Goal: Communication & Community: Participate in discussion

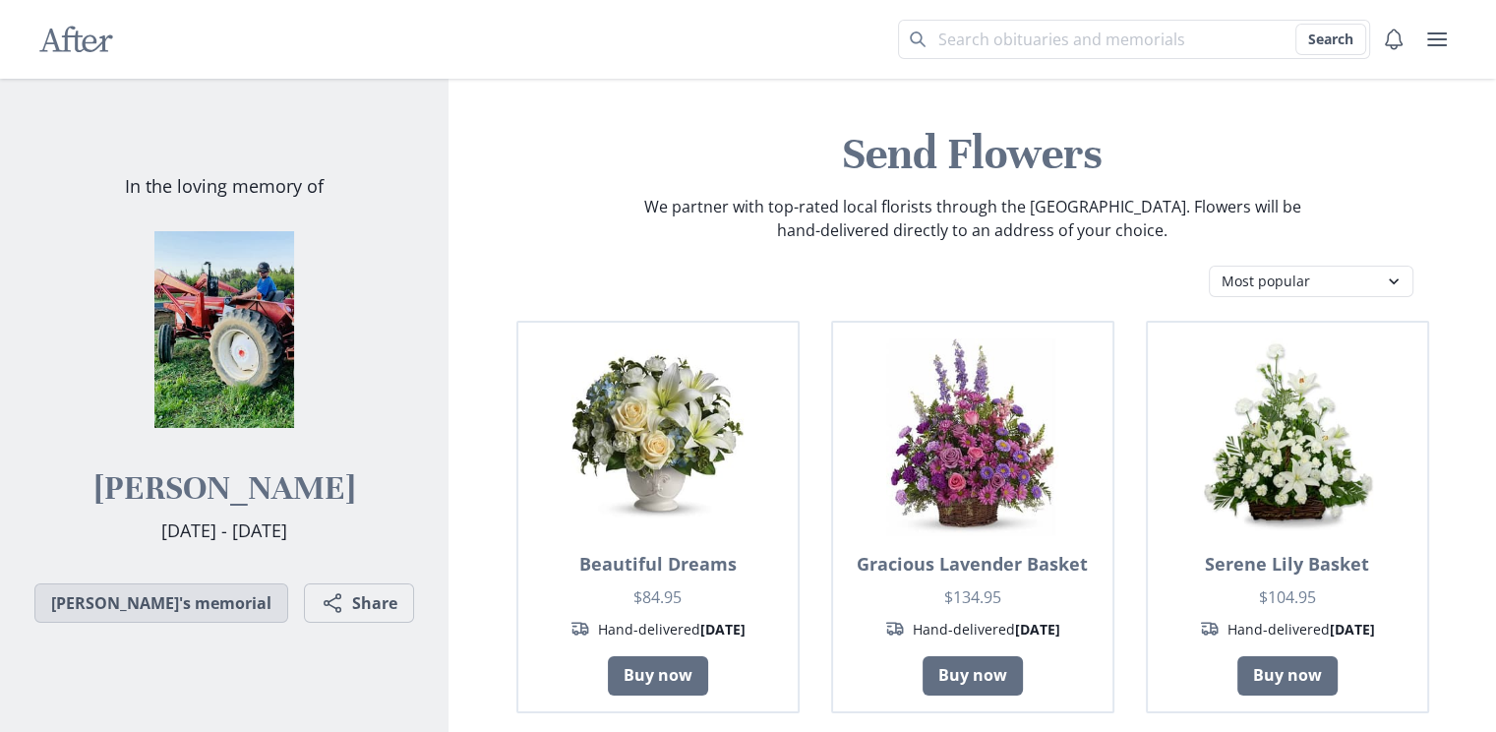
click at [197, 600] on link "[PERSON_NAME]'s memorial" at bounding box center [161, 602] width 254 height 39
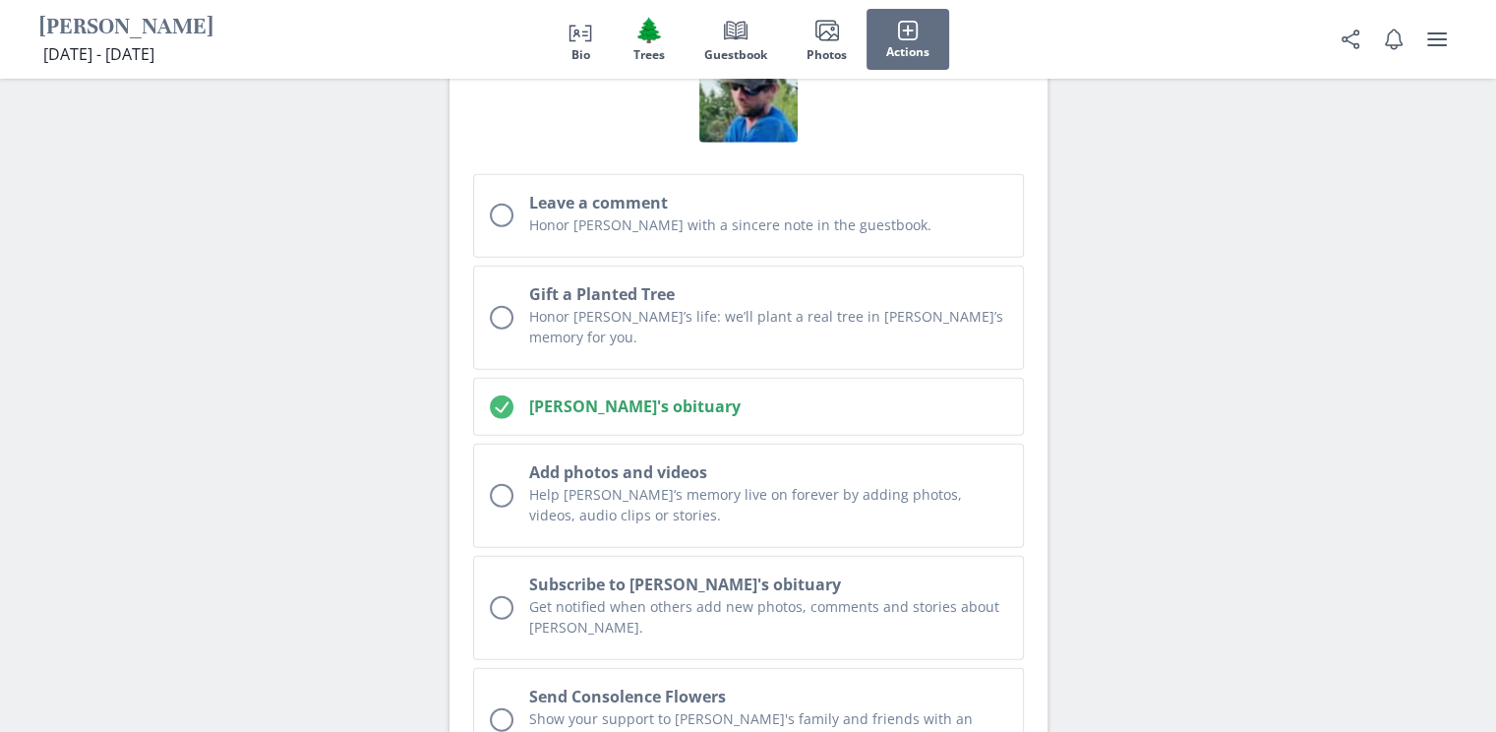
scroll to position [5114, 0]
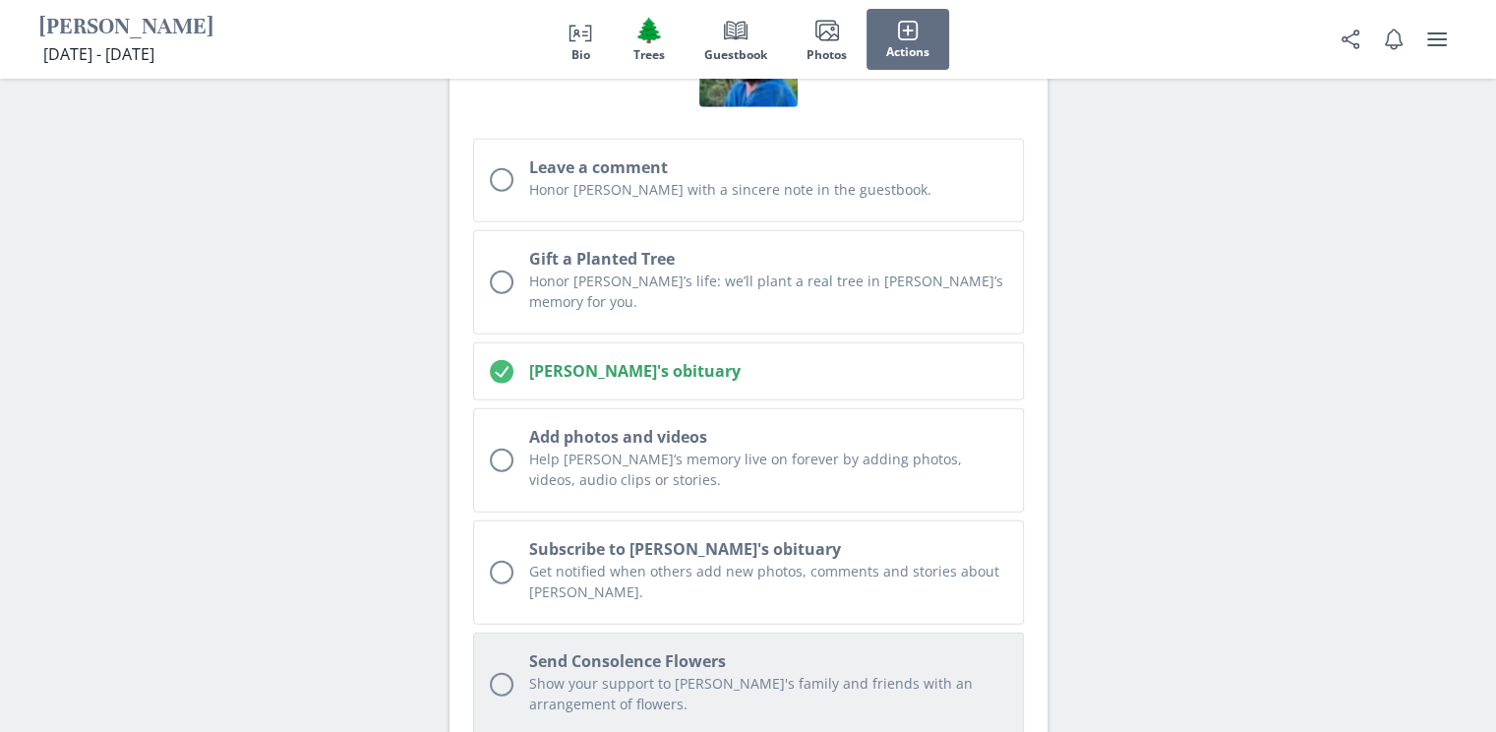
click at [497, 673] on div "Unchecked circle" at bounding box center [502, 685] width 24 height 24
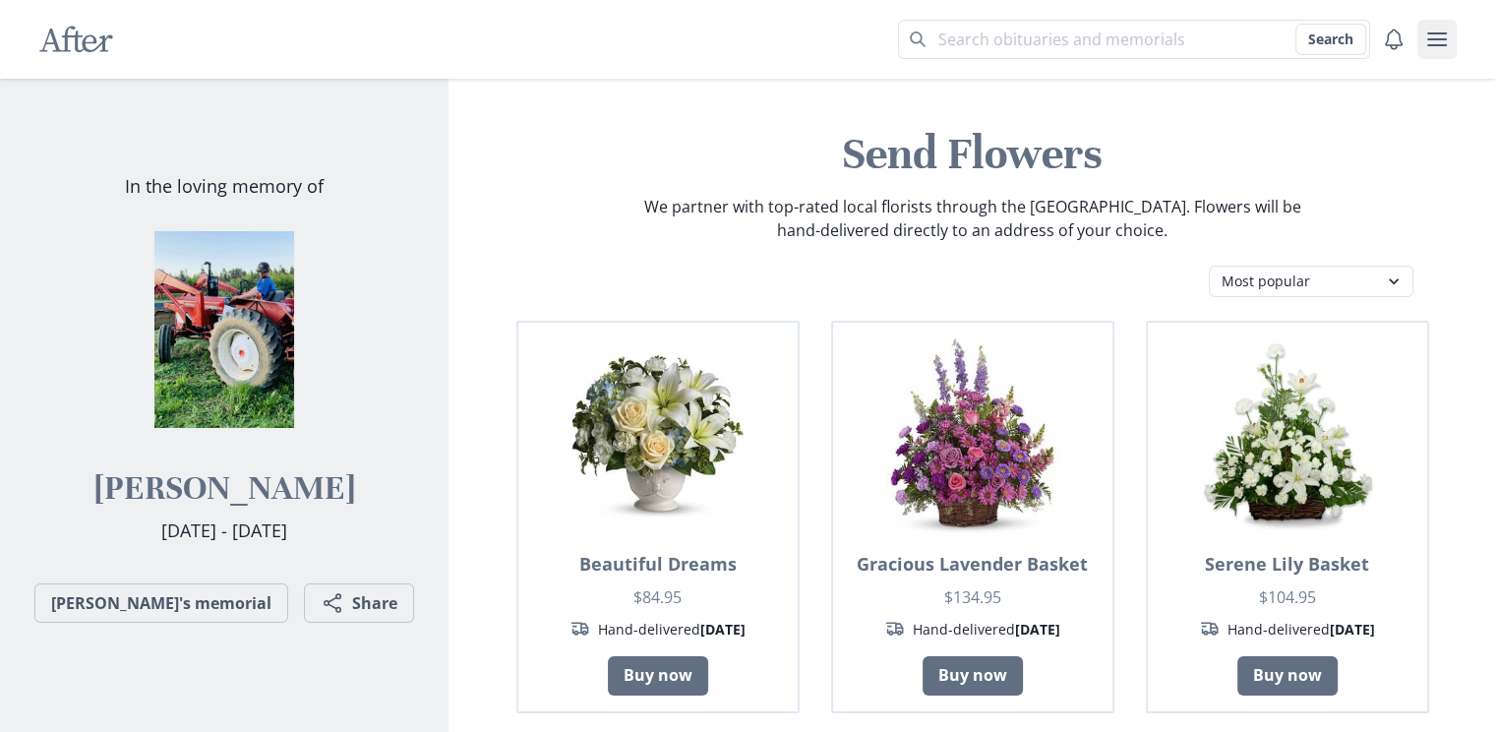
click at [1444, 31] on icon "user menu" at bounding box center [1437, 40] width 24 height 24
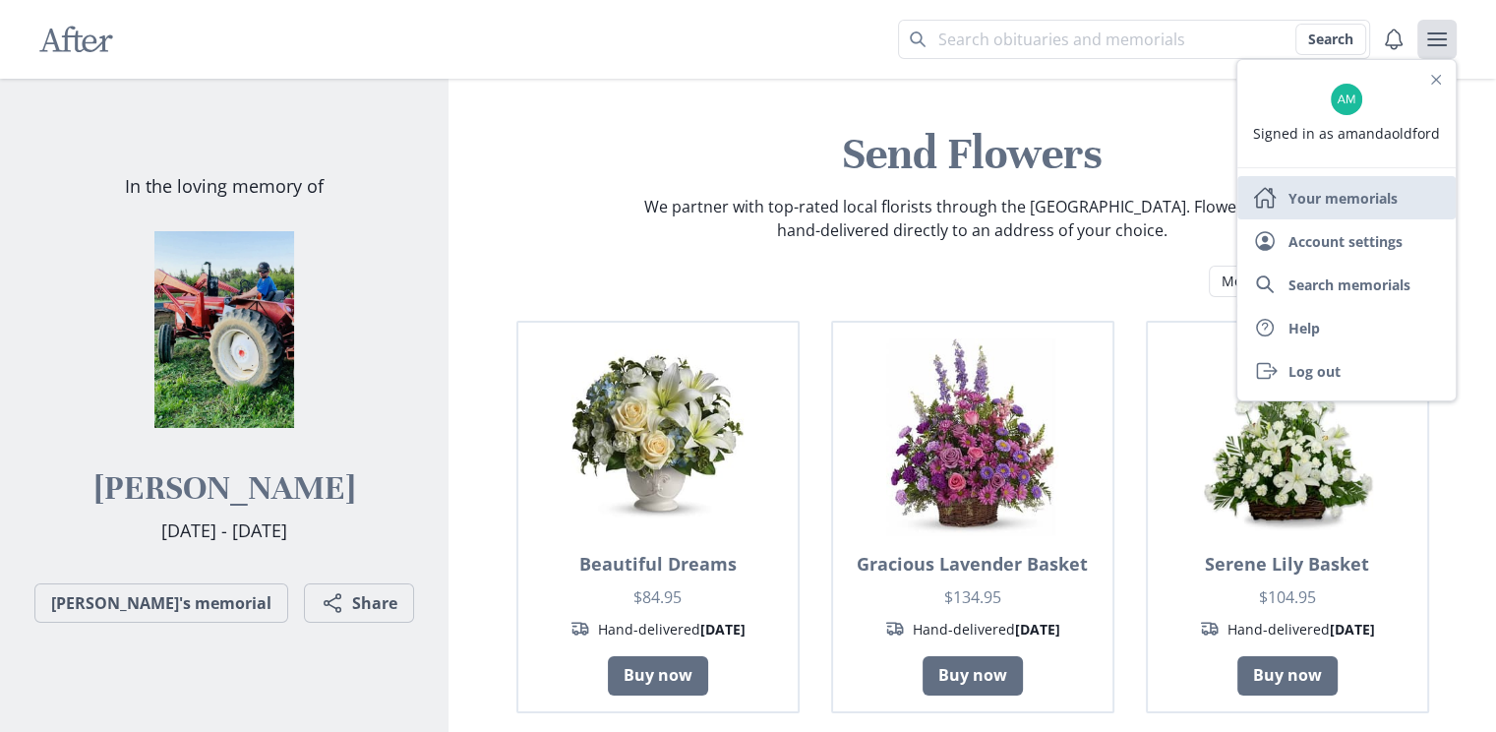
click at [1334, 207] on link "Home Your memorials" at bounding box center [1346, 197] width 218 height 43
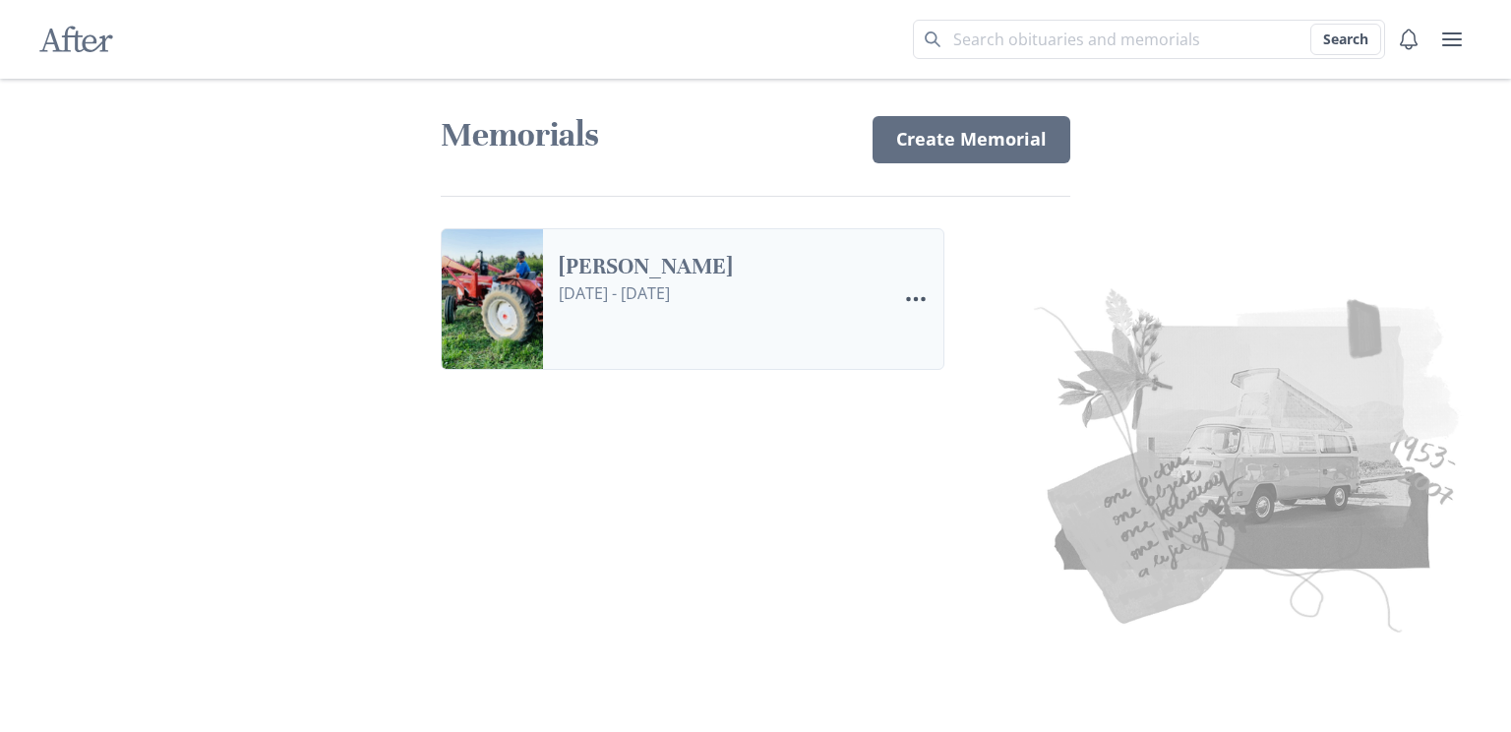
click at [641, 281] on link "[PERSON_NAME]" at bounding box center [720, 267] width 322 height 29
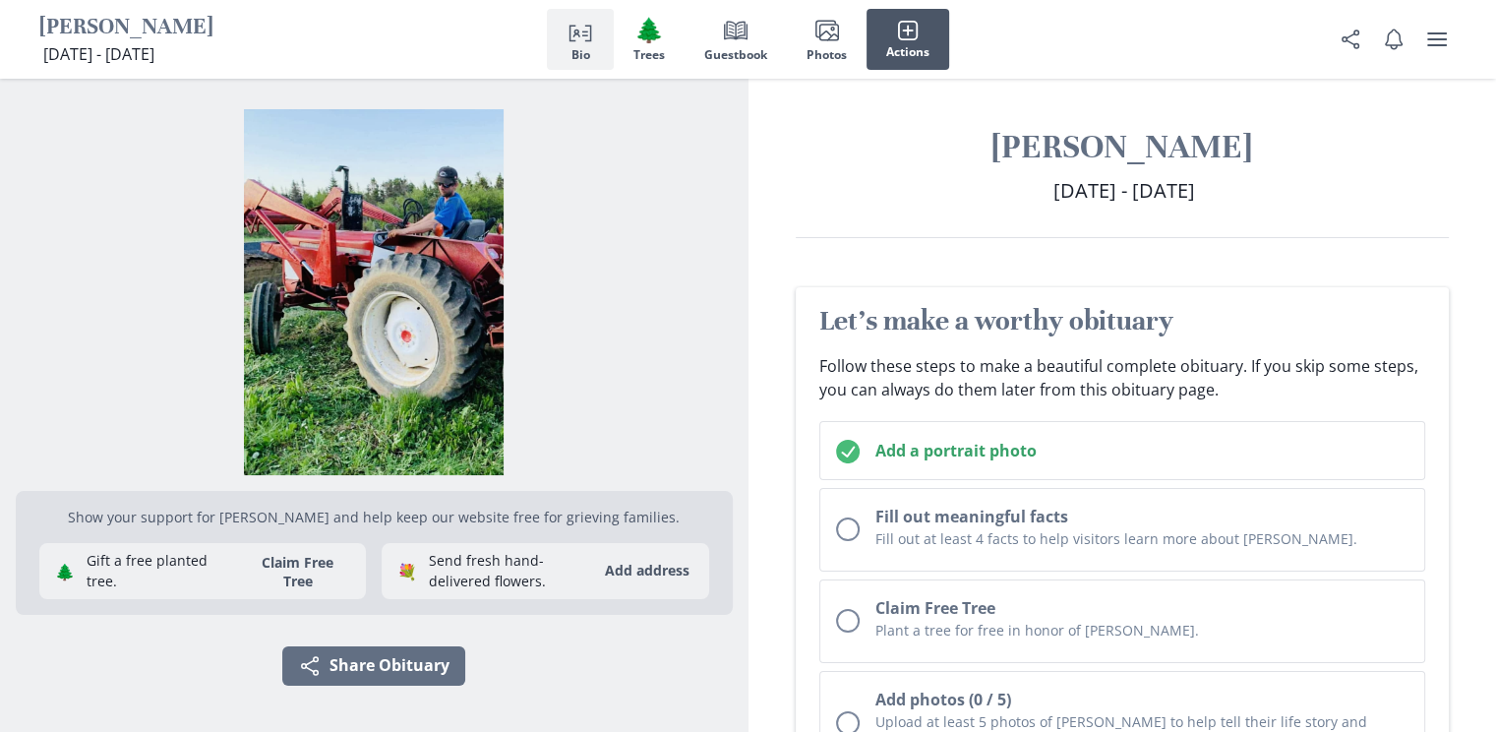
click at [905, 40] on icon "button" at bounding box center [908, 31] width 22 height 22
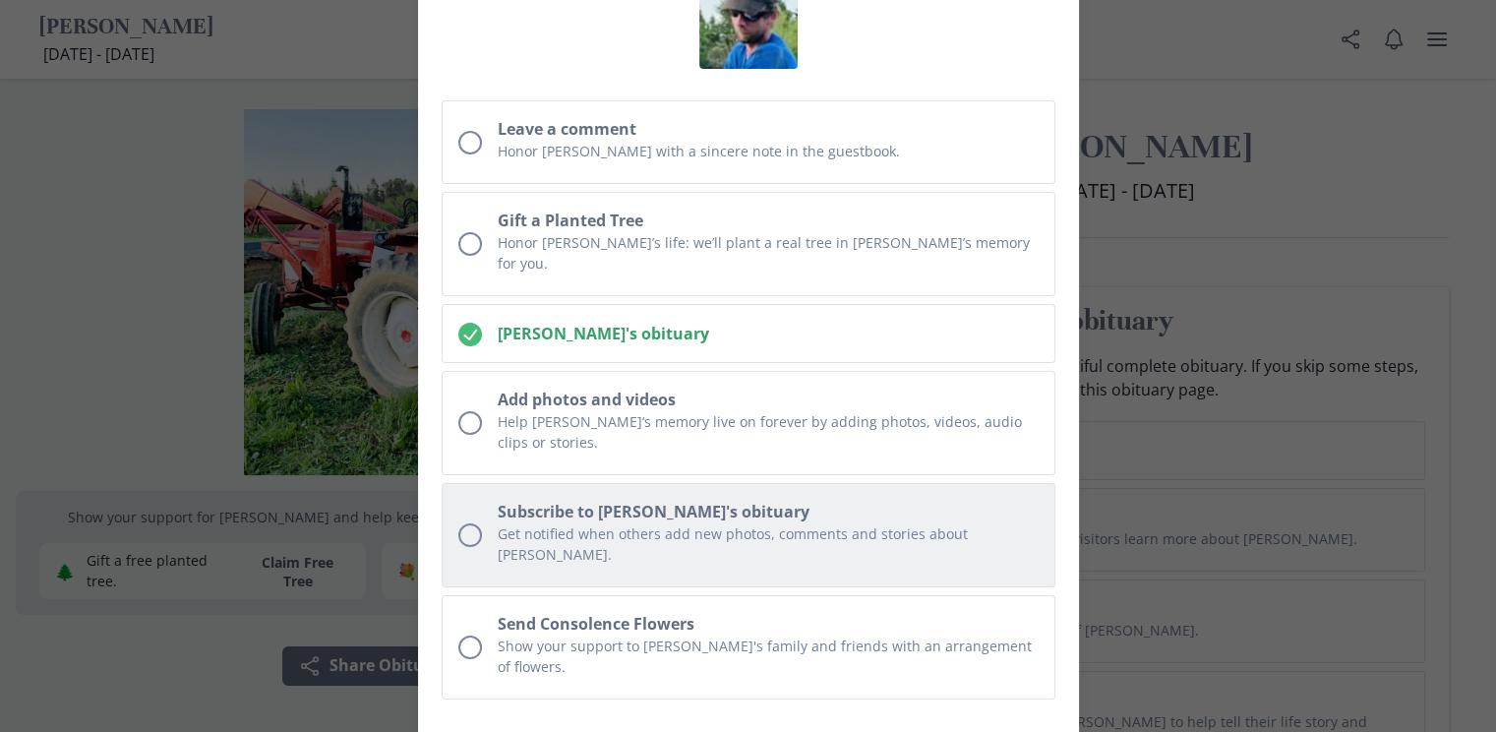
scroll to position [132, 0]
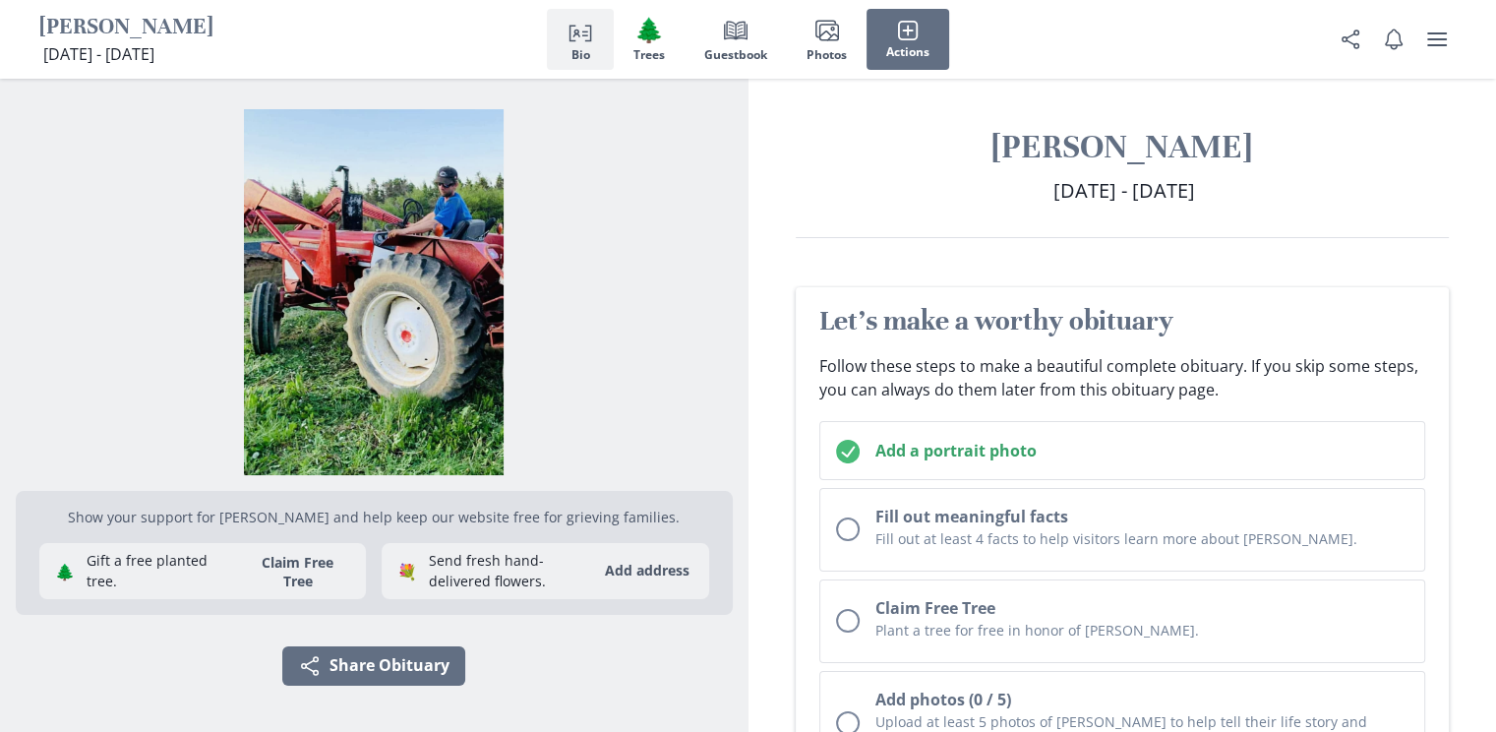
click at [154, 43] on span "[DATE] - [DATE]" at bounding box center [98, 54] width 111 height 22
click at [579, 37] on icon "Person profile" at bounding box center [580, 31] width 24 height 24
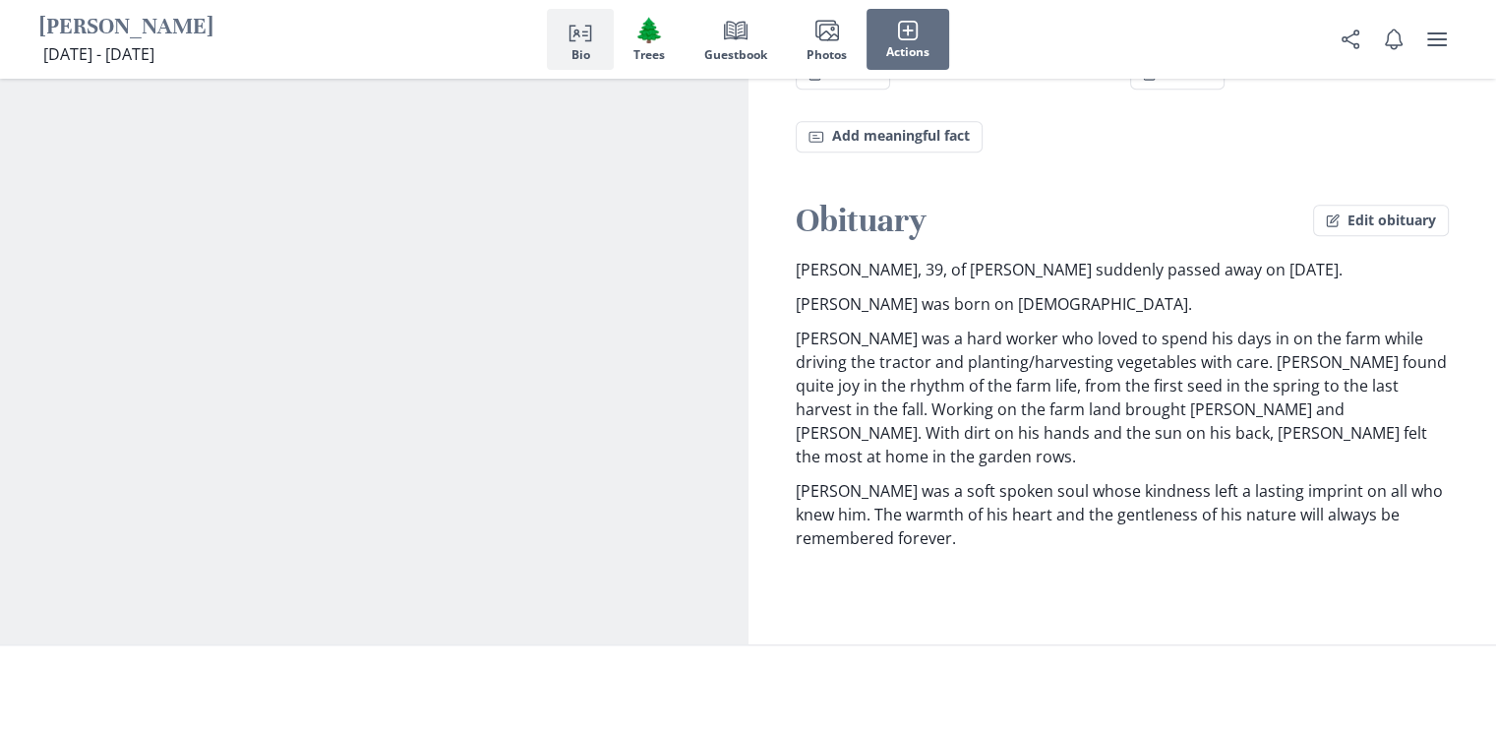
scroll to position [1589, 0]
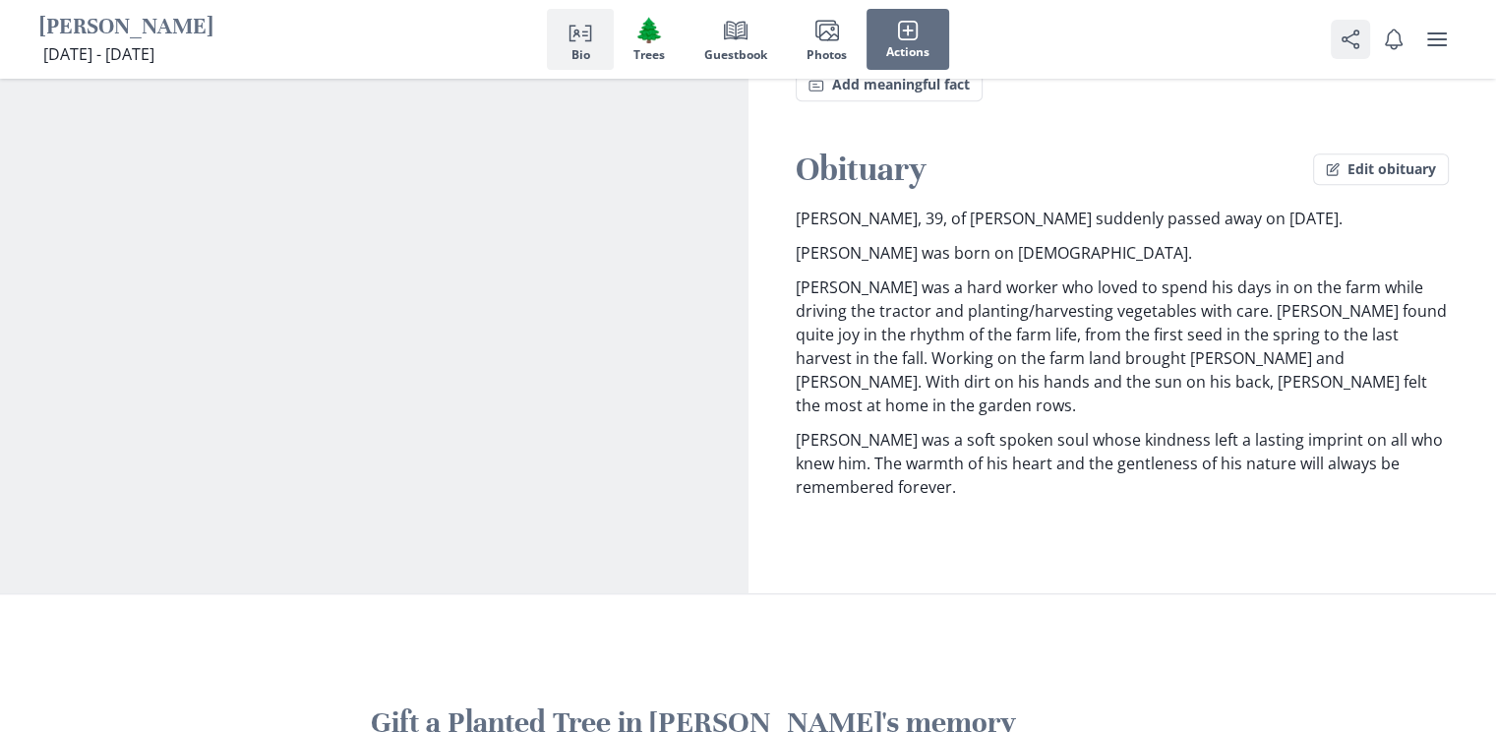
click at [1355, 45] on icon "Share" at bounding box center [1351, 40] width 24 height 24
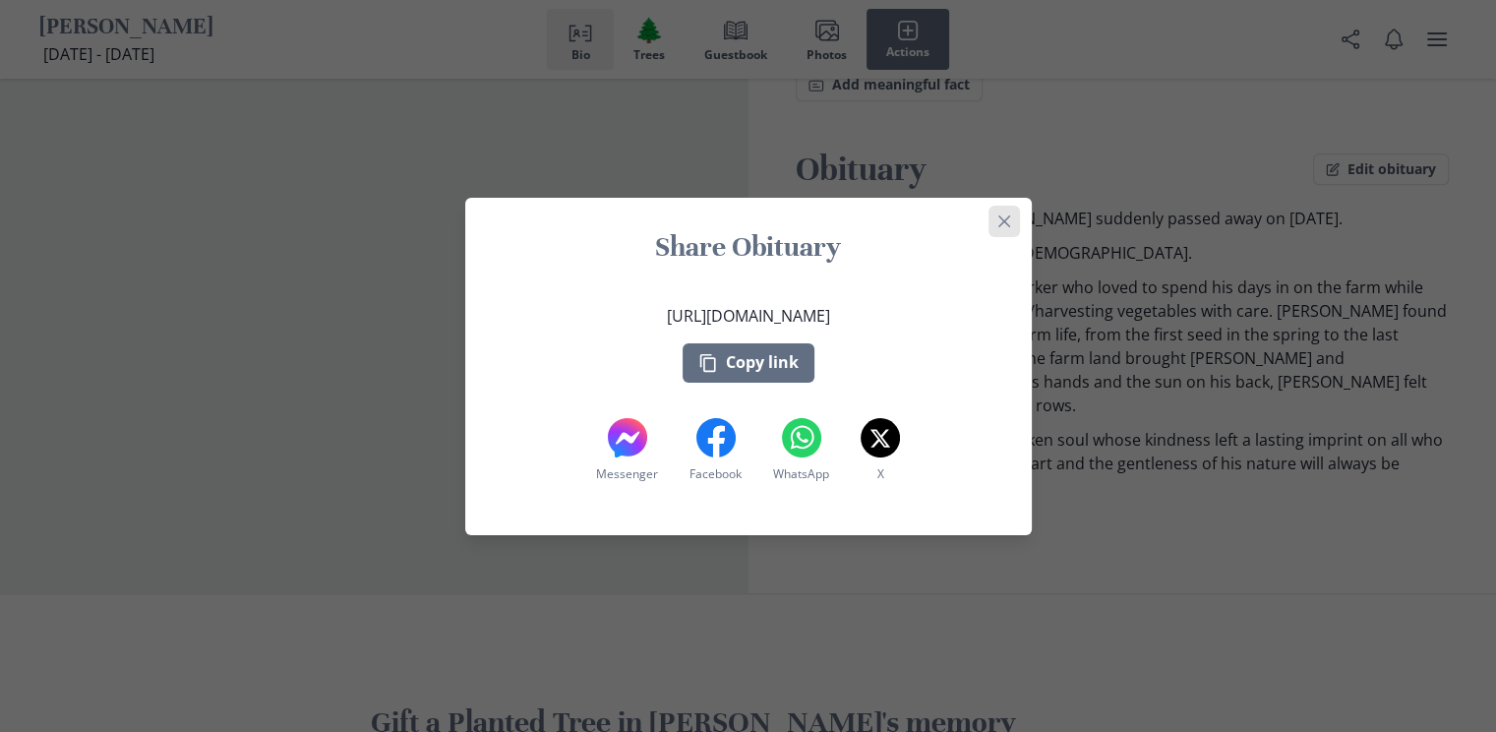
click at [1010, 221] on icon "Close" at bounding box center [1004, 221] width 12 height 12
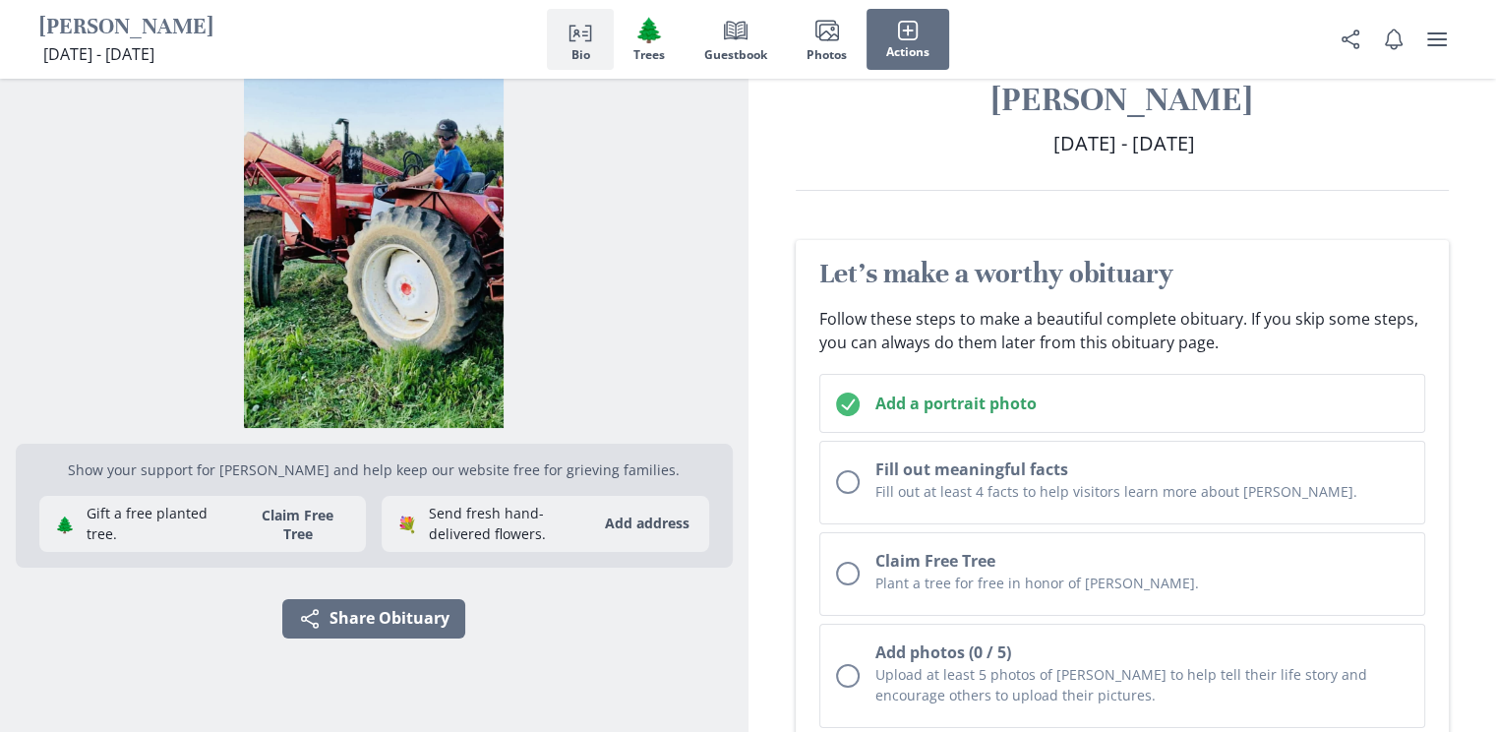
scroll to position [0, 0]
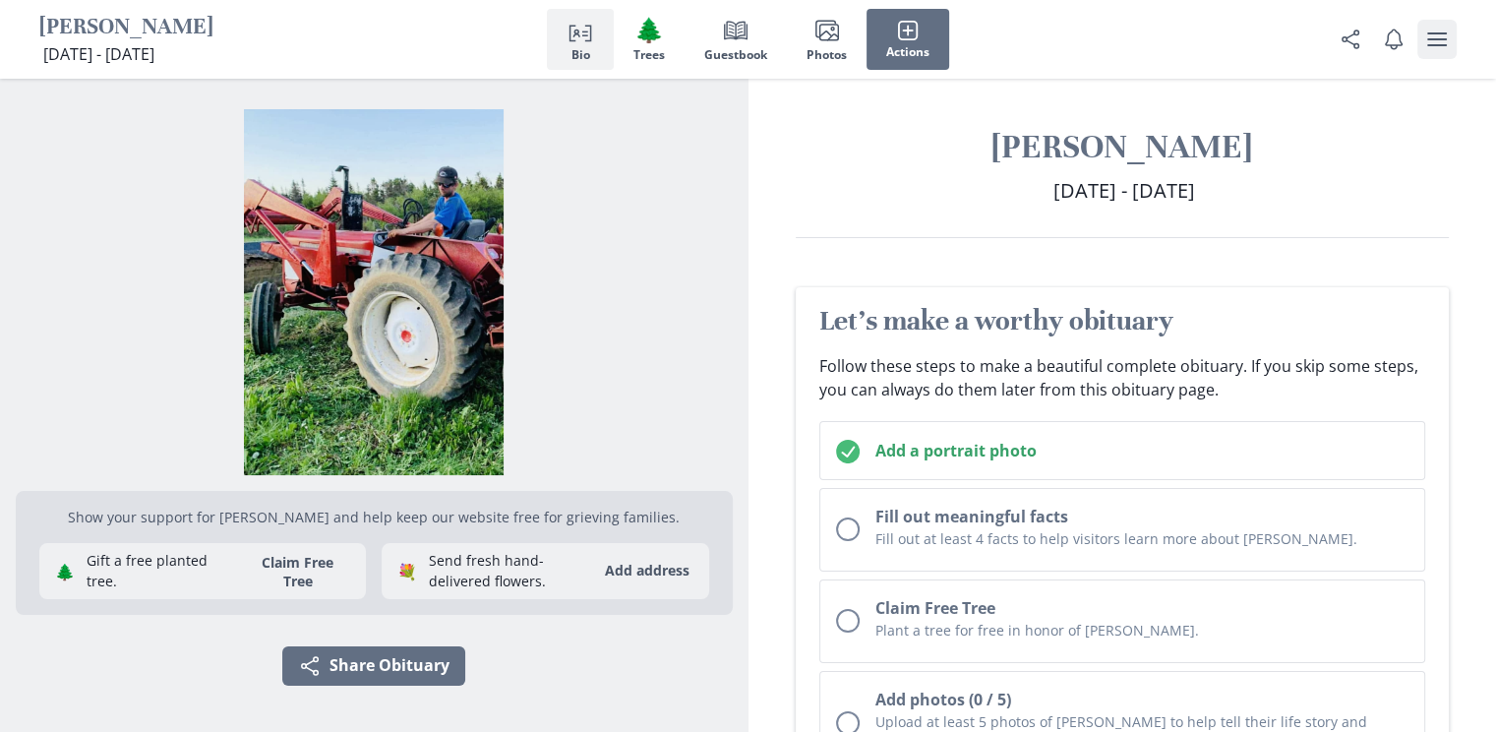
click at [1433, 41] on icon "user menu" at bounding box center [1437, 40] width 24 height 24
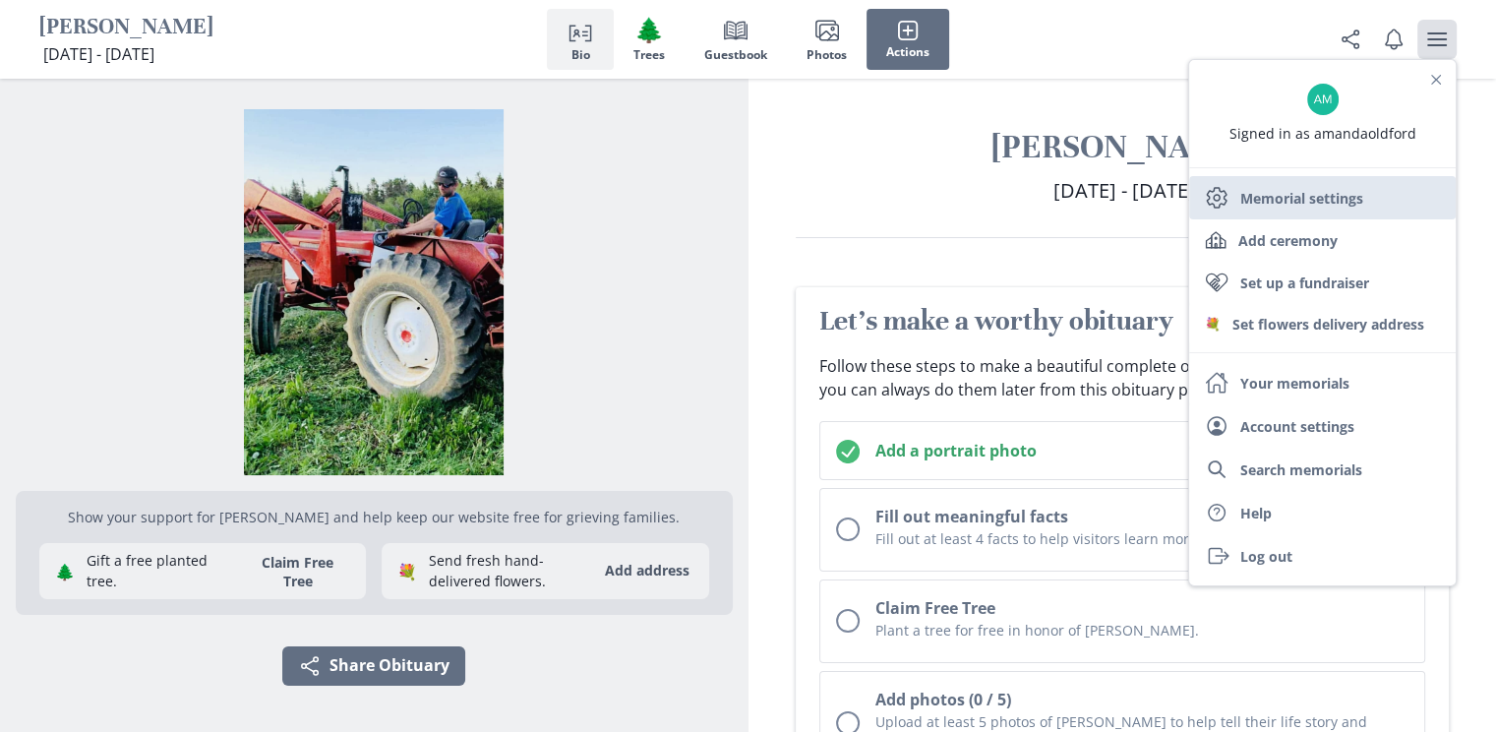
click at [1327, 202] on link "Settings Memorial settings" at bounding box center [1322, 197] width 267 height 43
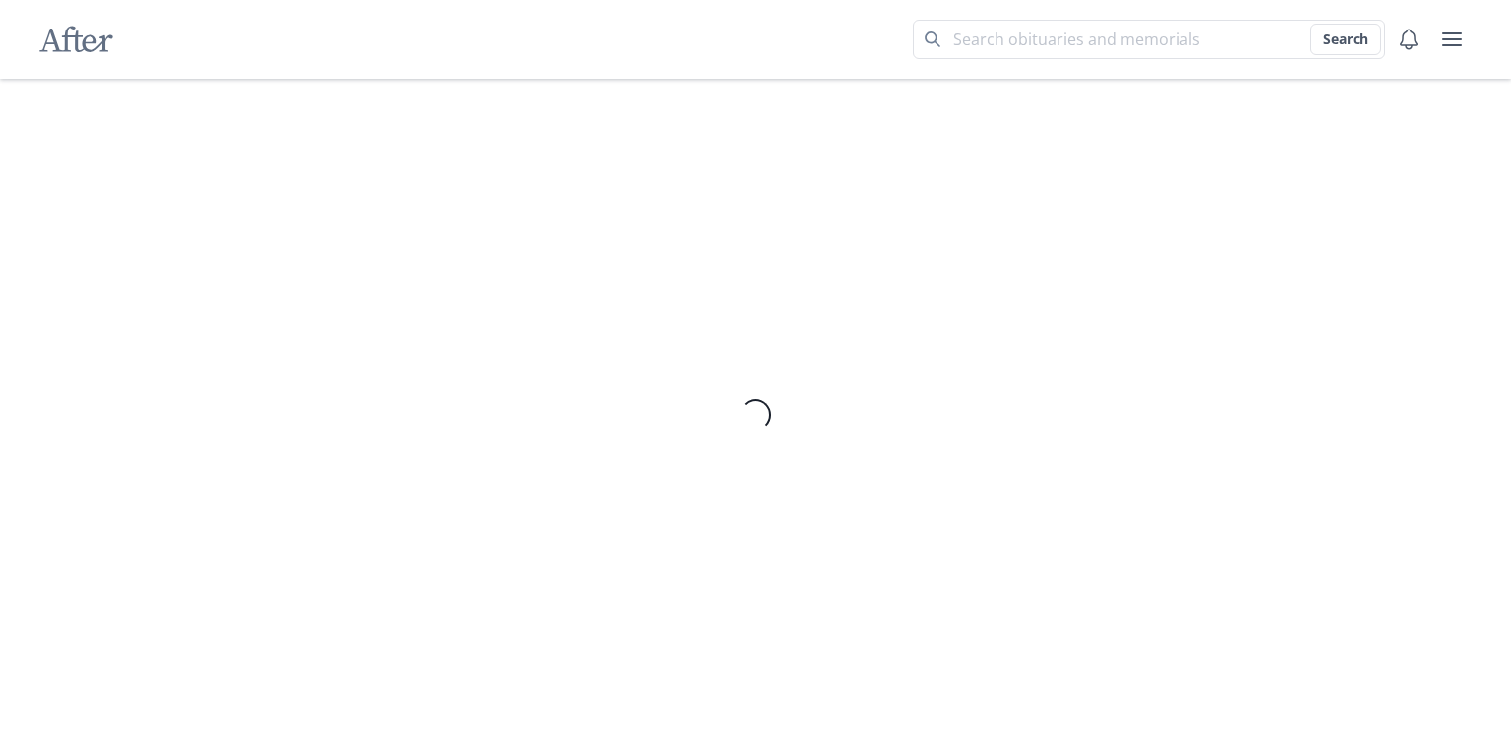
select select "1"
select select "8"
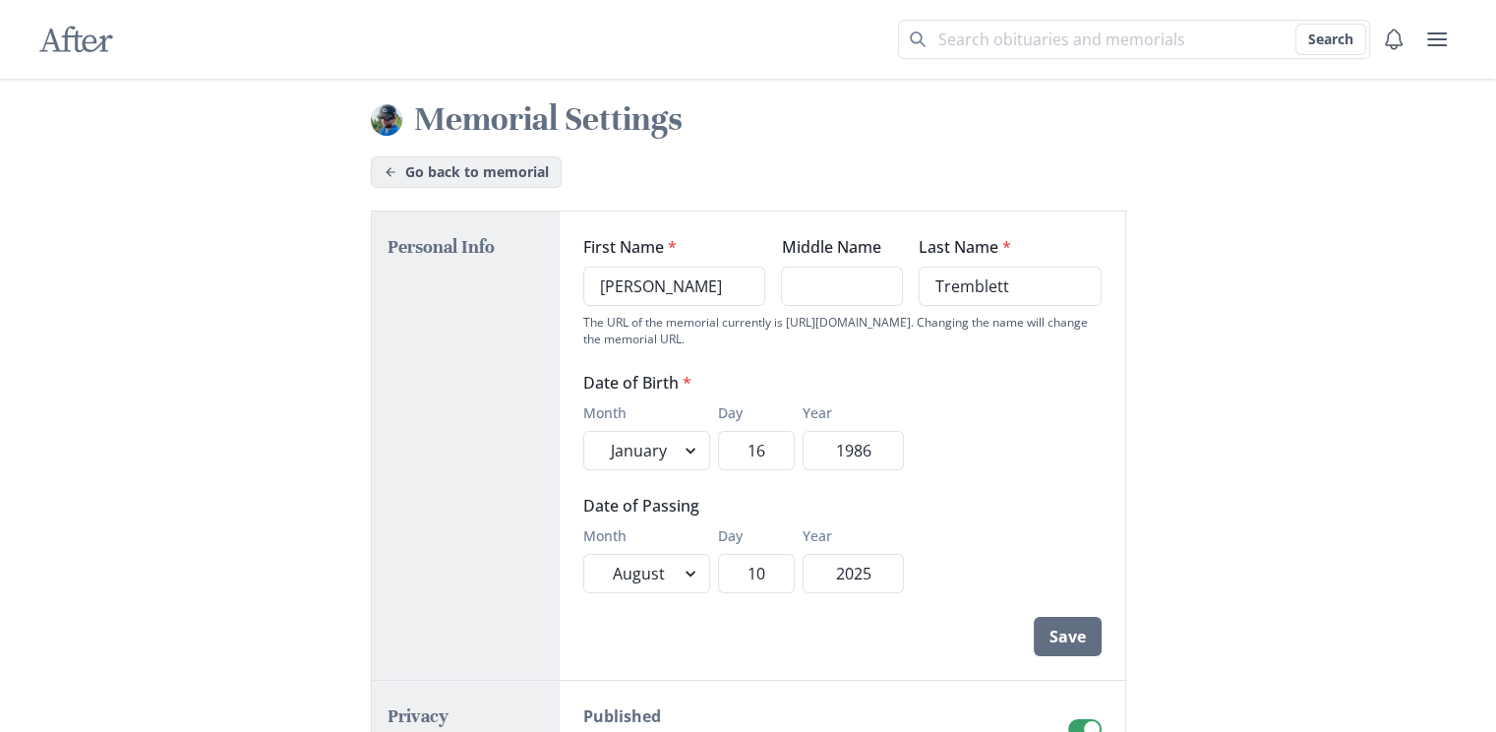
click at [447, 166] on link "Go back to memorial" at bounding box center [466, 171] width 191 height 31
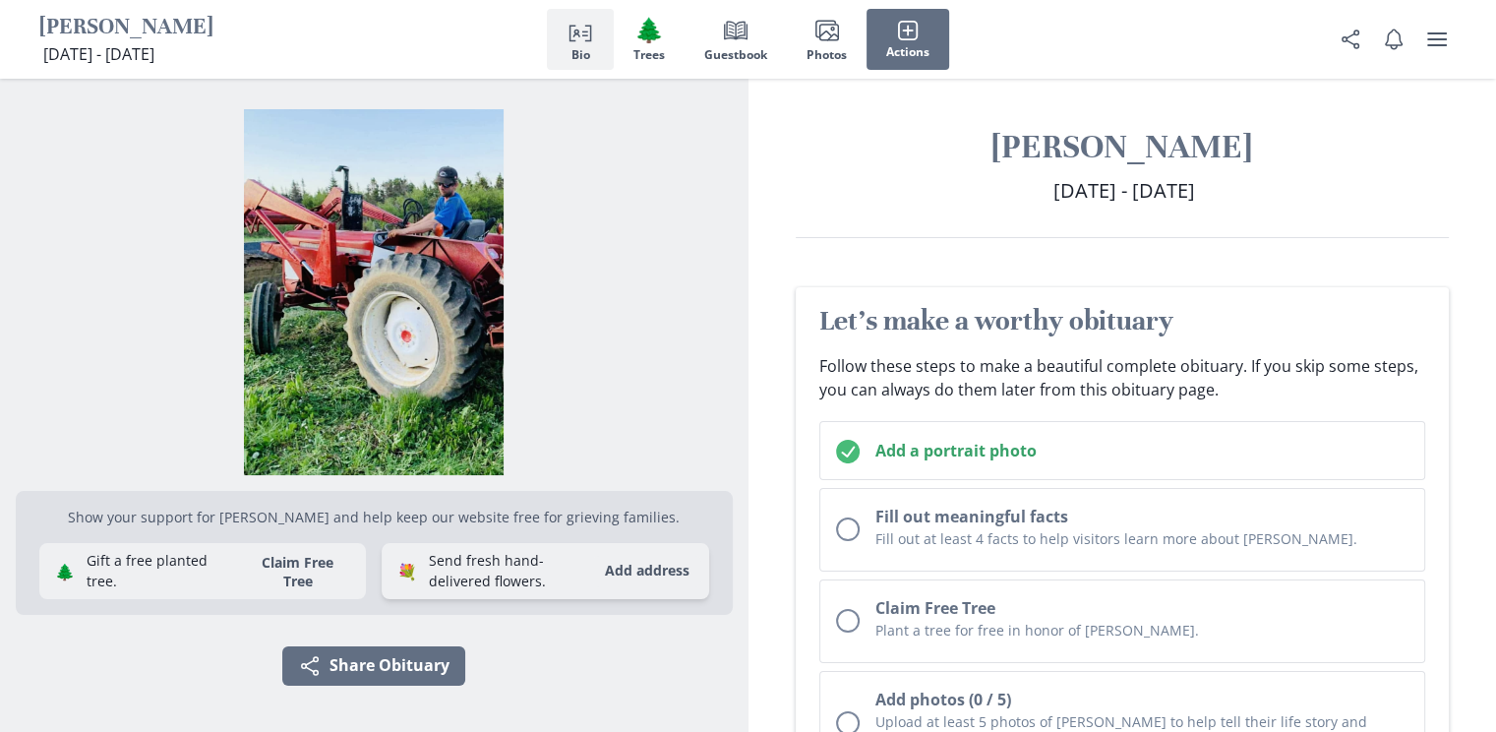
click at [645, 572] on button "Add address" at bounding box center [647, 571] width 108 height 31
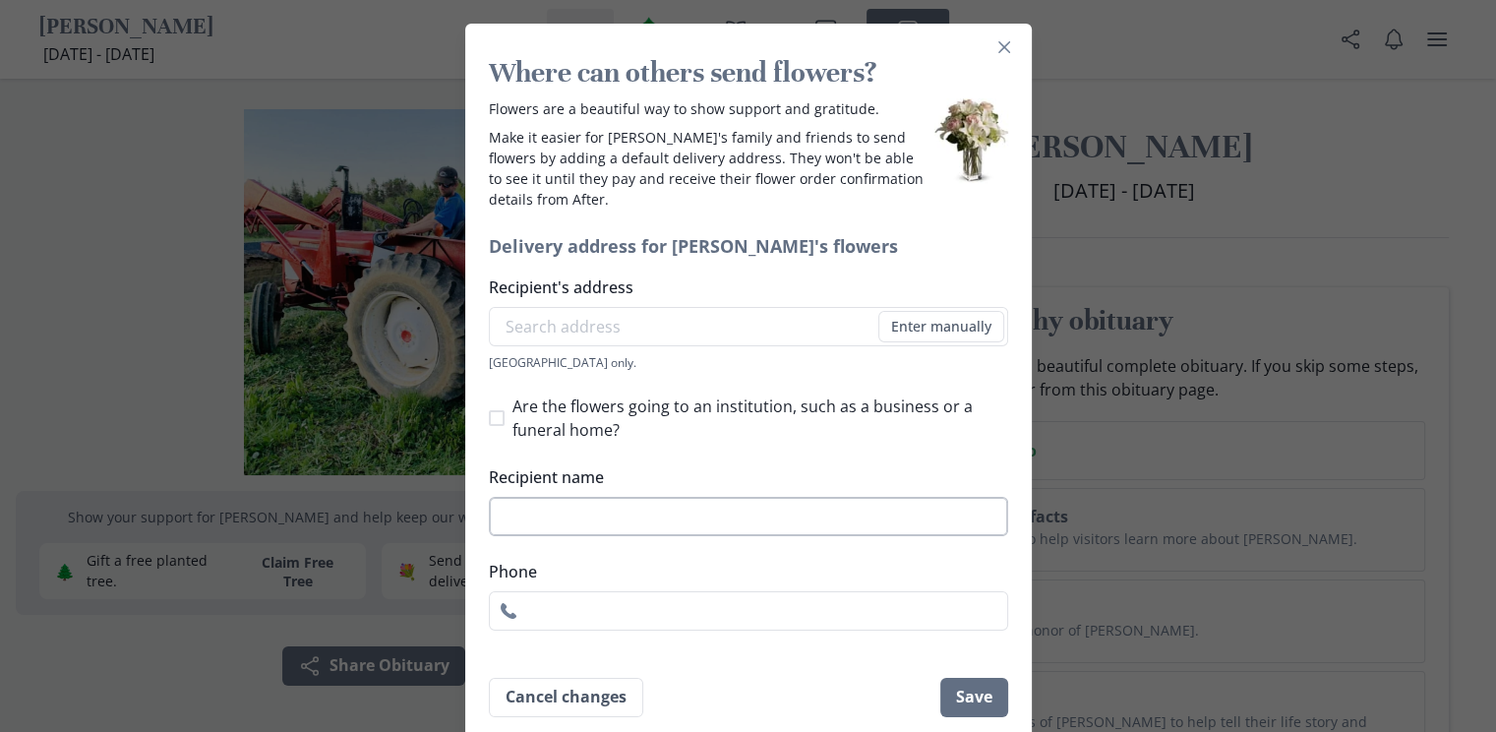
click at [618, 503] on input "Recipient name" at bounding box center [748, 516] width 519 height 39
type input "[PERSON_NAME]"
click at [574, 331] on input "Recipient's address" at bounding box center [748, 326] width 519 height 39
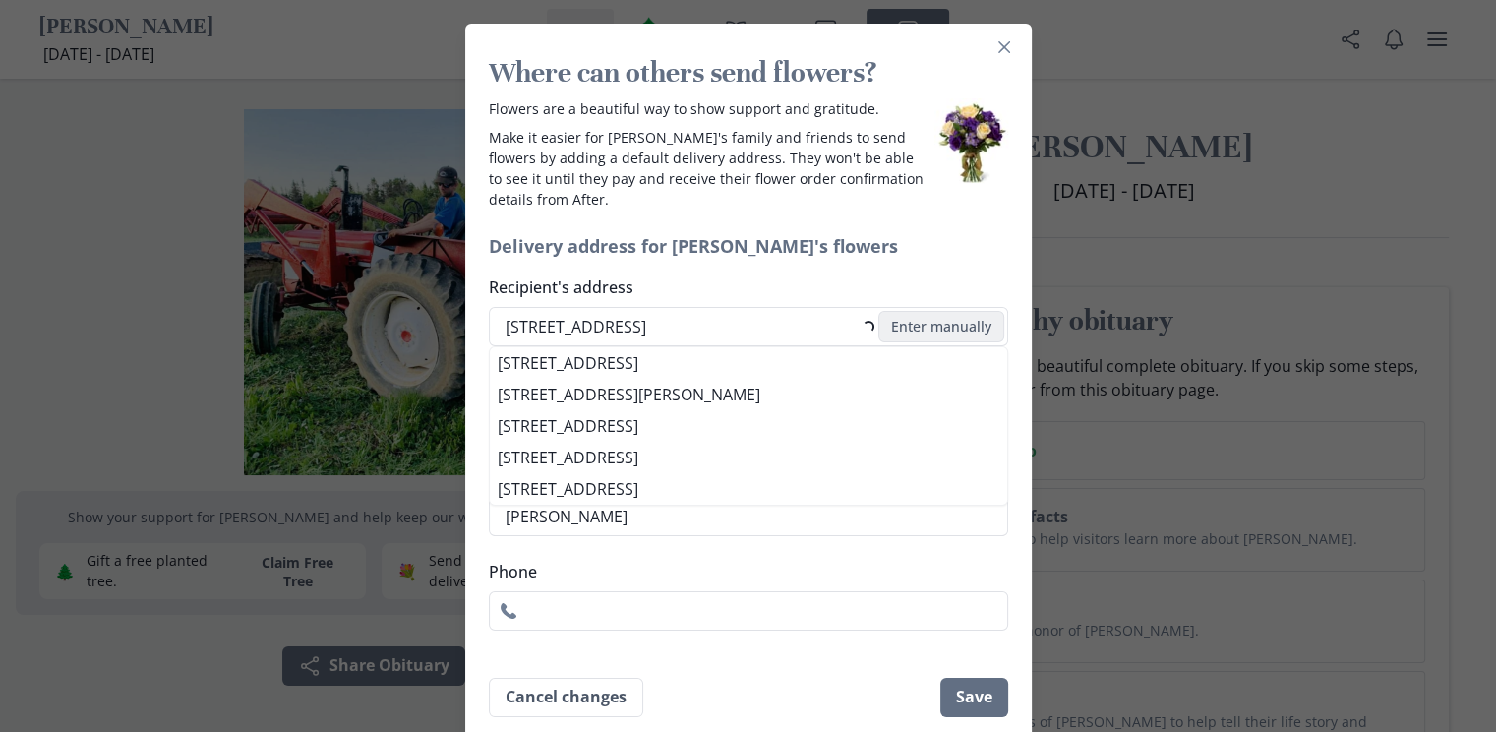
type input "[STREET_ADDRESS]"
click at [948, 326] on button "Enter manually" at bounding box center [941, 326] width 126 height 31
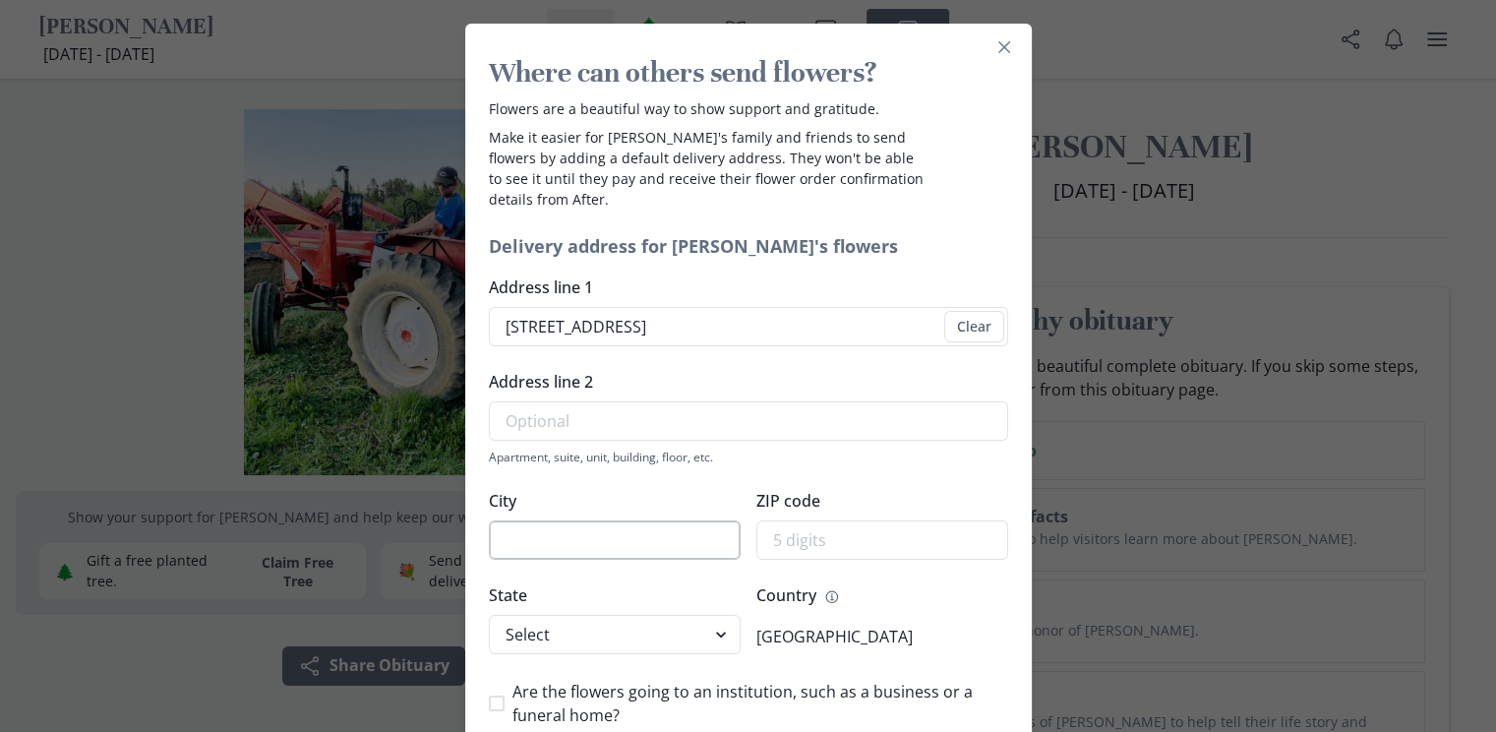
type input "[STREET_ADDRESS]"
click at [623, 534] on input "City" at bounding box center [615, 539] width 252 height 39
click at [610, 542] on input "BOn" at bounding box center [615, 539] width 252 height 39
type input "Bonavista"
click at [669, 641] on select "Select [US_STATE] [US_STATE] [US_STATE] [US_STATE] [US_STATE] [US_STATE] [US_ST…" at bounding box center [615, 634] width 252 height 39
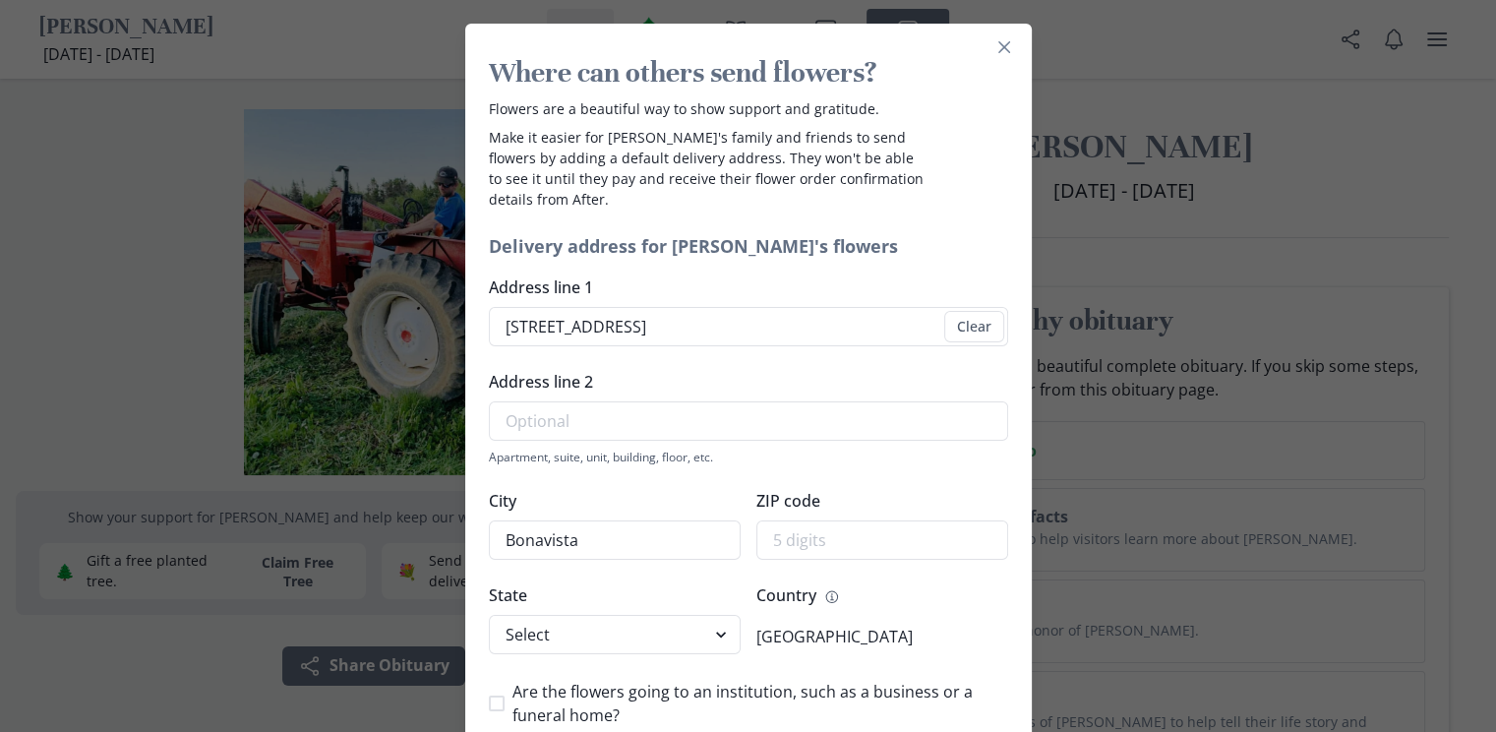
click at [891, 490] on label "ZIP code" at bounding box center [876, 501] width 240 height 24
click at [891, 520] on input "ZIP code" at bounding box center [882, 539] width 252 height 39
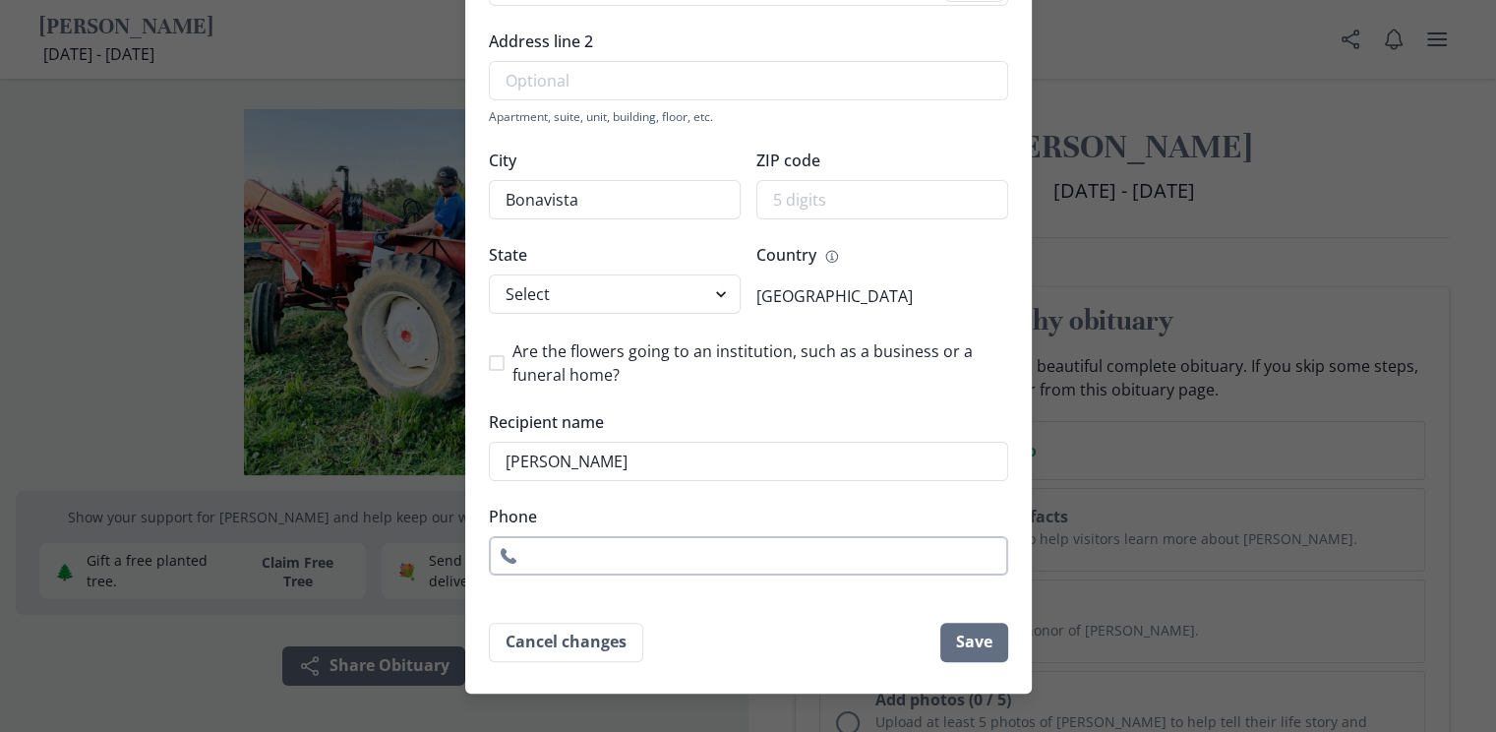
scroll to position [363, 0]
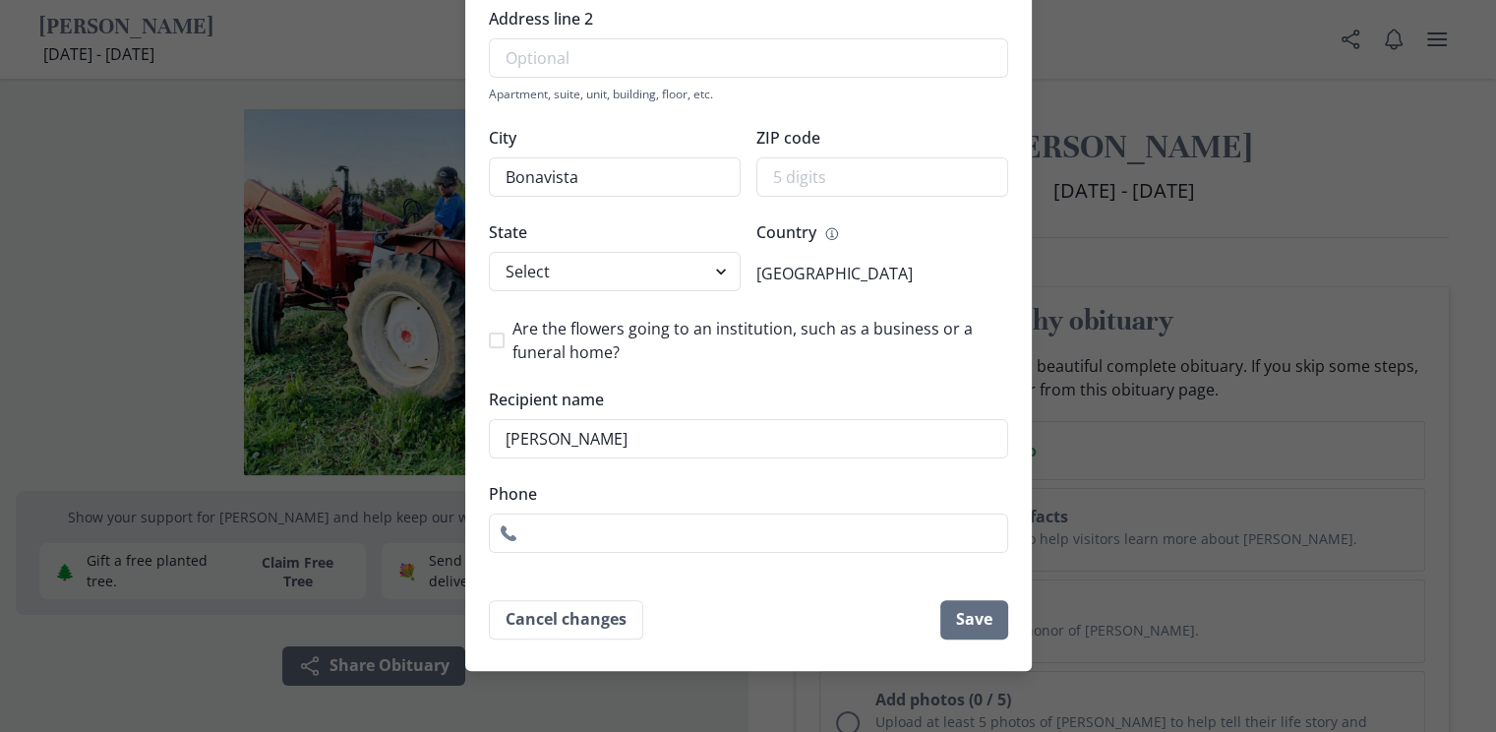
click at [819, 274] on p "[GEOGRAPHIC_DATA]" at bounding box center [834, 274] width 156 height 24
drag, startPoint x: 819, startPoint y: 274, endPoint x: 895, endPoint y: 299, distance: 79.6
click at [896, 299] on div "Address line [STREET_ADDRESS] Clear Address line 2 Apartment, suite, unit, buil…" at bounding box center [748, 232] width 519 height 640
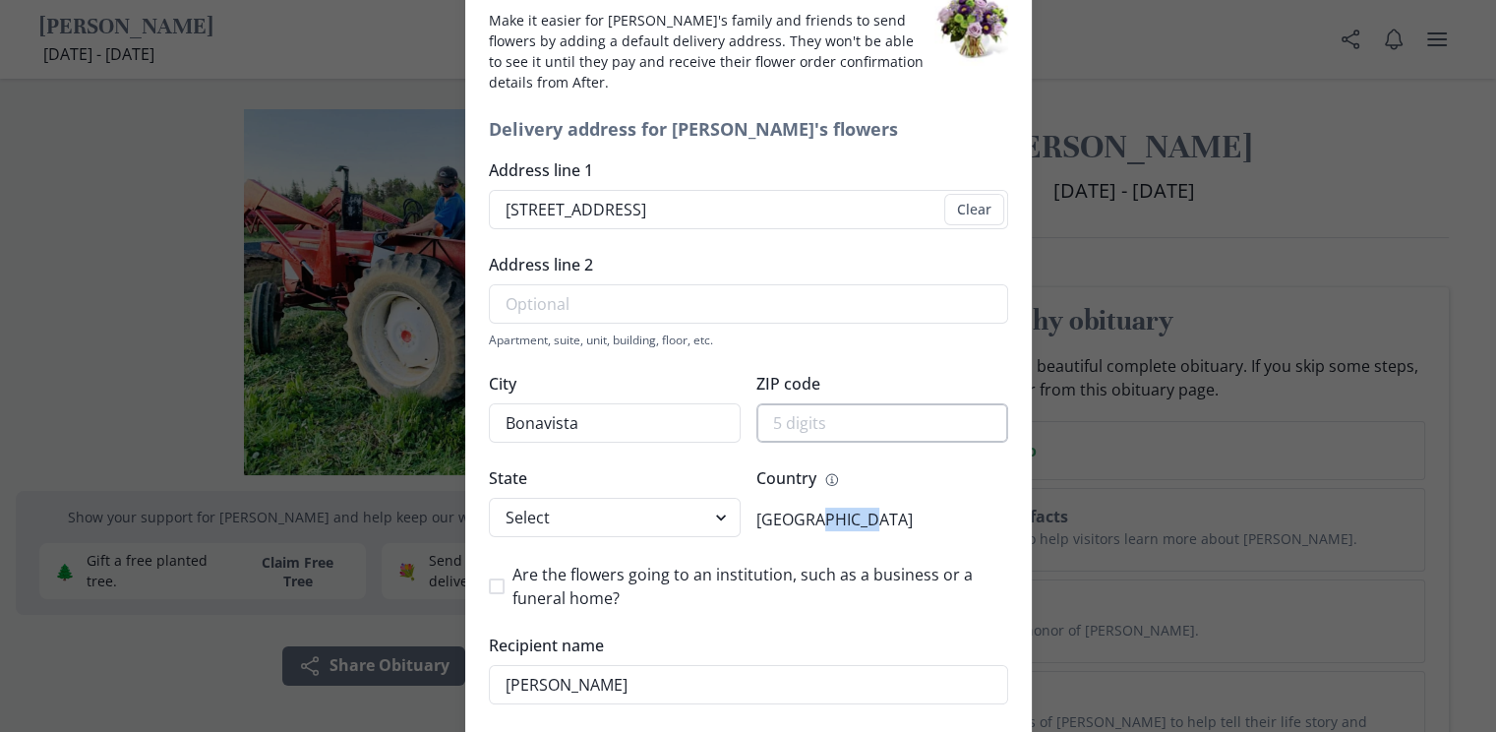
scroll to position [0, 0]
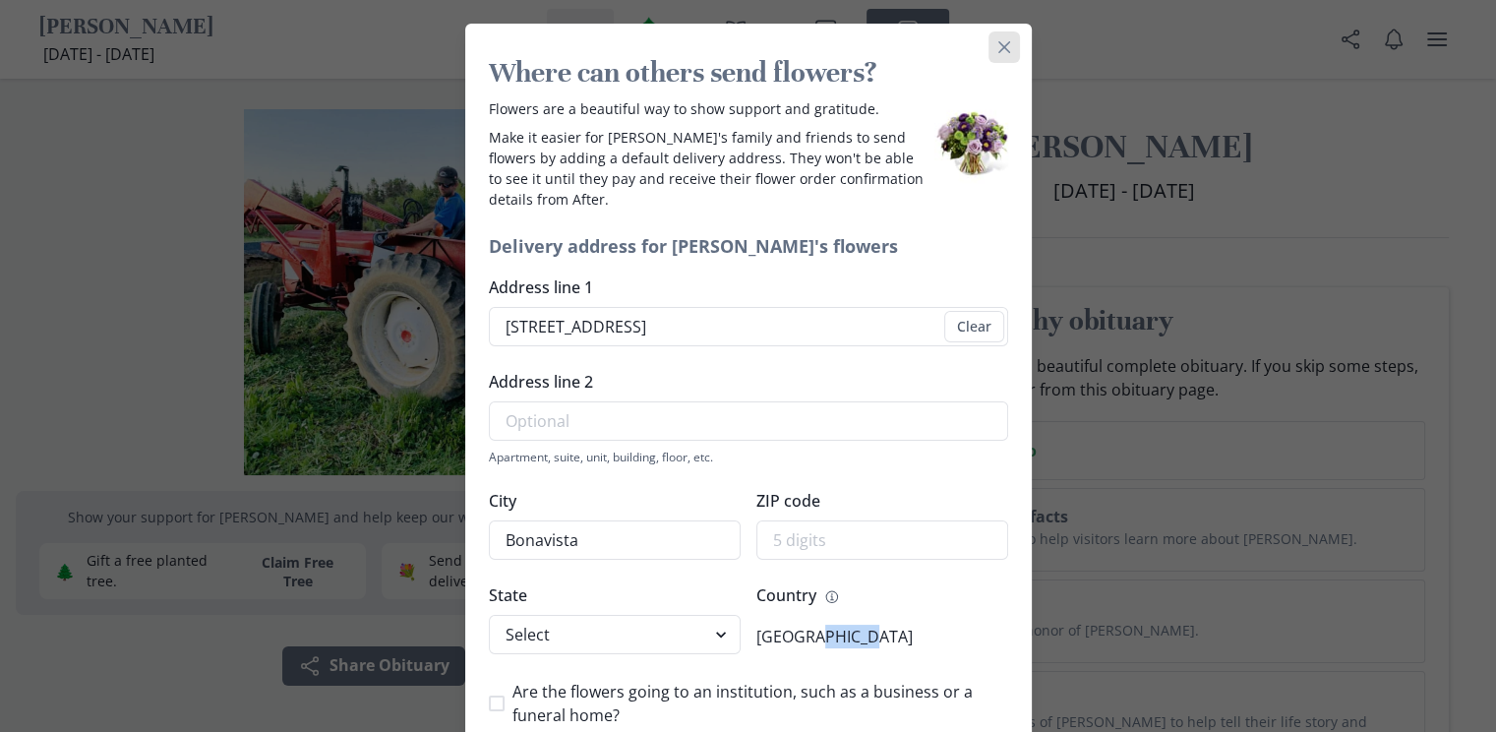
click at [999, 47] on icon "Close" at bounding box center [1004, 47] width 12 height 12
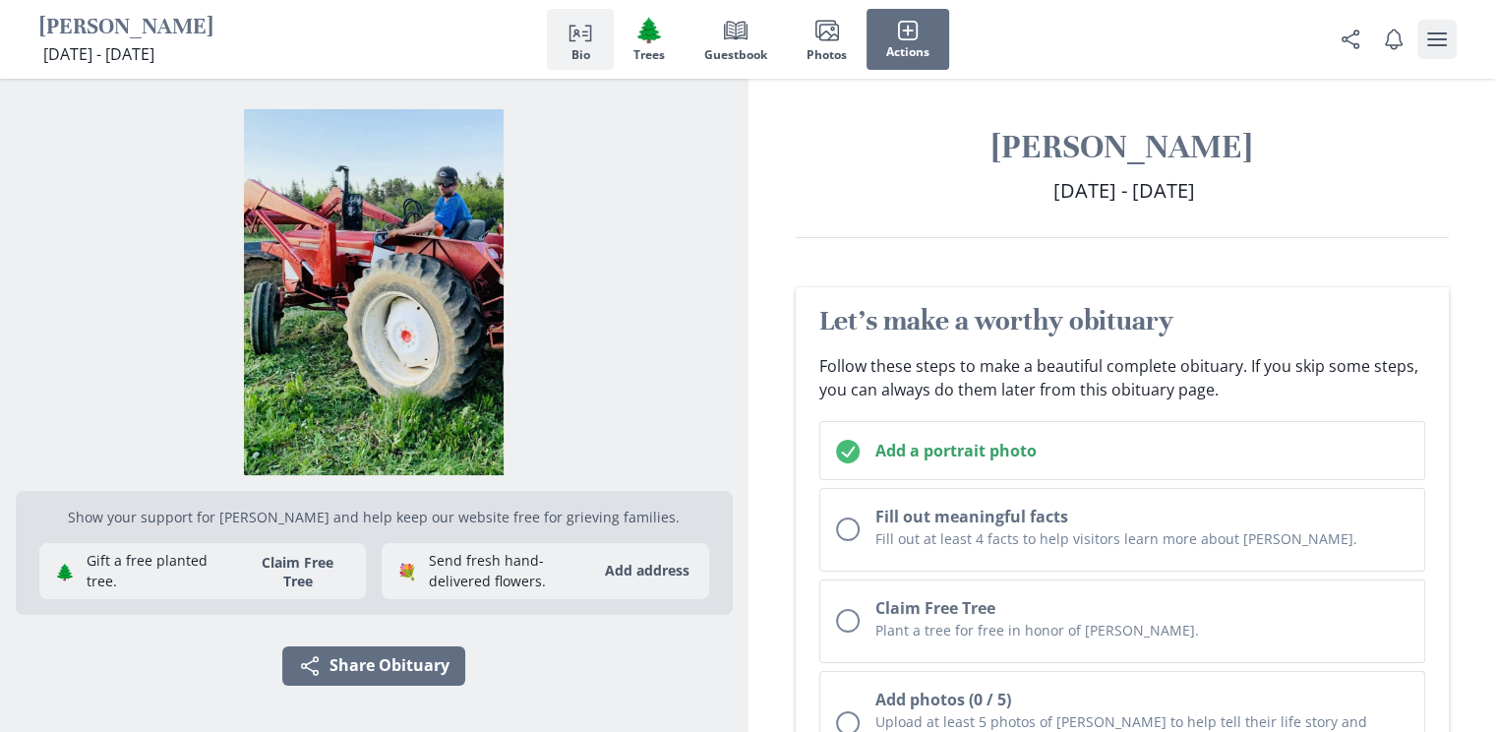
click at [1436, 37] on icon "user menu" at bounding box center [1437, 40] width 24 height 24
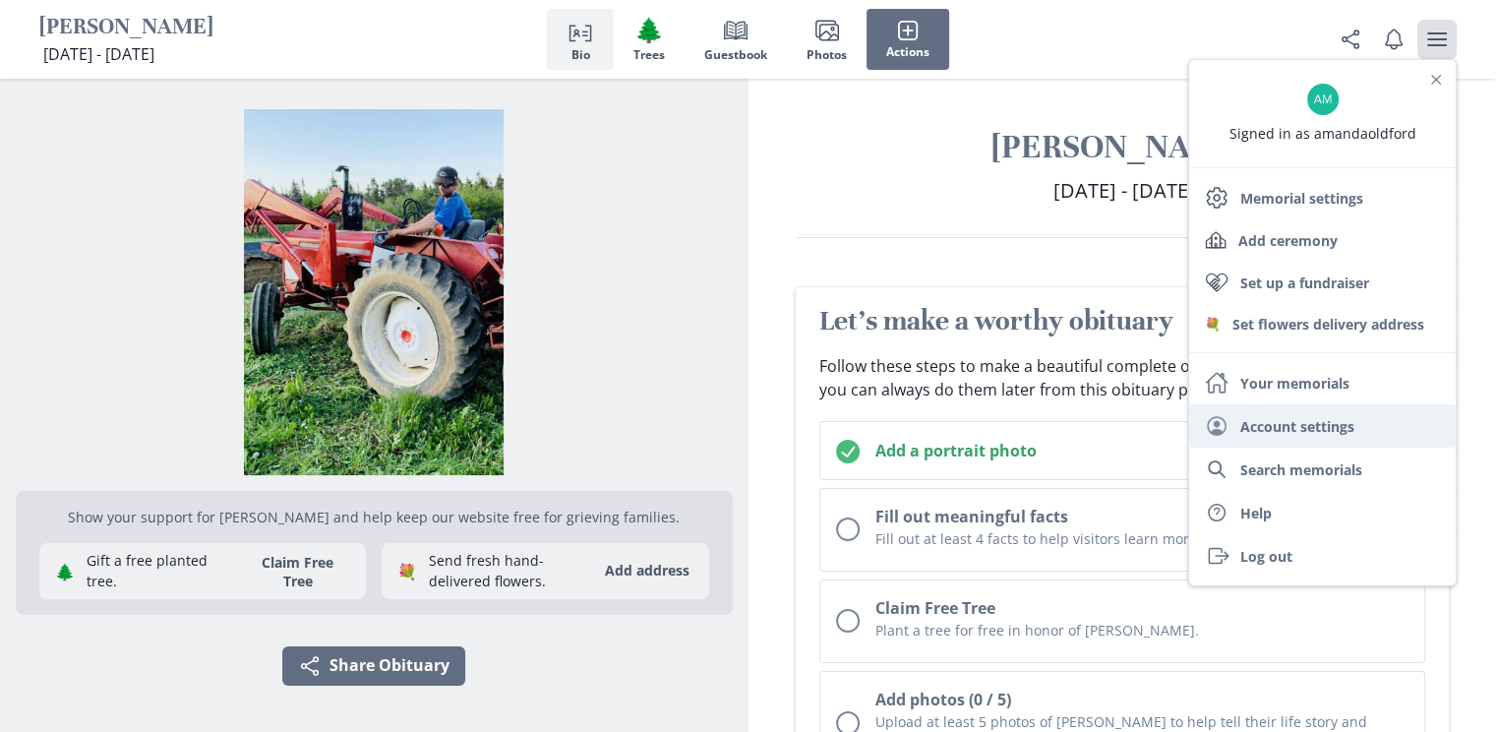
click at [1334, 431] on link "User Account settings" at bounding box center [1322, 425] width 267 height 43
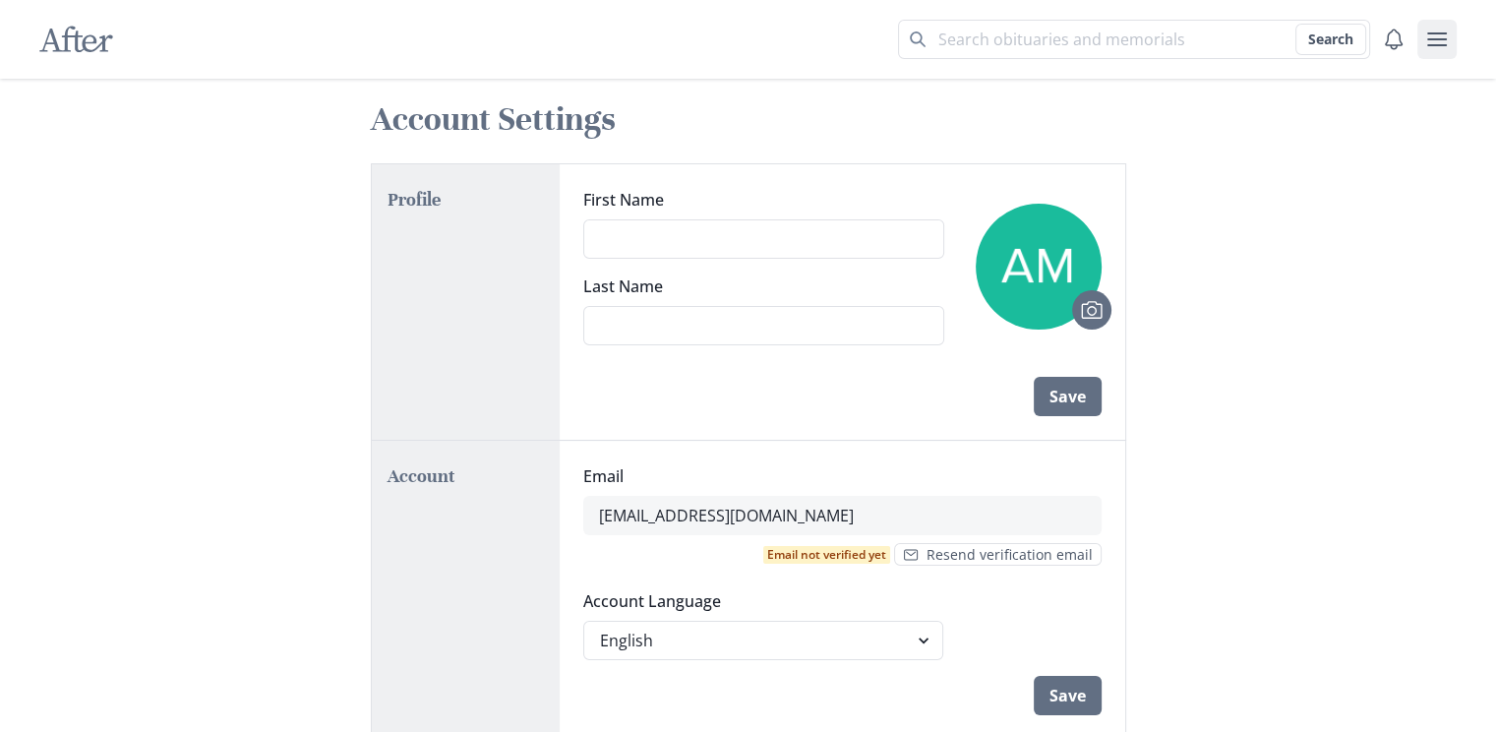
click at [1419, 35] on button "user menu" at bounding box center [1436, 39] width 39 height 39
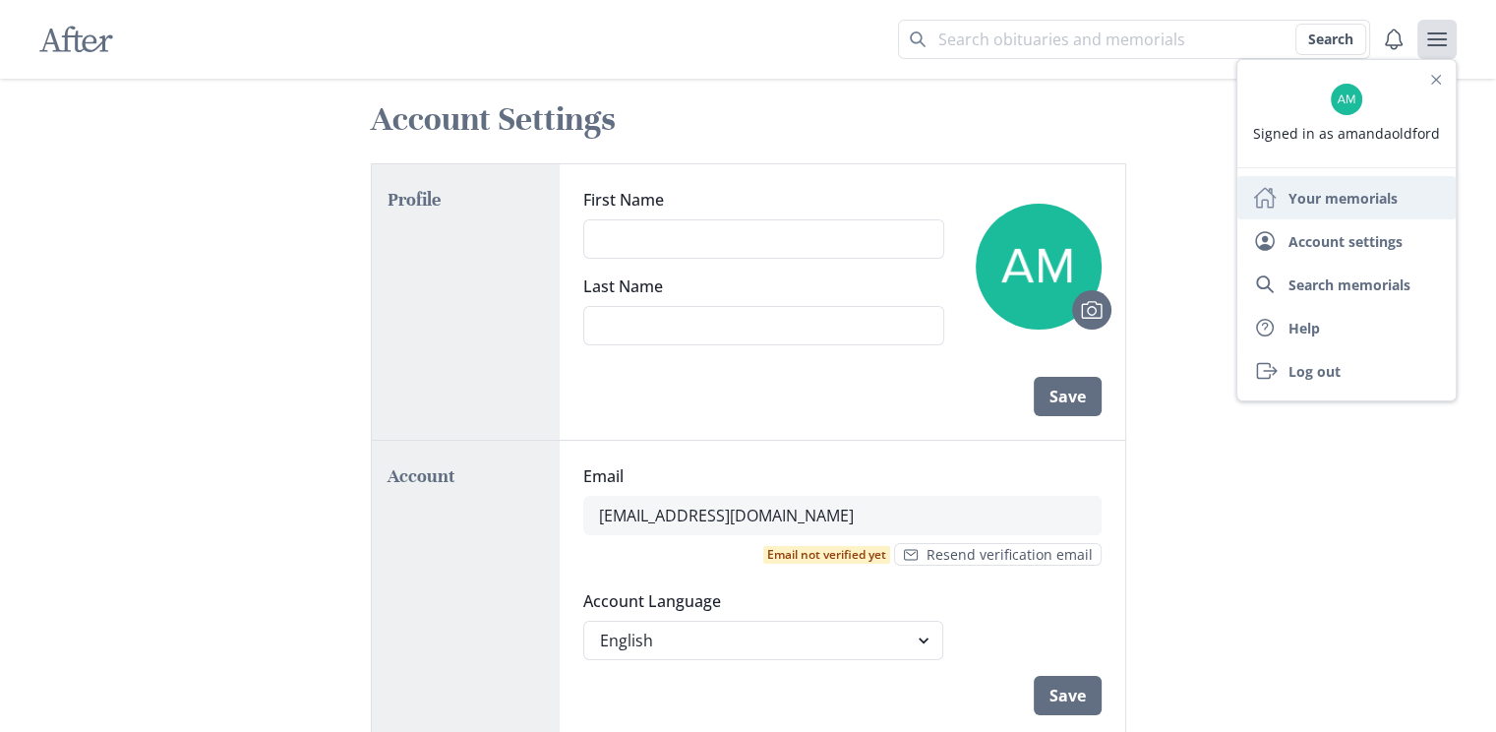
click at [1335, 202] on link "Home Your memorials" at bounding box center [1346, 197] width 218 height 43
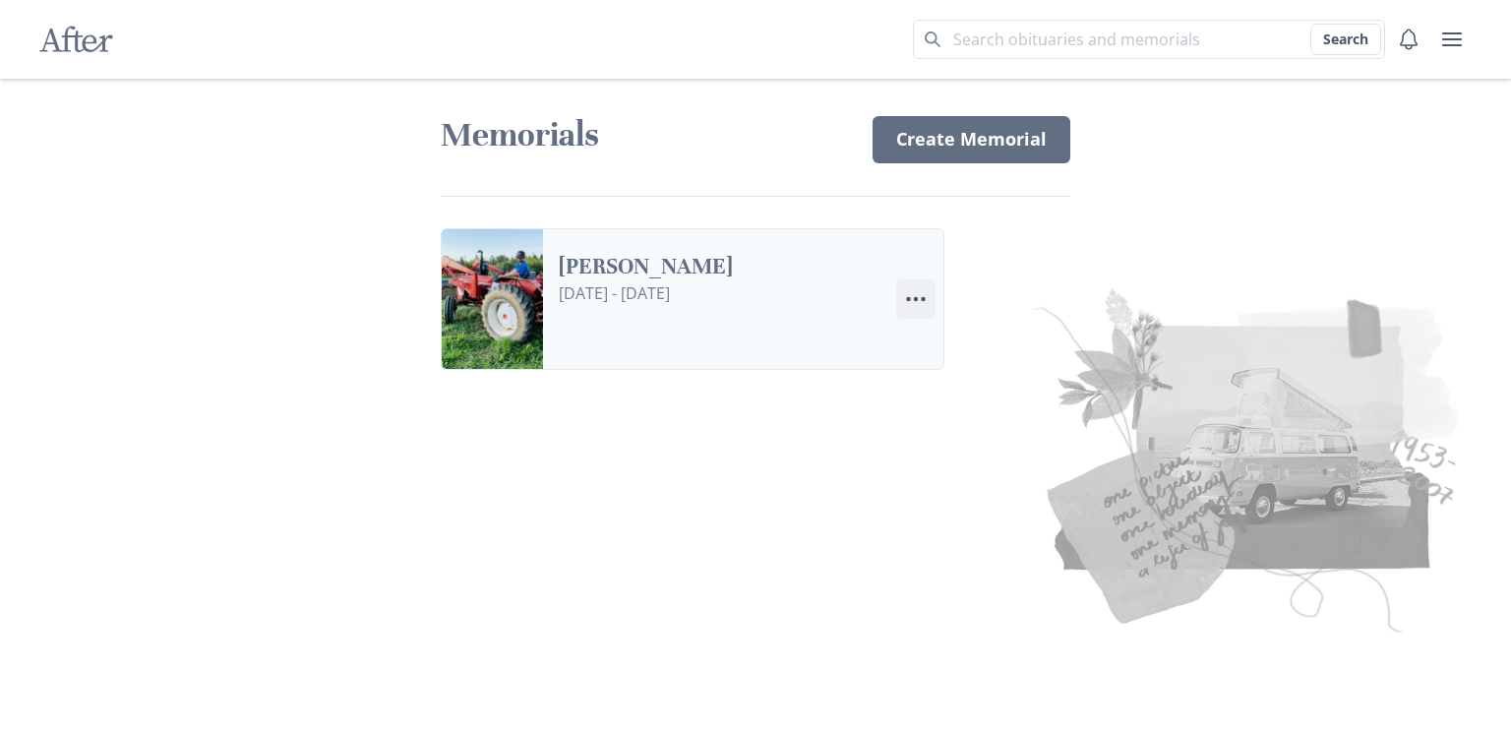
click at [915, 295] on icon "Menu" at bounding box center [916, 299] width 24 height 24
click at [803, 281] on link "[PERSON_NAME]" at bounding box center [720, 267] width 322 height 29
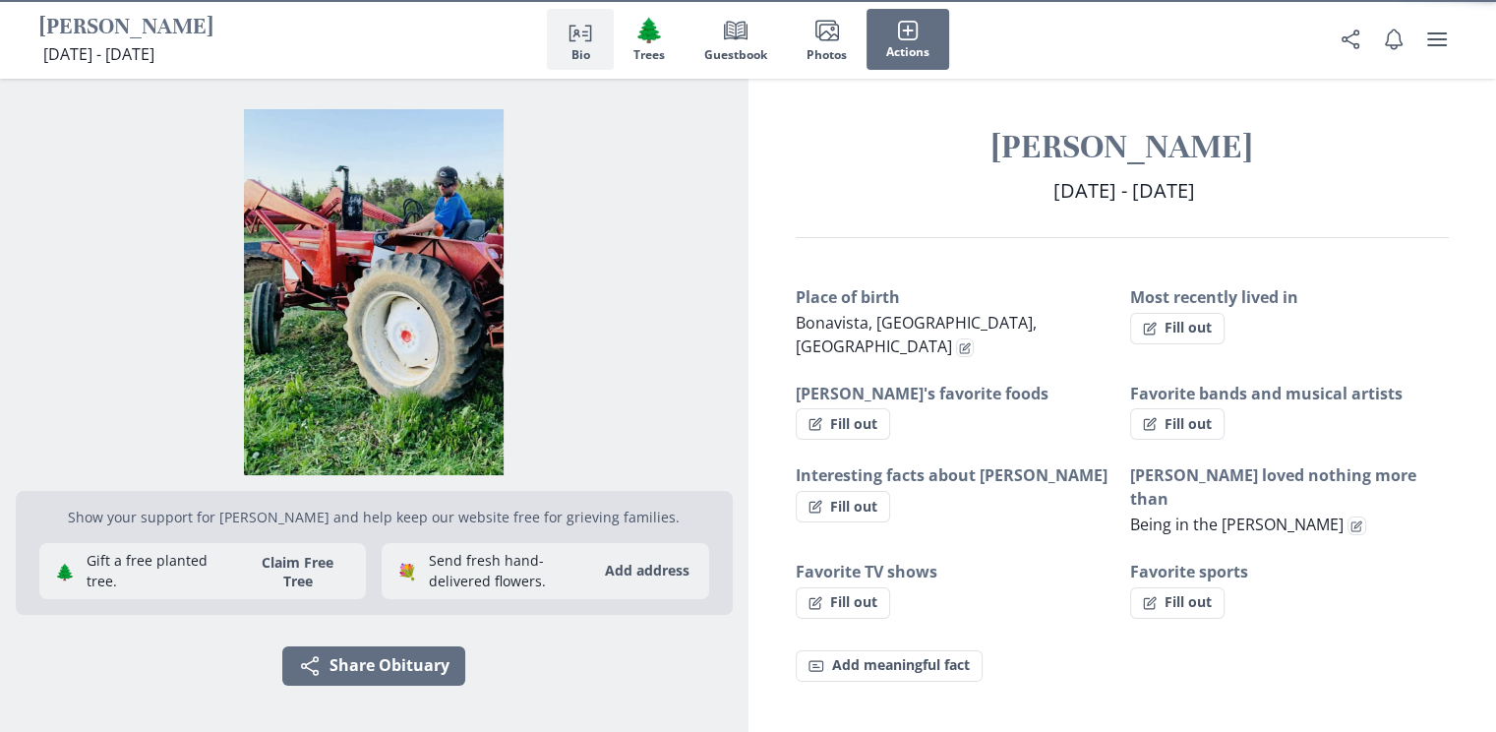
click at [921, 294] on h3 "Place of birth" at bounding box center [955, 297] width 319 height 24
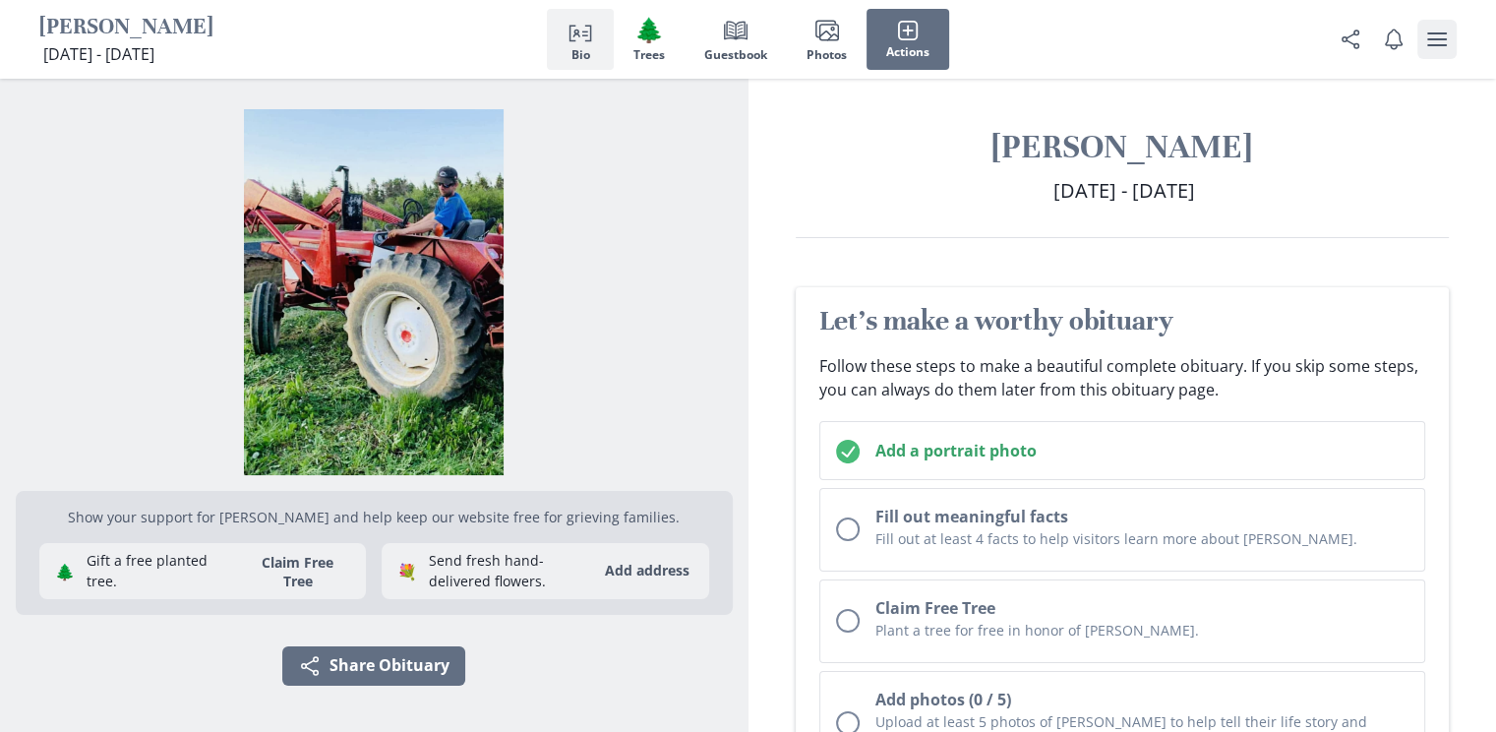
click at [1438, 43] on icon "user menu" at bounding box center [1437, 40] width 24 height 24
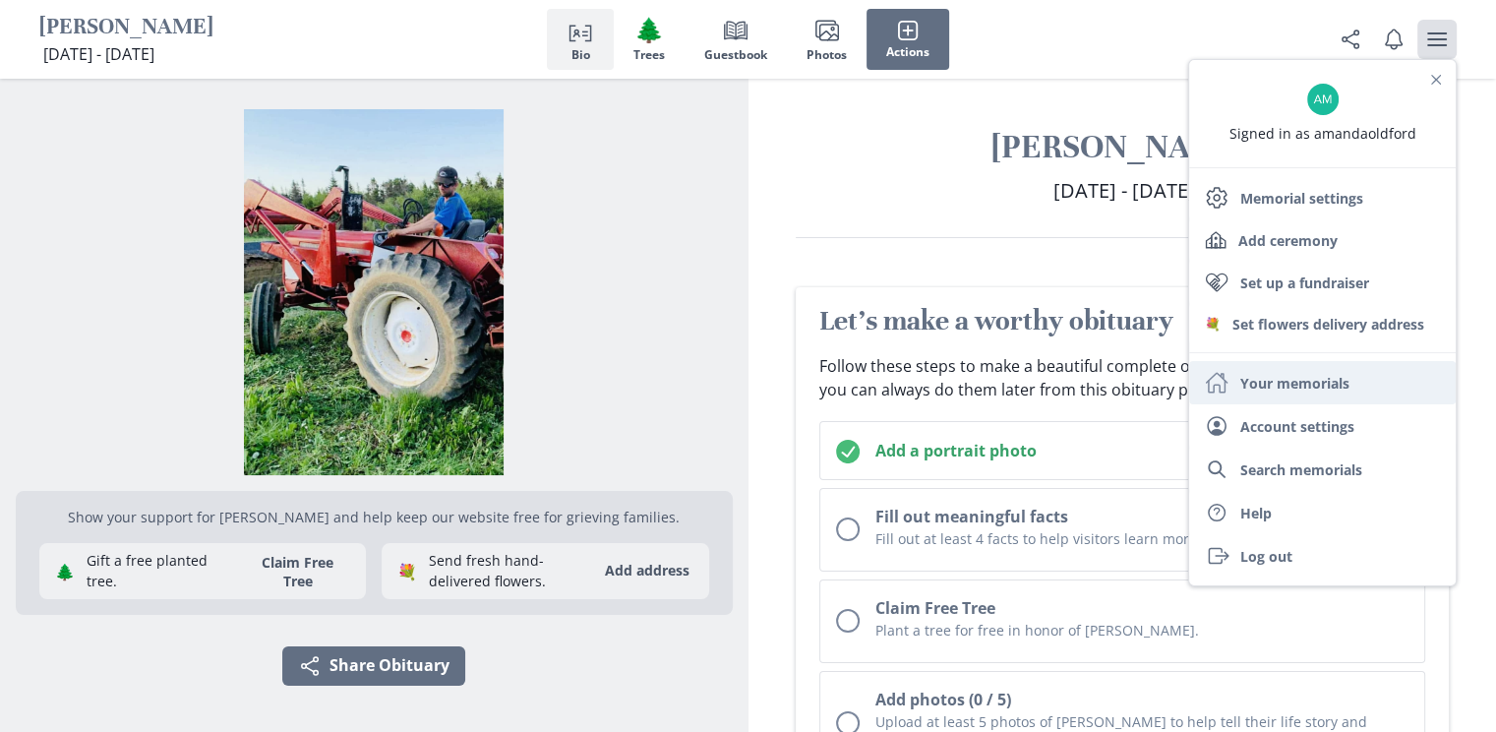
click at [1310, 383] on link "Home Your memorials" at bounding box center [1322, 382] width 267 height 43
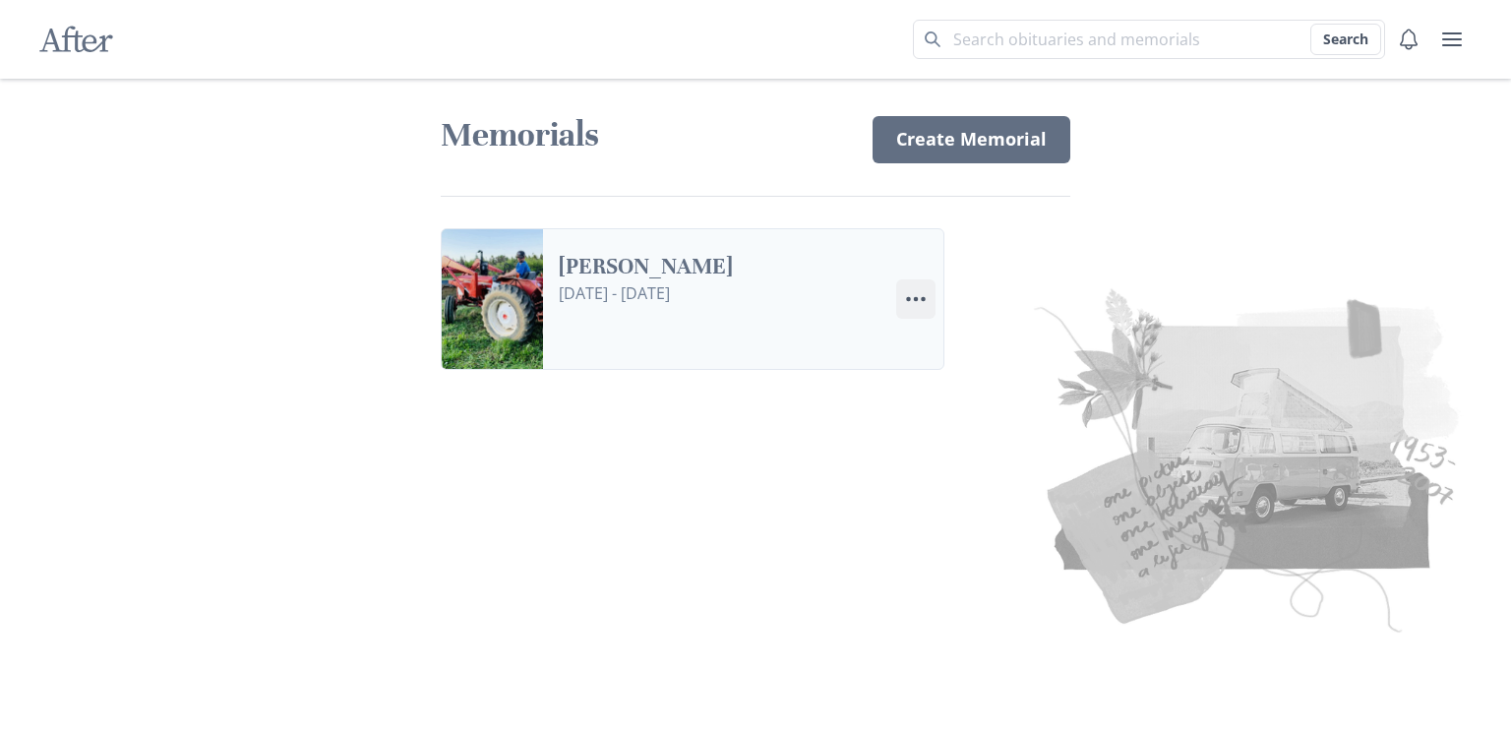
click at [909, 294] on icon "Menu" at bounding box center [916, 299] width 24 height 24
click at [978, 380] on link "Settings Edit Settings" at bounding box center [1006, 388] width 218 height 35
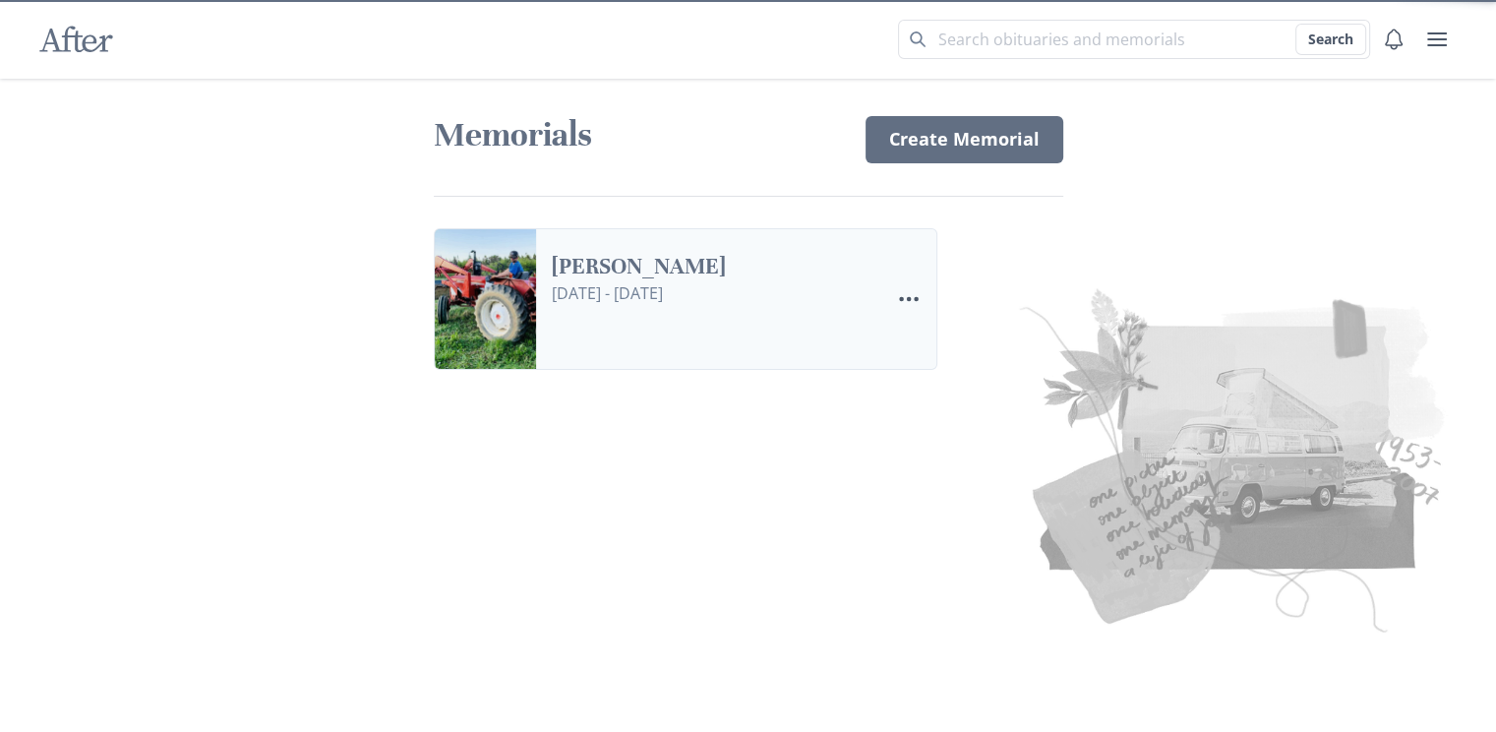
select select "1"
select select "8"
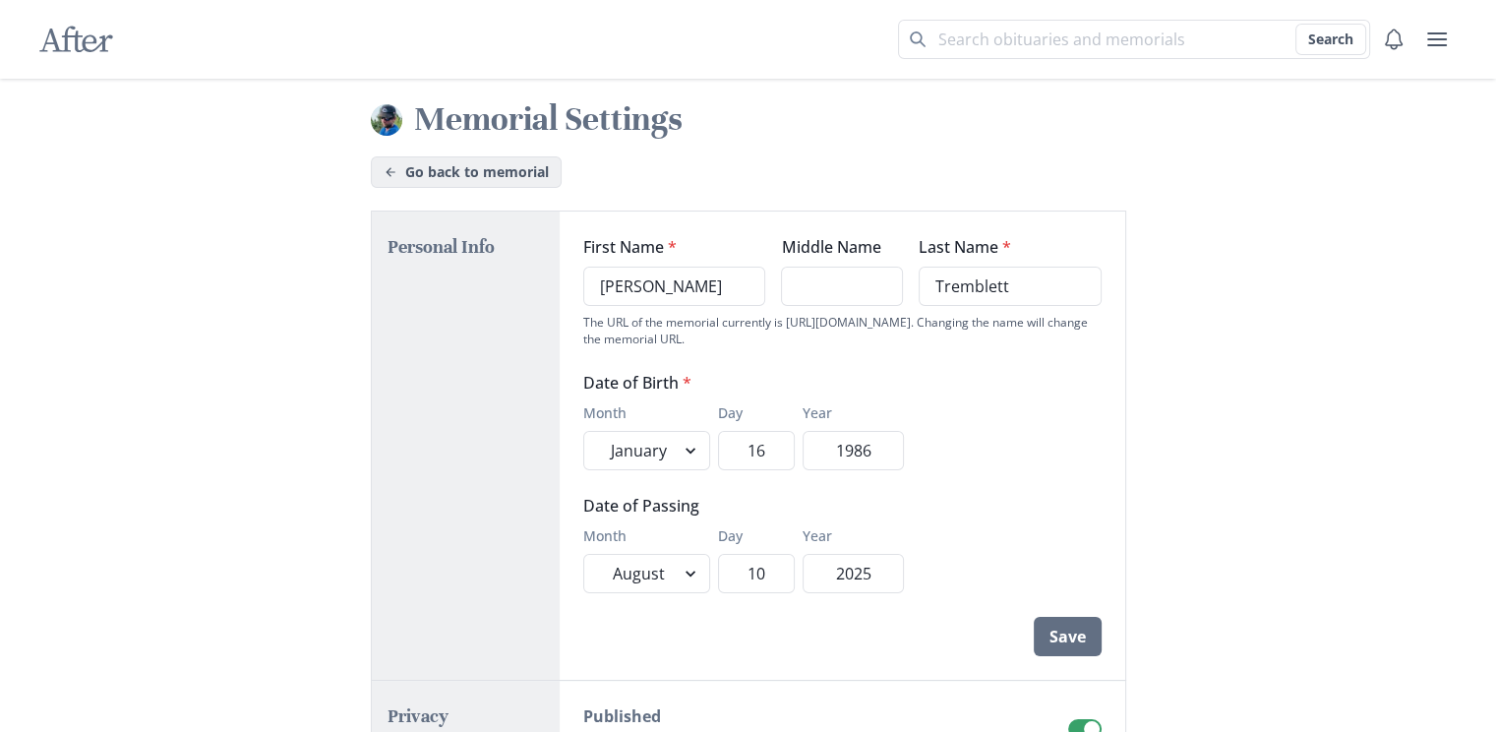
click at [407, 173] on link "Go back to memorial" at bounding box center [466, 171] width 191 height 31
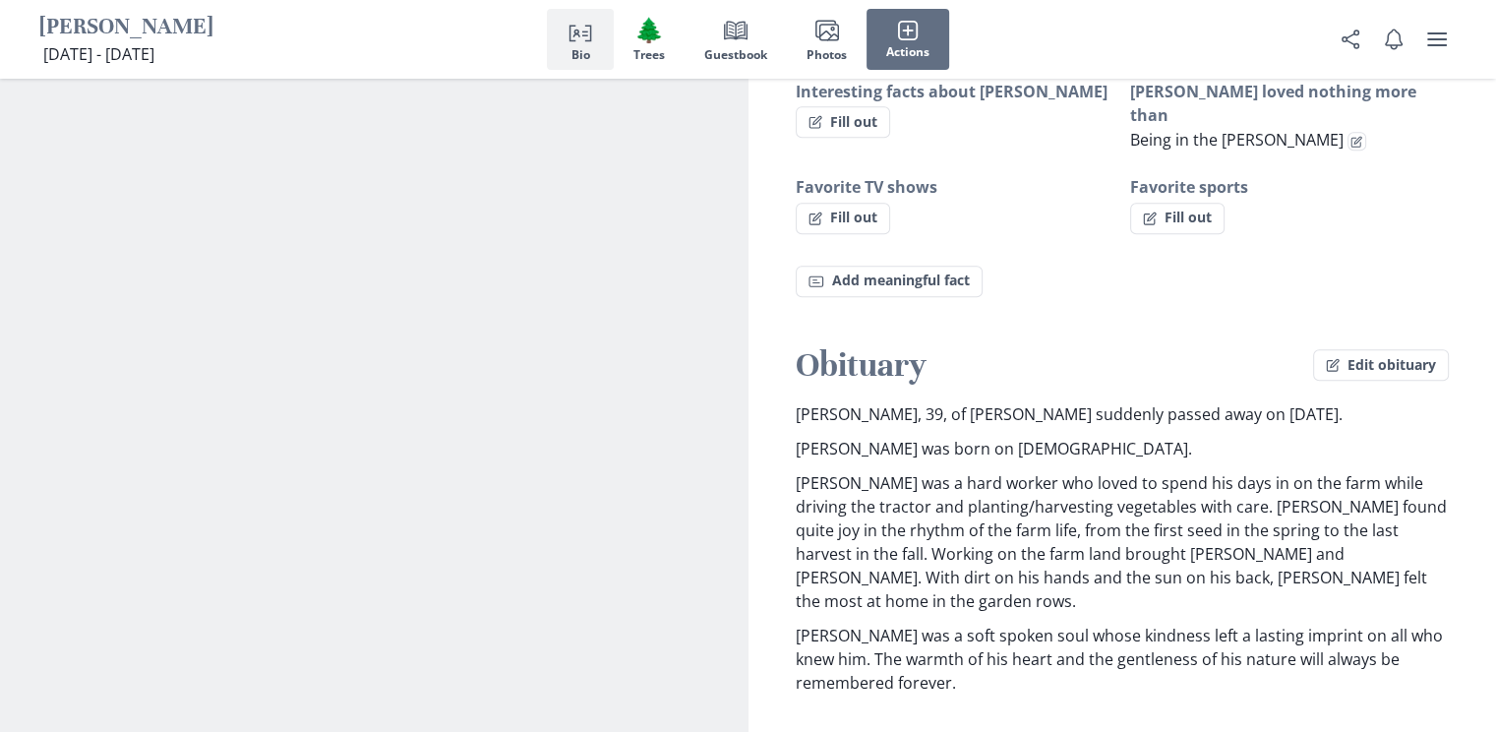
scroll to position [1377, 0]
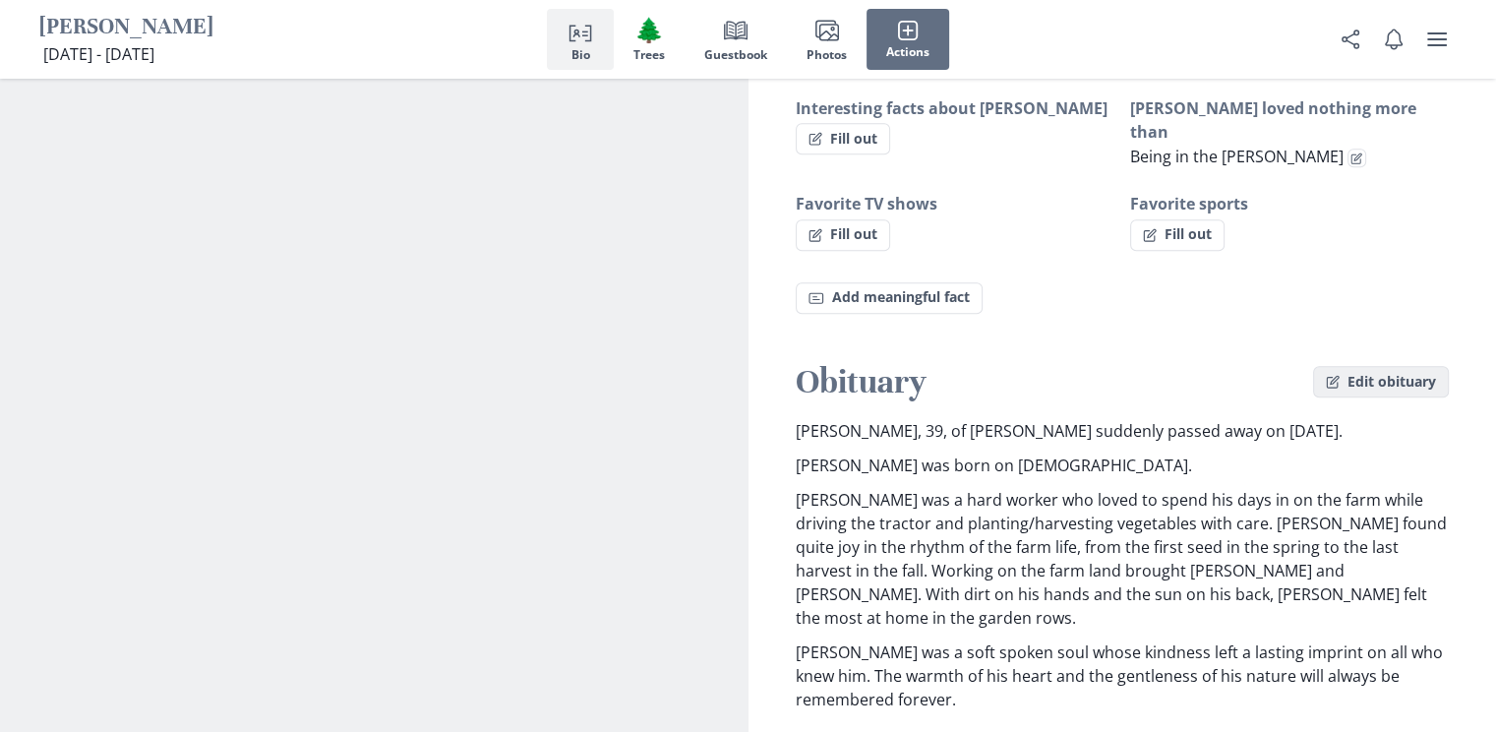
click at [1344, 366] on button "Edit obituary" at bounding box center [1381, 381] width 136 height 31
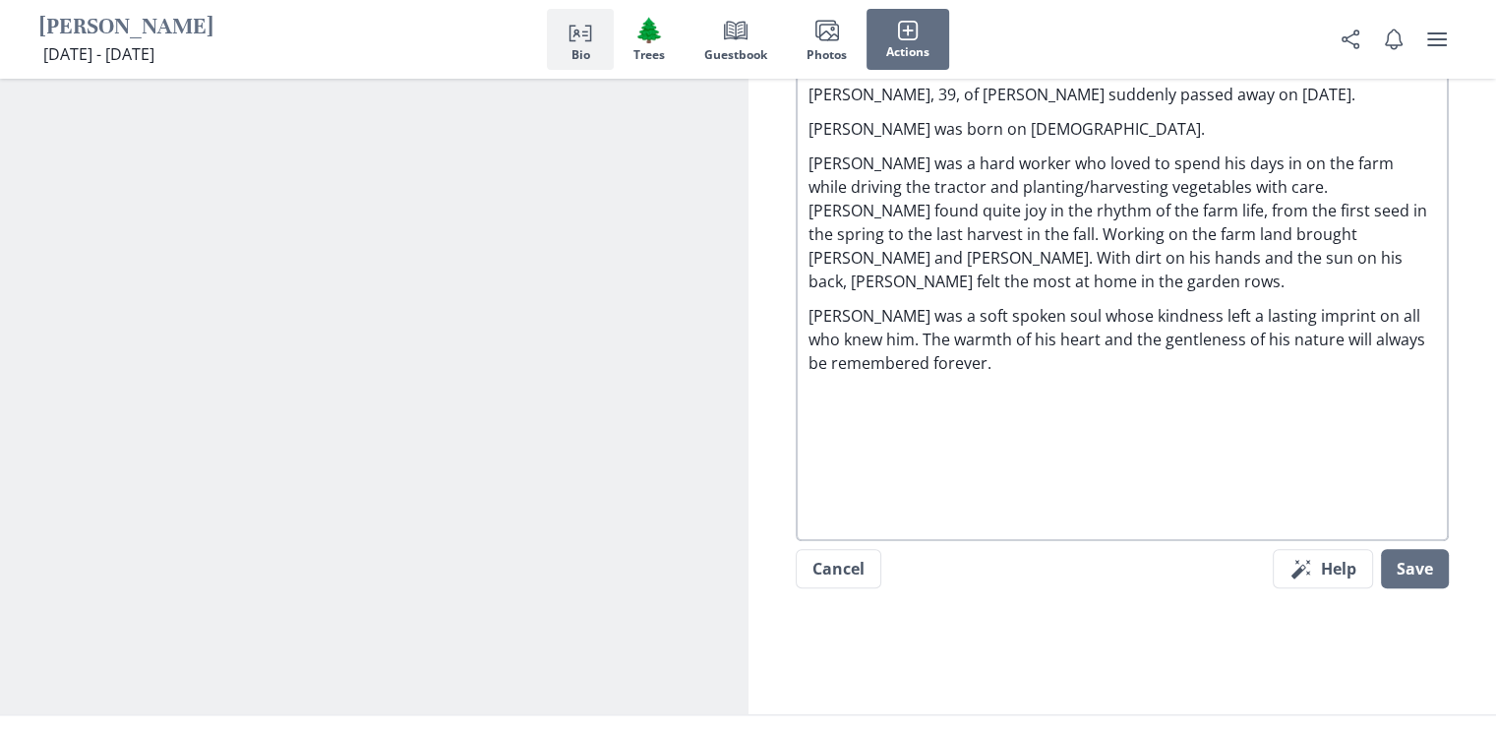
scroll to position [1770, 0]
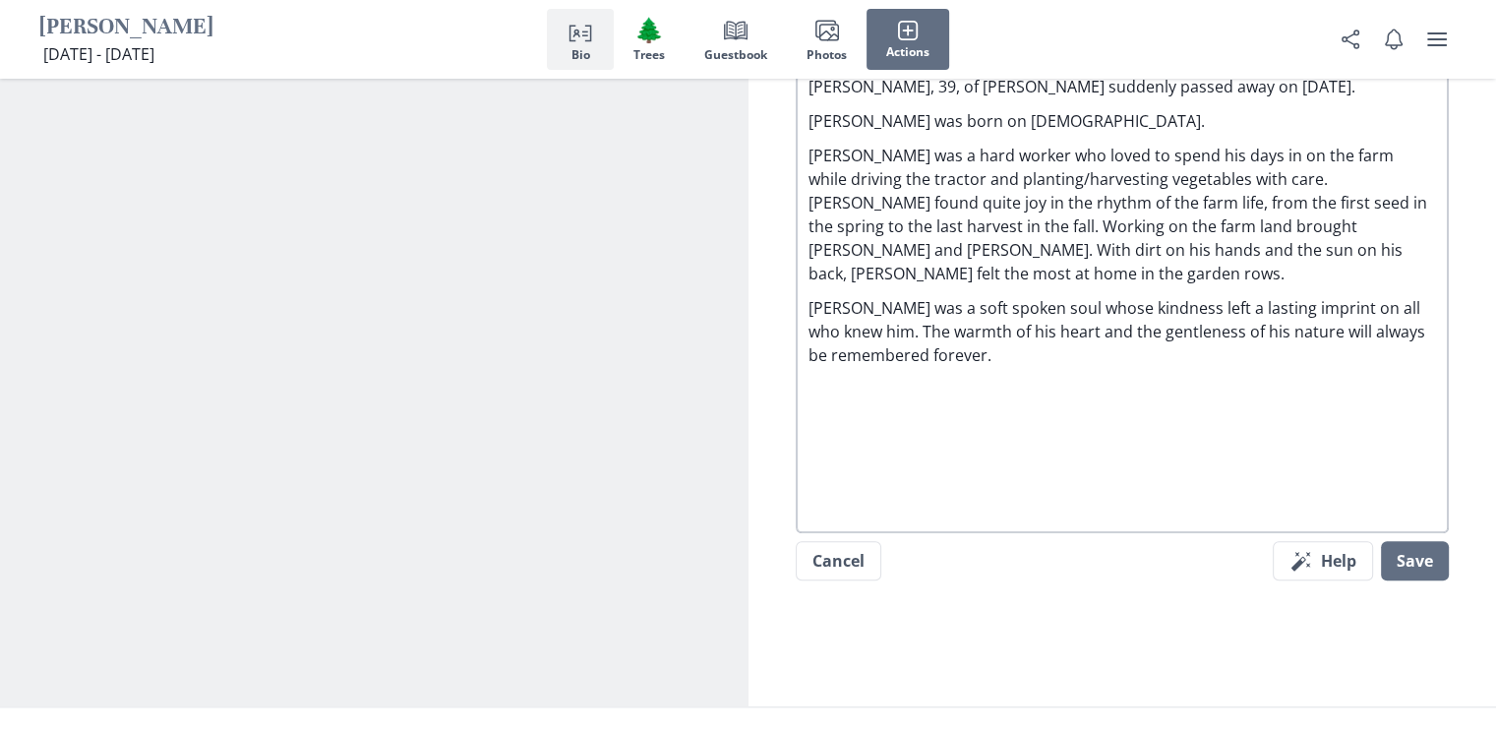
click at [1007, 355] on div "[PERSON_NAME], 39, of [PERSON_NAME] suddenly passed away on [DATE]. [PERSON_NAM…" at bounding box center [1122, 290] width 628 height 431
click at [854, 354] on div "[PERSON_NAME], 39, of [PERSON_NAME] suddenly passed away on [DATE]. [PERSON_NAM…" at bounding box center [1122, 290] width 628 height 431
drag, startPoint x: 848, startPoint y: 372, endPoint x: 931, endPoint y: 421, distance: 97.0
click at [937, 482] on p at bounding box center [1122, 494] width 628 height 24
click at [892, 413] on p "Predeased" at bounding box center [1122, 425] width 628 height 24
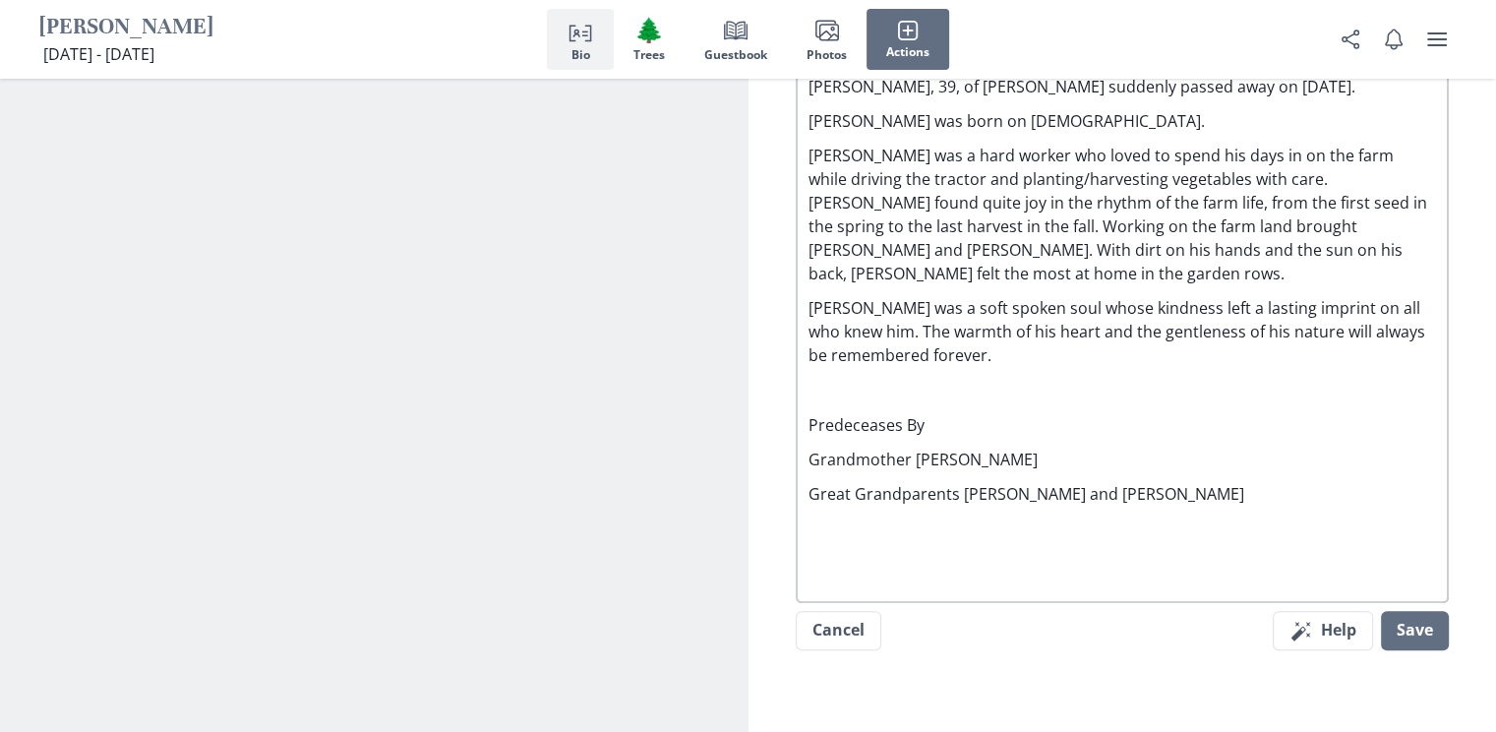
click at [905, 448] on p "Grandmother [PERSON_NAME]" at bounding box center [1122, 460] width 628 height 24
click at [952, 482] on p "Great Grandparents [PERSON_NAME] and [PERSON_NAME]" at bounding box center [1122, 494] width 628 height 24
click at [1146, 482] on p "Great Grandparents: [PERSON_NAME] and [PERSON_NAME]" at bounding box center [1122, 494] width 628 height 24
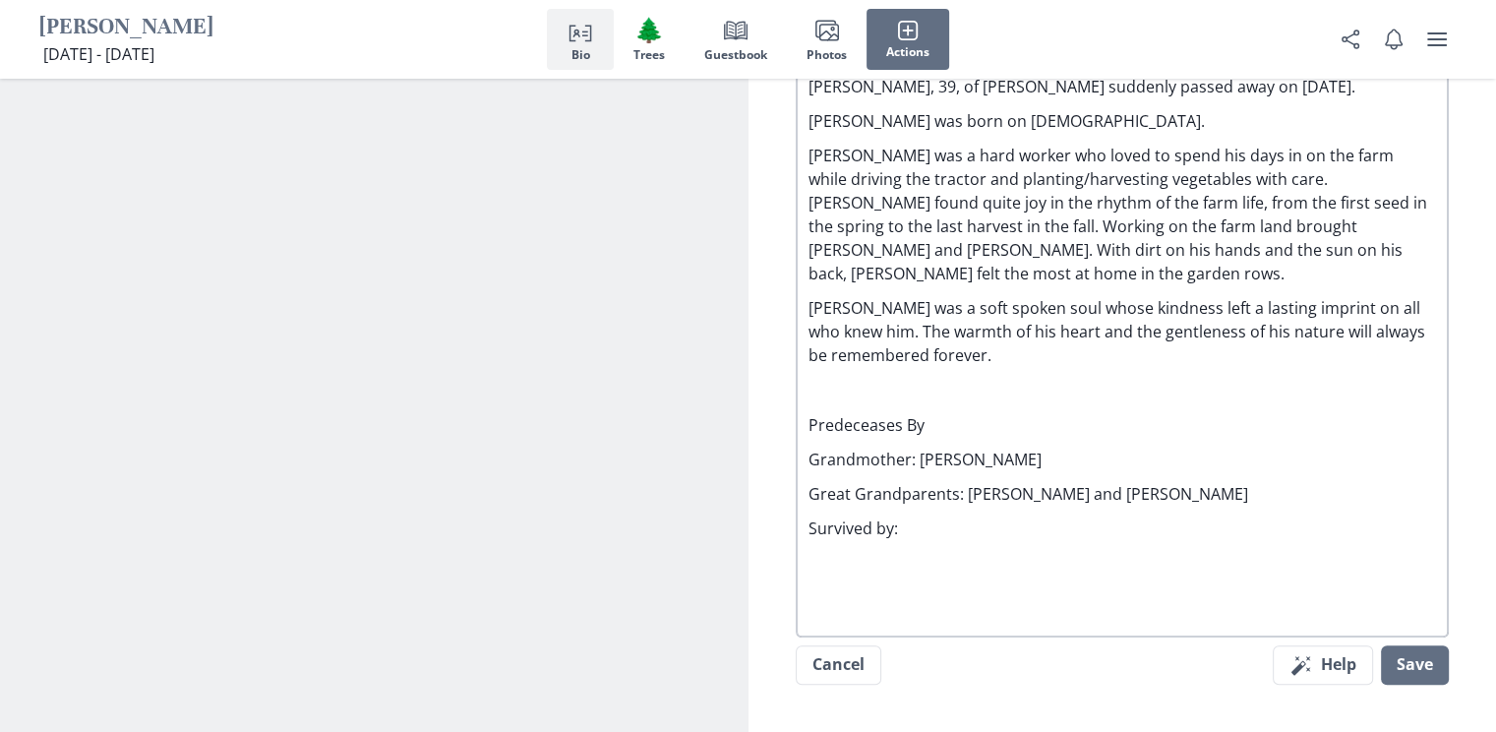
click at [1109, 482] on p "Great Grandparents: [PERSON_NAME] and [PERSON_NAME]" at bounding box center [1122, 494] width 628 height 24
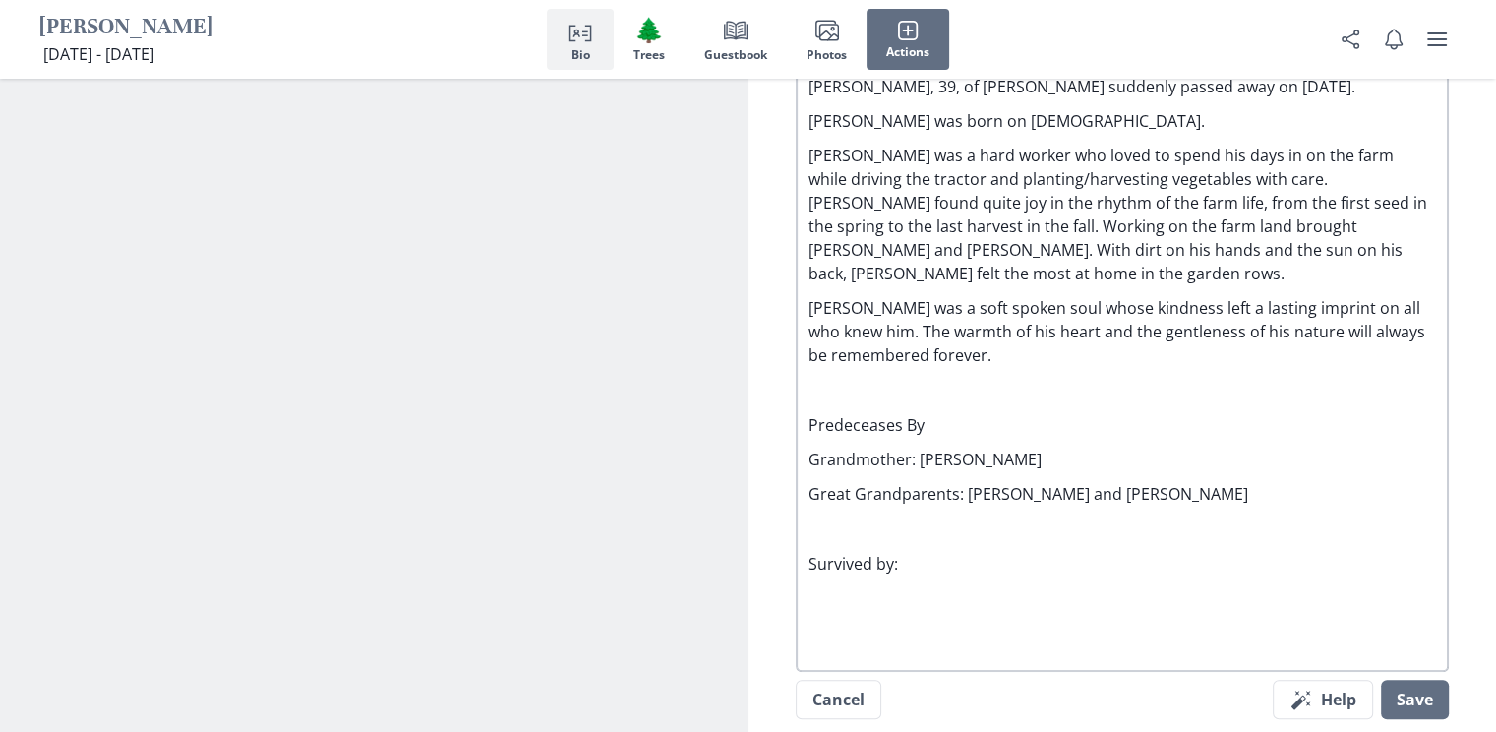
click at [825, 586] on p at bounding box center [1122, 598] width 628 height 24
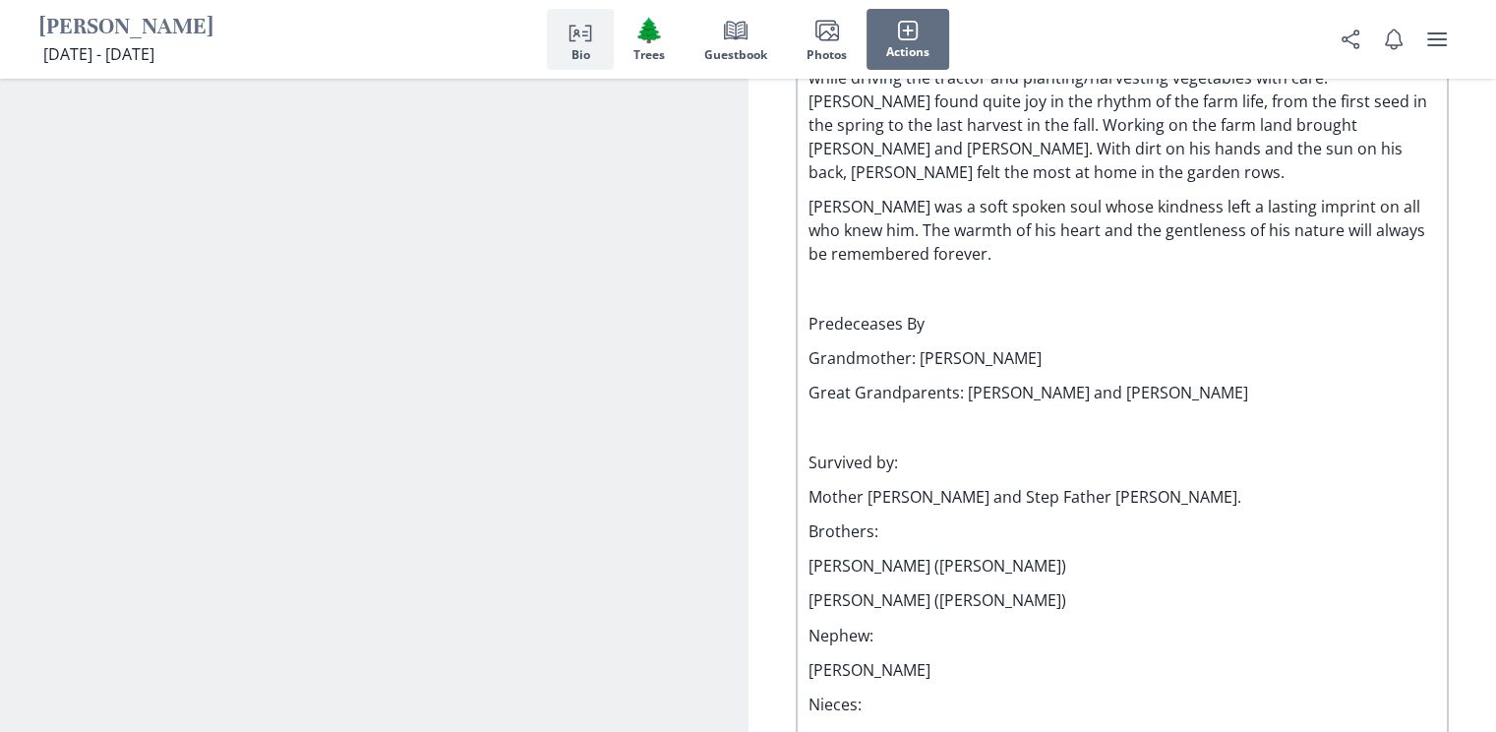
scroll to position [1906, 0]
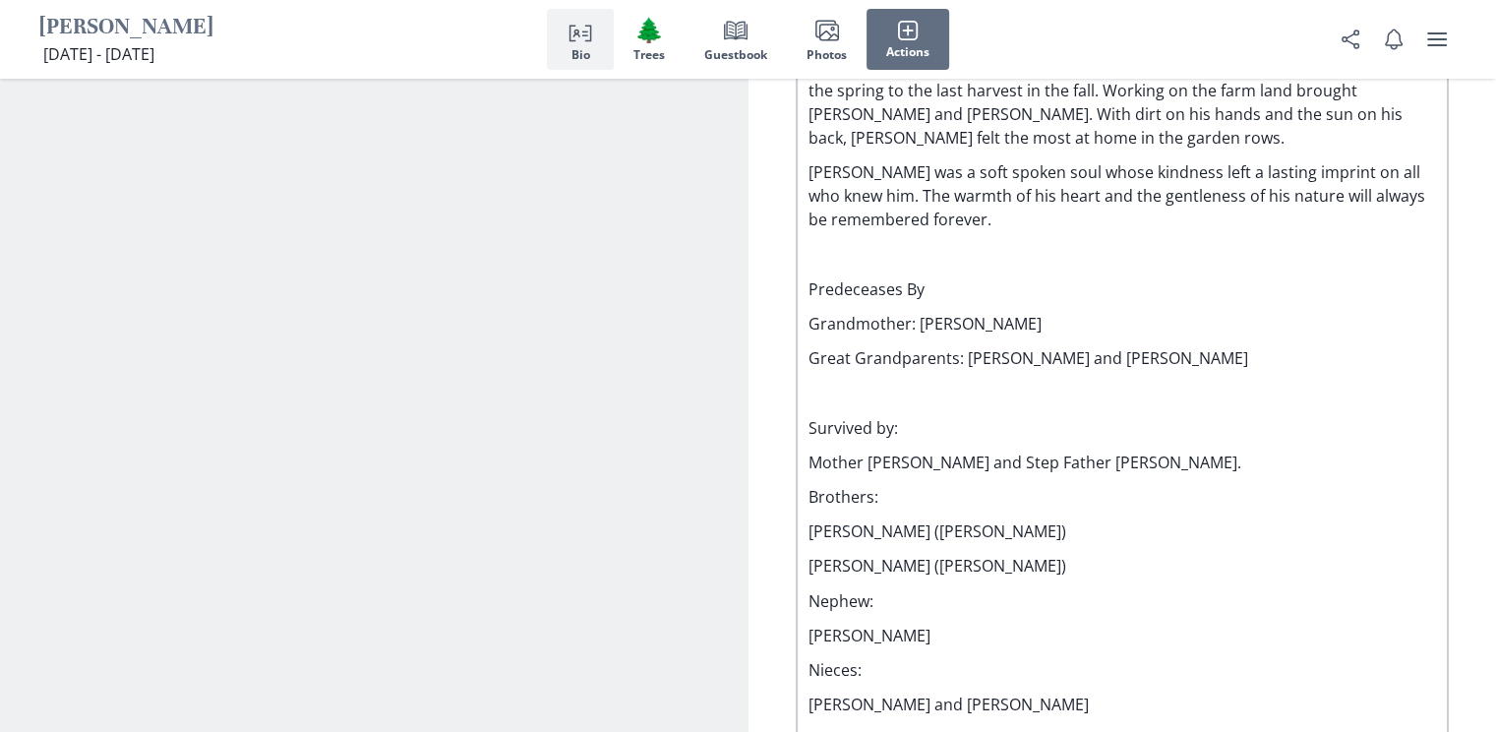
click at [1047, 519] on p "[PERSON_NAME] ([PERSON_NAME])" at bounding box center [1122, 531] width 628 height 24
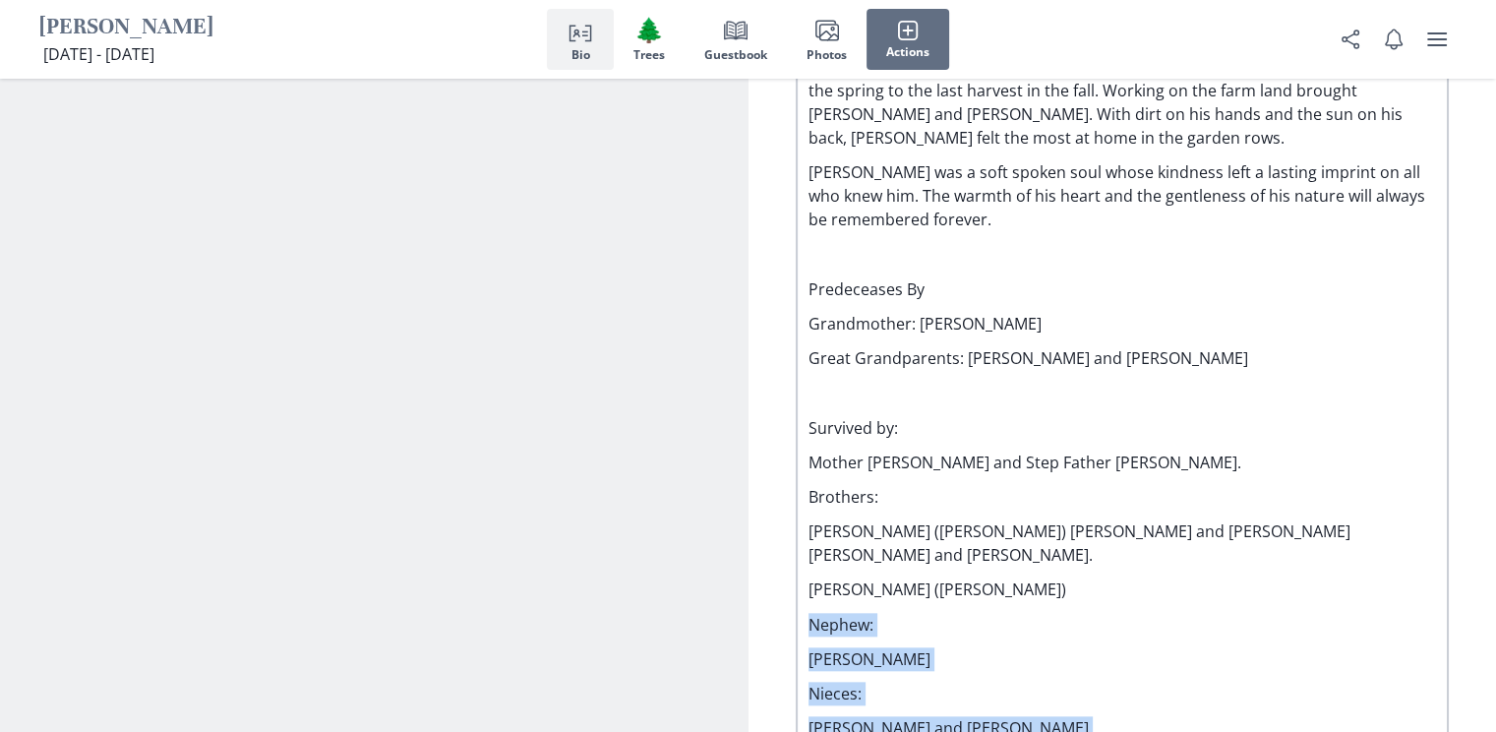
drag, startPoint x: 1017, startPoint y: 686, endPoint x: 810, endPoint y: 567, distance: 238.4
click at [810, 567] on div "[PERSON_NAME], 39, of [PERSON_NAME] suddenly passed away on [DATE]. [PERSON_NAM…" at bounding box center [1122, 391] width 628 height 905
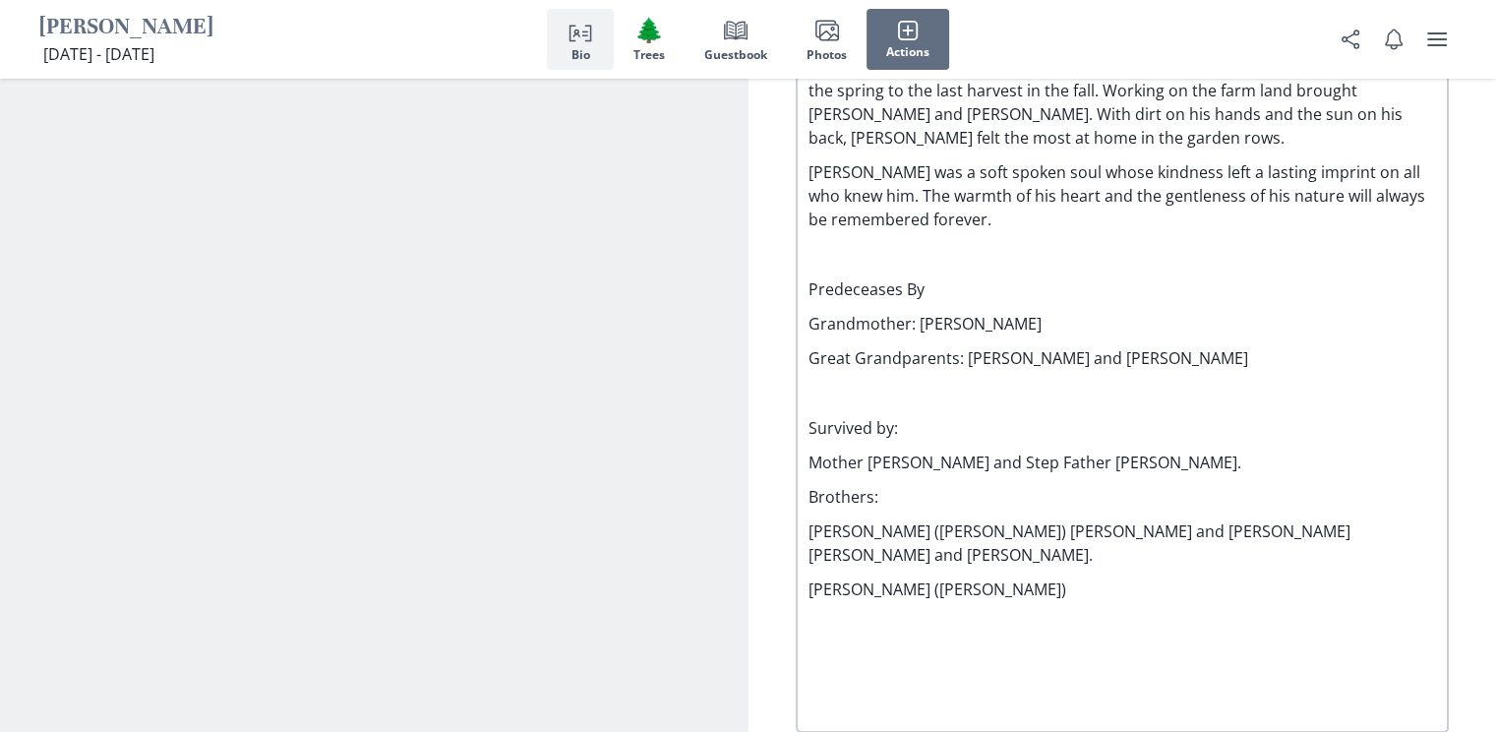
click at [924, 613] on p at bounding box center [1122, 625] width 628 height 24
click at [809, 577] on p "[PERSON_NAME] ([PERSON_NAME])" at bounding box center [1122, 589] width 628 height 24
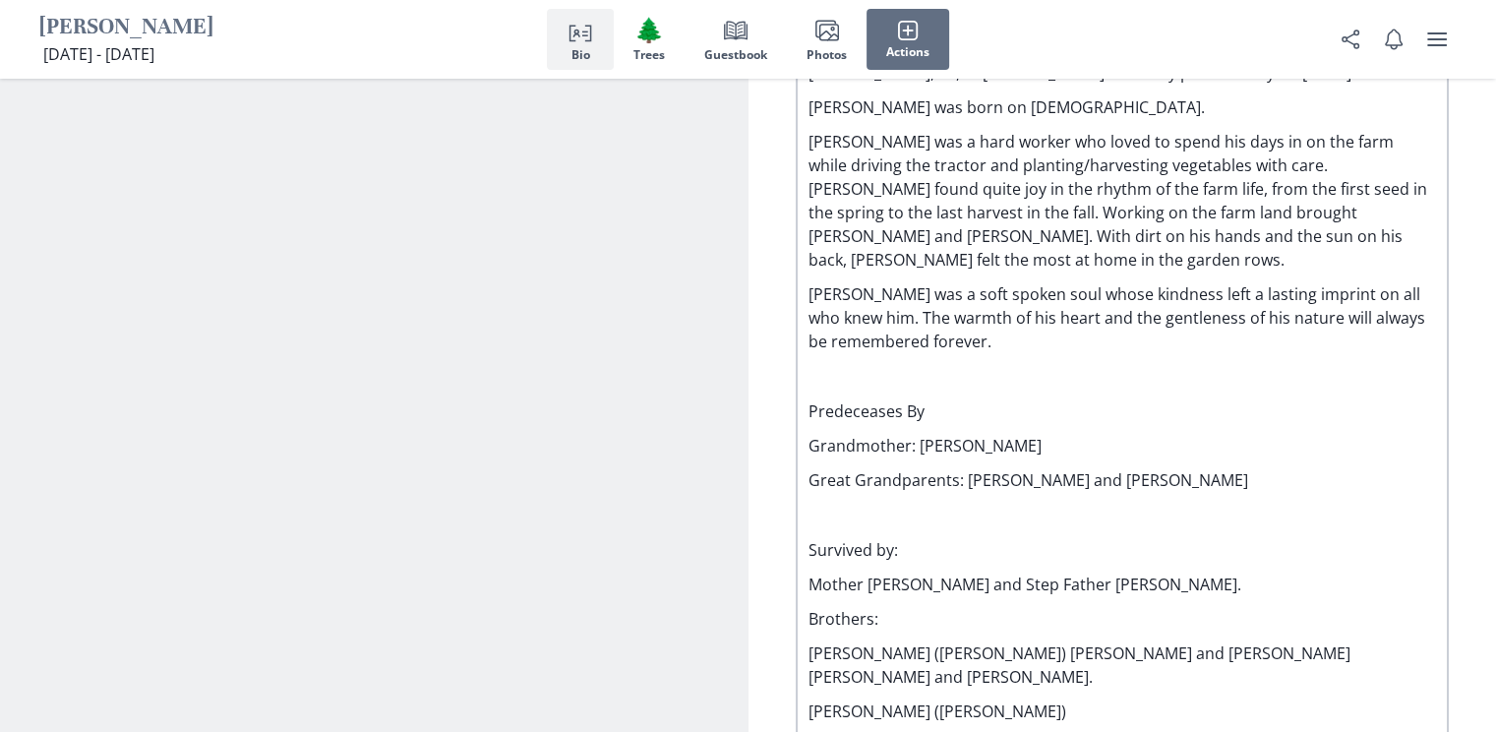
scroll to position [1808, 0]
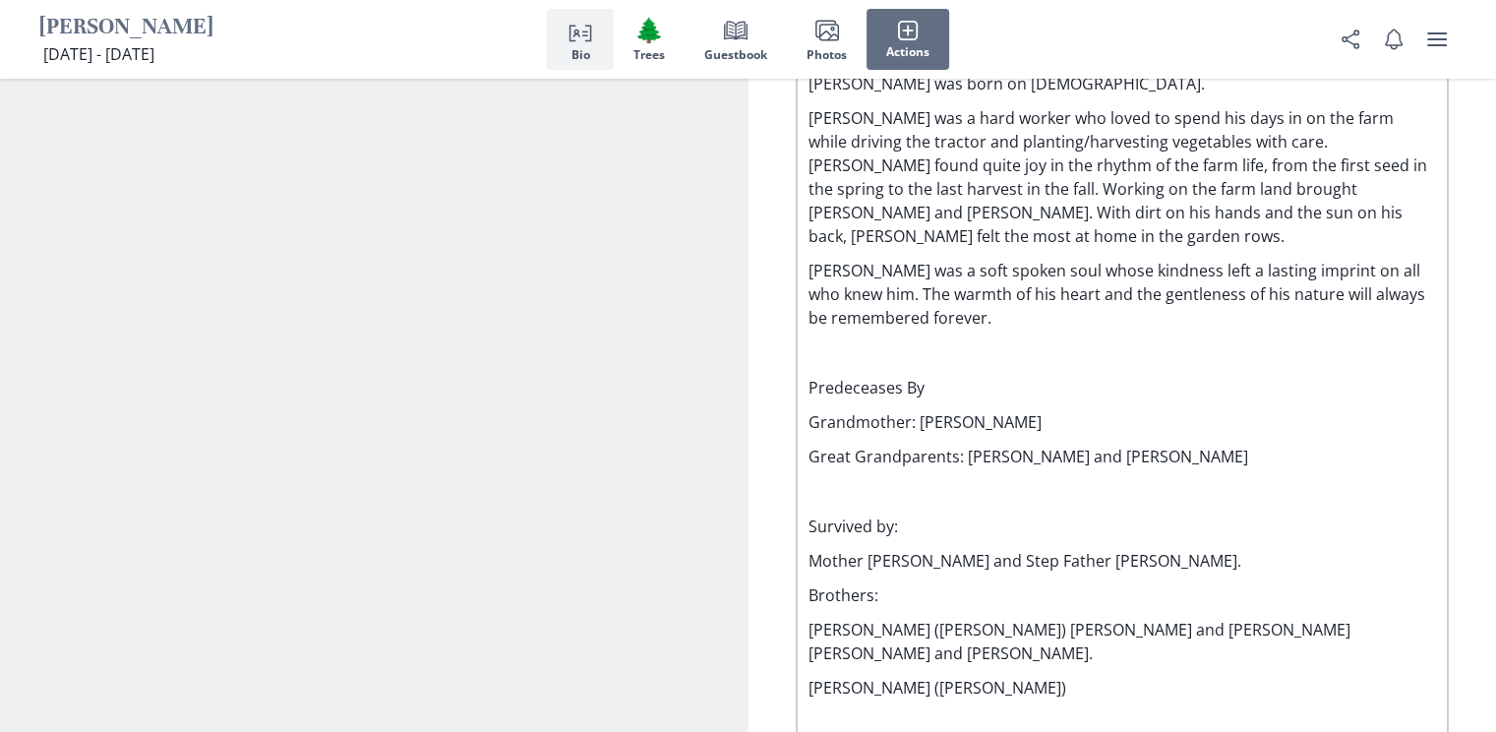
click at [1041, 618] on p "[PERSON_NAME] ([PERSON_NAME]) [PERSON_NAME] and [PERSON_NAME] [PERSON_NAME] and…" at bounding box center [1122, 641] width 628 height 47
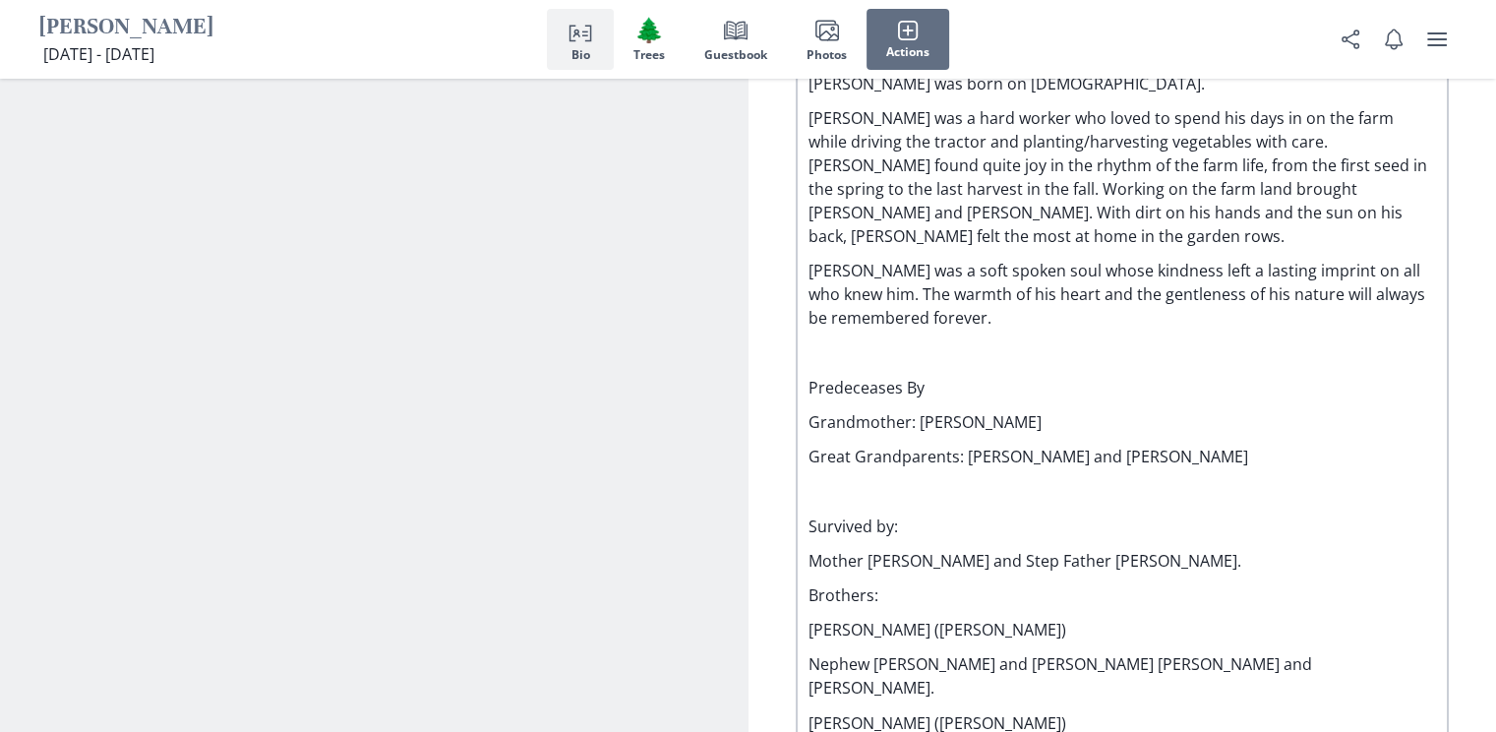
click at [1066, 618] on p "[PERSON_NAME] ([PERSON_NAME])" at bounding box center [1122, 630] width 628 height 24
click at [1092, 711] on p "[PERSON_NAME] ([PERSON_NAME])" at bounding box center [1122, 723] width 628 height 24
click at [1184, 618] on p "[PERSON_NAME] ([PERSON_NAME]) and [PERSON_NAME]." at bounding box center [1122, 630] width 628 height 24
drag, startPoint x: 1078, startPoint y: 644, endPoint x: 905, endPoint y: 649, distance: 173.2
click at [905, 711] on p "[PERSON_NAME] ([PERSON_NAME])" at bounding box center [1122, 723] width 628 height 24
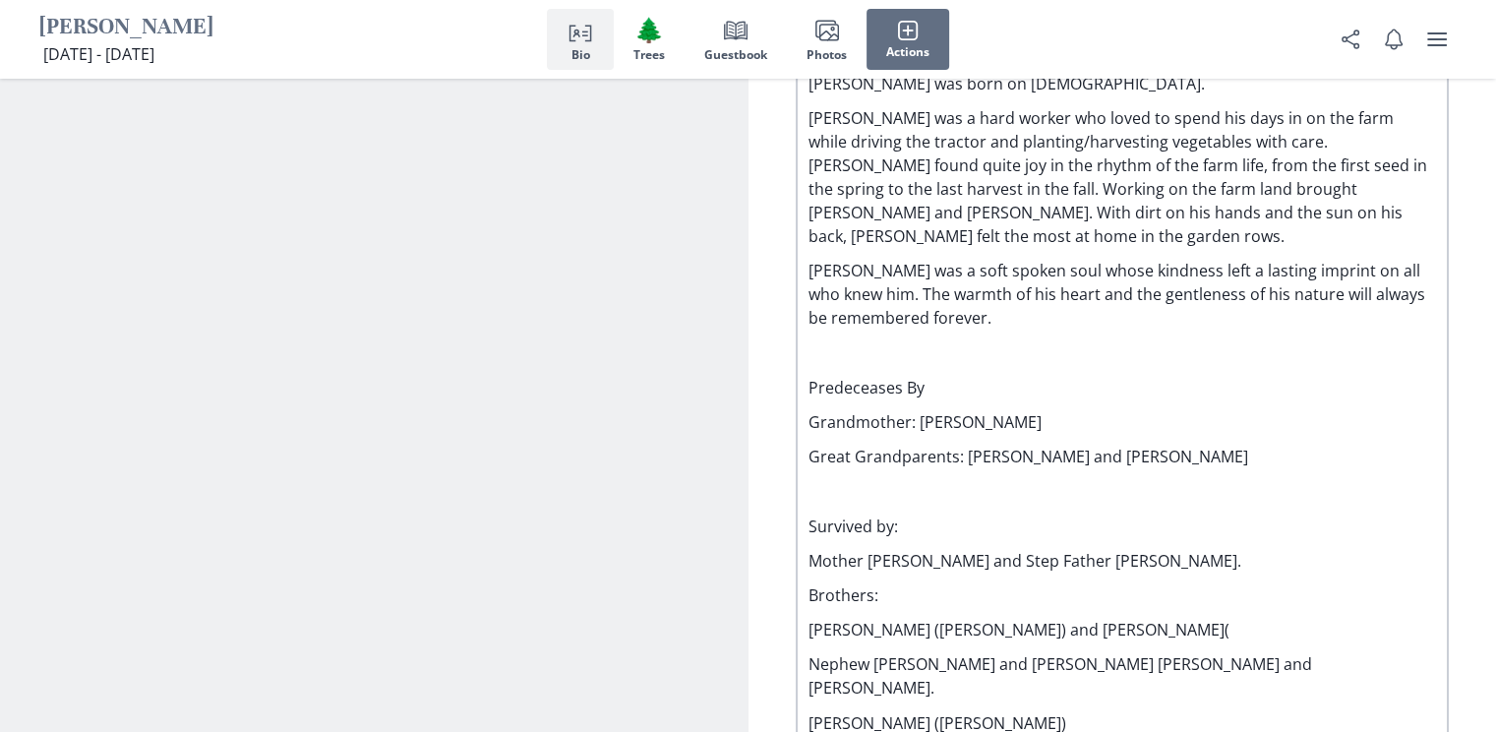
copy p "([PERSON_NAME])"
click at [1188, 618] on p "[PERSON_NAME] ([PERSON_NAME]) and [PERSON_NAME](" at bounding box center [1122, 630] width 628 height 24
click at [1180, 618] on p "[PERSON_NAME] ([PERSON_NAME]) and [PERSON_NAME](([PERSON_NAME])" at bounding box center [1122, 630] width 628 height 24
click at [1192, 711] on p "[PERSON_NAME] ([PERSON_NAME])" at bounding box center [1122, 723] width 628 height 24
drag, startPoint x: 1106, startPoint y: 631, endPoint x: 802, endPoint y: 644, distance: 305.2
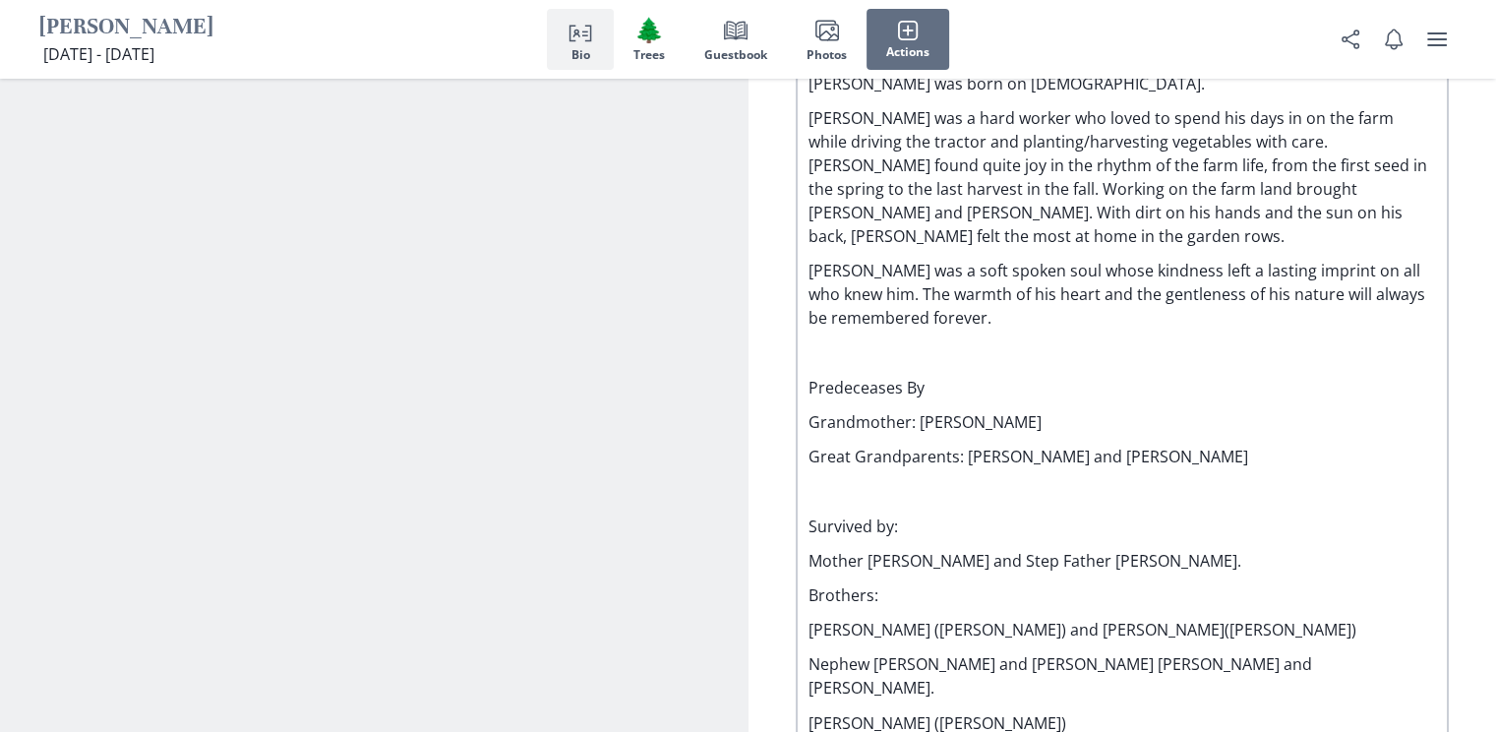
click at [802, 644] on div "[PERSON_NAME], 39, of [PERSON_NAME] suddenly passed away on [DATE]. [PERSON_NAM…" at bounding box center [1123, 437] width 644 height 801
click at [873, 652] on p "Nephew [PERSON_NAME] and [PERSON_NAME] [PERSON_NAME] and [PERSON_NAME]." at bounding box center [1122, 675] width 628 height 47
click at [1259, 652] on p "Nephew [PERSON_NAME] and [PERSON_NAME] [PERSON_NAME] and [PERSON_NAME]." at bounding box center [1122, 675] width 628 height 47
click at [808, 549] on p "Mother [PERSON_NAME] and Step Father [PERSON_NAME]." at bounding box center [1122, 561] width 628 height 24
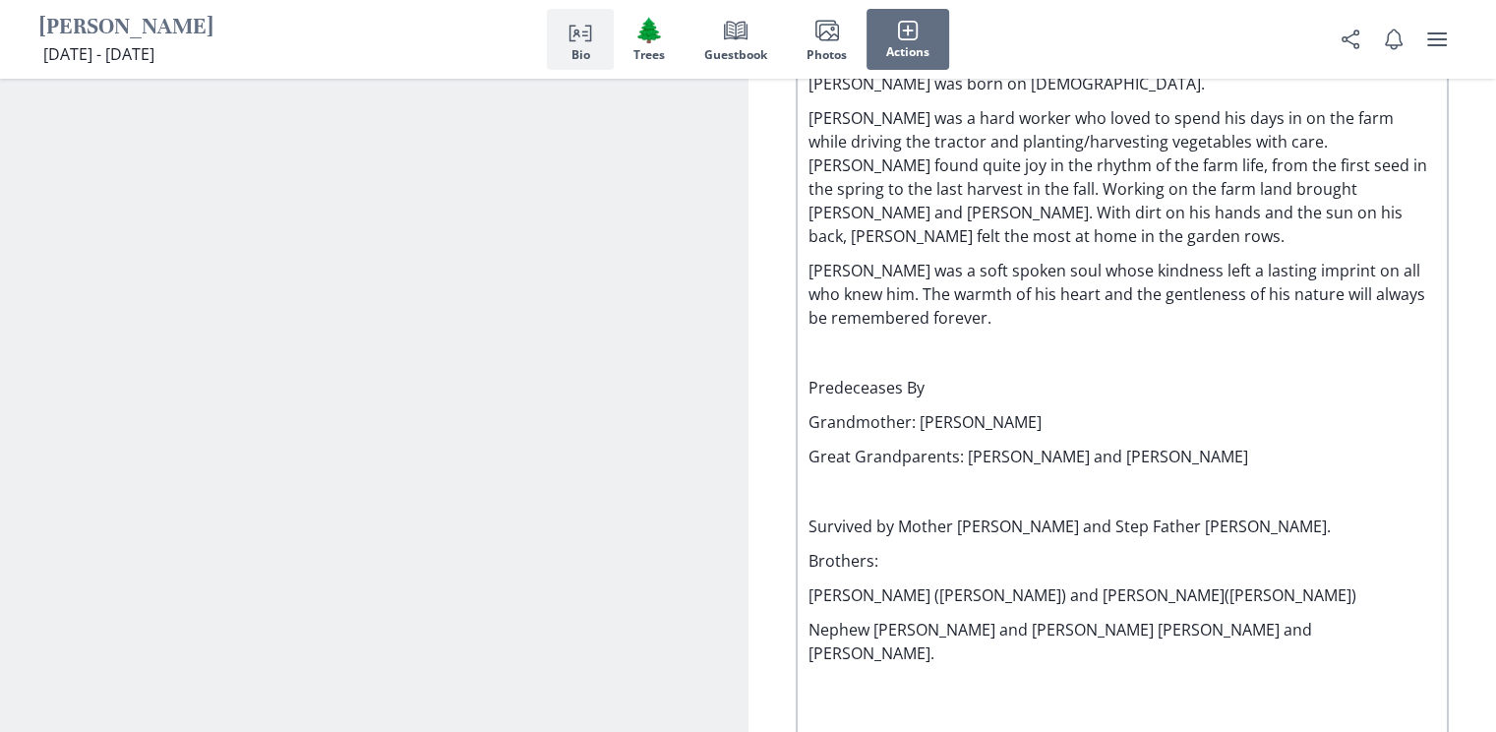
click at [808, 583] on p "[PERSON_NAME] ([PERSON_NAME]) and [PERSON_NAME]([PERSON_NAME])" at bounding box center [1122, 595] width 628 height 24
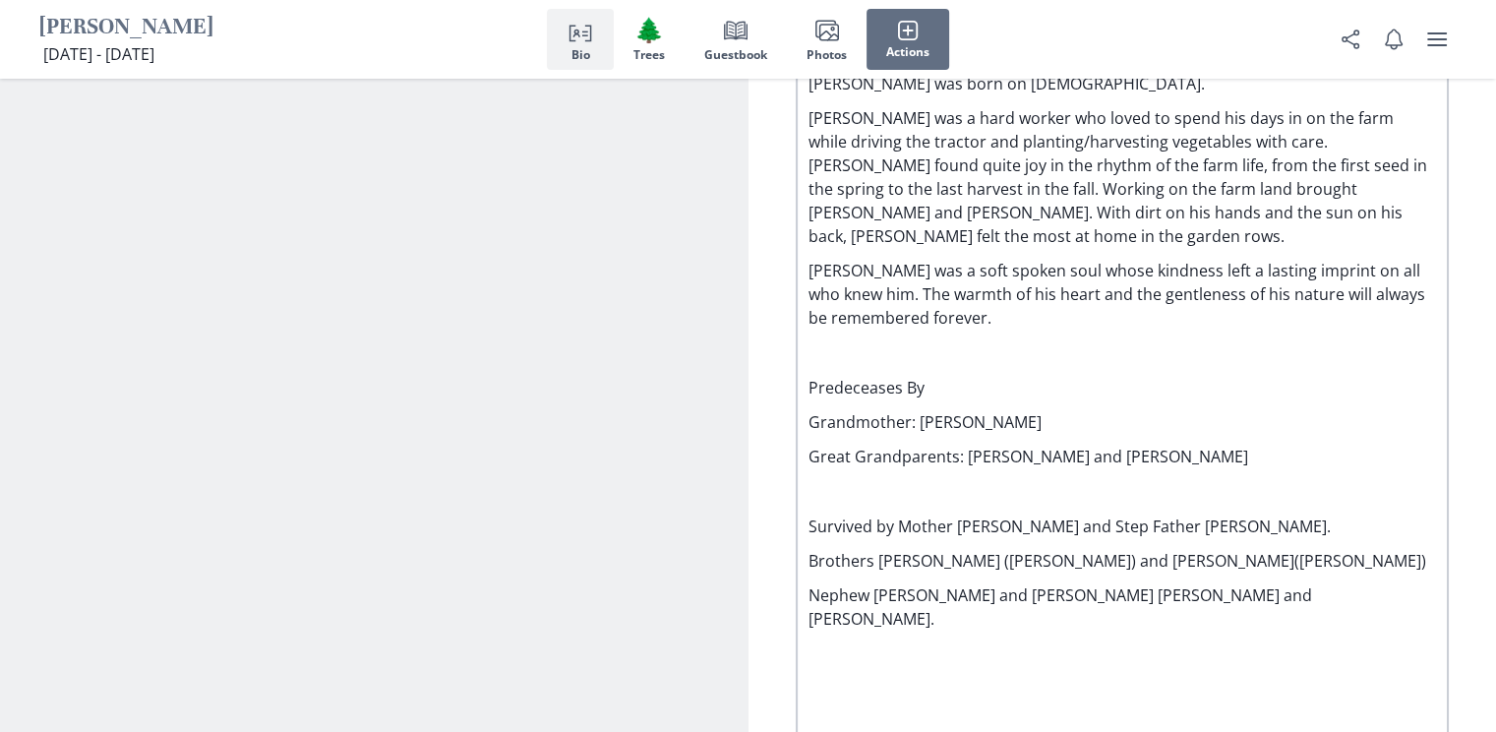
click at [1290, 583] on p "Nephew [PERSON_NAME] and [PERSON_NAME] [PERSON_NAME] and [PERSON_NAME]." at bounding box center [1122, 606] width 628 height 47
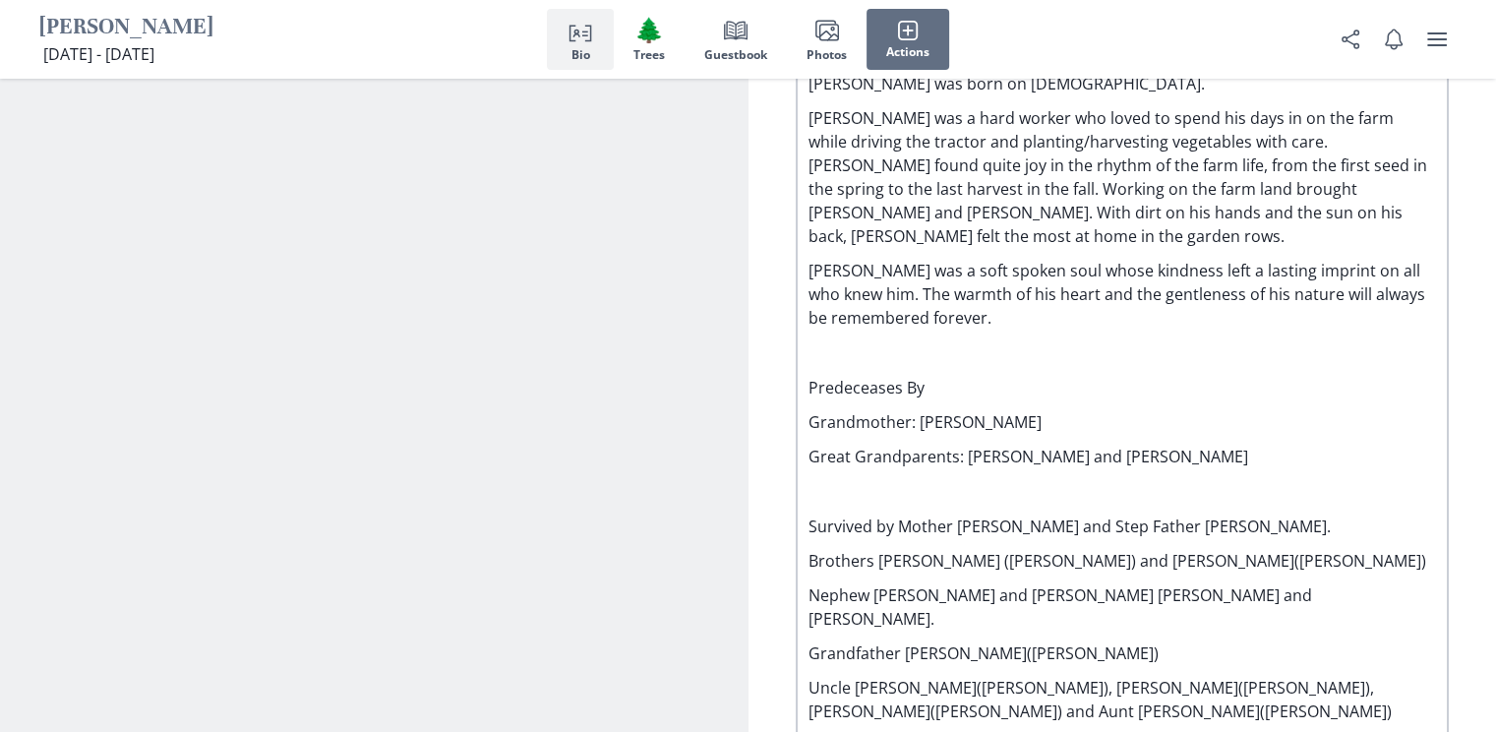
click at [1302, 676] on p "Uncle [PERSON_NAME]([PERSON_NAME]), [PERSON_NAME]([PERSON_NAME]), [PERSON_NAME]…" at bounding box center [1122, 699] width 628 height 47
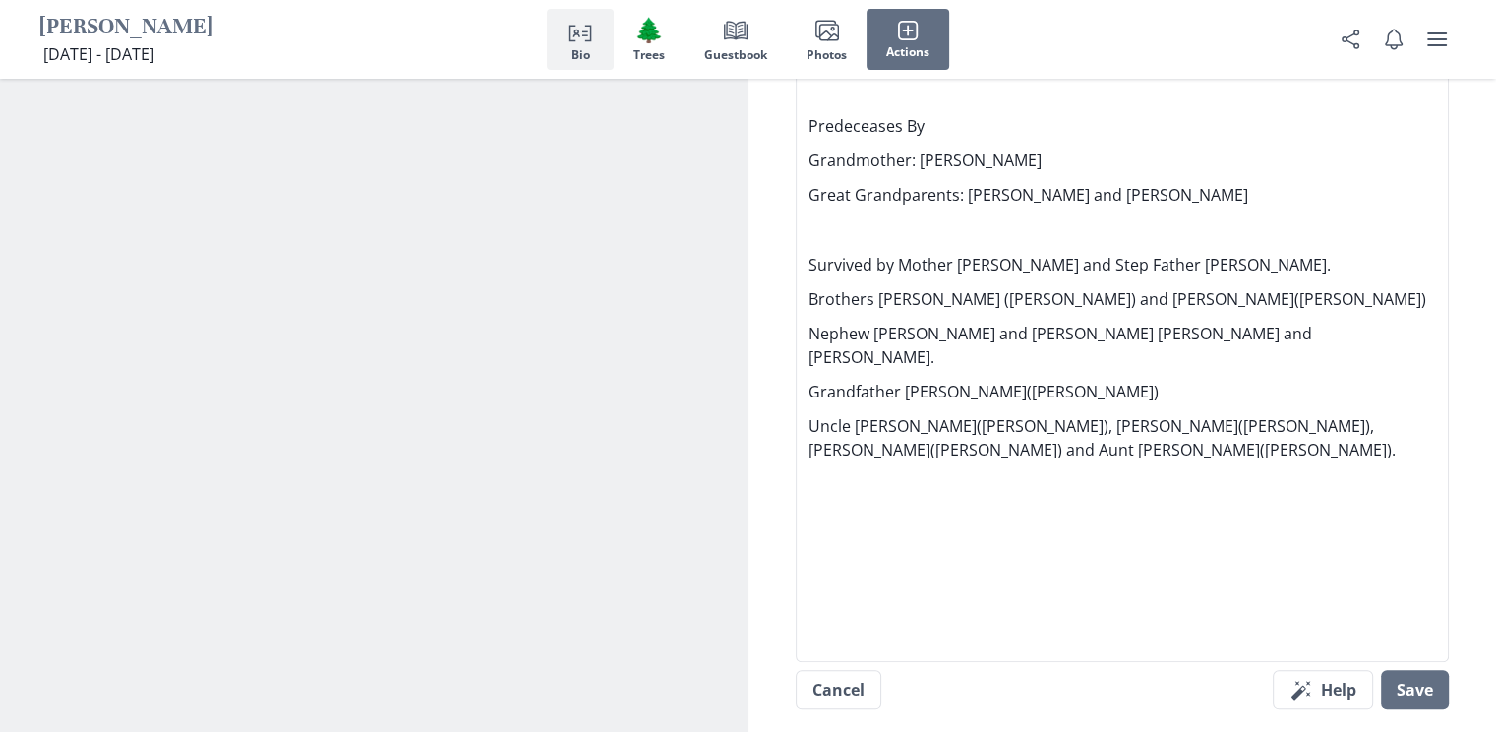
scroll to position [2103, 0]
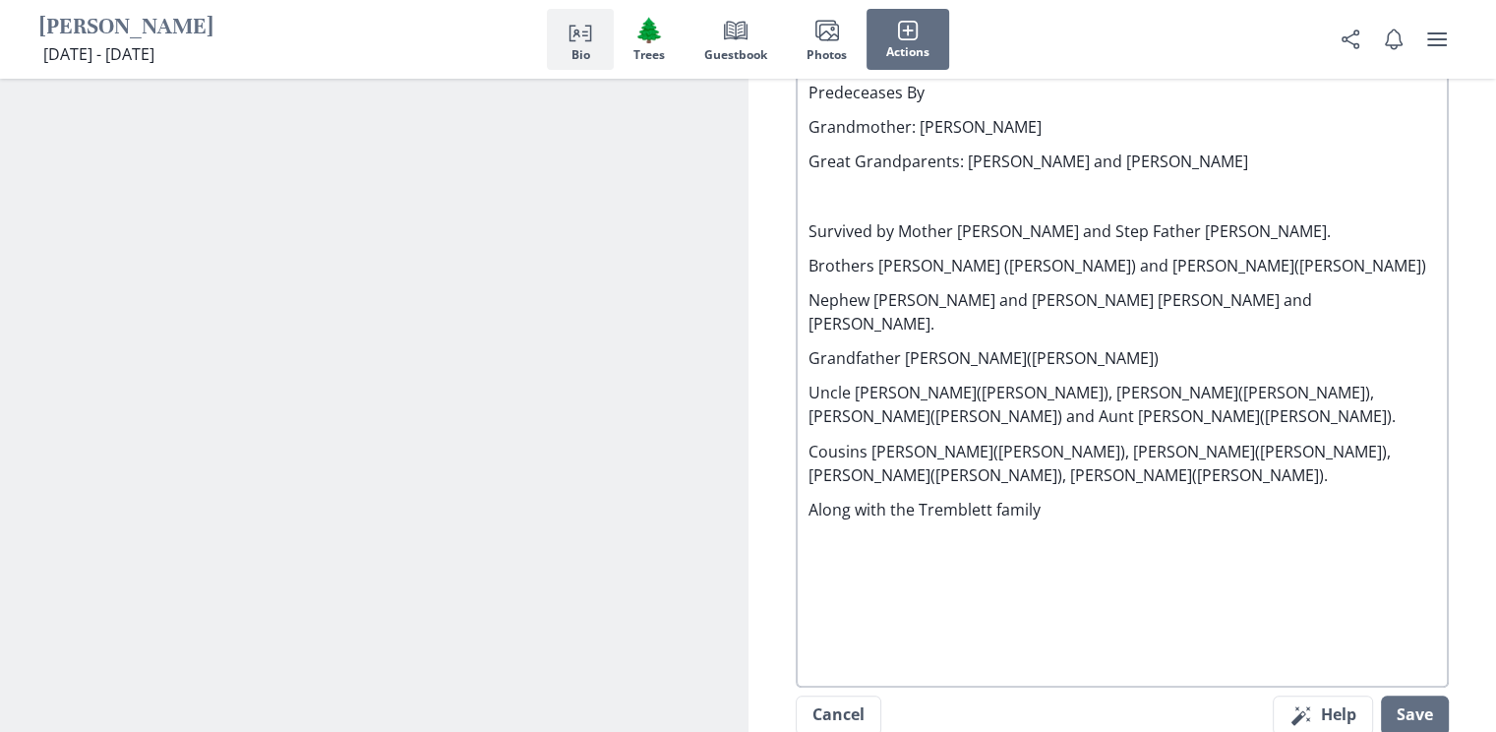
click at [1093, 498] on p "Along with the Tremblett family" at bounding box center [1122, 510] width 628 height 24
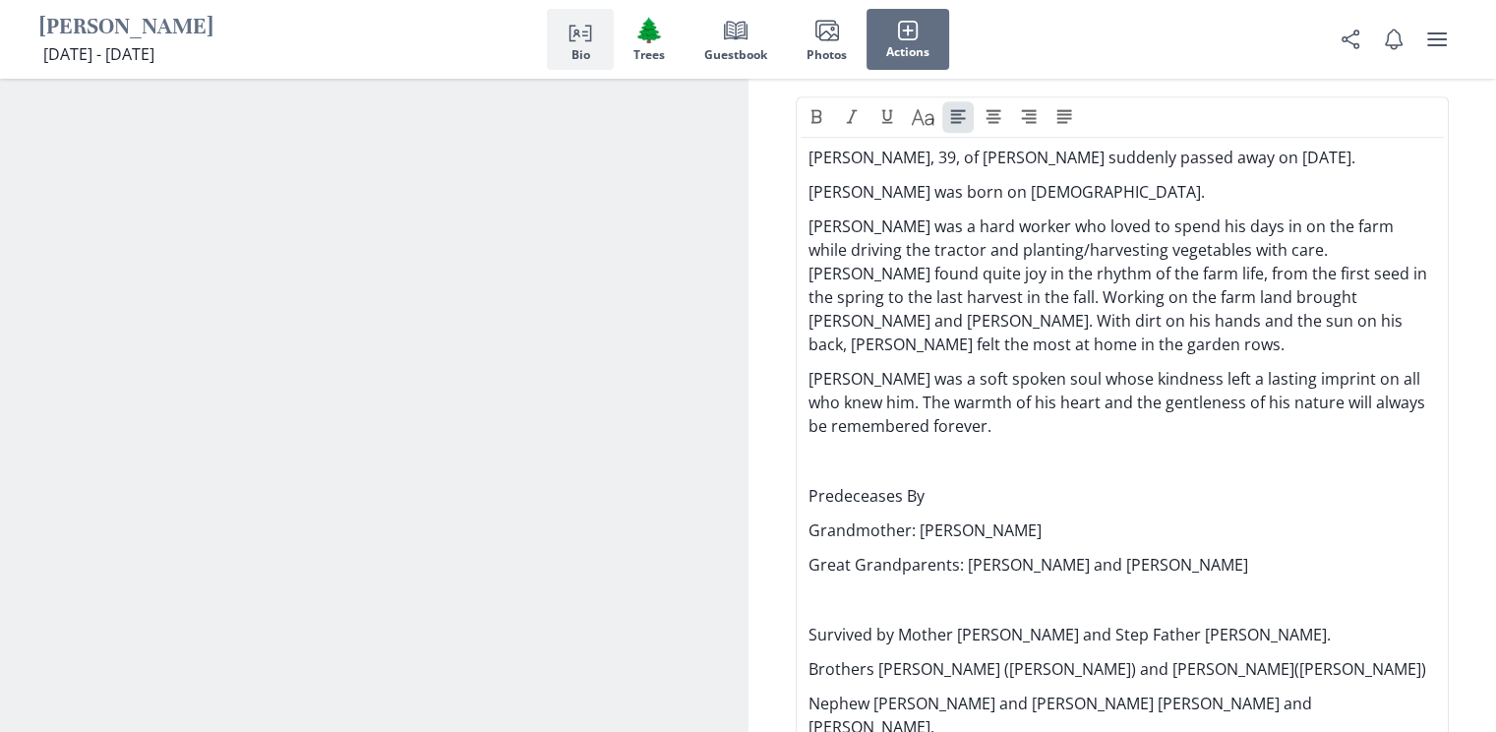
scroll to position [1709, 0]
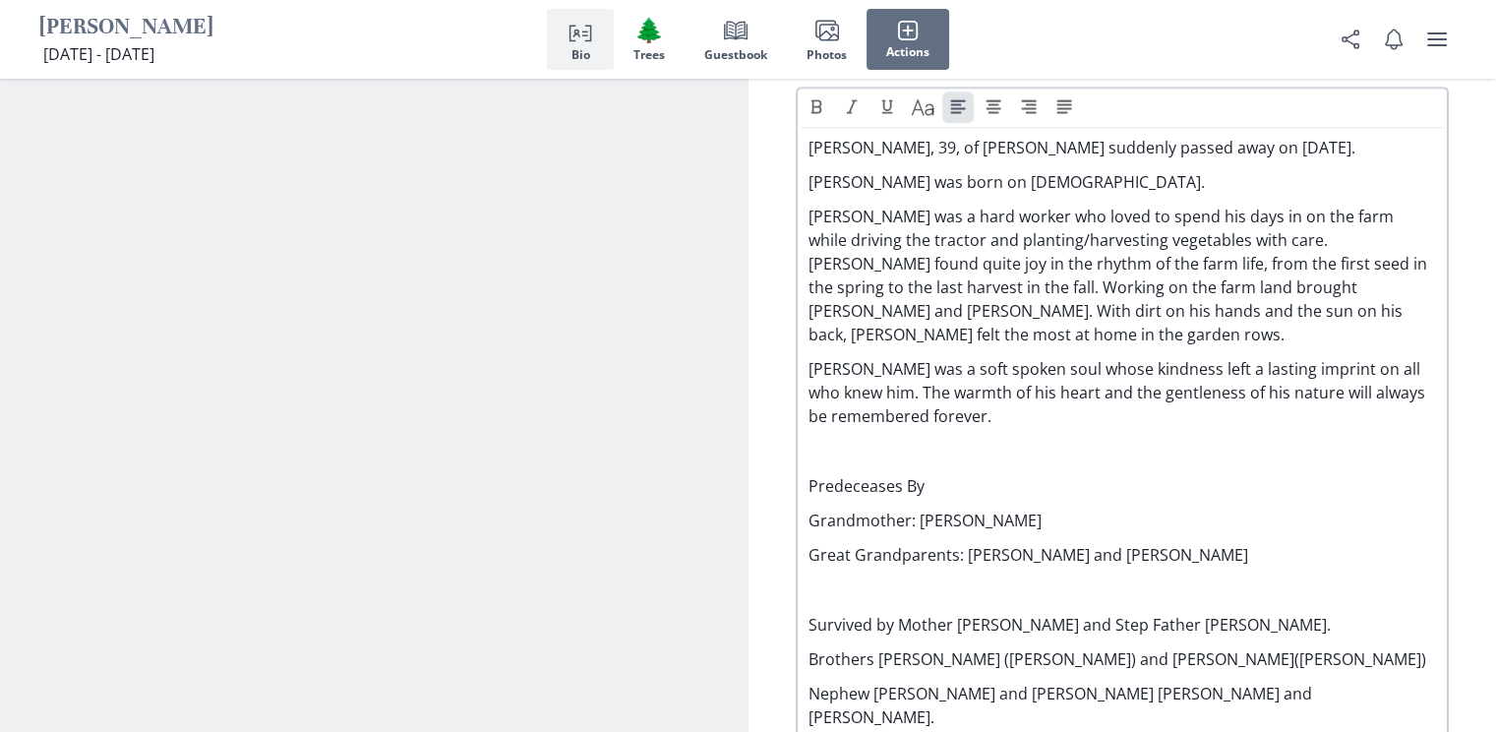
click at [961, 170] on p "[PERSON_NAME] was born on [DEMOGRAPHIC_DATA]." at bounding box center [1122, 182] width 628 height 24
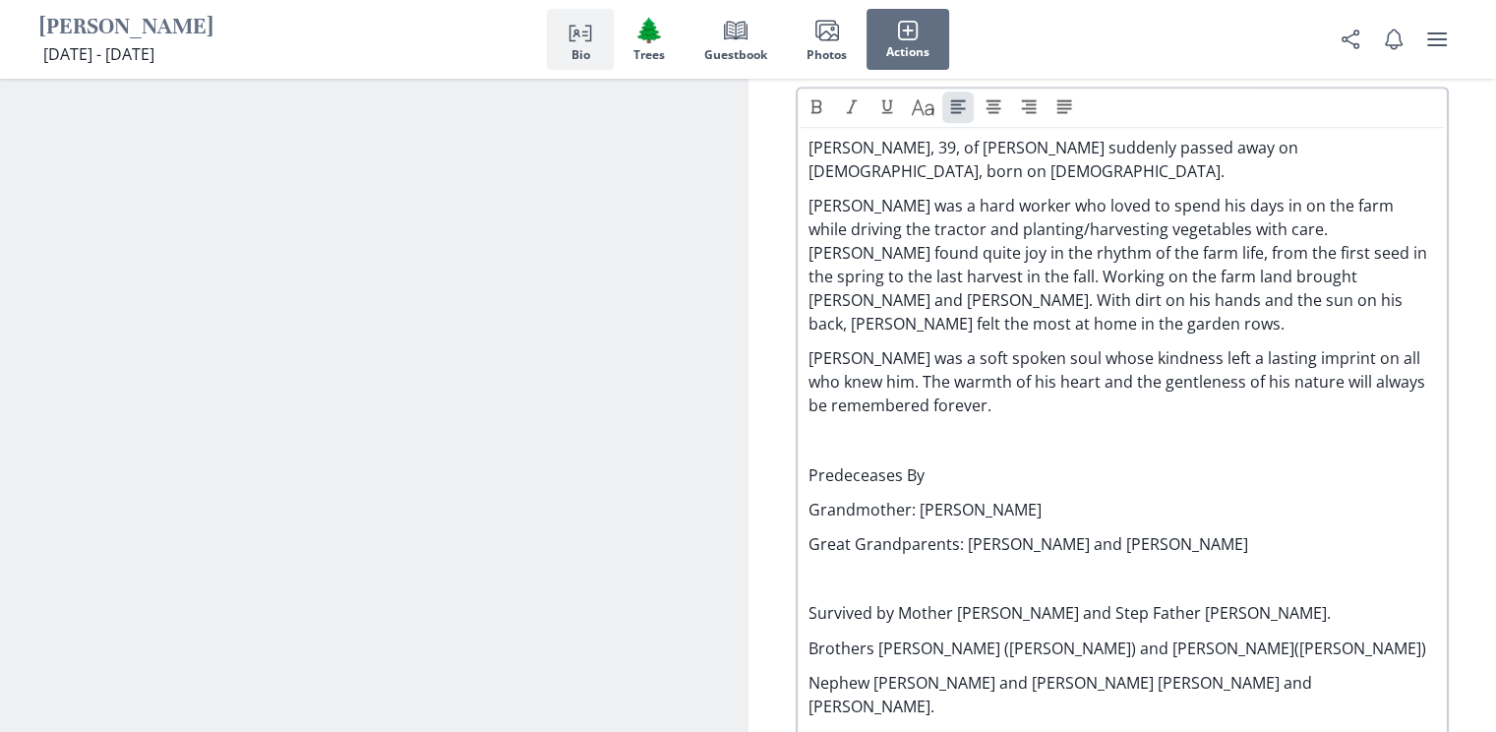
click at [1034, 360] on p "[PERSON_NAME] was a soft spoken soul whose kindness left a lasting imprint on a…" at bounding box center [1122, 381] width 628 height 71
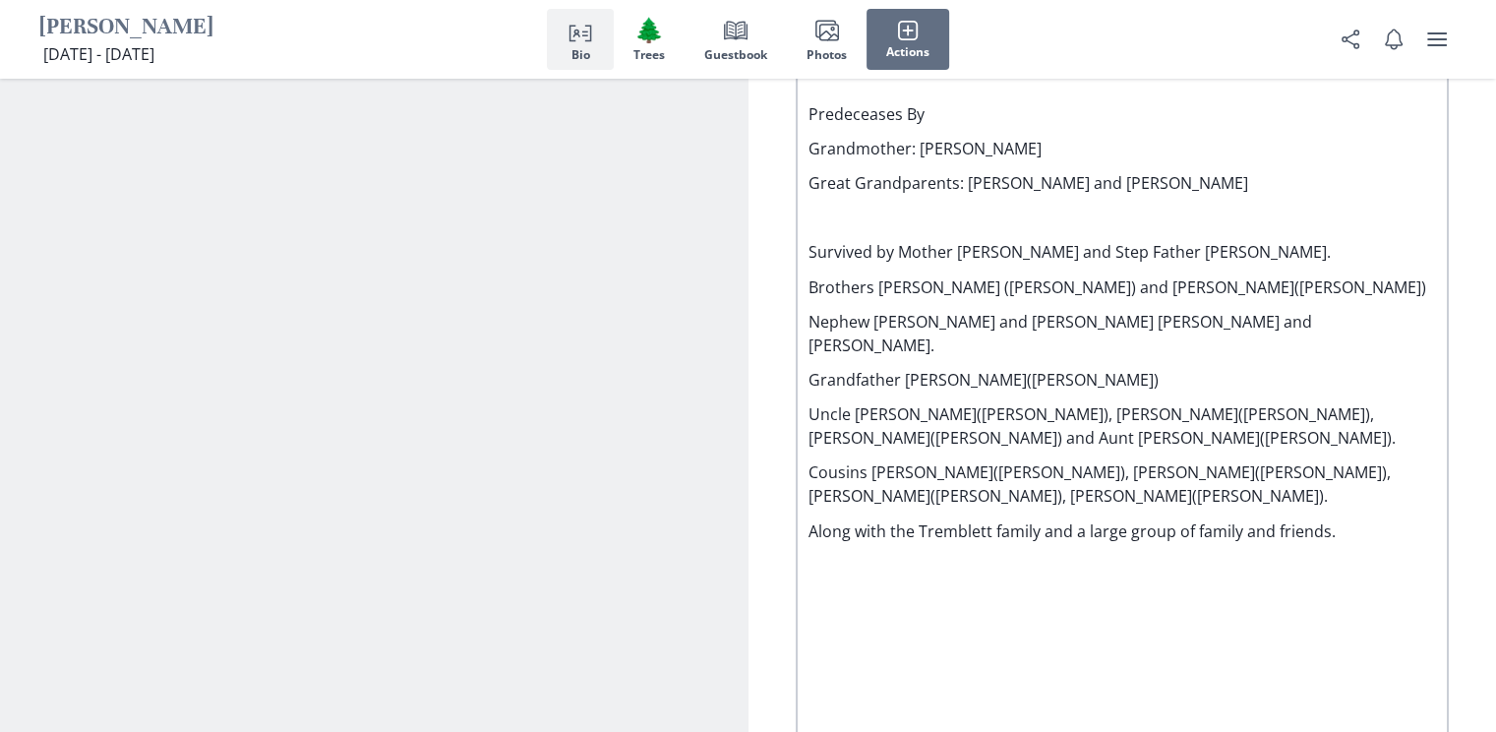
scroll to position [2103, 0]
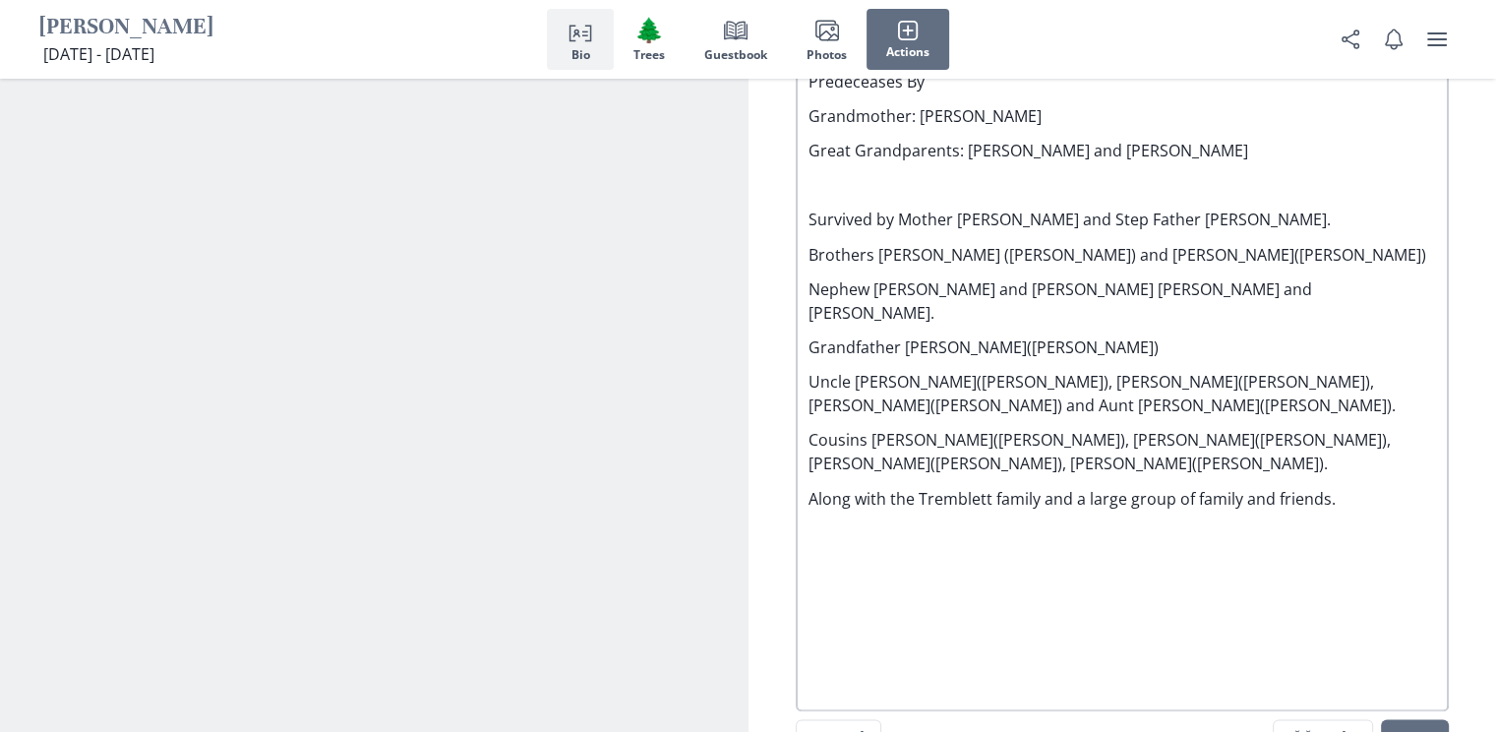
click at [854, 370] on p "Uncle [PERSON_NAME]([PERSON_NAME]), [PERSON_NAME]([PERSON_NAME]), [PERSON_NAME]…" at bounding box center [1122, 393] width 628 height 47
click at [1349, 487] on p "Along with the Tremblett family and a large group of family and friends." at bounding box center [1122, 499] width 628 height 24
click at [1417, 719] on button "Save" at bounding box center [1415, 738] width 68 height 39
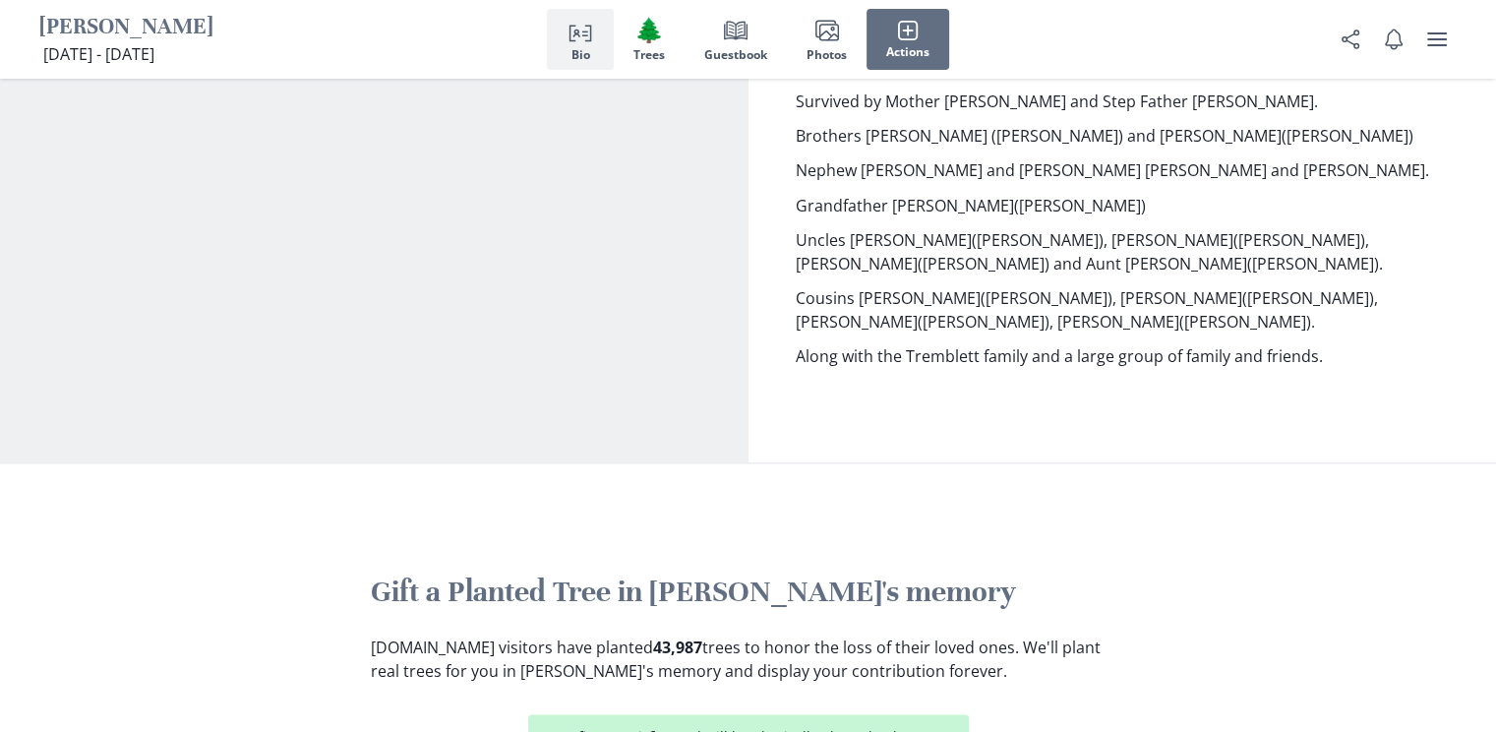
click at [1051, 573] on h2 "Gift a Planted Tree in [PERSON_NAME]'s memory" at bounding box center [748, 591] width 755 height 37
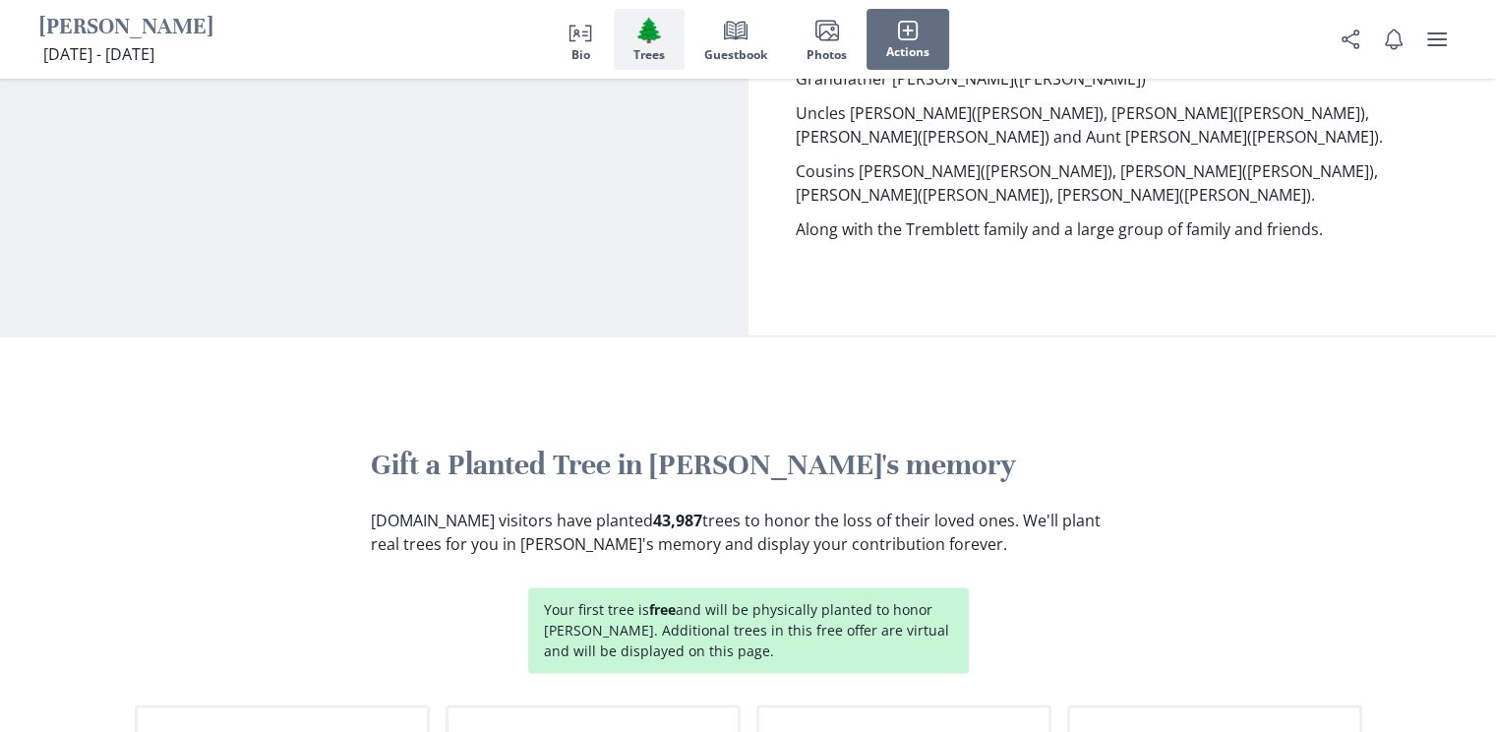
scroll to position [2201, 0]
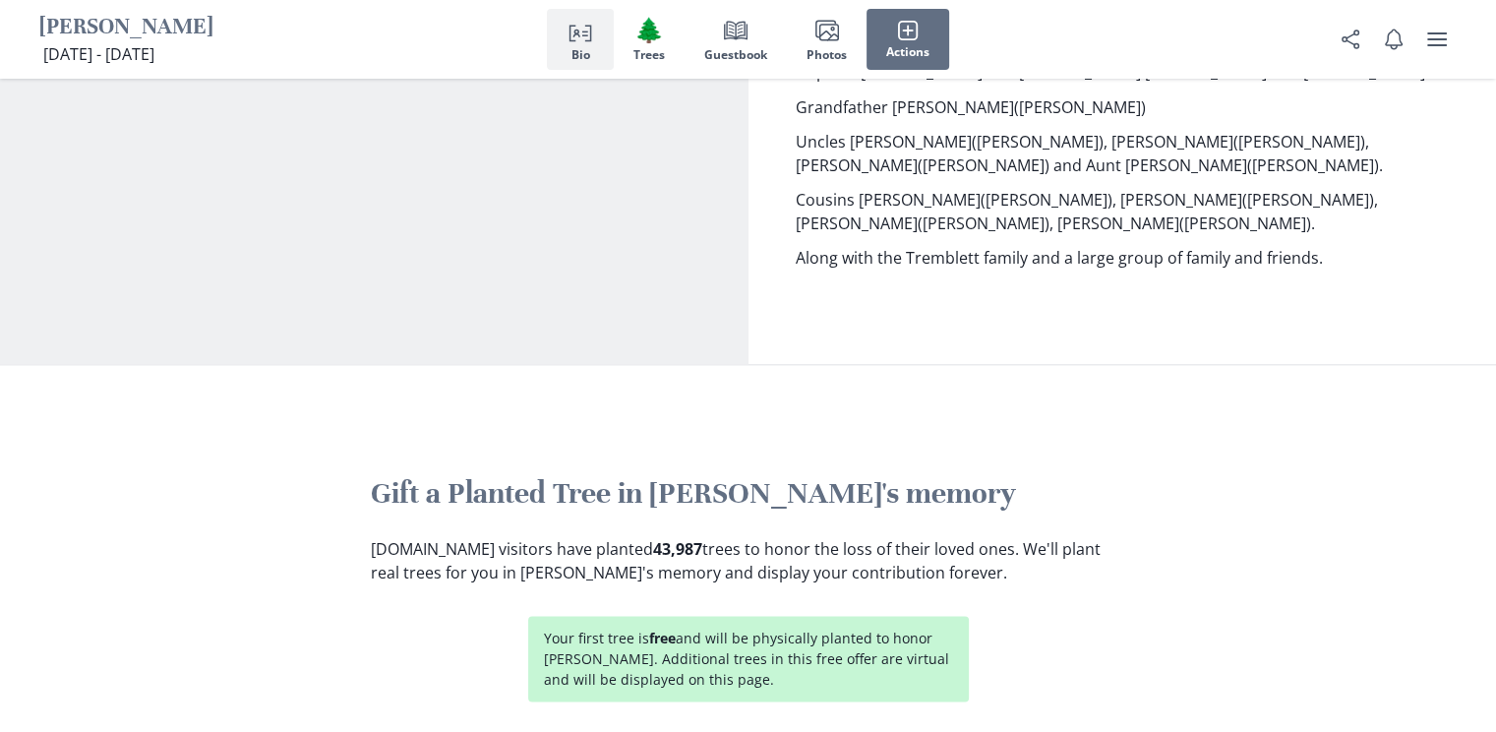
click at [739, 627] on p "Your first tree is free and will be physically planted to honor [PERSON_NAME]. …" at bounding box center [748, 658] width 409 height 62
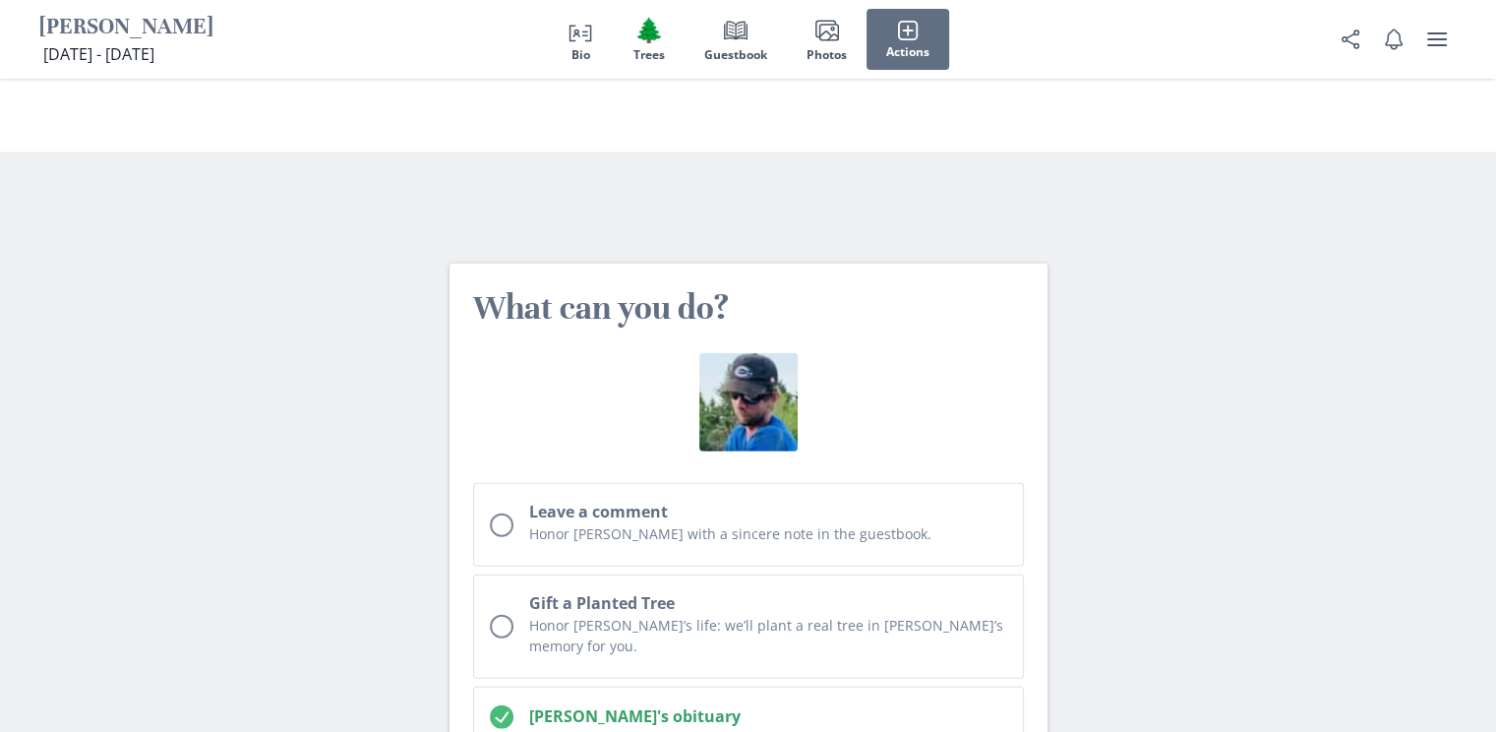
scroll to position [5250, 0]
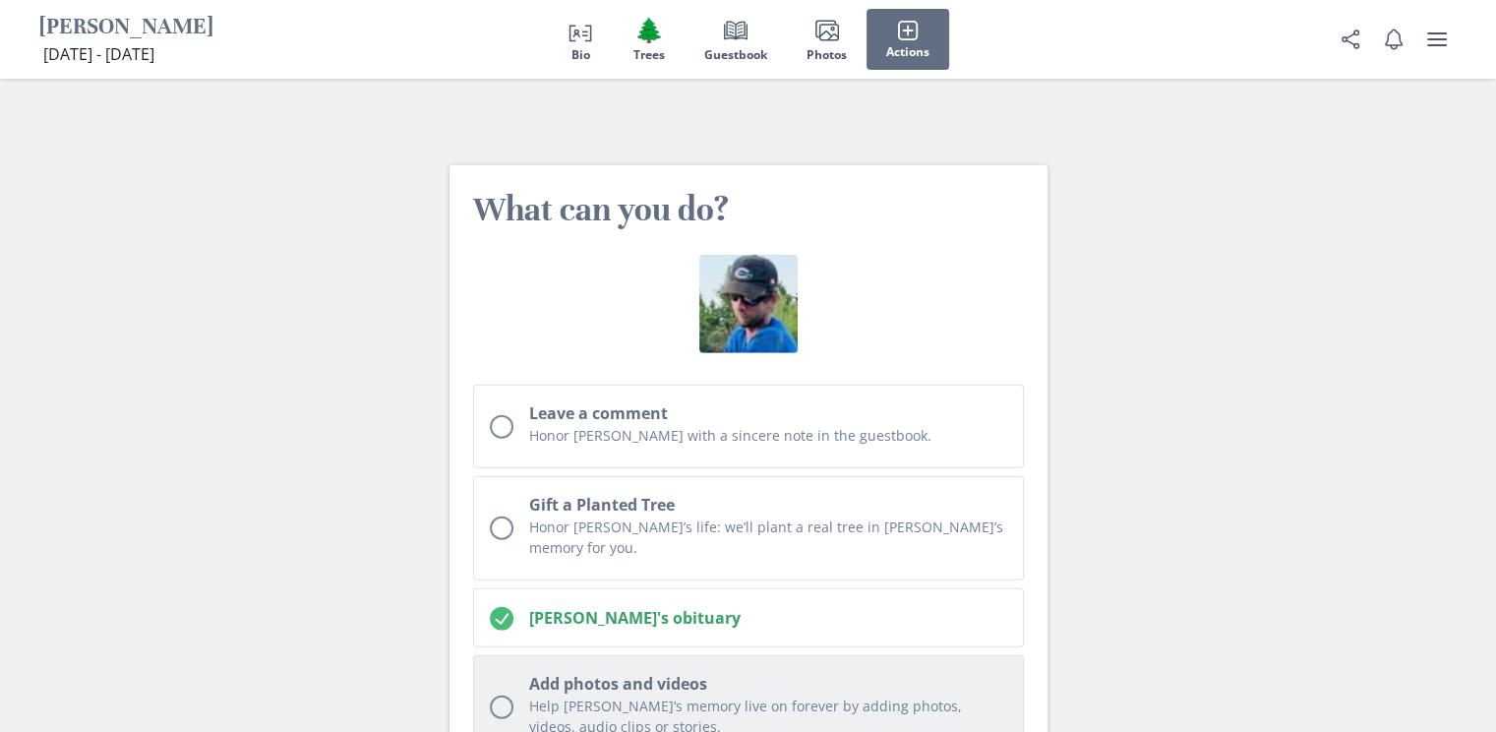
click at [491, 695] on div "Unchecked circle" at bounding box center [502, 707] width 24 height 24
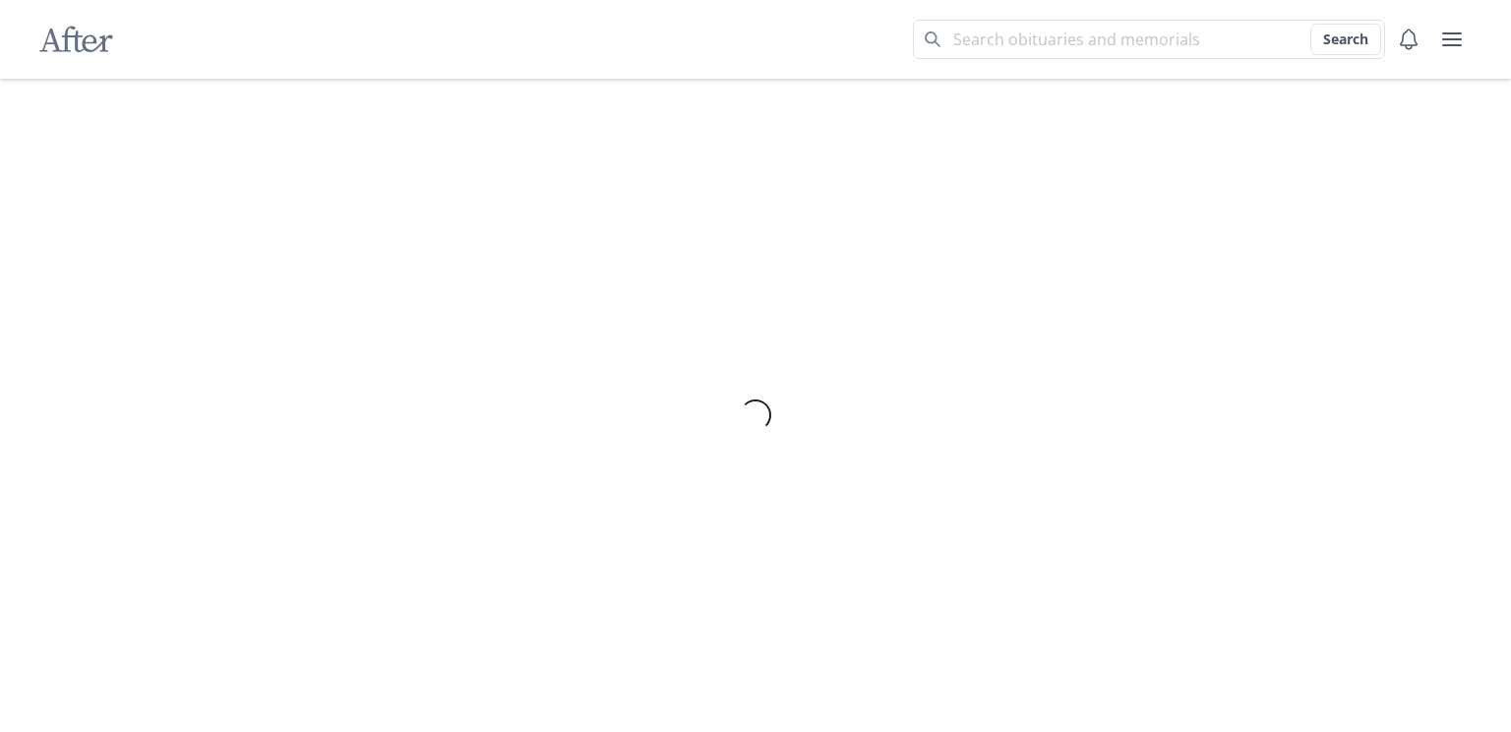
select select "1"
select select "8"
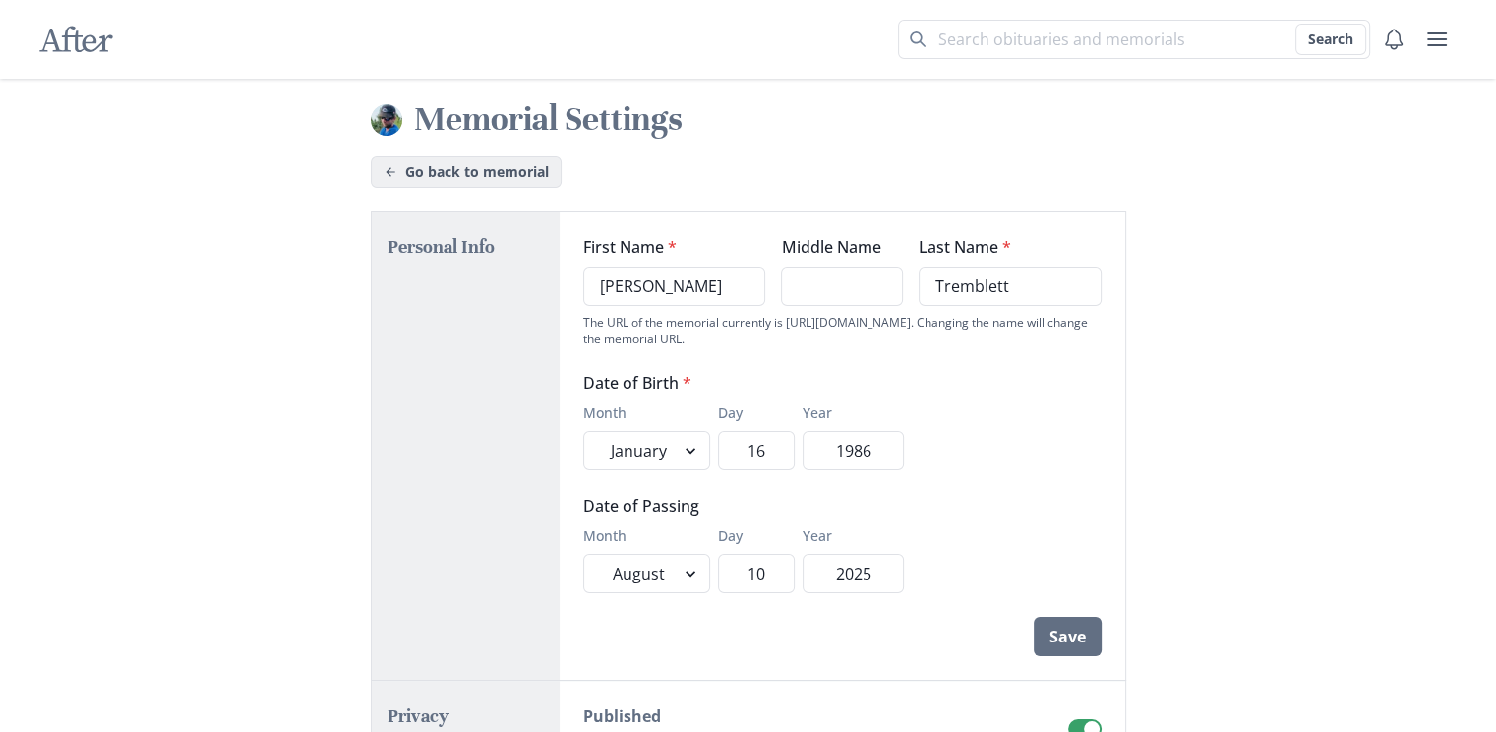
click at [496, 176] on link "Go back to memorial" at bounding box center [466, 171] width 191 height 31
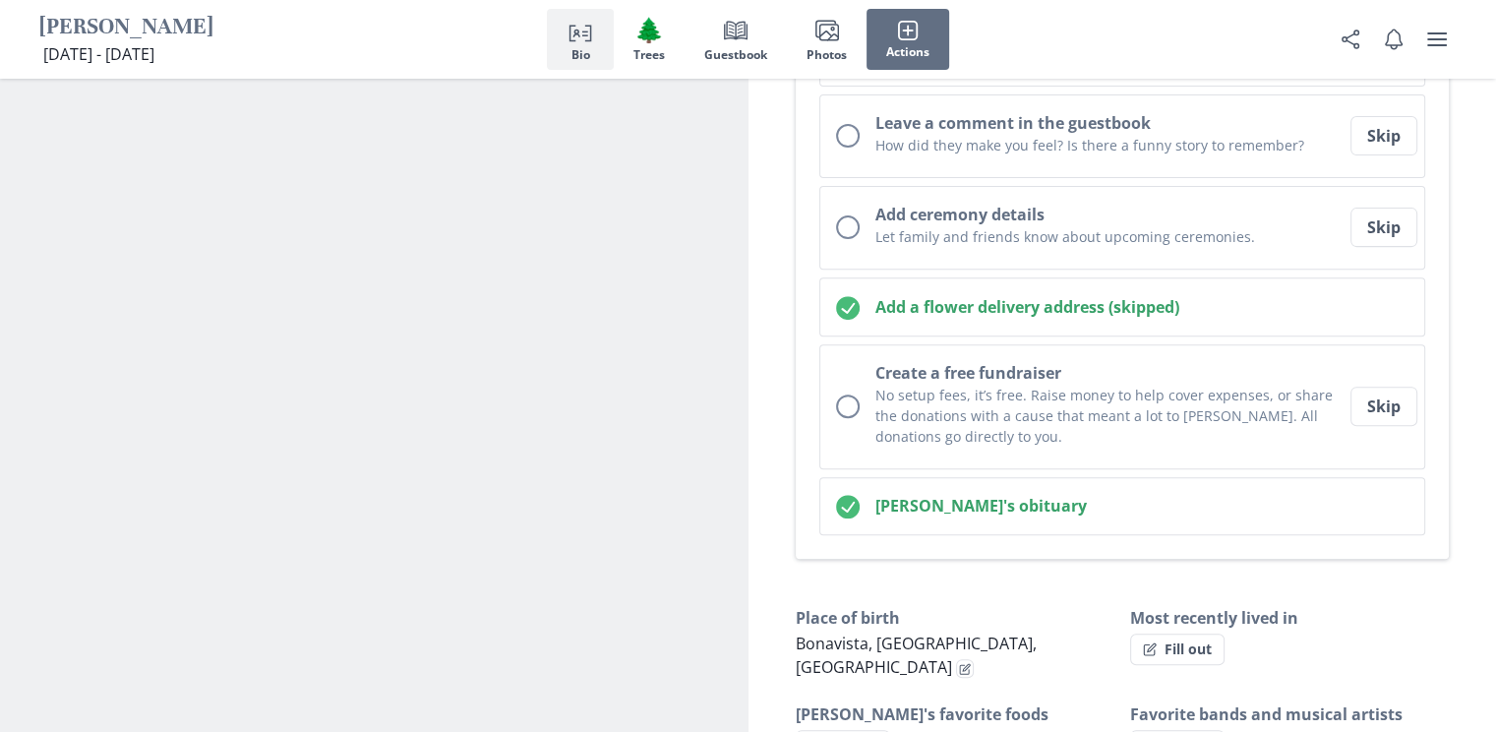
scroll to position [485, 0]
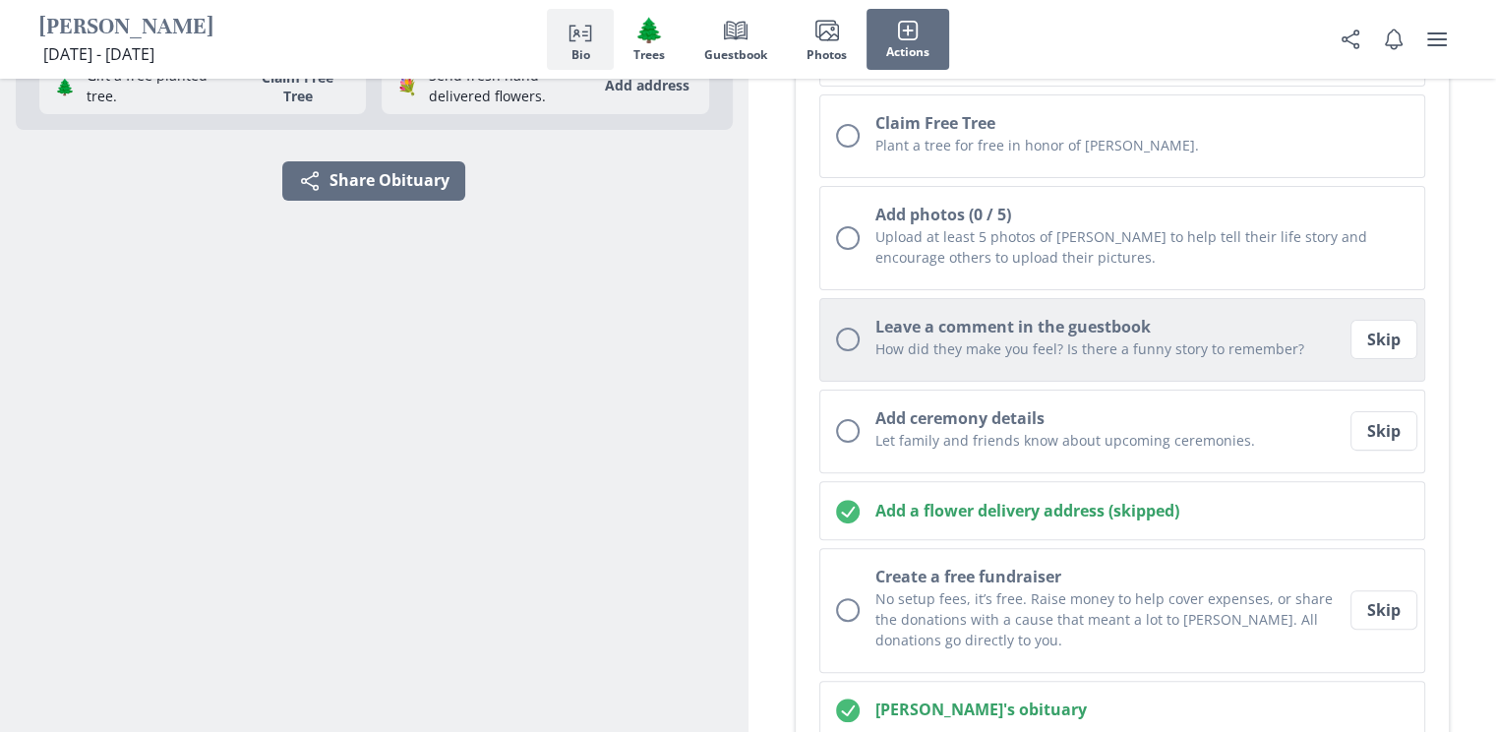
click at [844, 340] on div "Unchecked circle" at bounding box center [848, 340] width 24 height 24
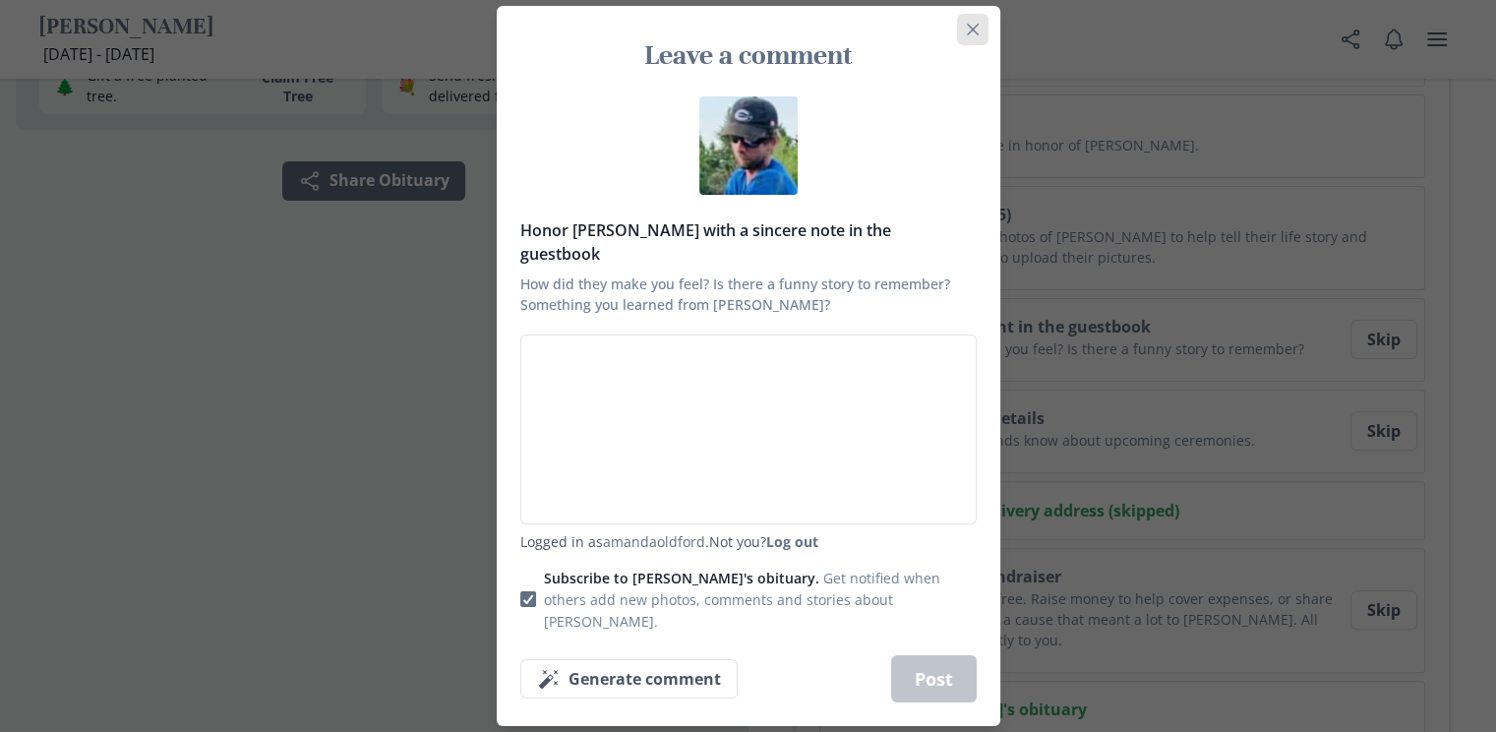
click at [979, 35] on icon "Close" at bounding box center [973, 30] width 12 height 12
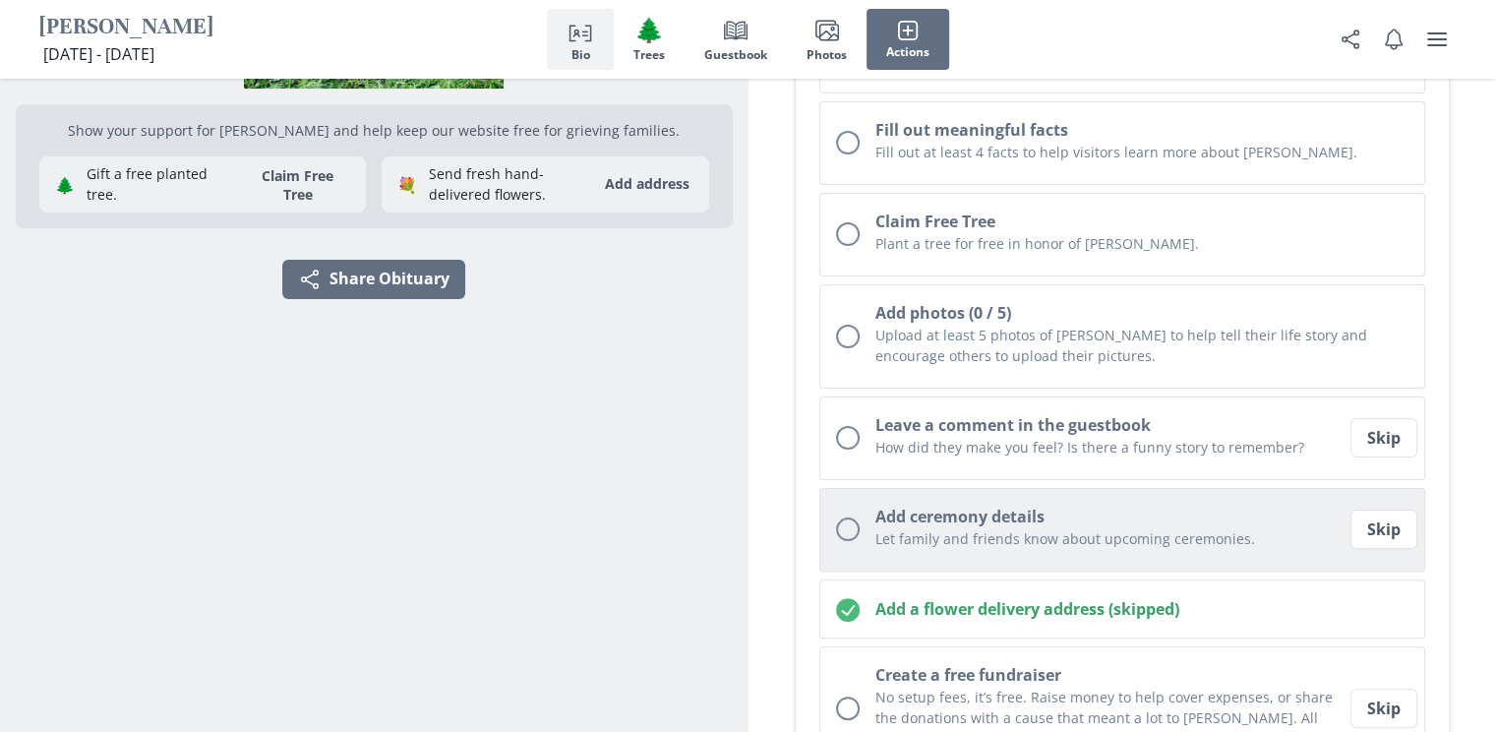
scroll to position [288, 0]
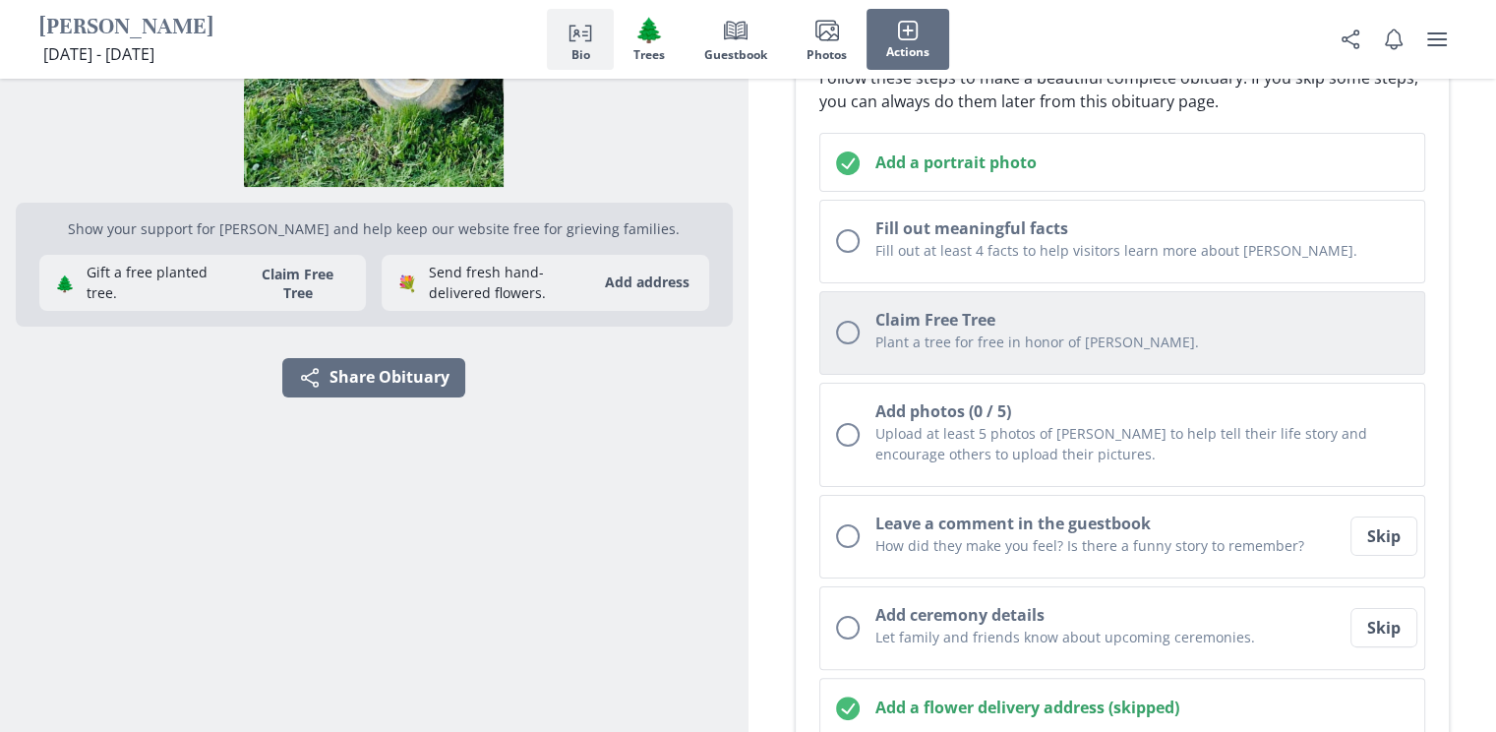
click at [841, 331] on div "Unchecked circle" at bounding box center [848, 333] width 24 height 24
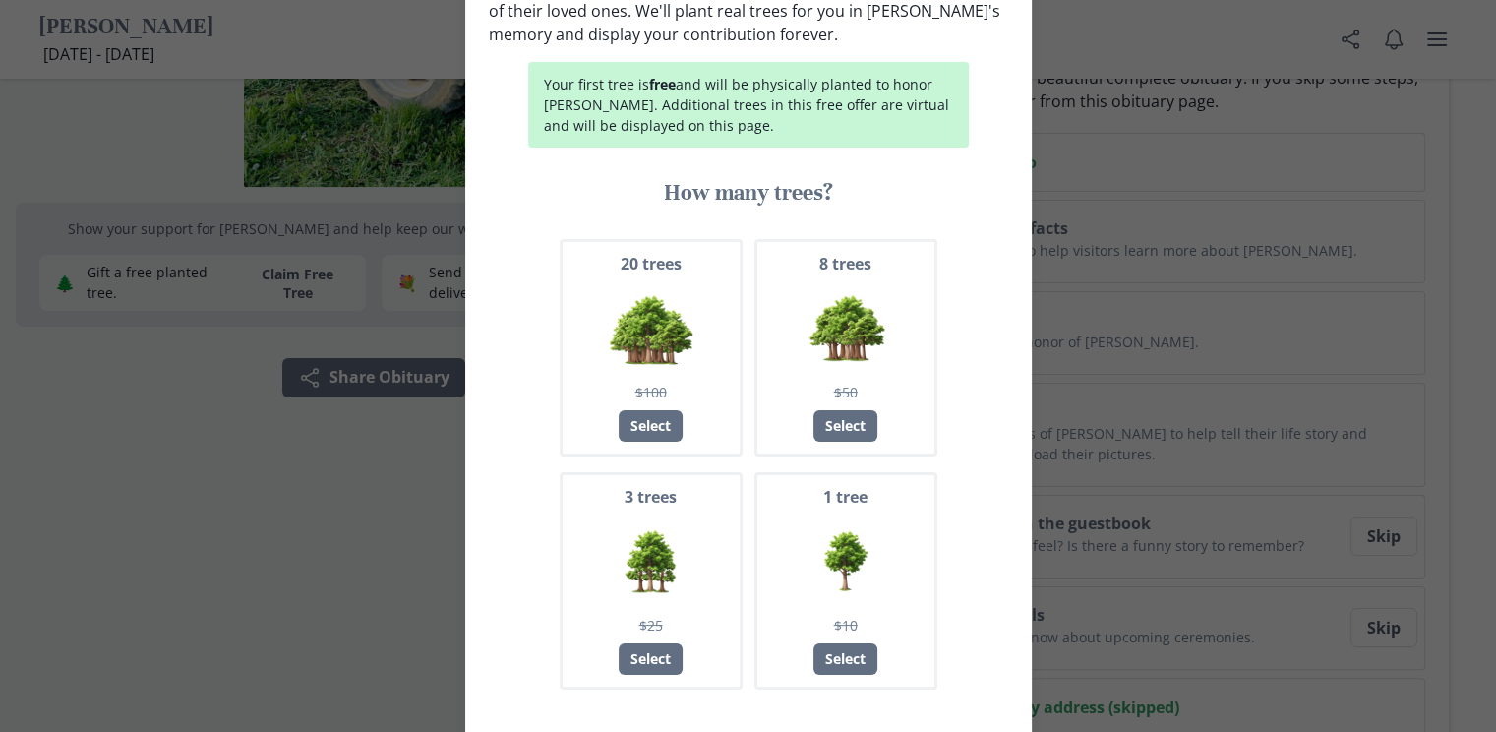
scroll to position [197, 0]
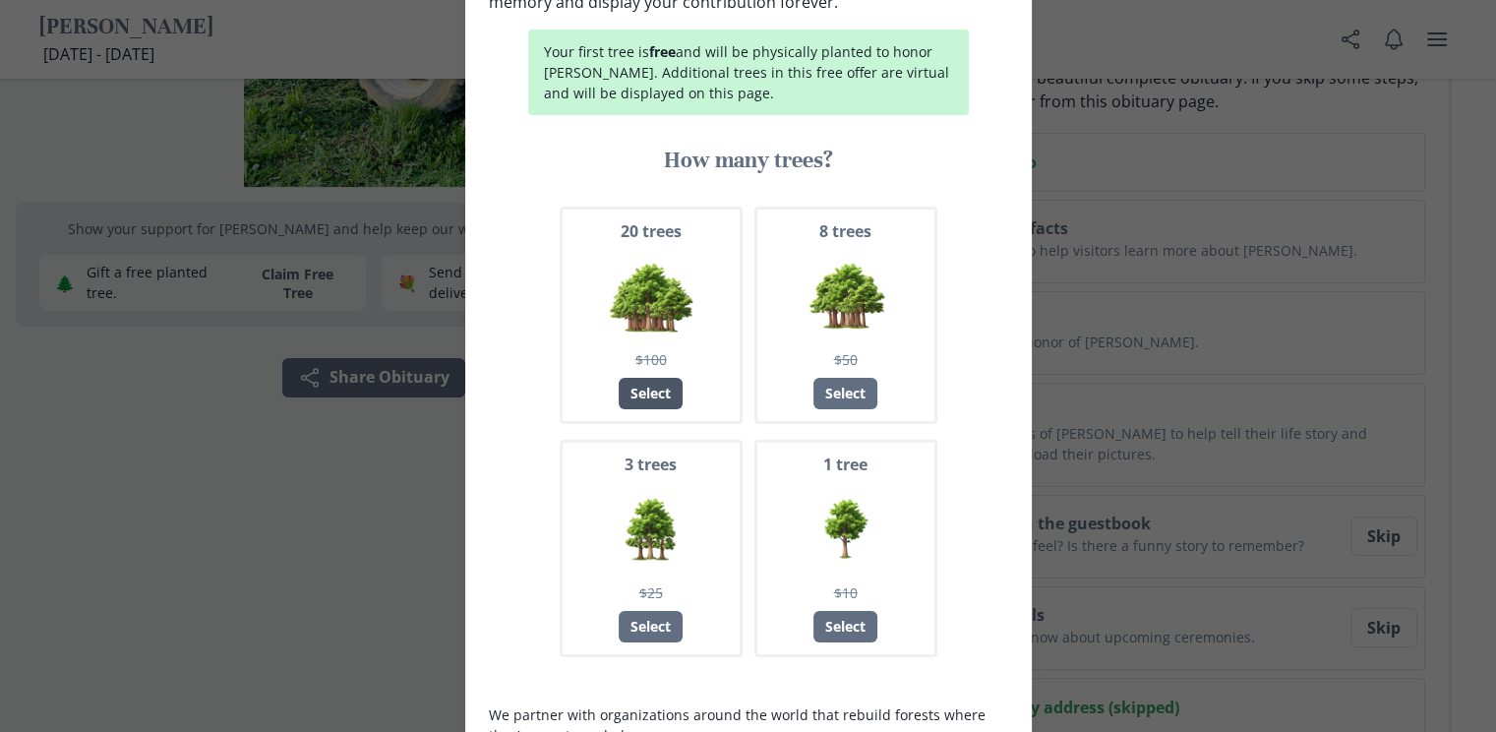
click at [654, 378] on div "Select" at bounding box center [651, 393] width 64 height 31
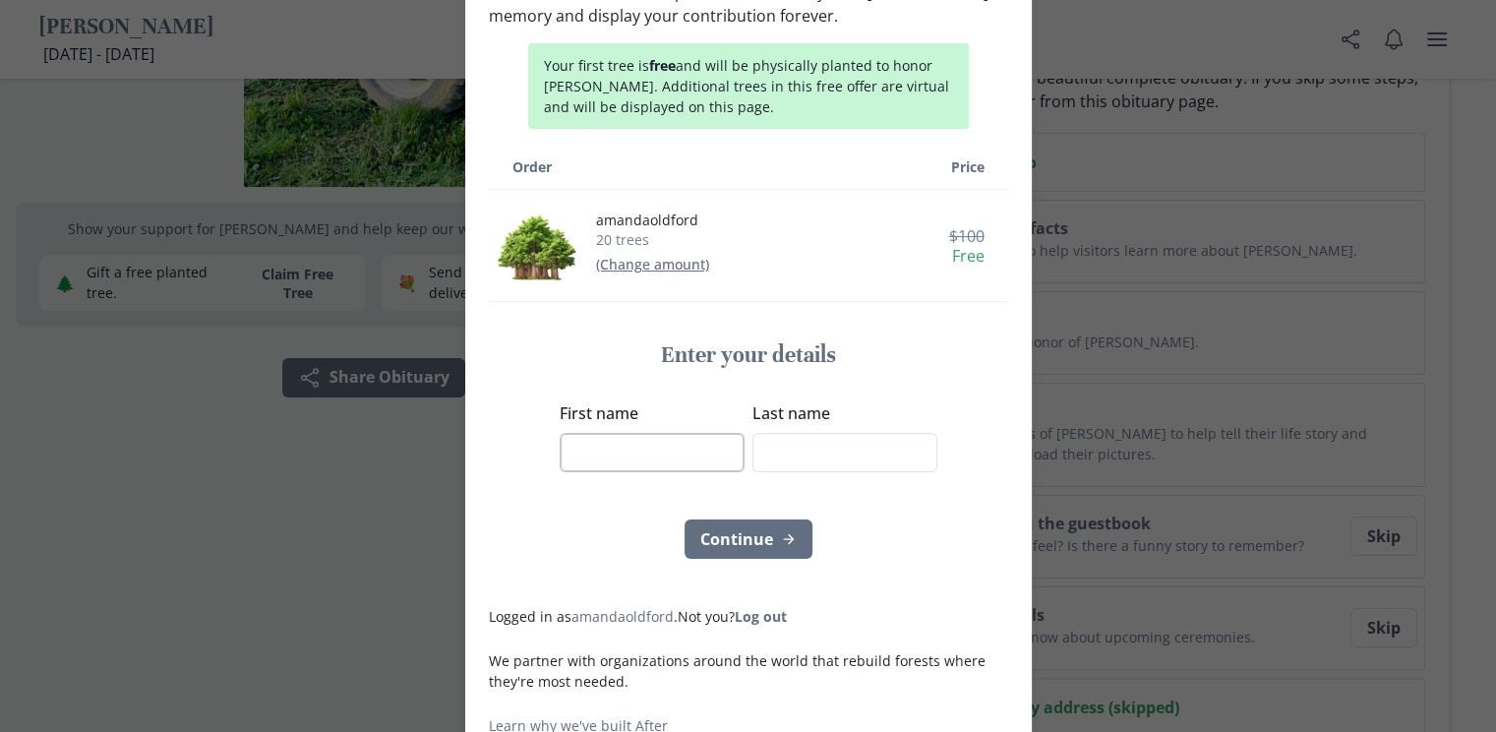
click at [626, 433] on input "First name" at bounding box center [652, 452] width 185 height 39
type input "[PERSON_NAME]"
click at [810, 433] on input "Last name" at bounding box center [844, 452] width 185 height 39
type input "Sheappard"
click at [838, 519] on div "Continue" at bounding box center [748, 538] width 519 height 39
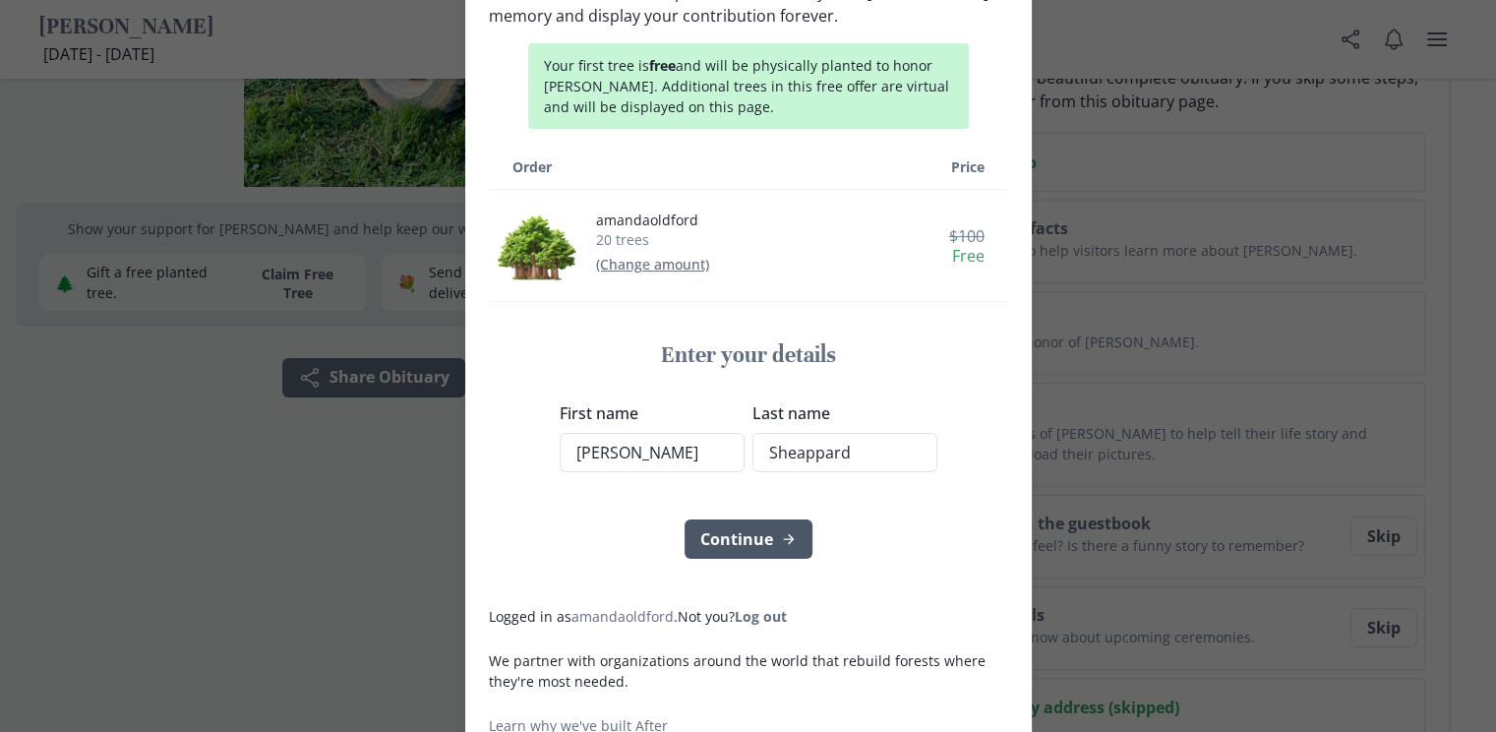
click at [783, 531] on icon "submit" at bounding box center [789, 539] width 16 height 16
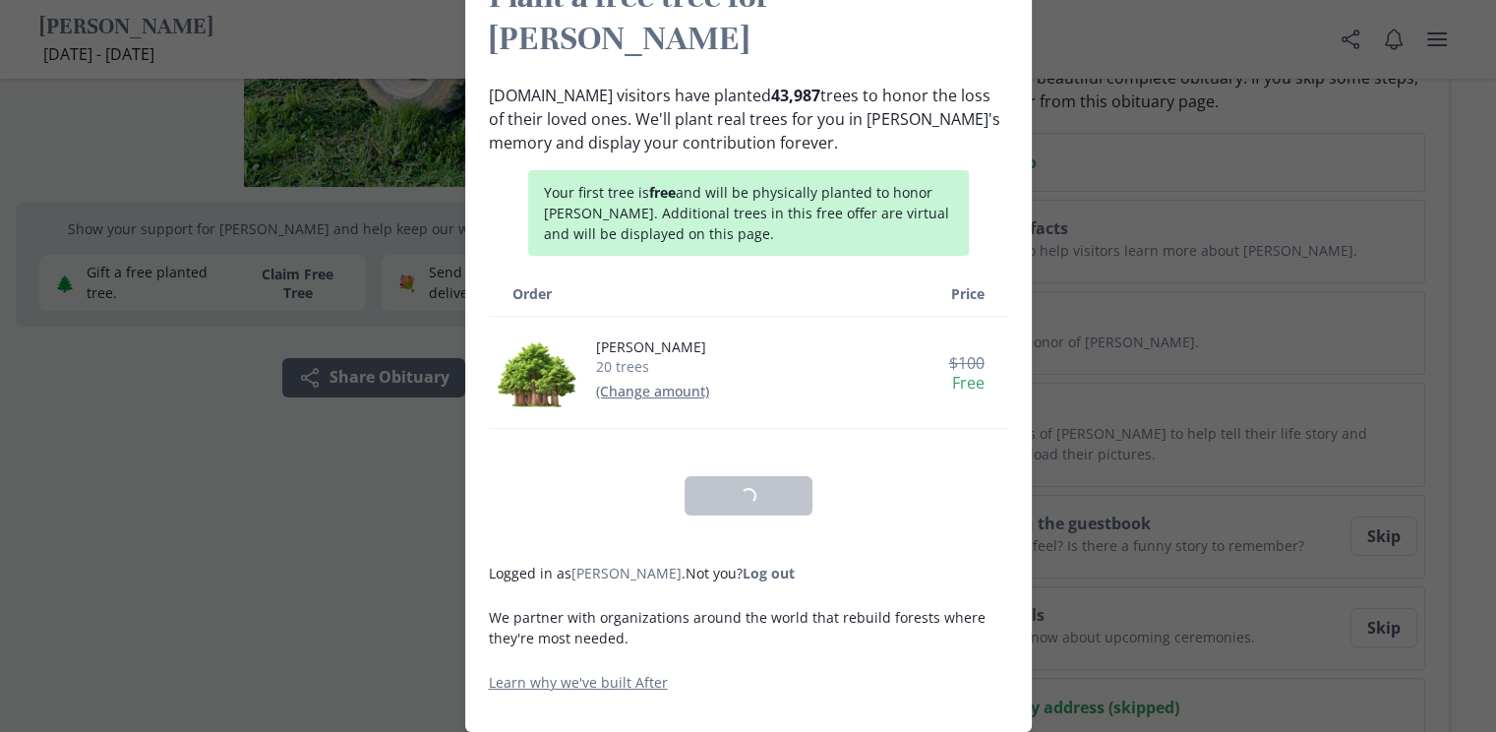
scroll to position [13, 0]
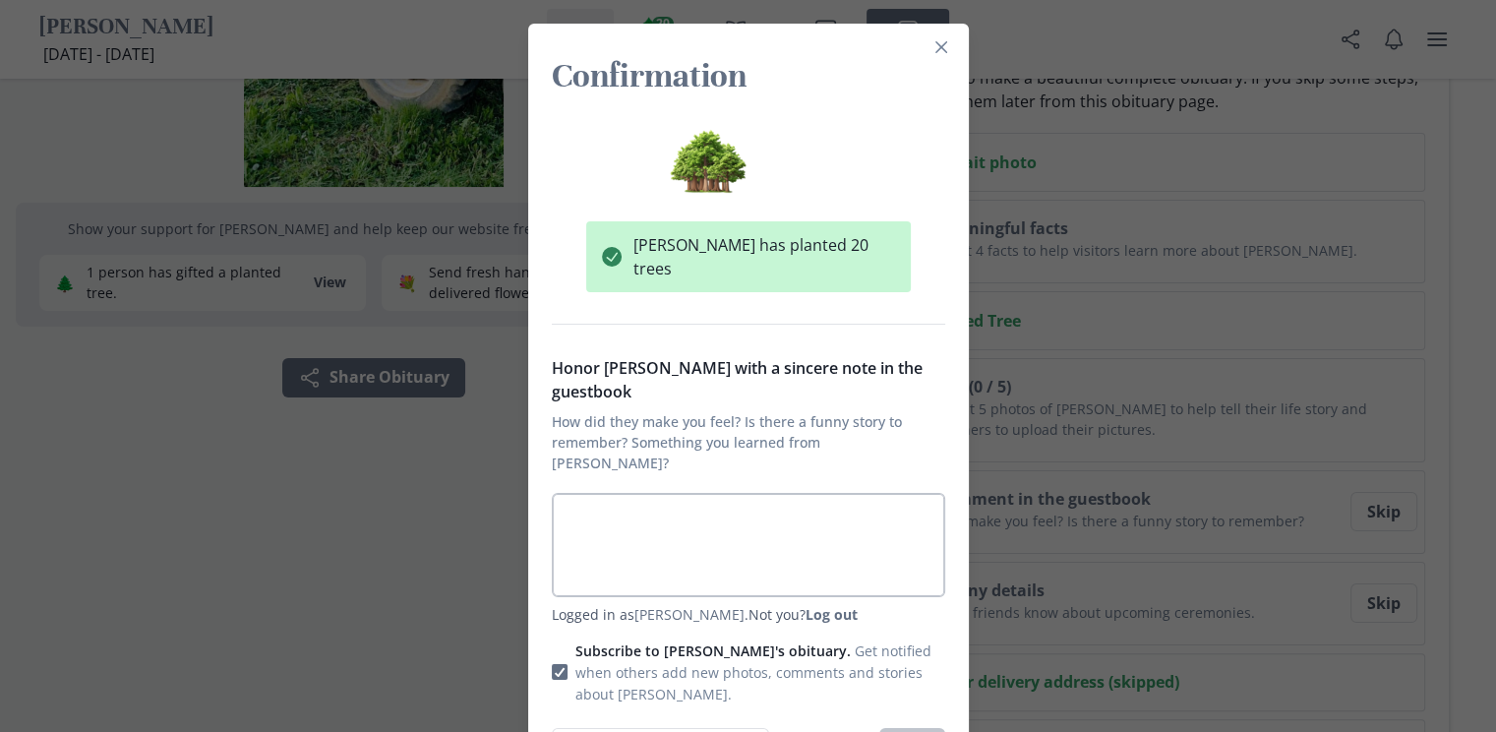
click at [700, 493] on textarea "Honor [PERSON_NAME] with a sincere note in the guestbook How did they make you …" at bounding box center [748, 545] width 393 height 104
type textarea "x"
type textarea "S"
type textarea "x"
type textarea "Sh"
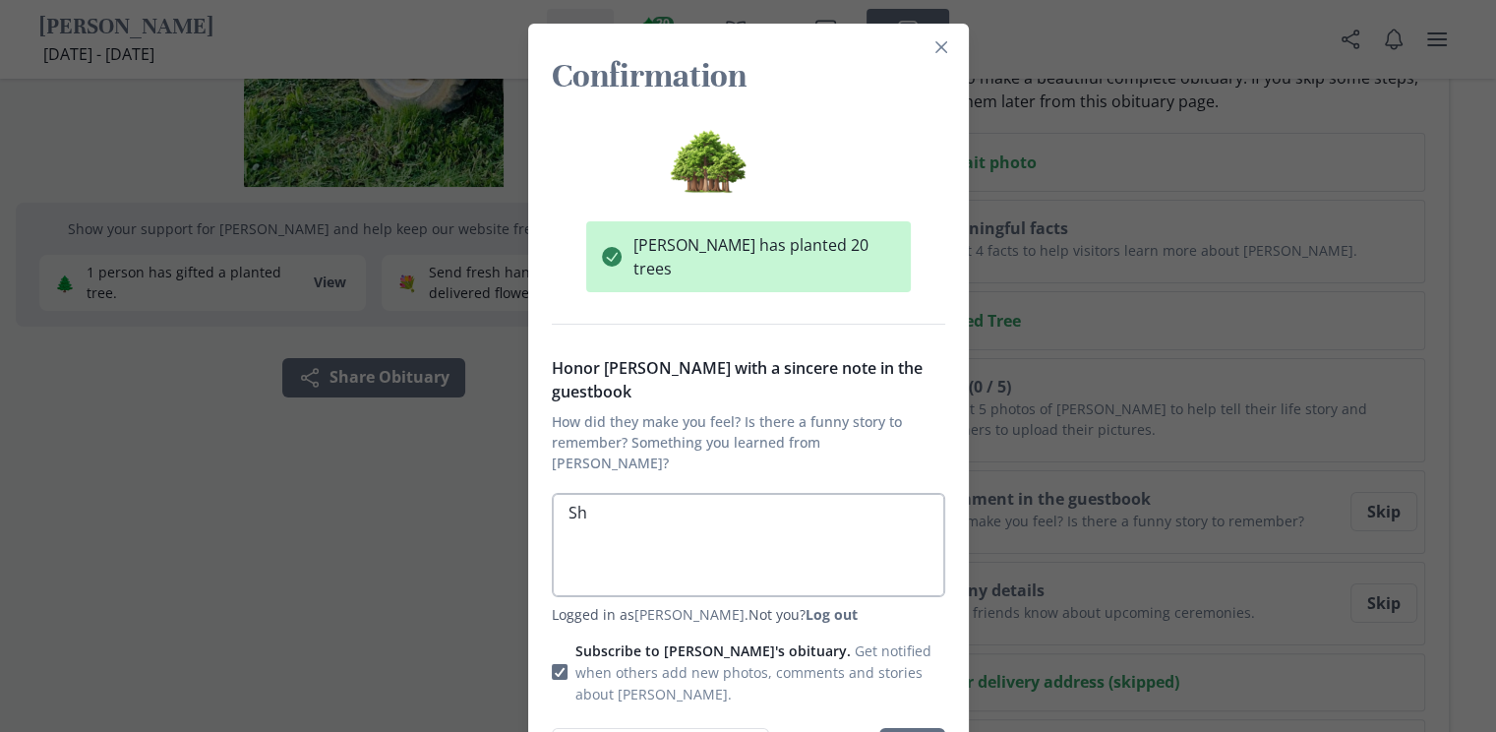
type textarea "x"
type textarea "Sha"
type textarea "x"
type textarea "Shan"
type textarea "x"
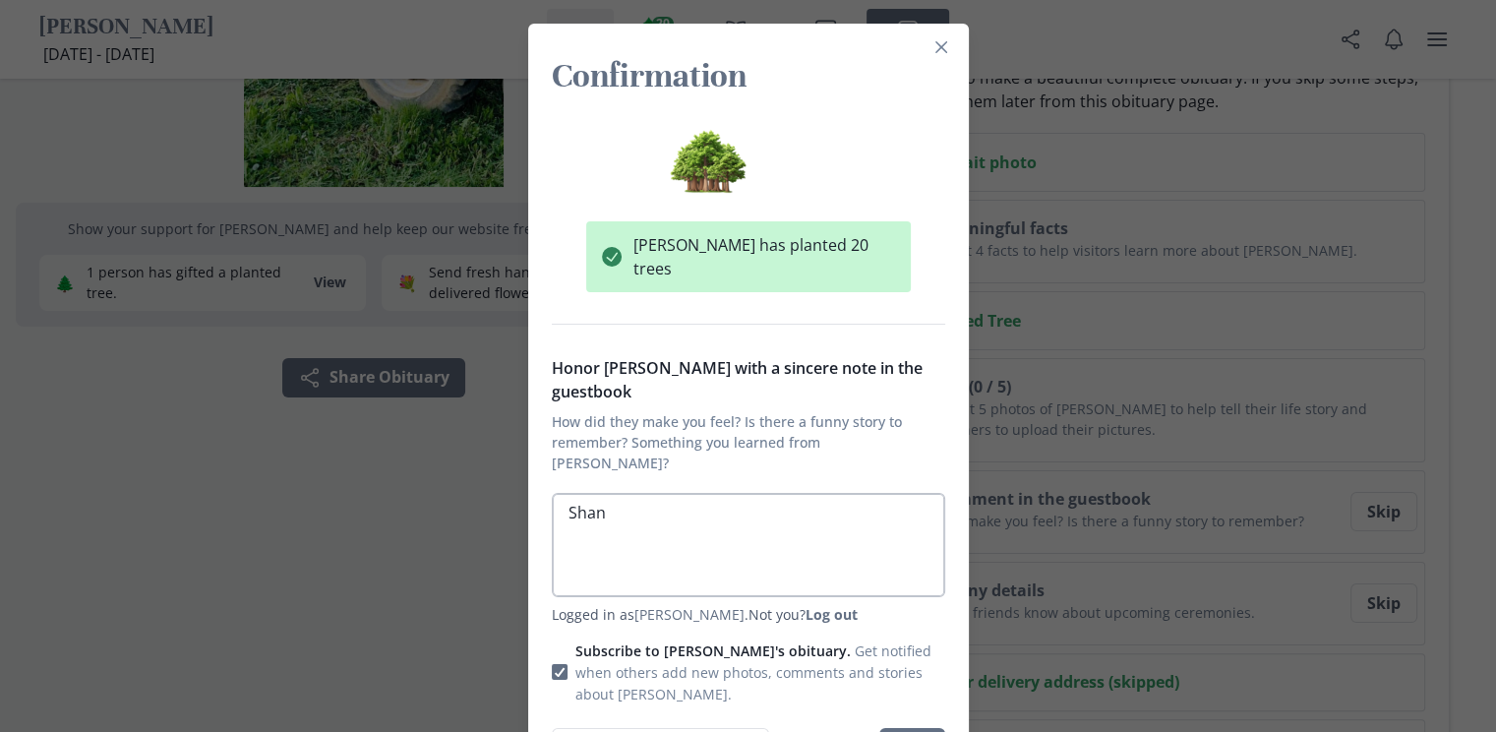
type textarea "[PERSON_NAME]"
type textarea "x"
type textarea "[PERSON_NAME]"
type textarea "x"
type textarea "[PERSON_NAME]"
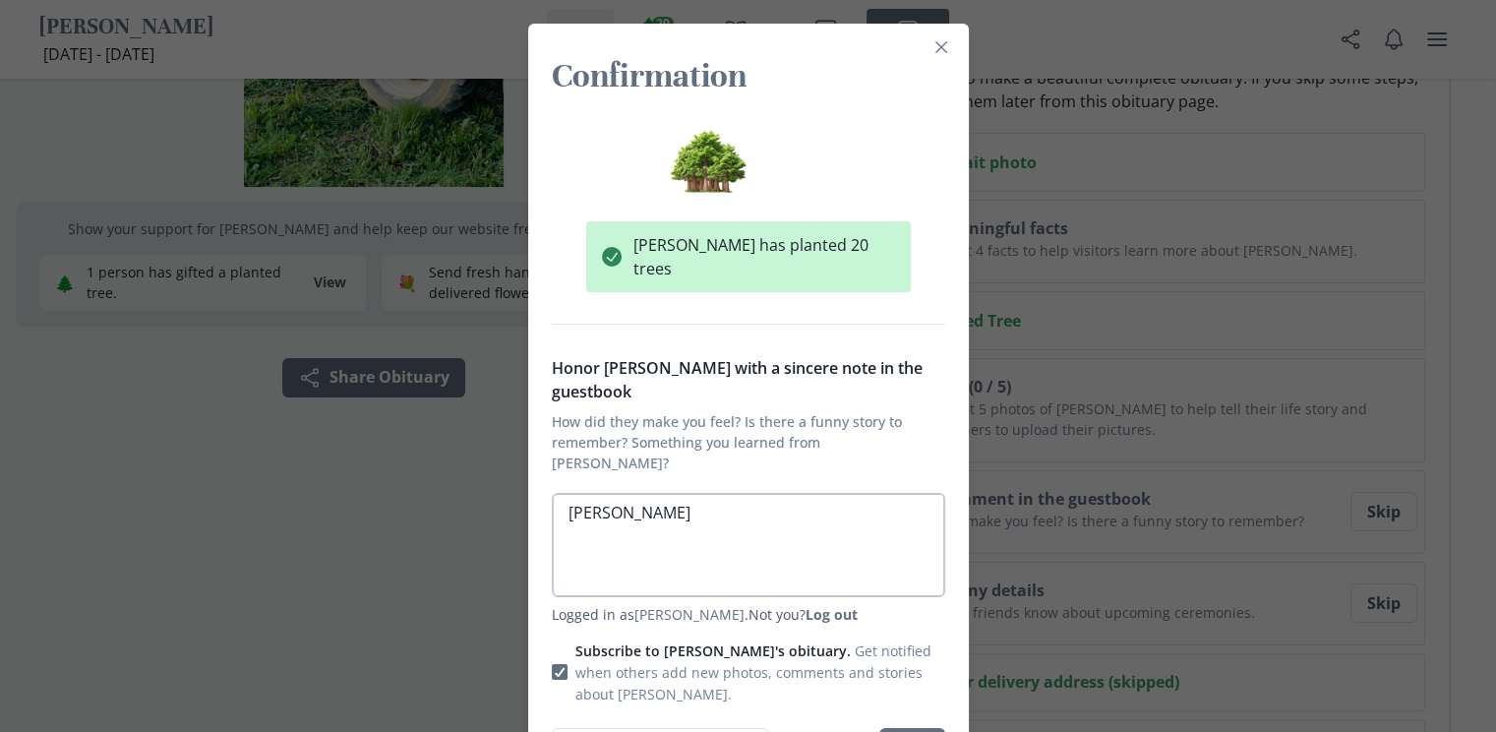
type textarea "x"
type textarea "[PERSON_NAME]"
type textarea "x"
type textarea "[PERSON_NAME] was"
type textarea "x"
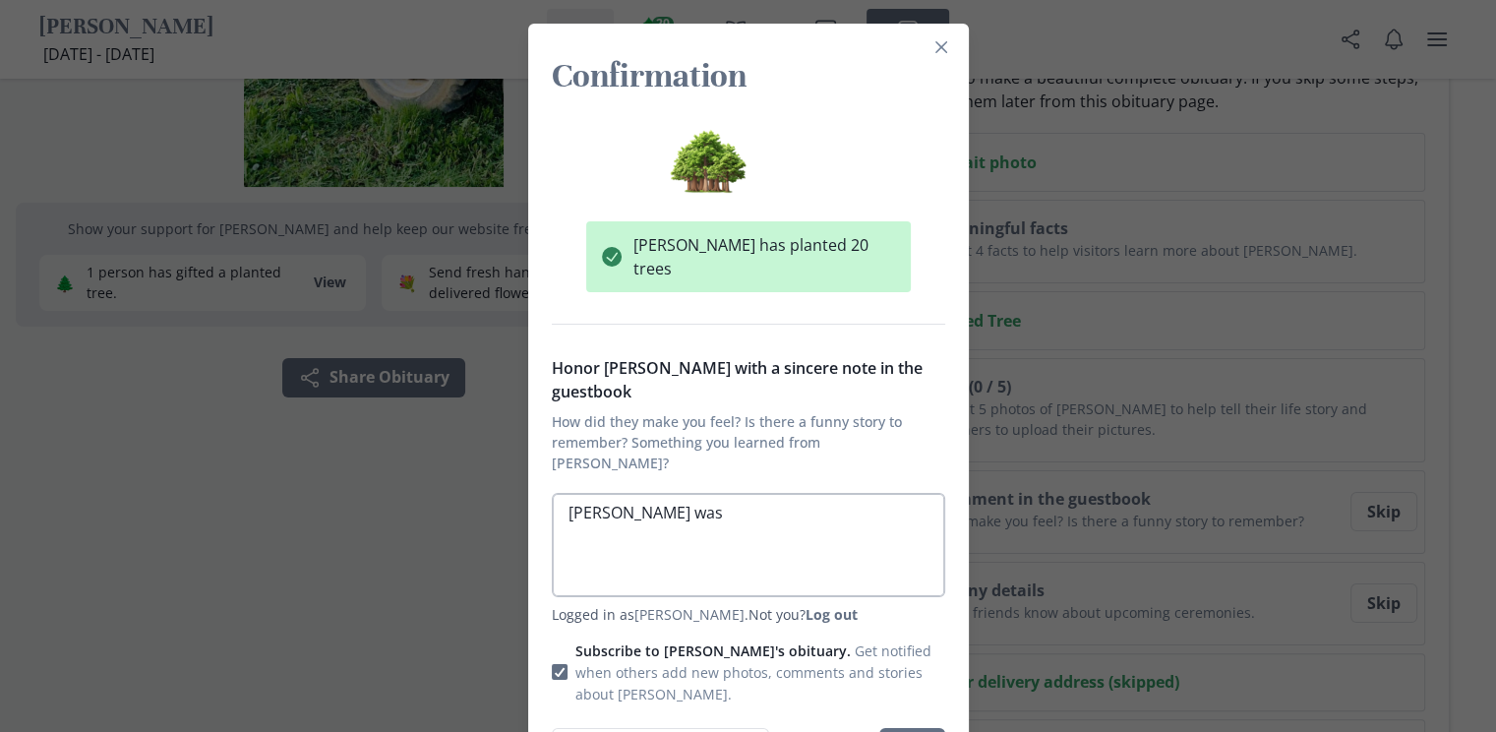
type textarea "[PERSON_NAME] was"
type textarea "x"
type textarea "[PERSON_NAME] was l"
type textarea "x"
type textarea "[PERSON_NAME] was li"
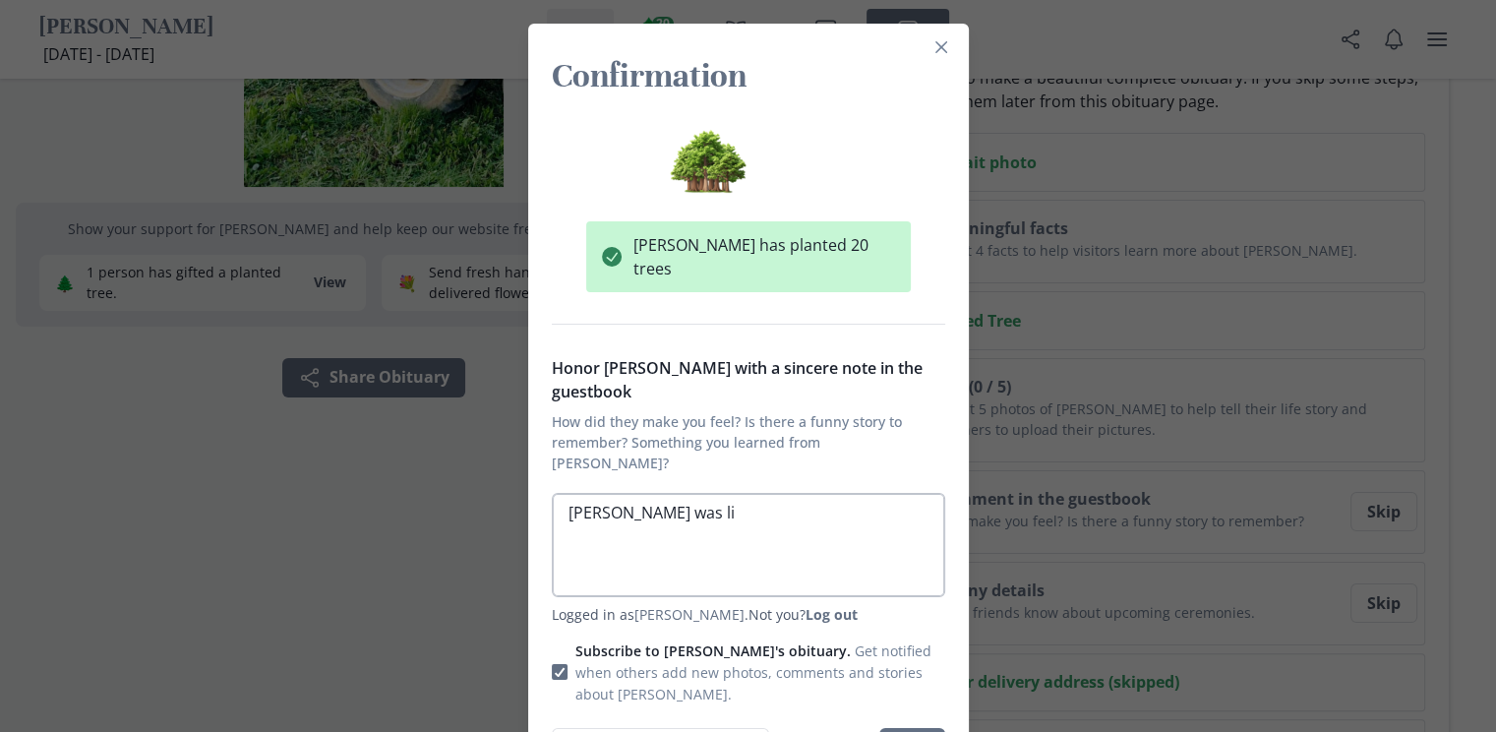
type textarea "x"
type textarea "[PERSON_NAME] was lik"
type textarea "x"
type textarea "[PERSON_NAME] was like"
type textarea "x"
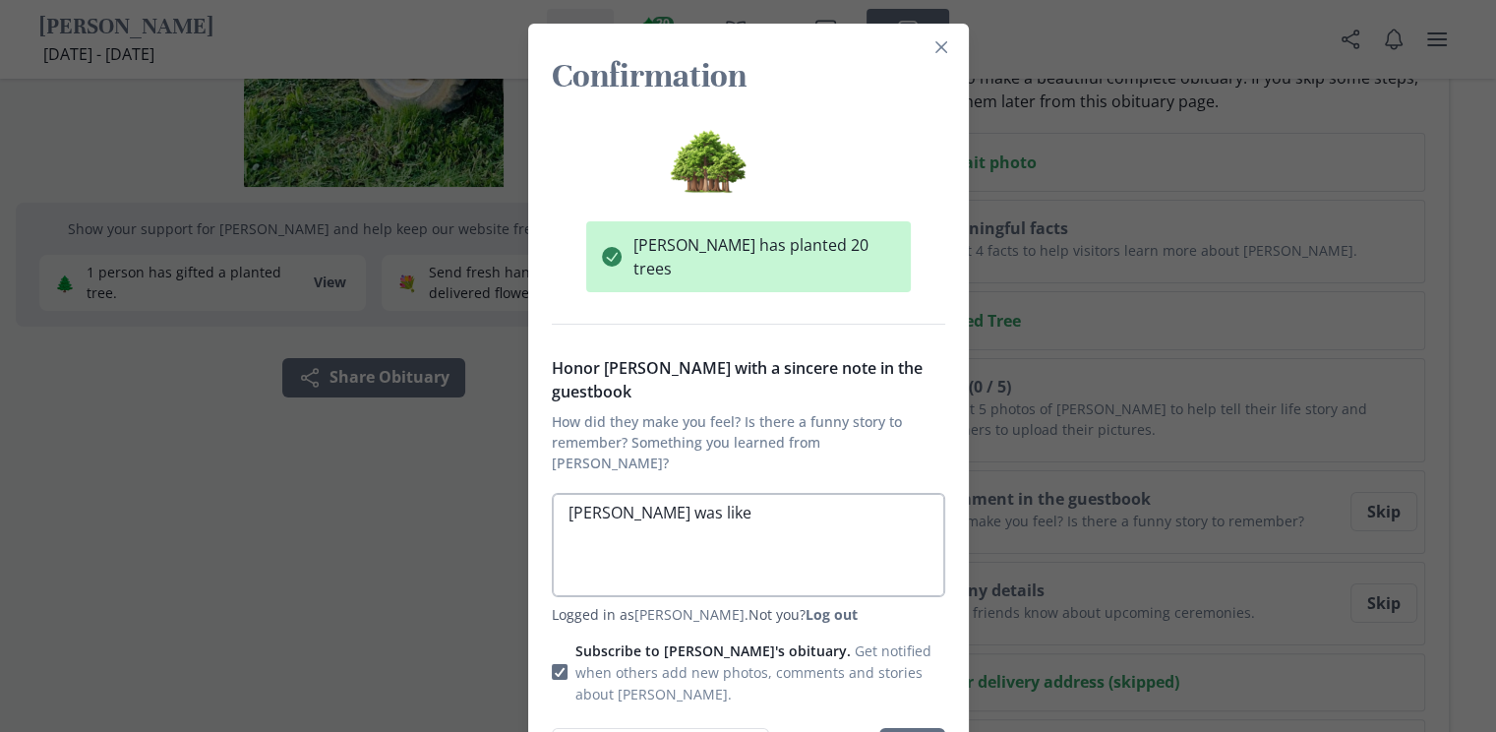
type textarea "[PERSON_NAME] was like a"
type textarea "x"
type textarea "[PERSON_NAME] was like a"
type textarea "x"
type textarea "[PERSON_NAME] was like a b"
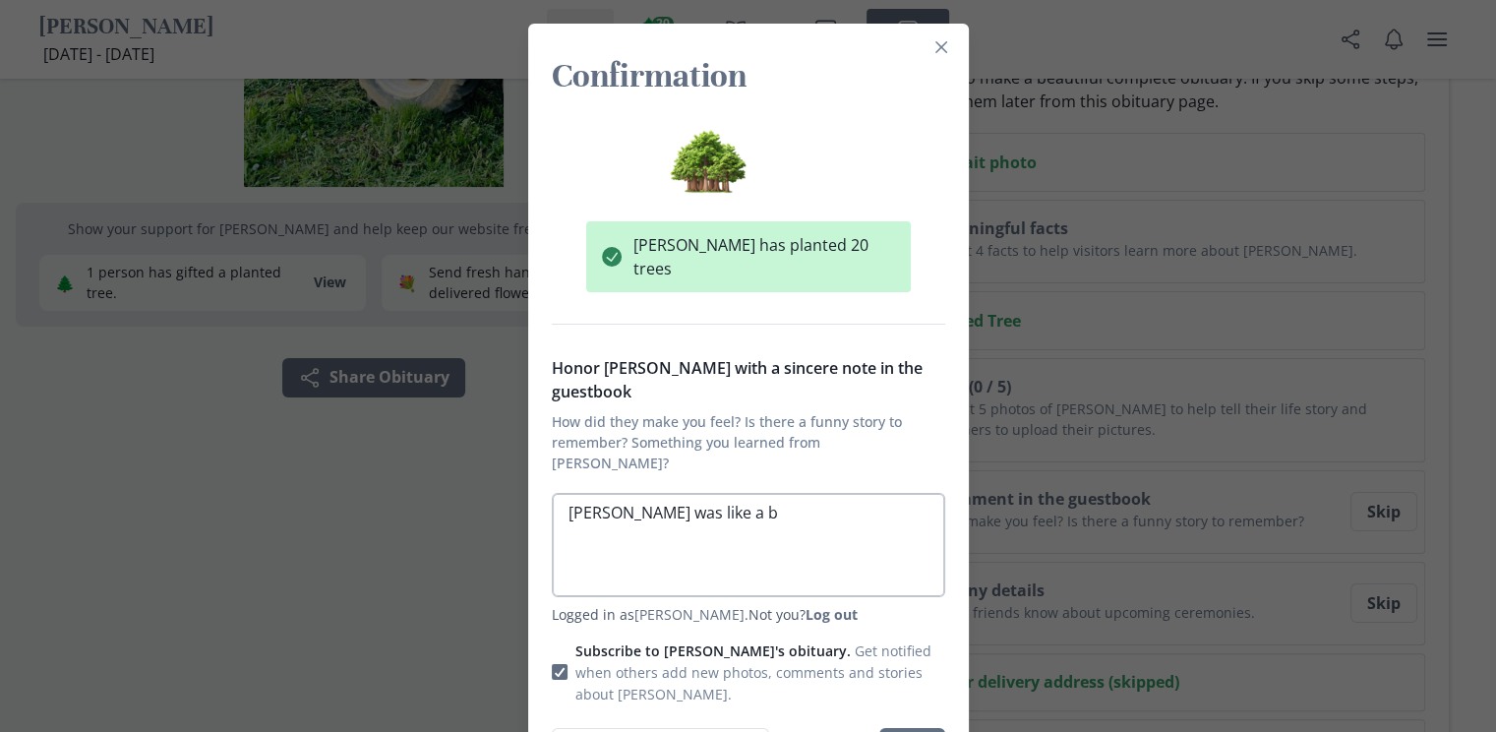
type textarea "x"
type textarea "[PERSON_NAME] was like a br"
type textarea "x"
type textarea "[PERSON_NAME] was like a bro"
type textarea "x"
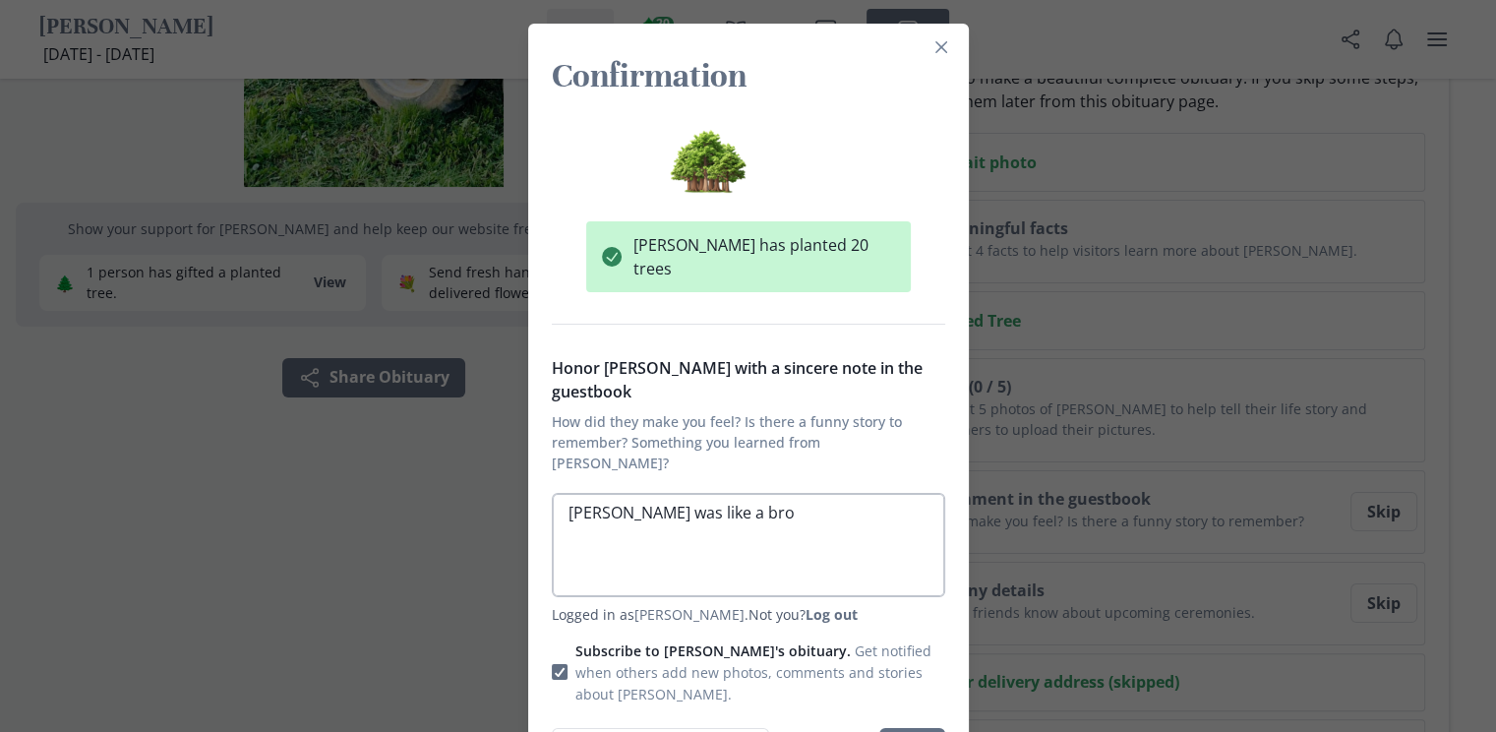
type textarea "[PERSON_NAME] was like a brot"
type textarea "x"
type textarea "[PERSON_NAME] was like a broth"
type textarea "x"
type textarea "[PERSON_NAME] was like a brot"
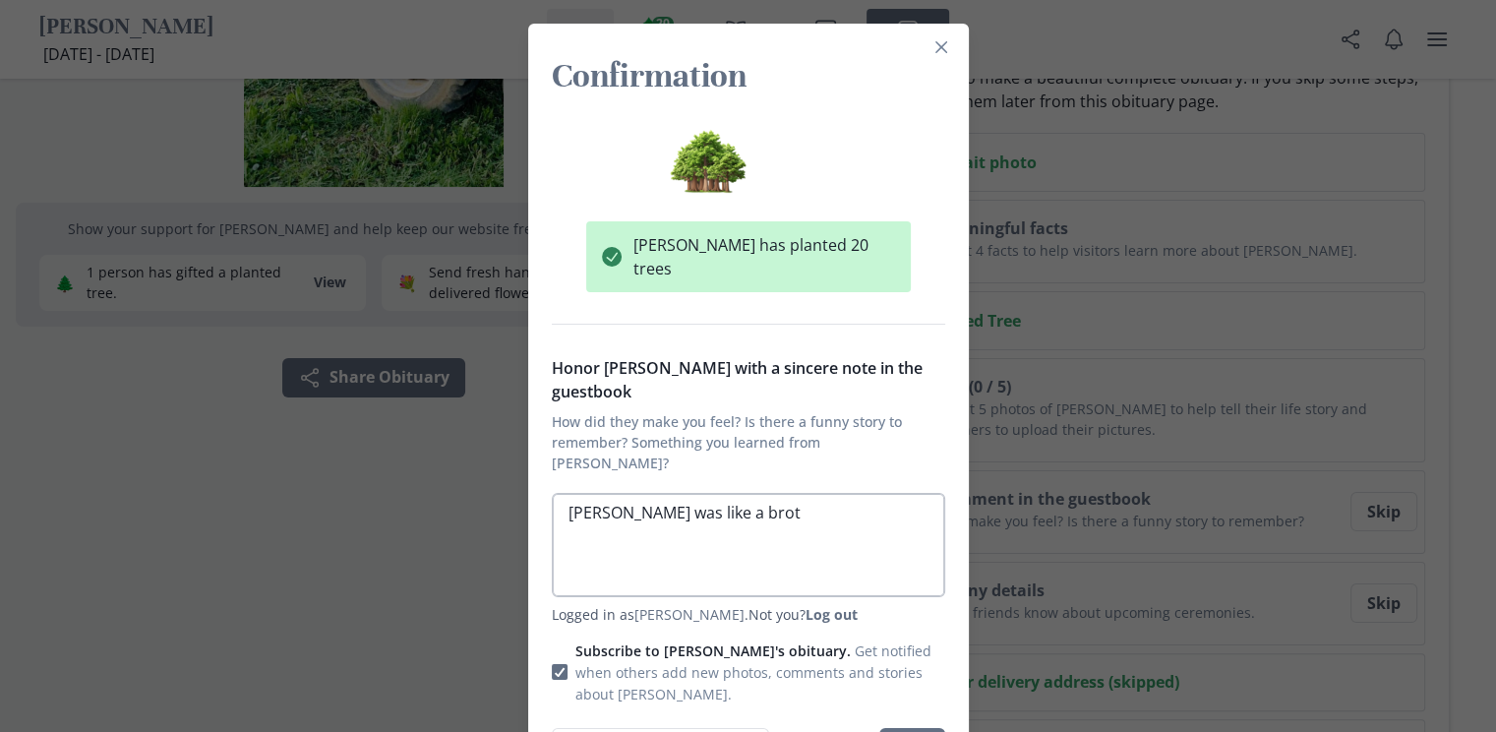
type textarea "x"
type textarea "[PERSON_NAME] was like a broth"
type textarea "x"
type textarea "[PERSON_NAME] was like a brothe"
type textarea "x"
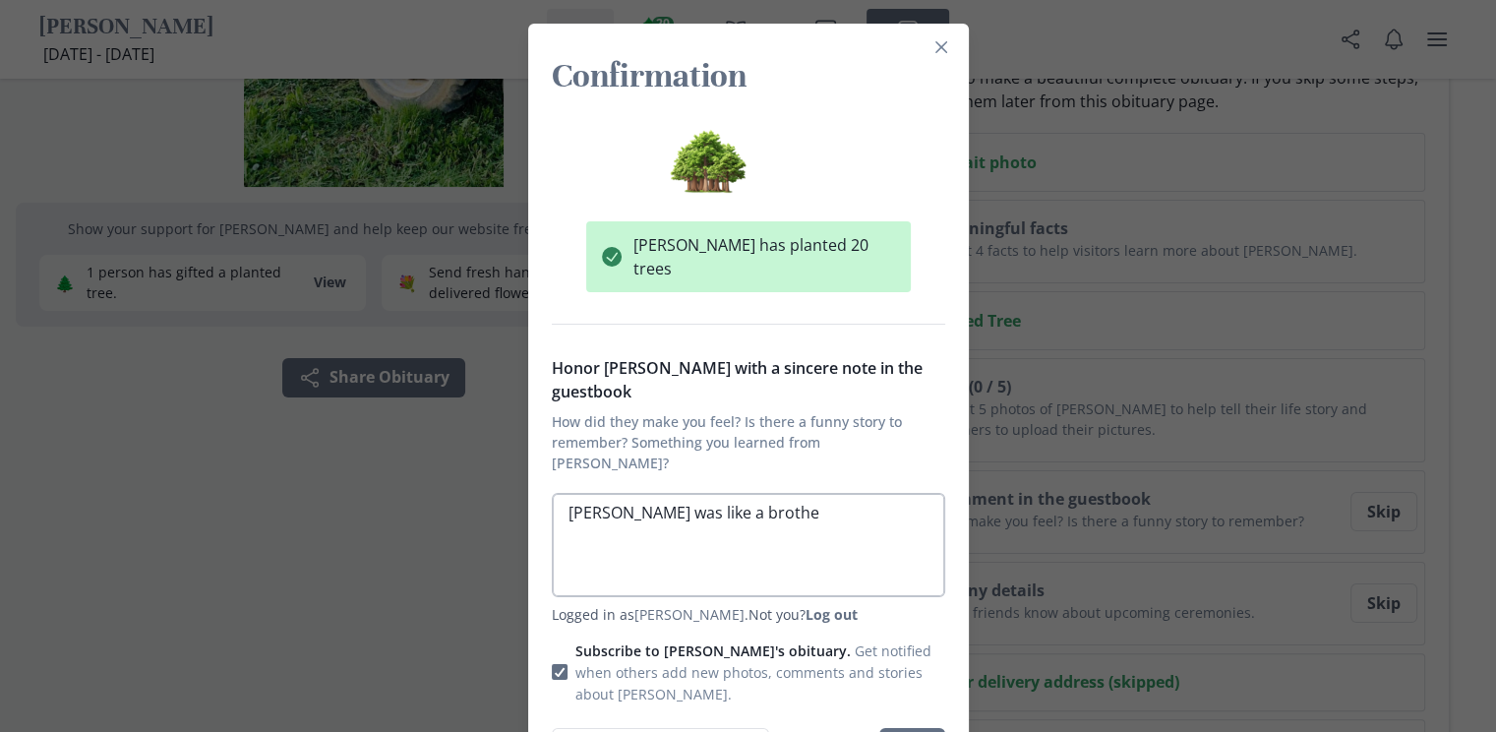
type textarea "[PERSON_NAME] was like a brother"
type textarea "x"
type textarea "[PERSON_NAME] was like a brother"
type textarea "x"
type textarea "[PERSON_NAME] was like a brother t"
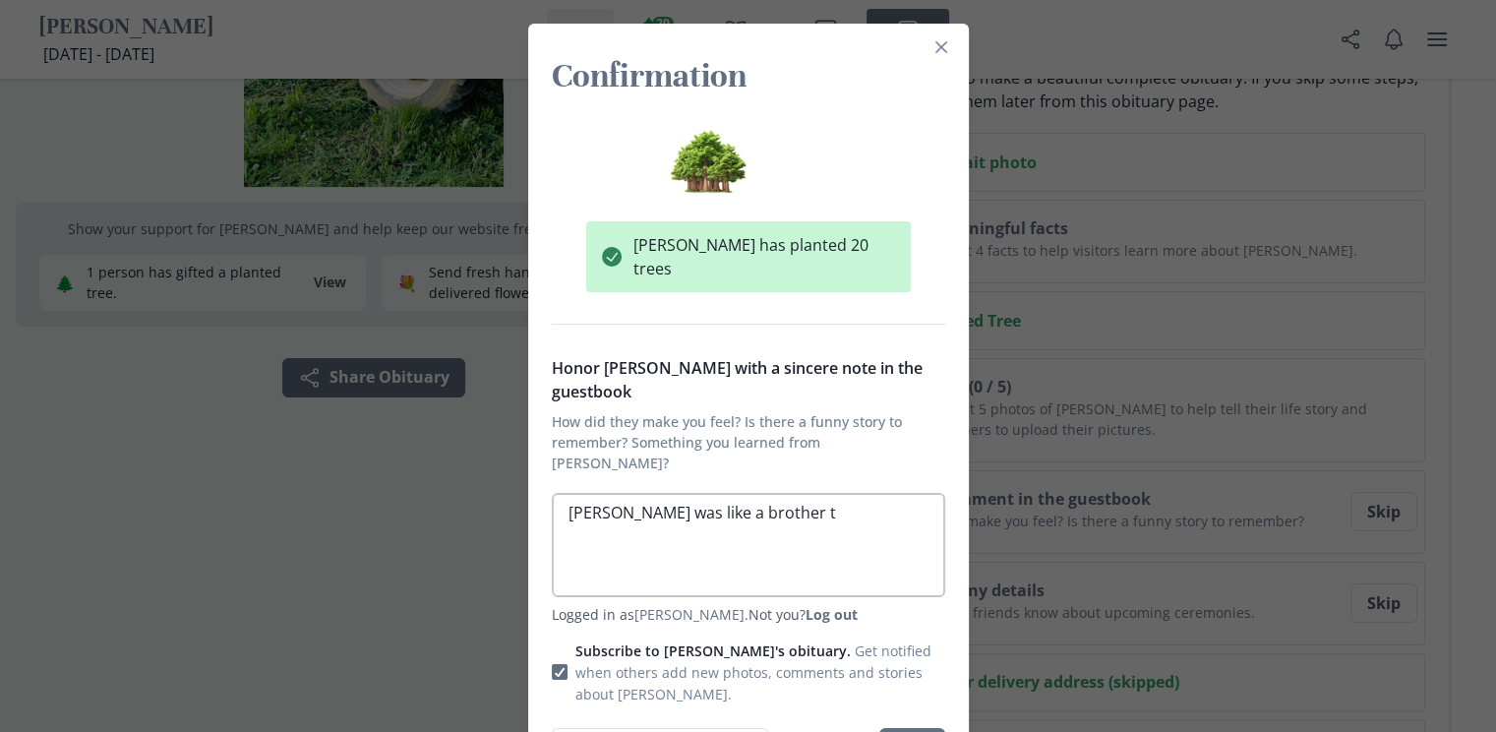
type textarea "x"
type textarea "[PERSON_NAME] was like a brother t p"
type textarea "x"
type textarea "[PERSON_NAME] was like a brother t"
type textarea "x"
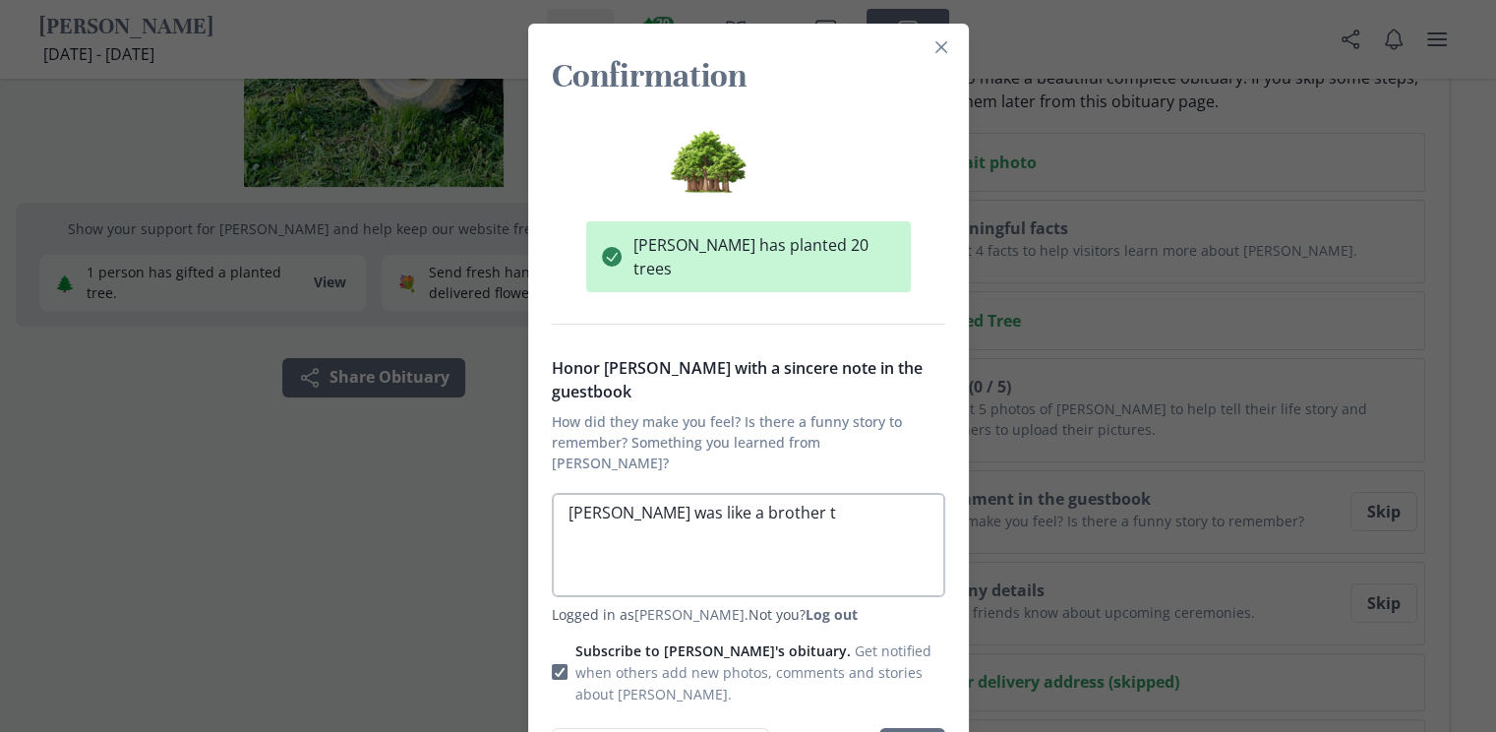
type textarea "[PERSON_NAME] was like a brother t"
type textarea "x"
type textarea "[PERSON_NAME] was like a brother to"
type textarea "x"
type textarea "[PERSON_NAME] was like a brother to"
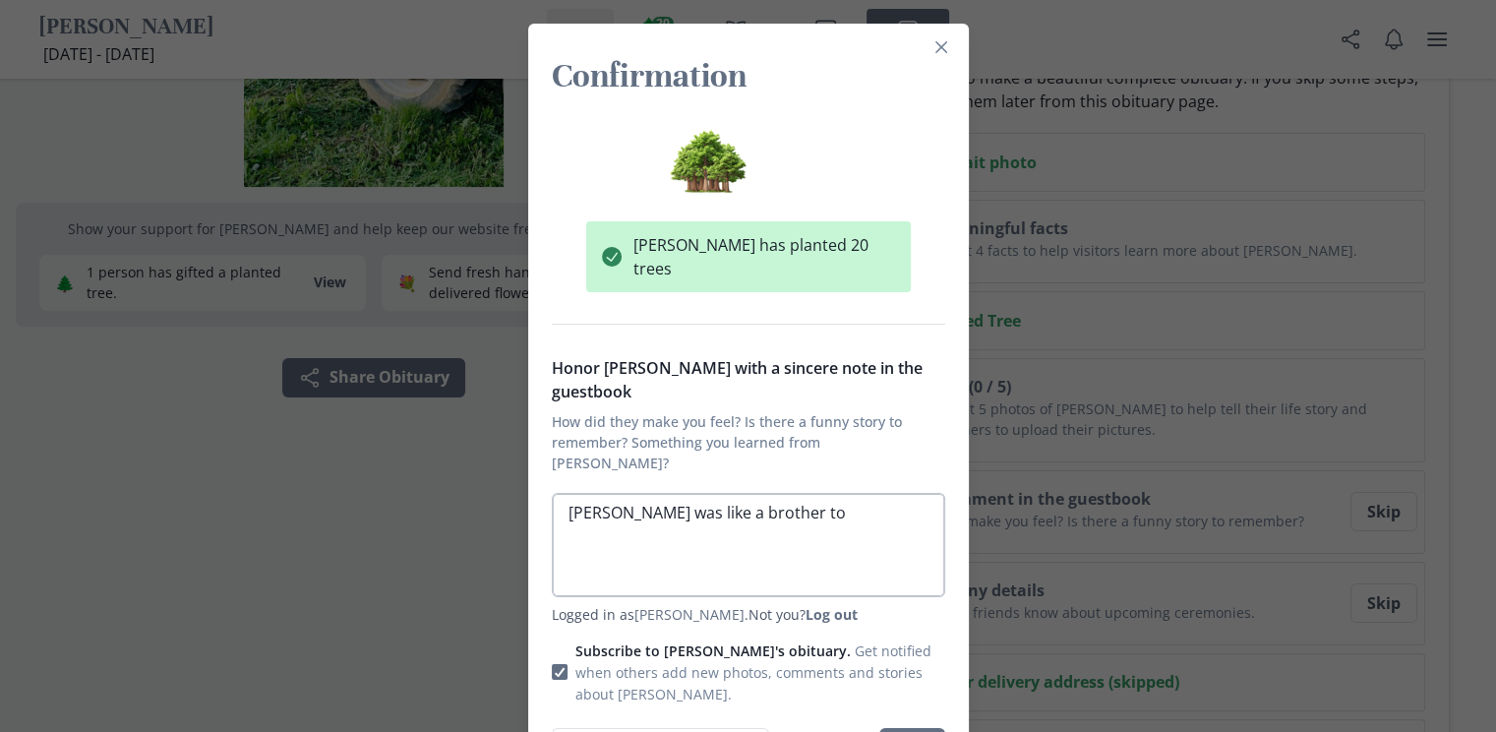
type textarea "x"
type textarea "[PERSON_NAME] was like a brother to m"
type textarea "x"
type textarea "[PERSON_NAME] was like a brother to me"
type textarea "x"
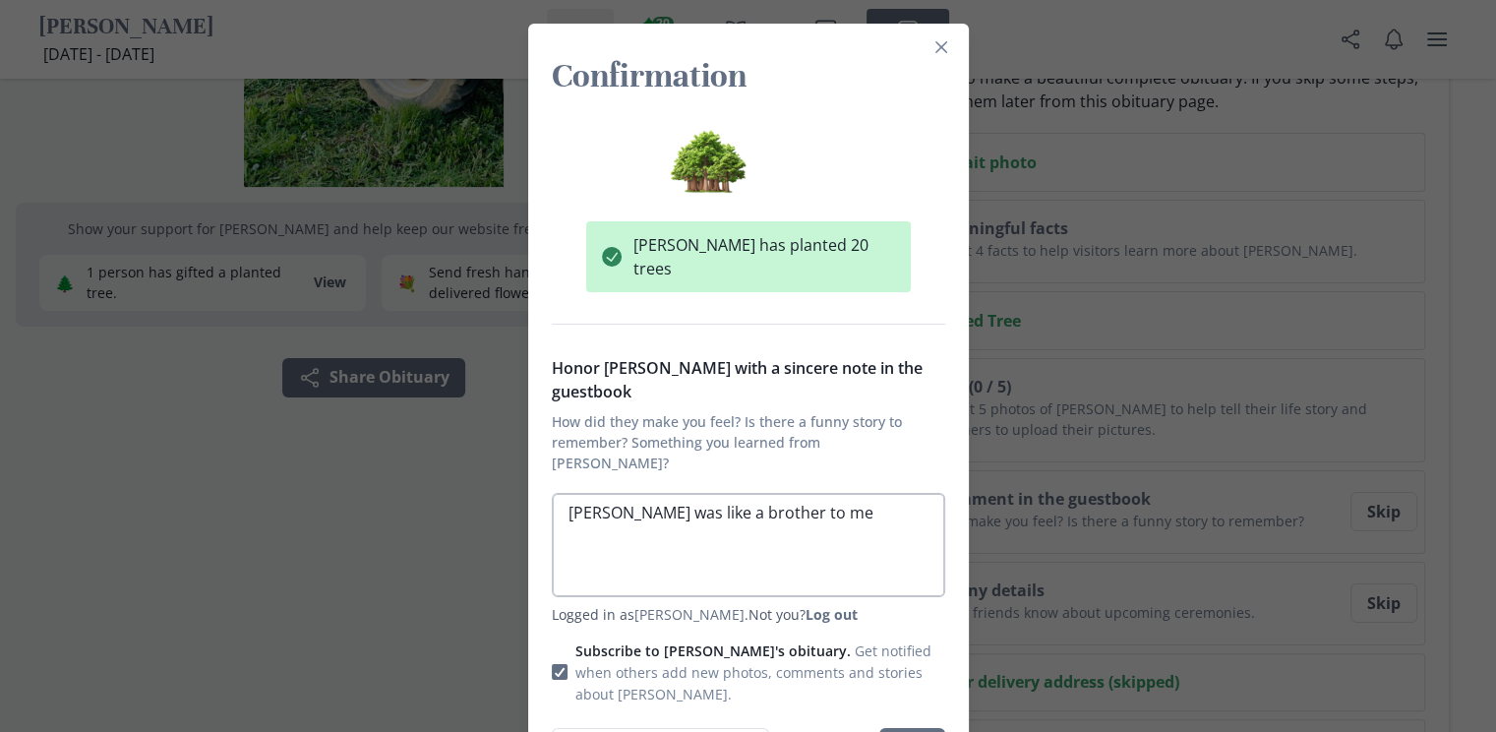
type textarea "[PERSON_NAME] was like a brother to me"
type textarea "x"
type textarea "[PERSON_NAME] was like a brother to me g"
type textarea "x"
type textarea "[PERSON_NAME] was like a brother to me gr"
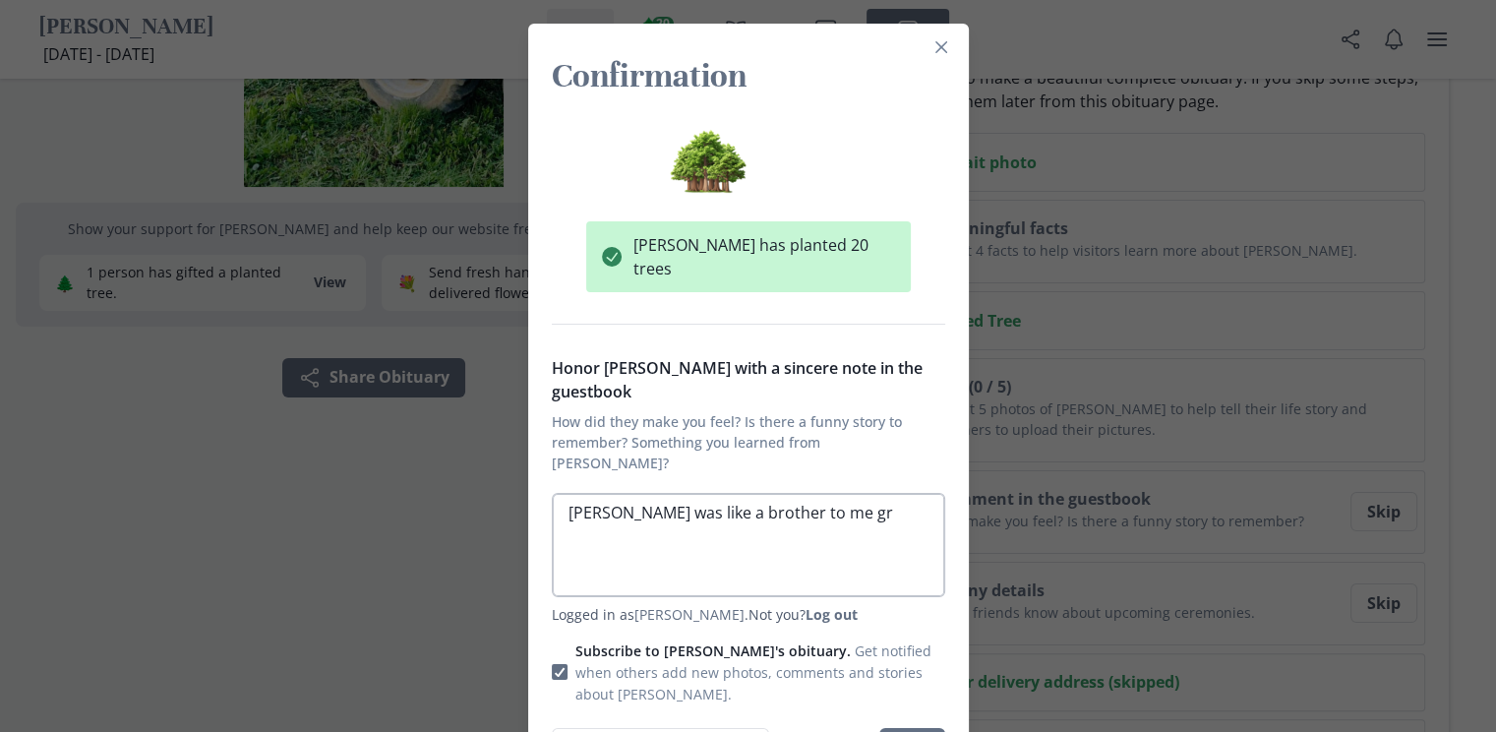
type textarea "x"
type textarea "[PERSON_NAME] was like a brother to me gro"
type textarea "x"
type textarea "[PERSON_NAME] was like a brother to me grow"
type textarea "x"
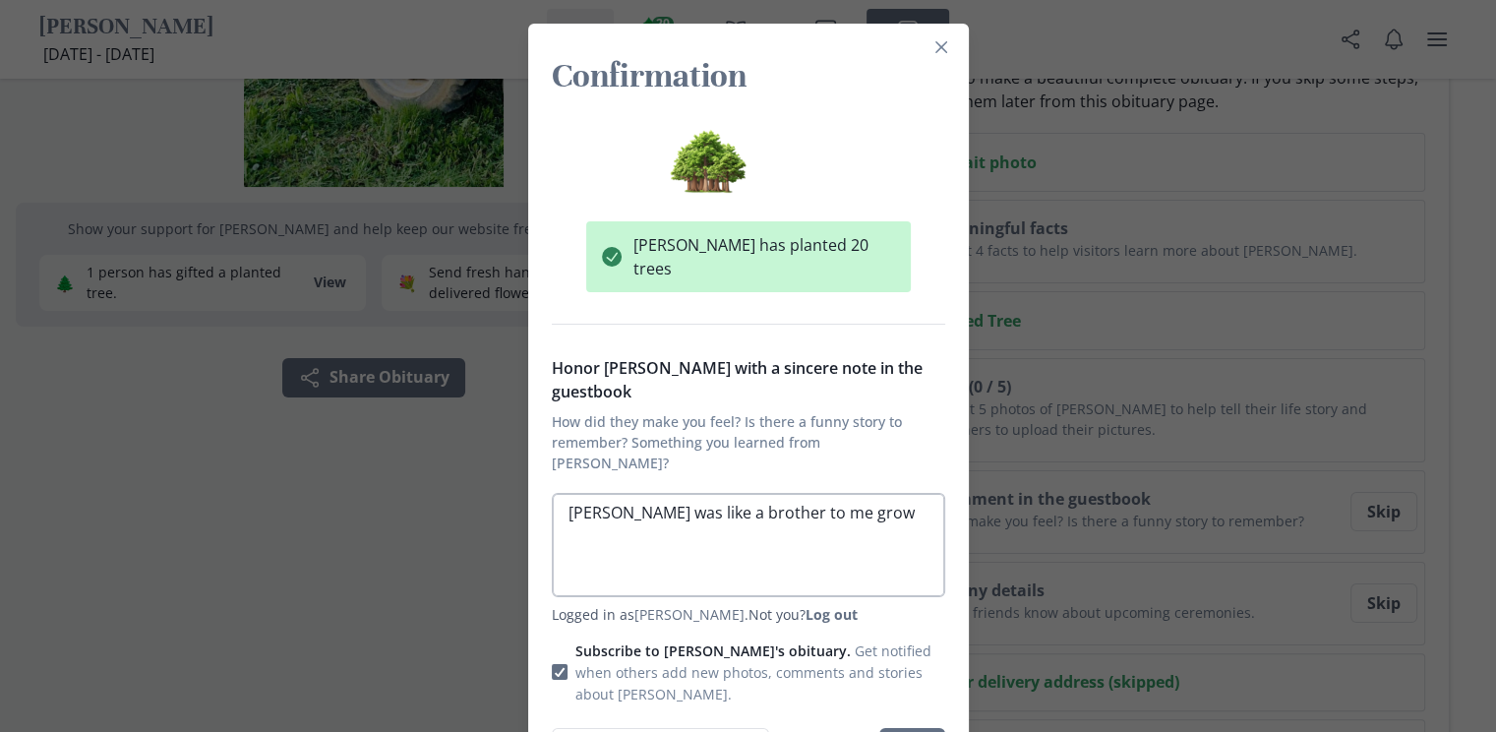
type textarea "[PERSON_NAME] was like a brother to me growi"
type textarea "x"
type textarea "[PERSON_NAME] was like a brother to me growin"
type textarea "x"
type textarea "[PERSON_NAME] was like a brother to me growing"
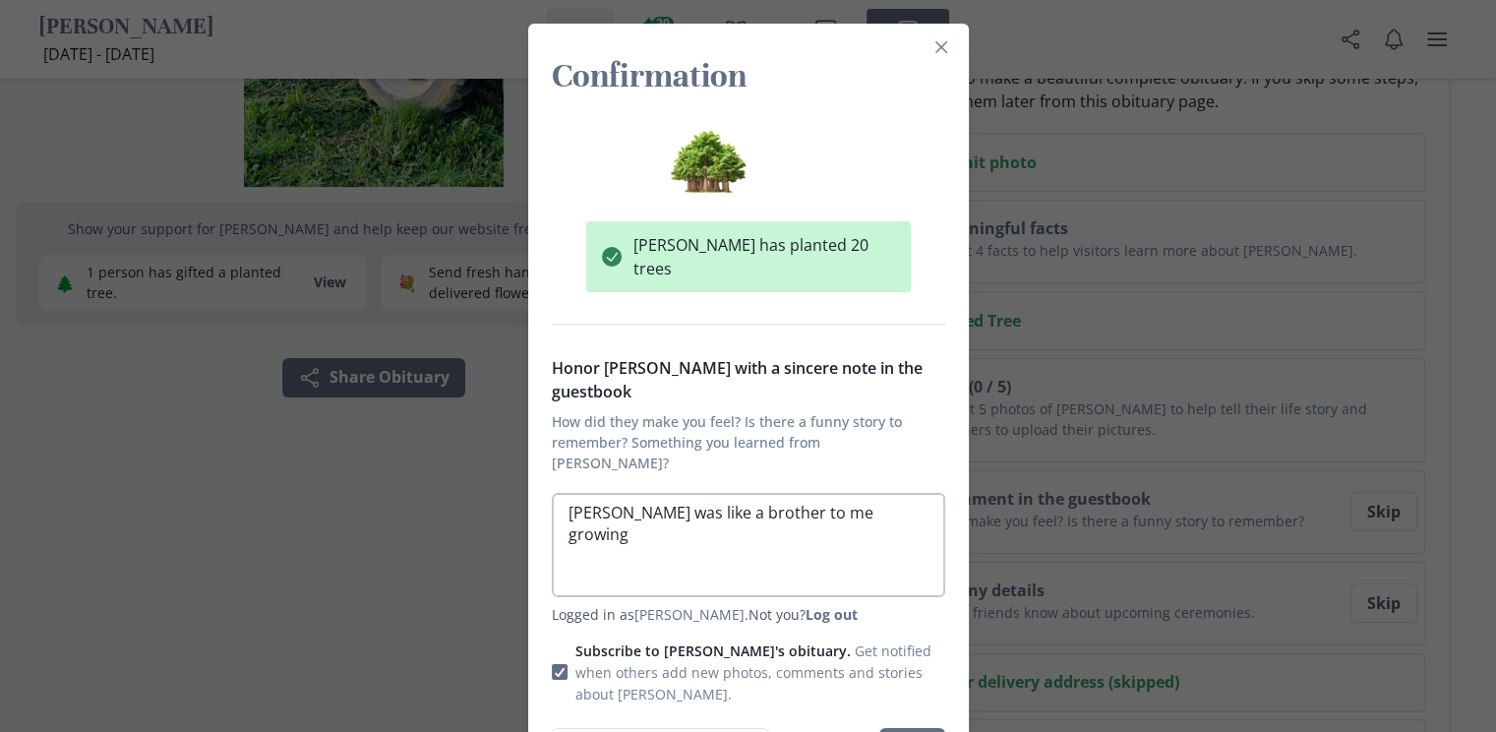
type textarea "x"
type textarea "[PERSON_NAME] was like a brother to me growing"
type textarea "x"
type textarea "[PERSON_NAME] was like a brother to me growing u"
type textarea "x"
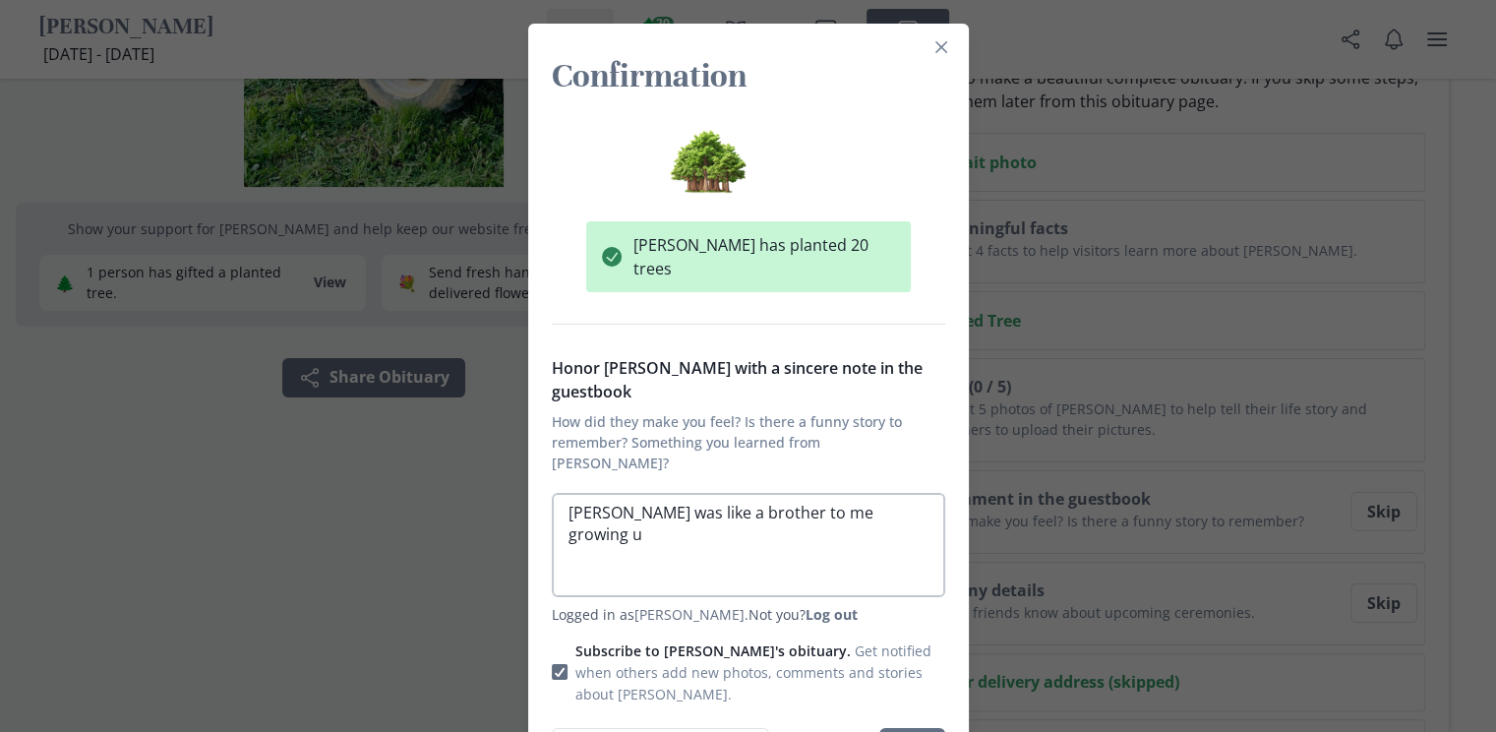
type textarea "[PERSON_NAME] was like a brother to me growing up"
type textarea "x"
type textarea "[PERSON_NAME] was like a brother to me growing up,"
type textarea "x"
type textarea "[PERSON_NAME] was like a brother to me growing up"
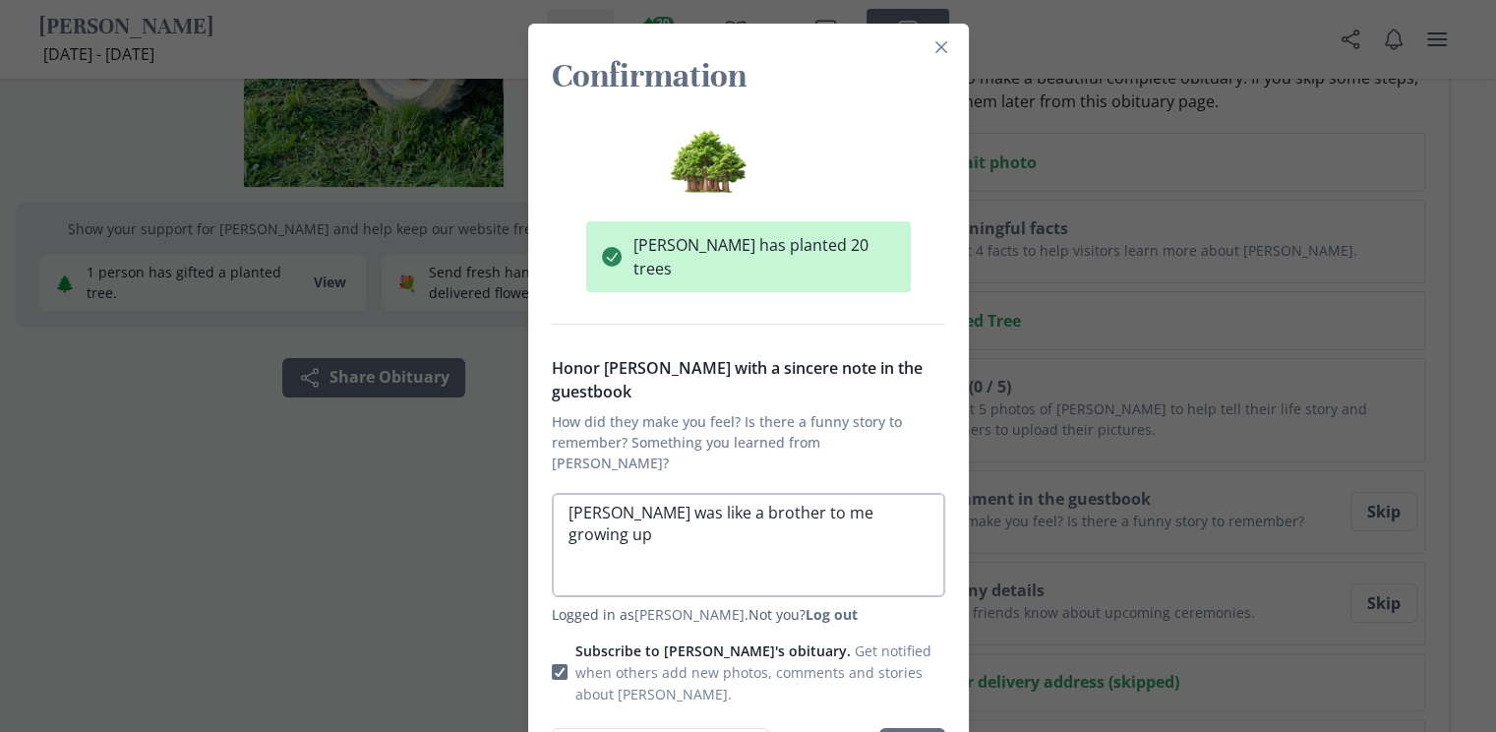
type textarea "x"
type textarea "[PERSON_NAME] was like a brother to me growing up."
type textarea "x"
type textarea "[PERSON_NAME] was like a brother to me growing up."
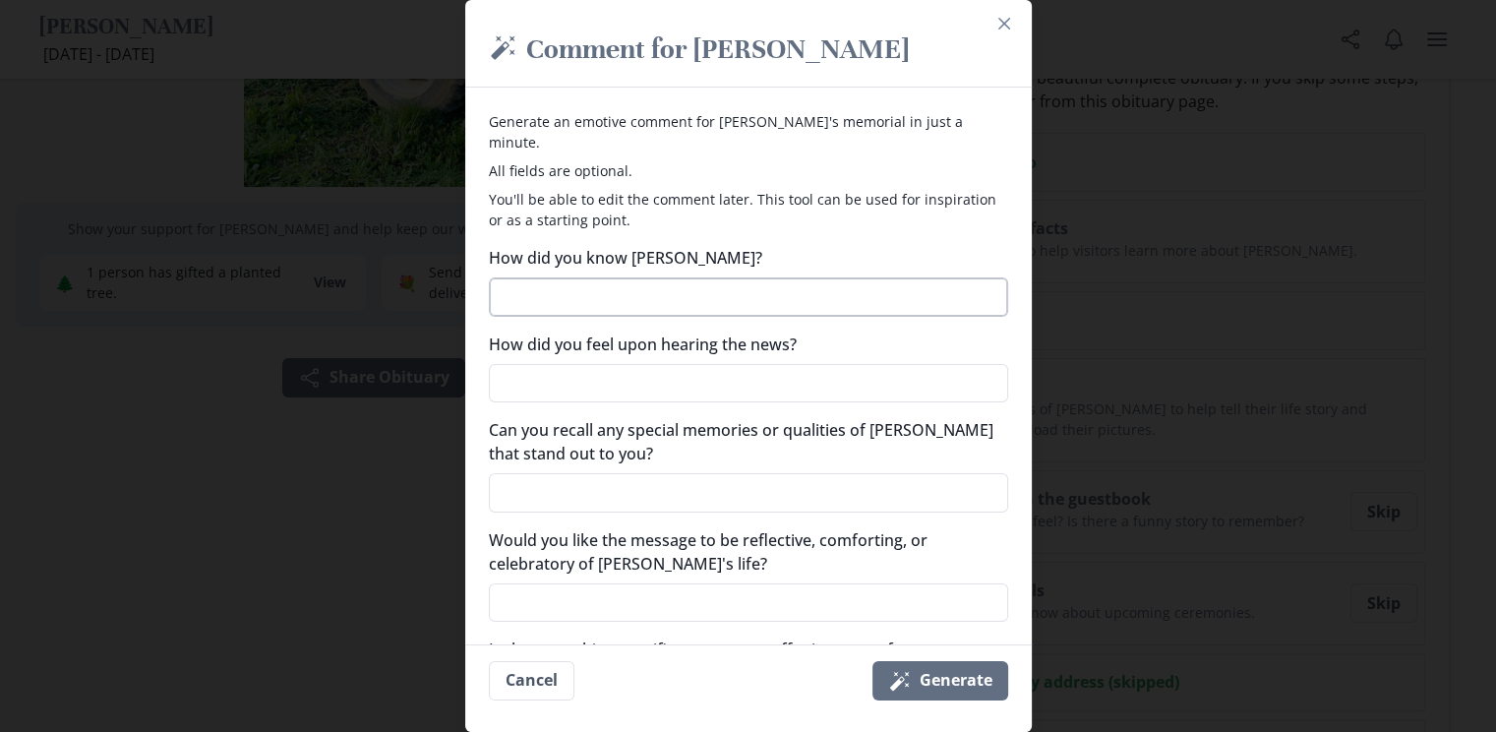
click at [633, 284] on textarea "How did you know [PERSON_NAME]?" at bounding box center [748, 296] width 519 height 39
type textarea "x"
type textarea "C"
type textarea "x"
type textarea "Co"
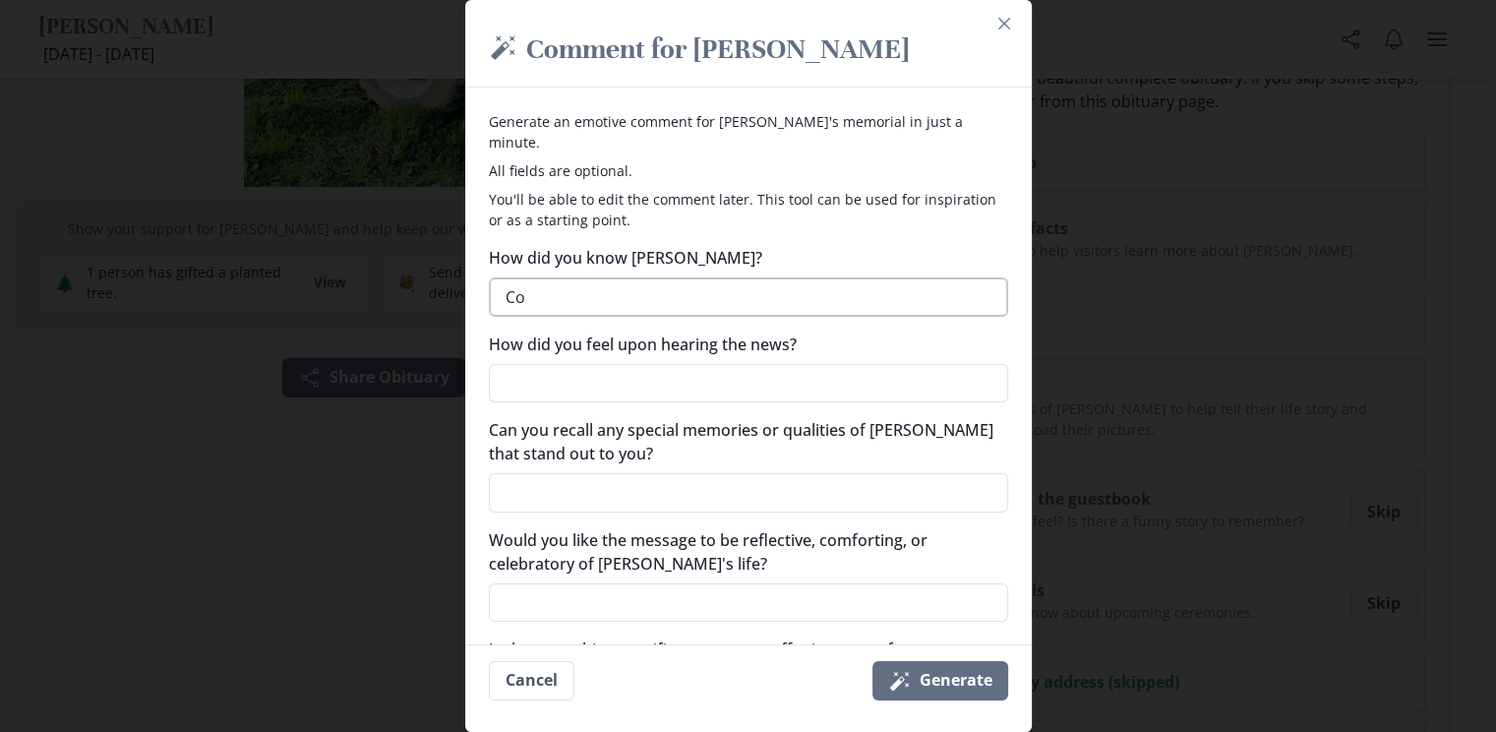
type textarea "x"
type textarea "Cou"
type textarea "x"
type textarea "Cous"
type textarea "x"
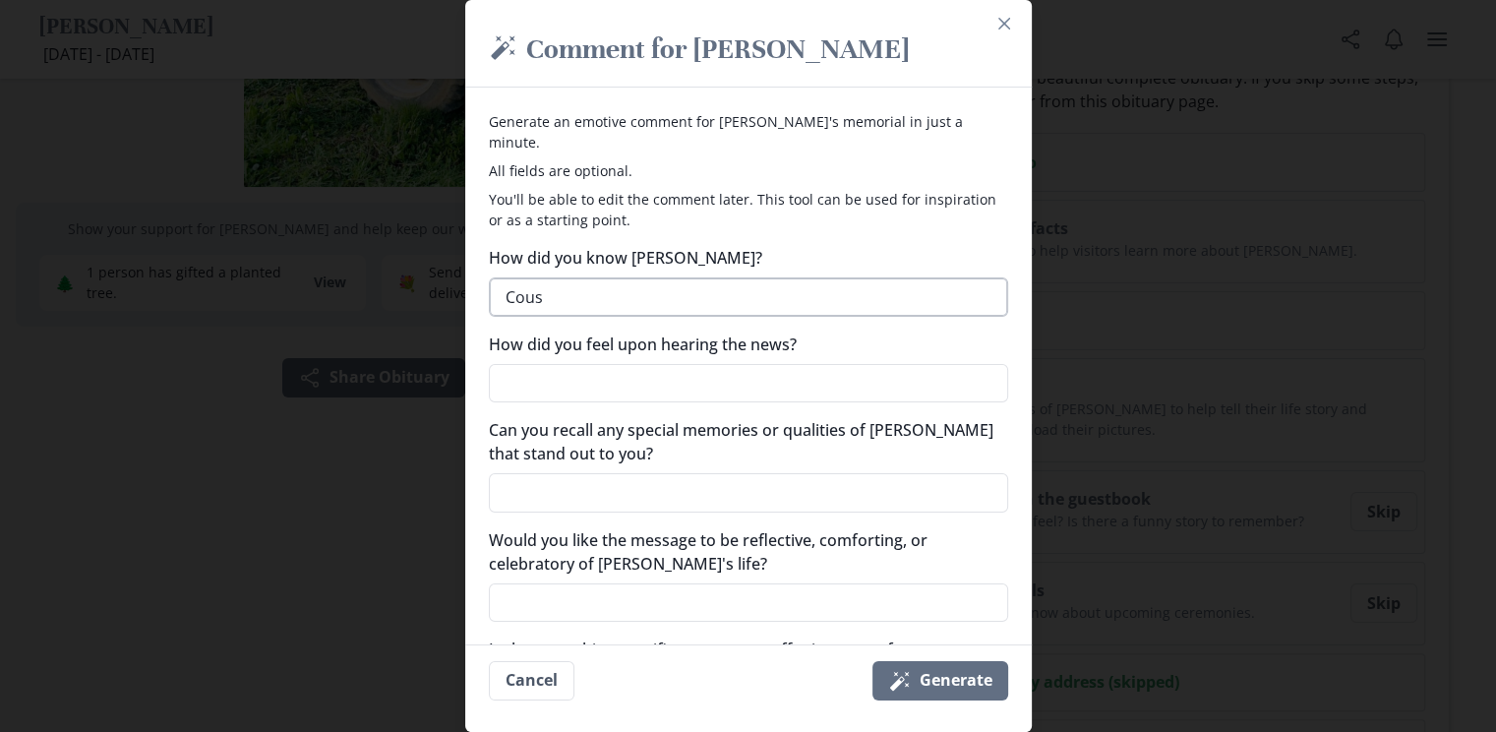
type textarea "Cousi"
type textarea "x"
type textarea "Cousin"
click at [610, 372] on textarea "How did you feel upon hearing the news?" at bounding box center [748, 383] width 519 height 39
type textarea "x"
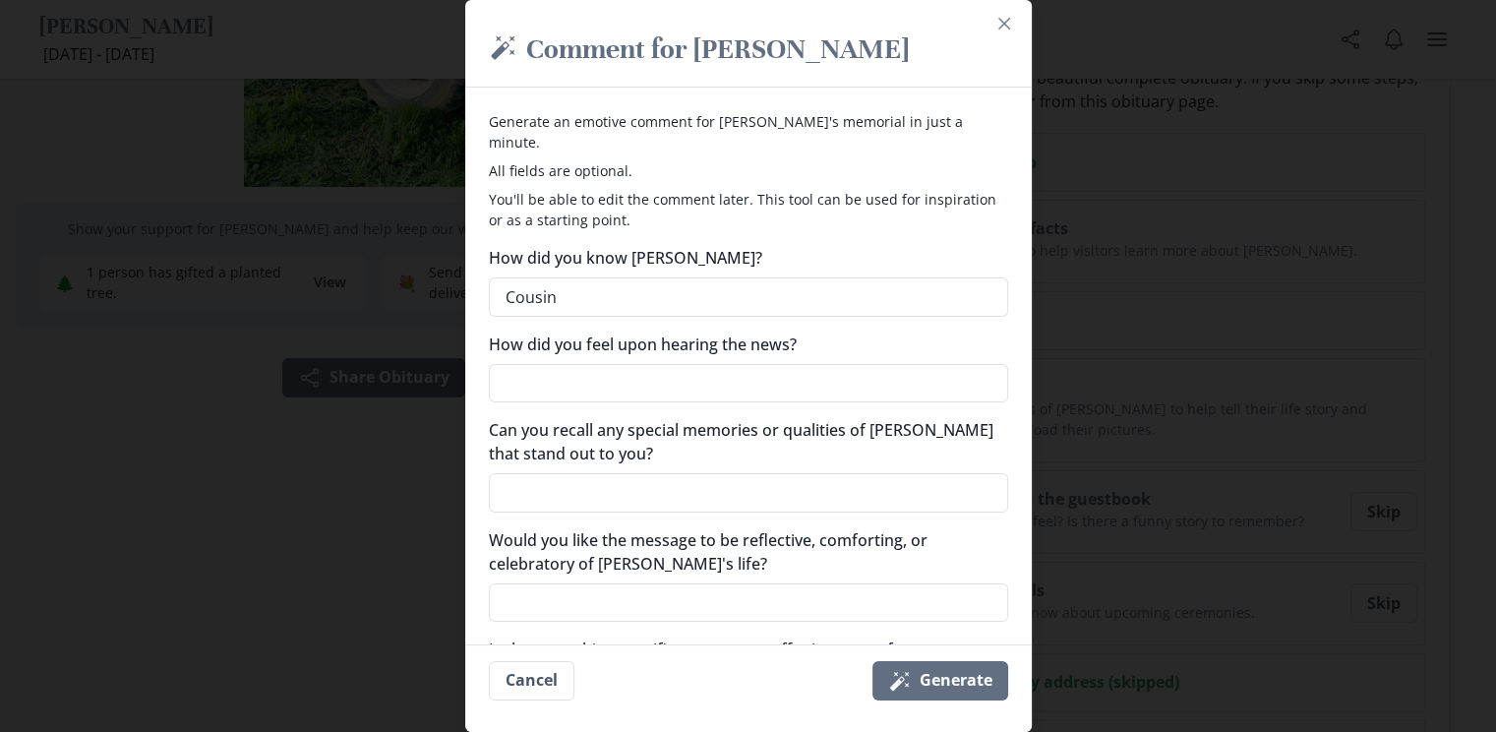
type textarea "H"
type textarea "x"
type textarea "He"
type textarea "x"
type textarea "Hea"
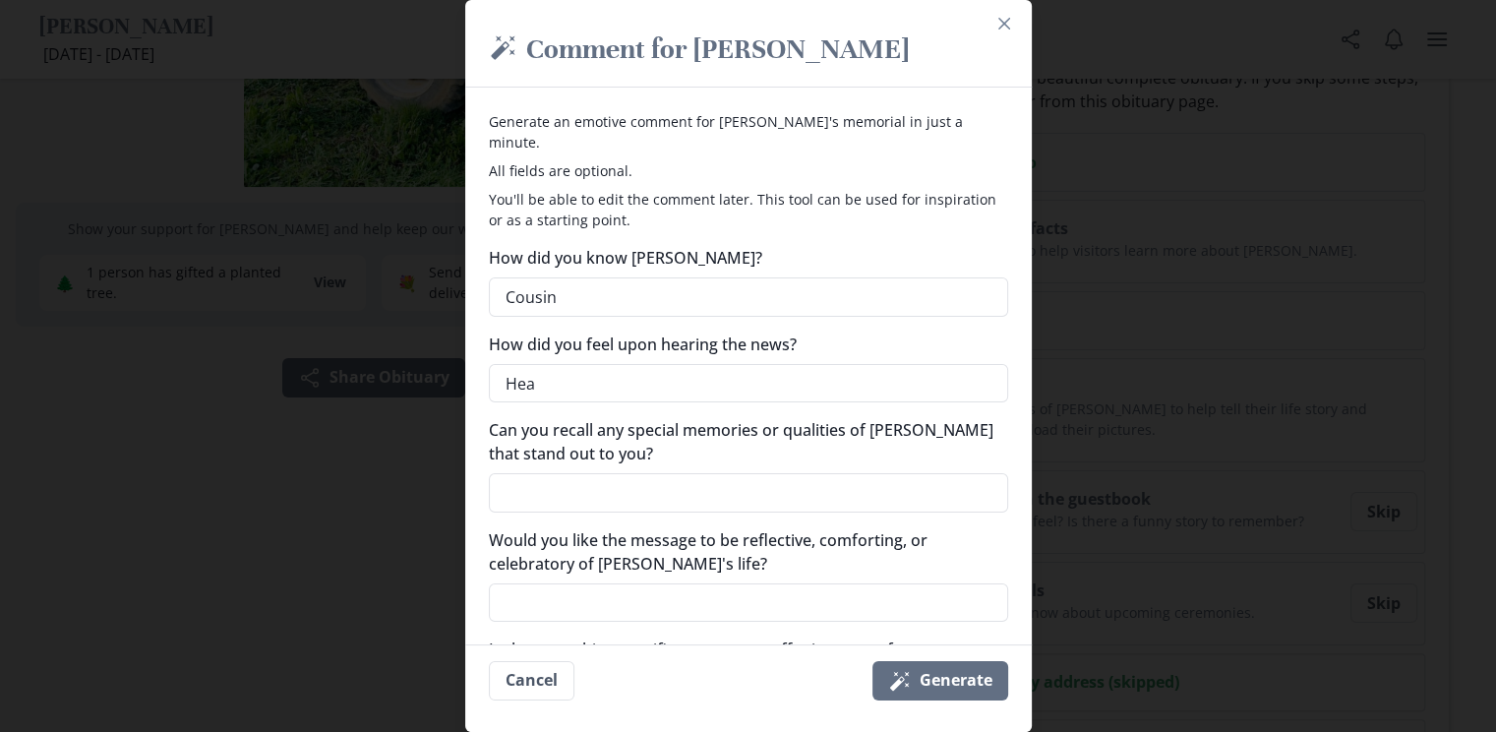
type textarea "x"
type textarea "Hear"
type textarea "x"
type textarea "Heart"
type textarea "x"
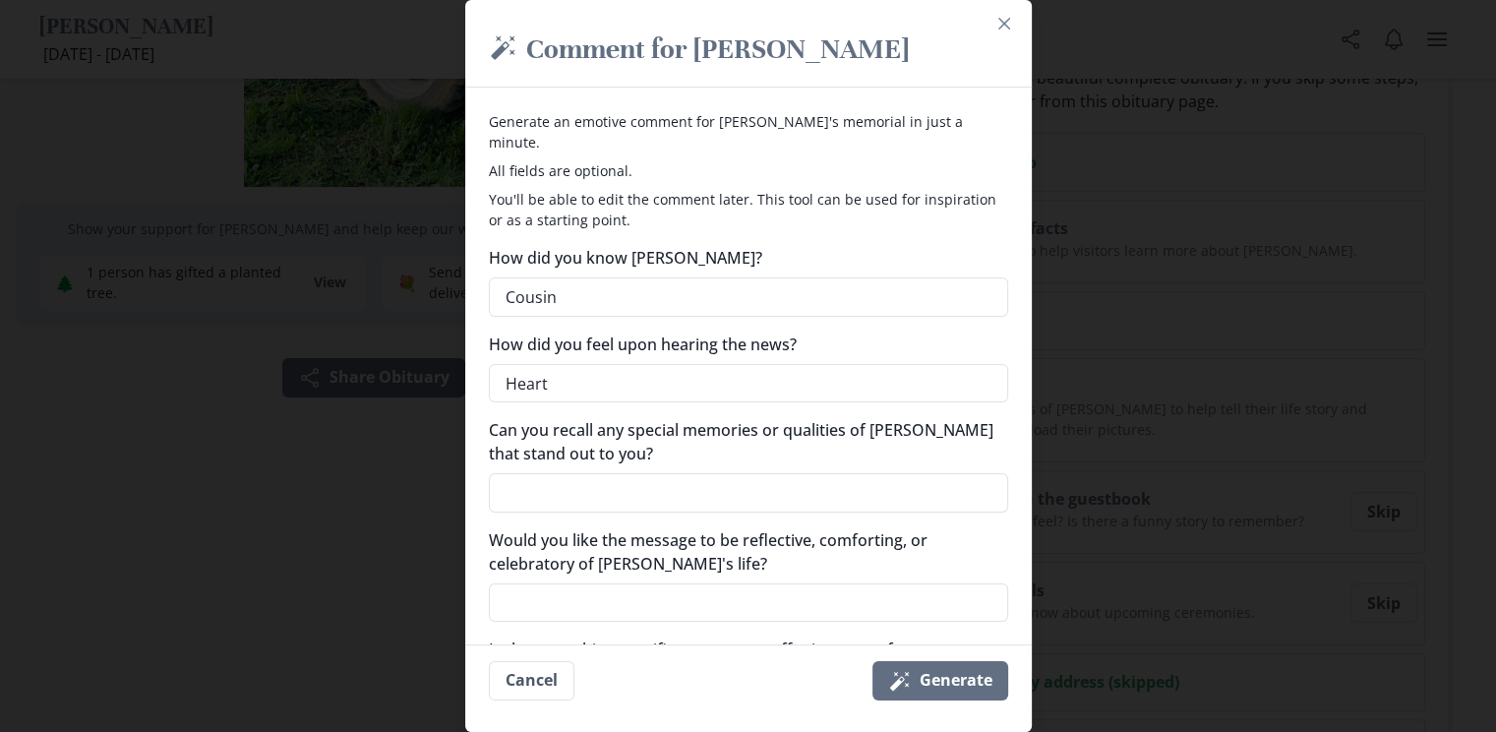
type textarea "Heart"
type textarea "x"
type textarea "Heart b"
type textarea "x"
type textarea "Heart br"
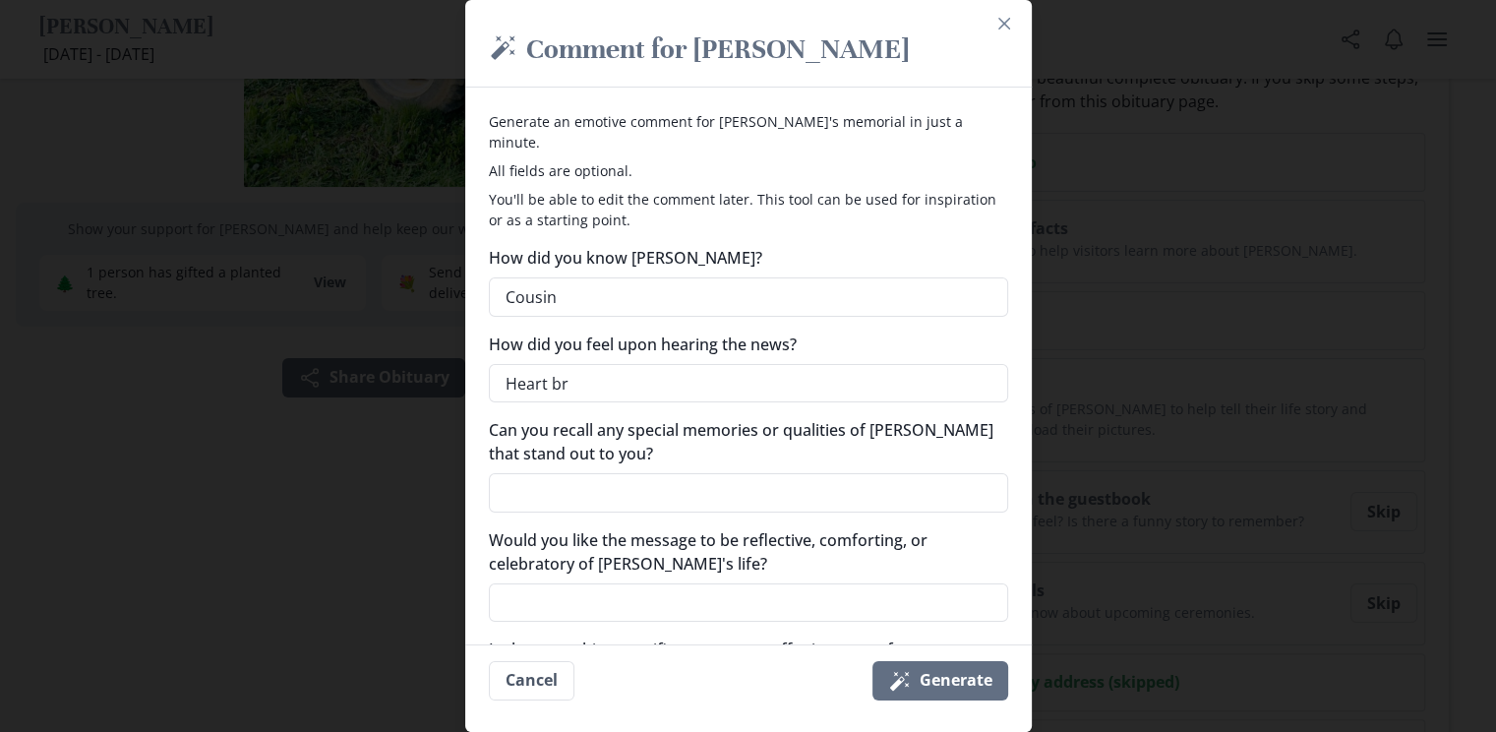
type textarea "x"
type textarea "Heart bro"
type textarea "x"
type textarea "Heart brok"
type textarea "x"
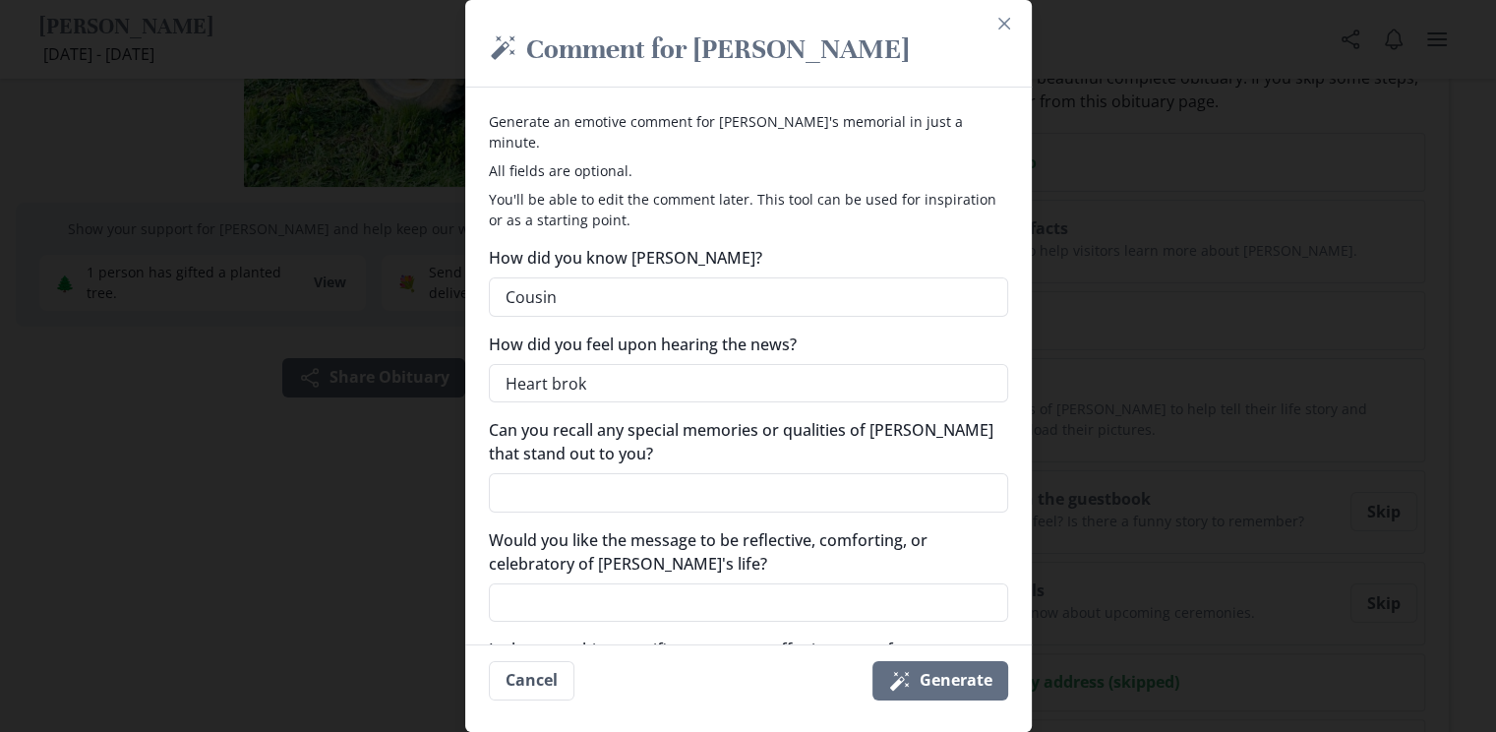
type textarea "Heart broke"
type textarea "x"
type textarea "Heart broken"
click at [676, 477] on textarea "Can you recall any special memories or qualities of [PERSON_NAME] that stand ou…" at bounding box center [748, 492] width 519 height 39
type textarea "x"
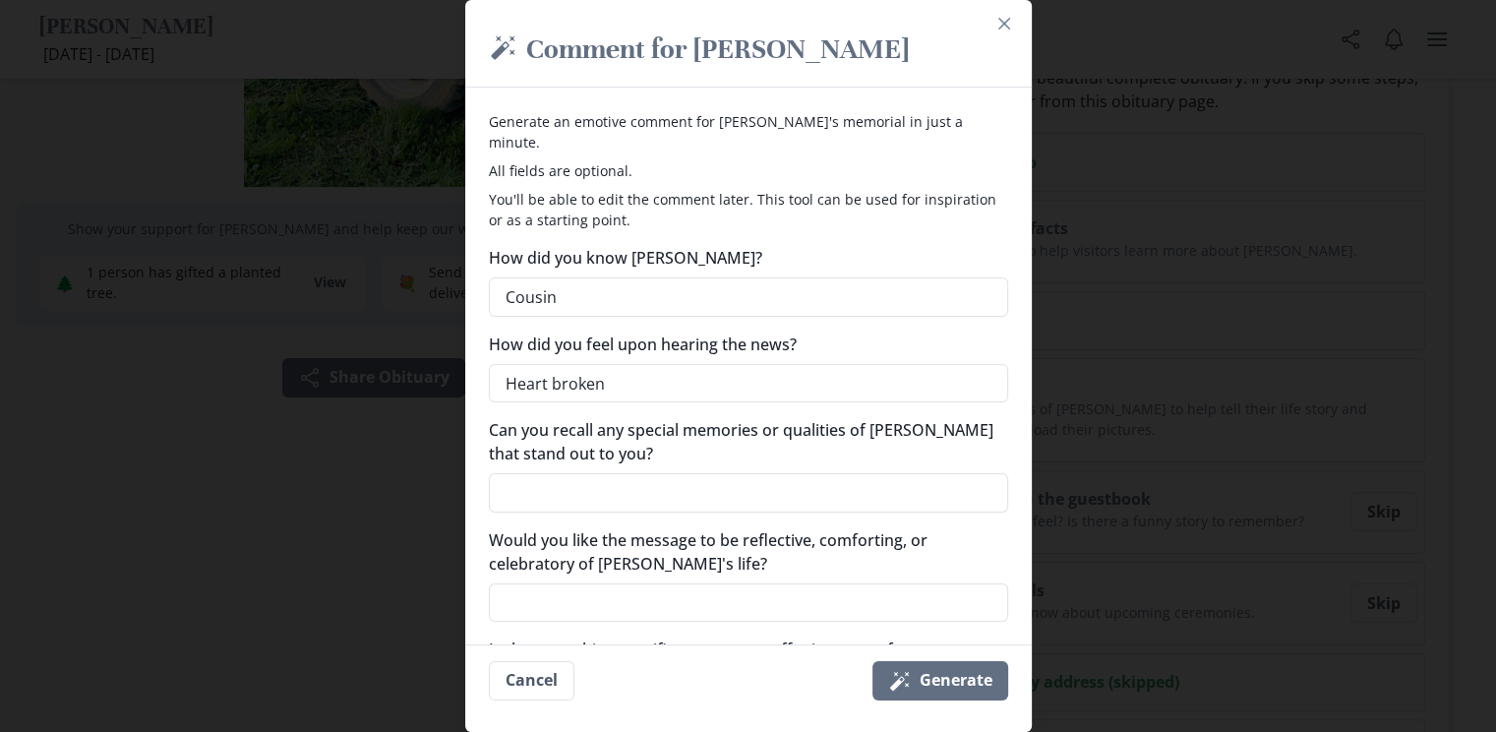
type textarea "l"
type textarea "x"
type textarea "lo"
type textarea "x"
type textarea "lov"
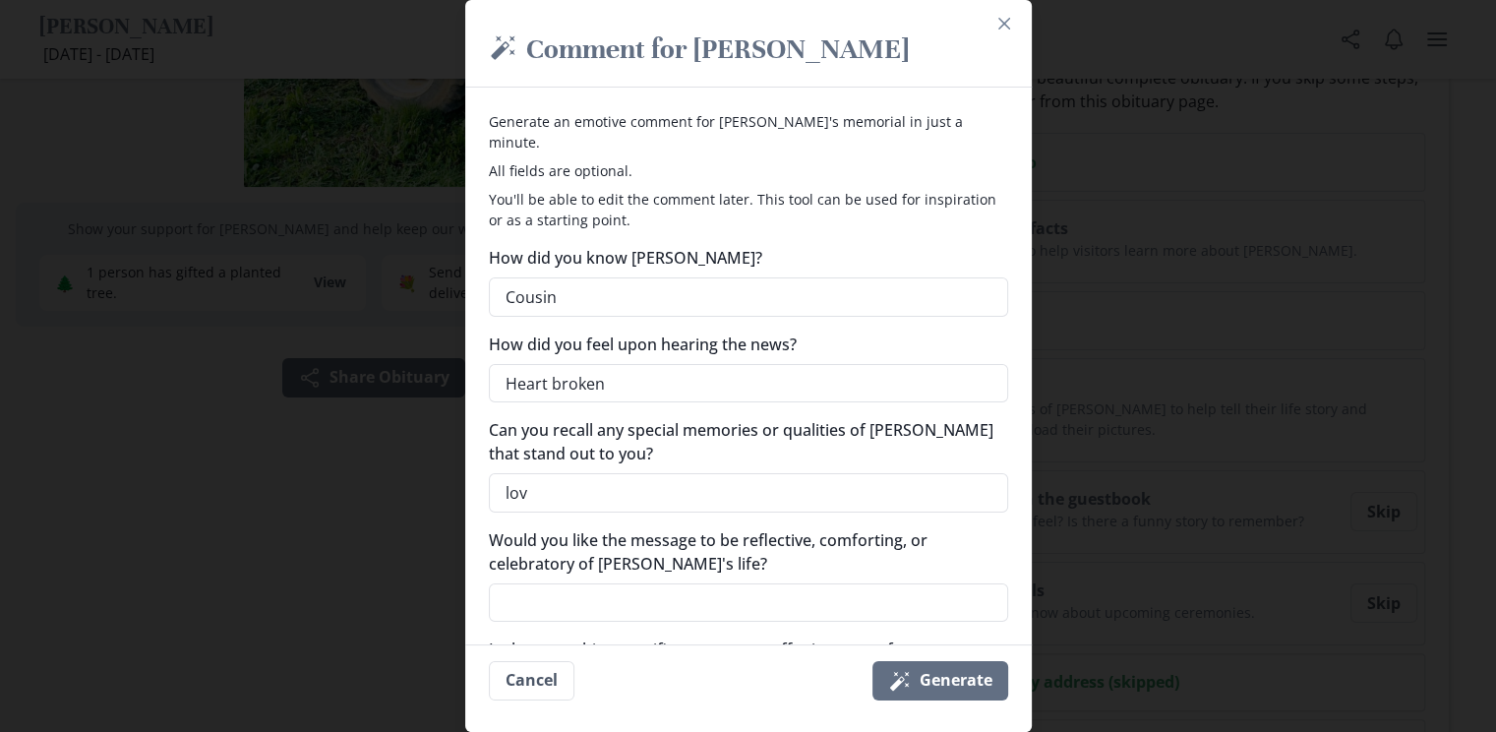
type textarea "x"
type textarea "love"
type textarea "x"
type textarea "loved"
type textarea "x"
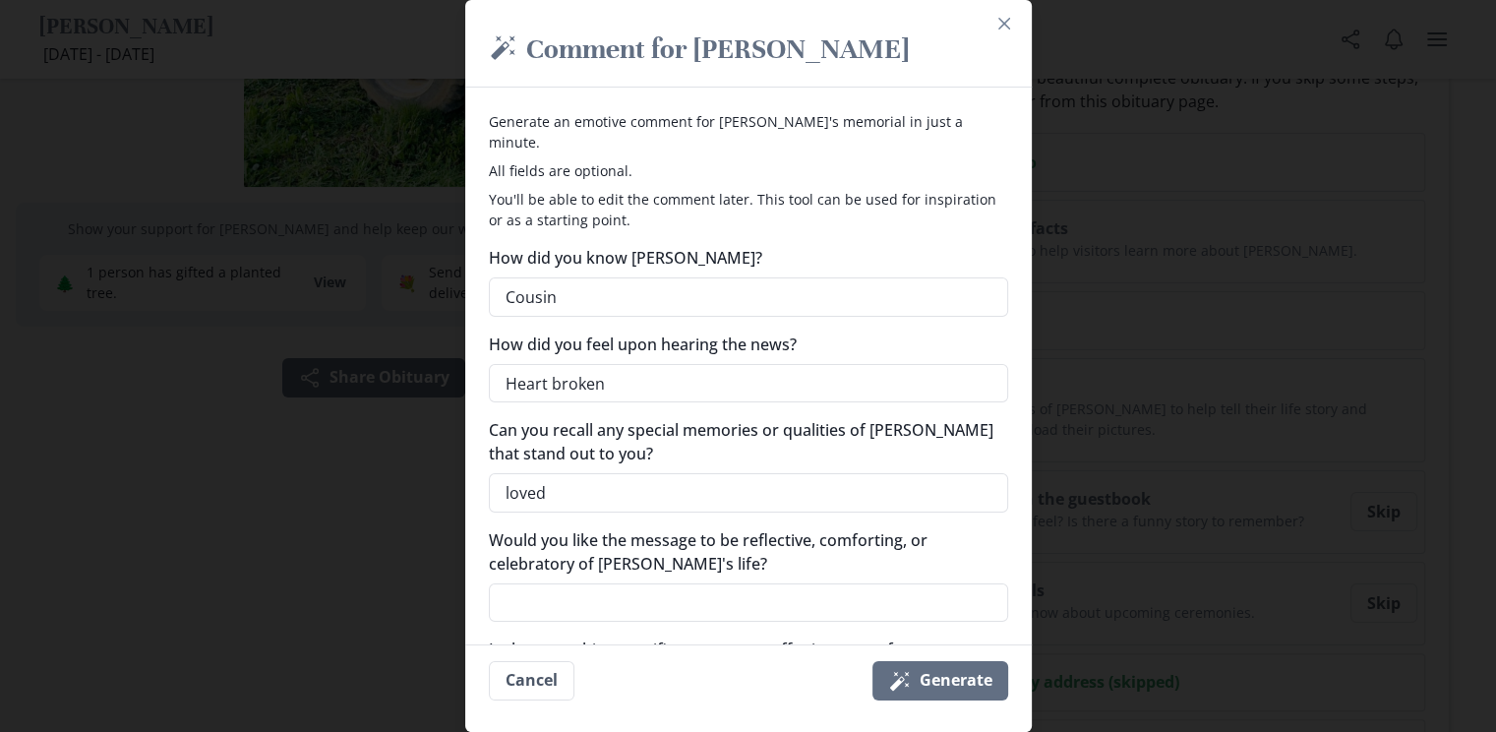
type textarea "loved"
type textarea "x"
type textarea "loved i"
type textarea "x"
type textarea "loved in"
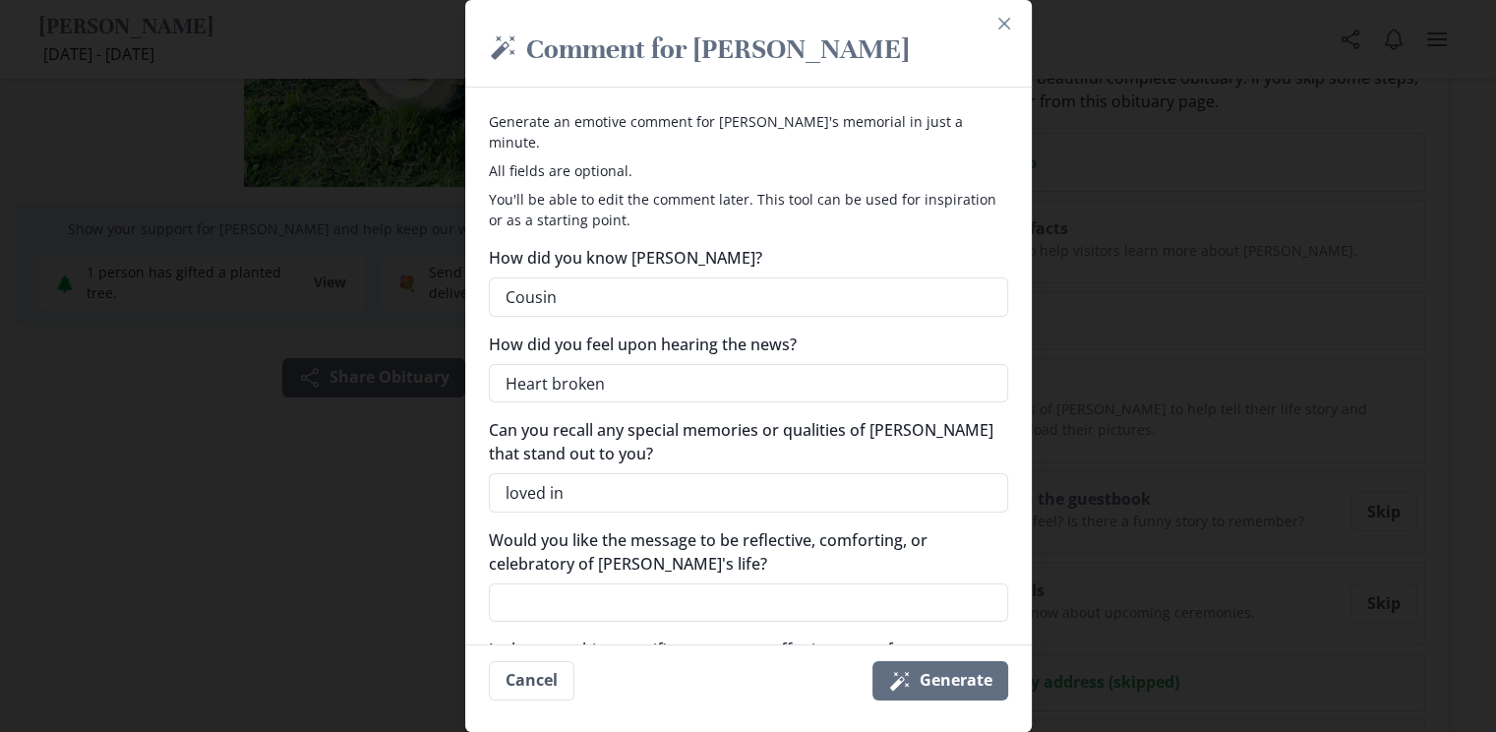
type textarea "x"
type textarea "loved in"
type textarea "x"
type textarea "loved in t"
type textarea "x"
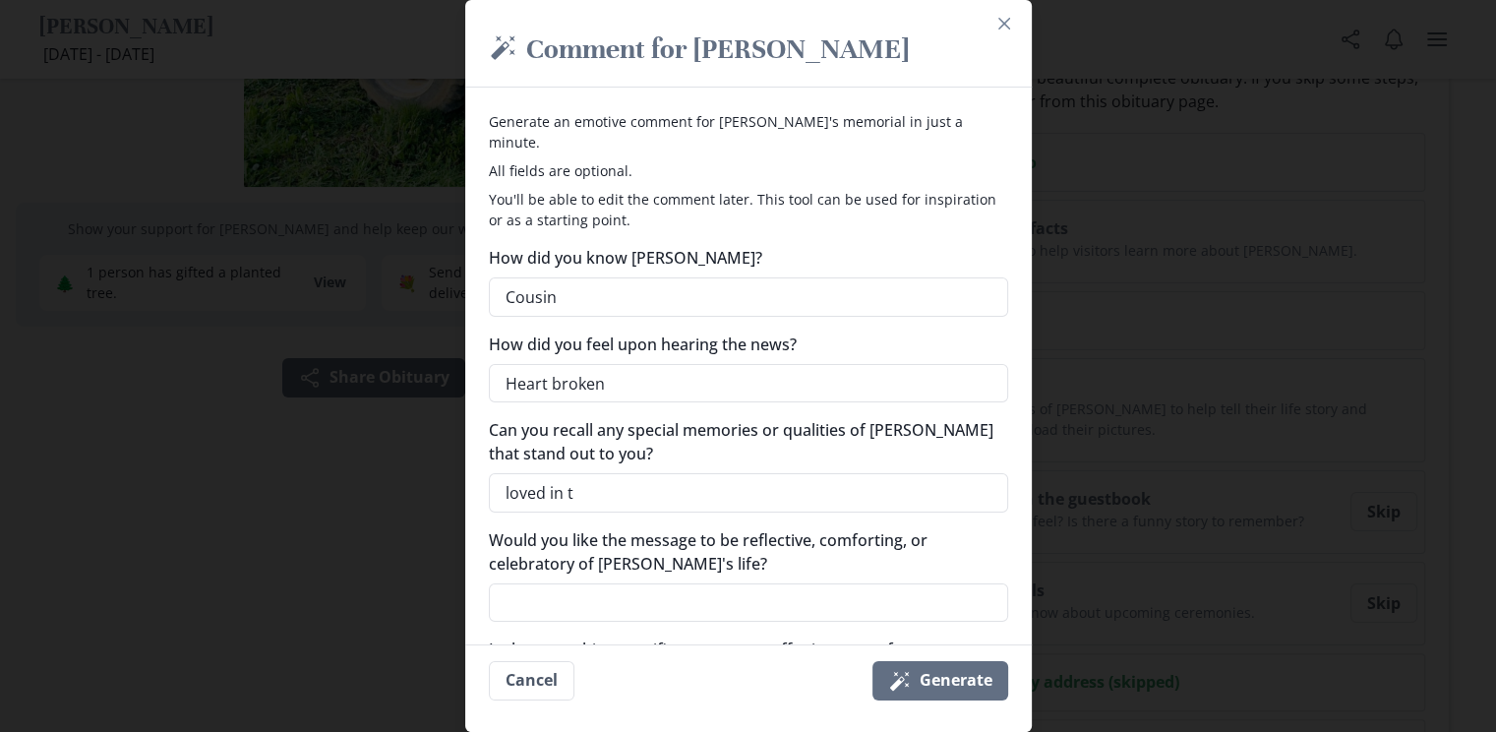
type textarea "loved in th"
type textarea "x"
type textarea "loved in the"
type textarea "x"
type textarea "loved in th"
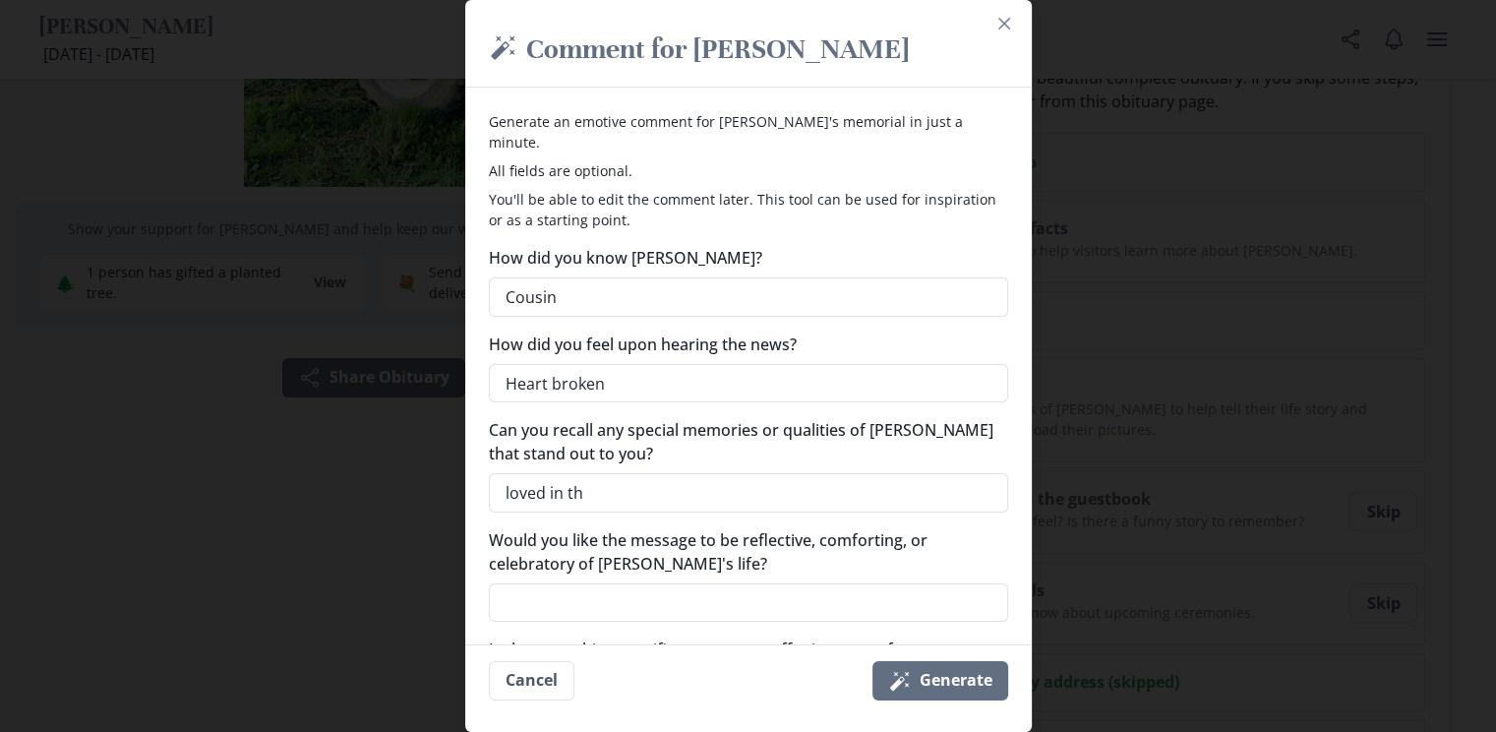
type textarea "x"
type textarea "loved in t"
type textarea "x"
type textarea "loved in"
type textarea "x"
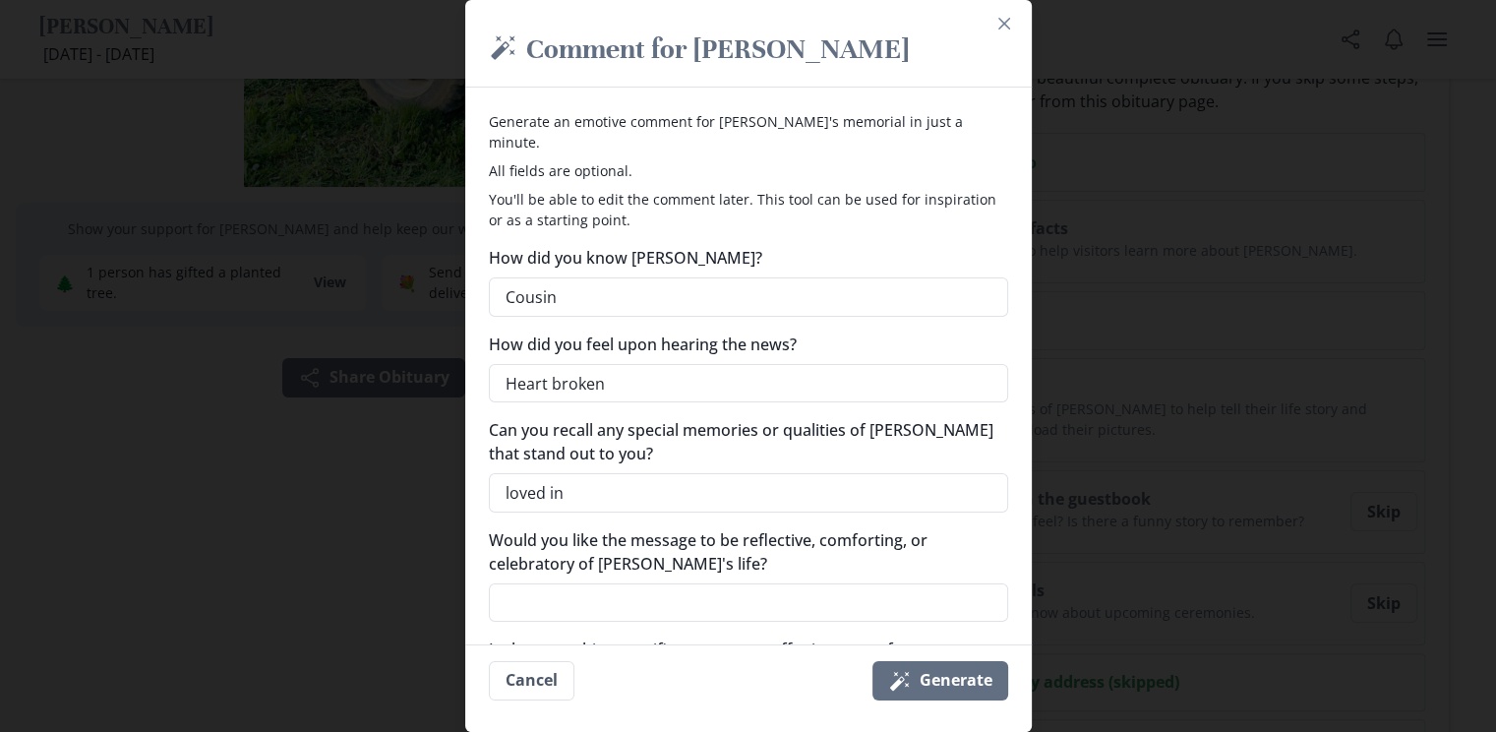
type textarea "loved in"
type textarea "x"
type textarea "loved i"
type textarea "x"
type textarea "loved it"
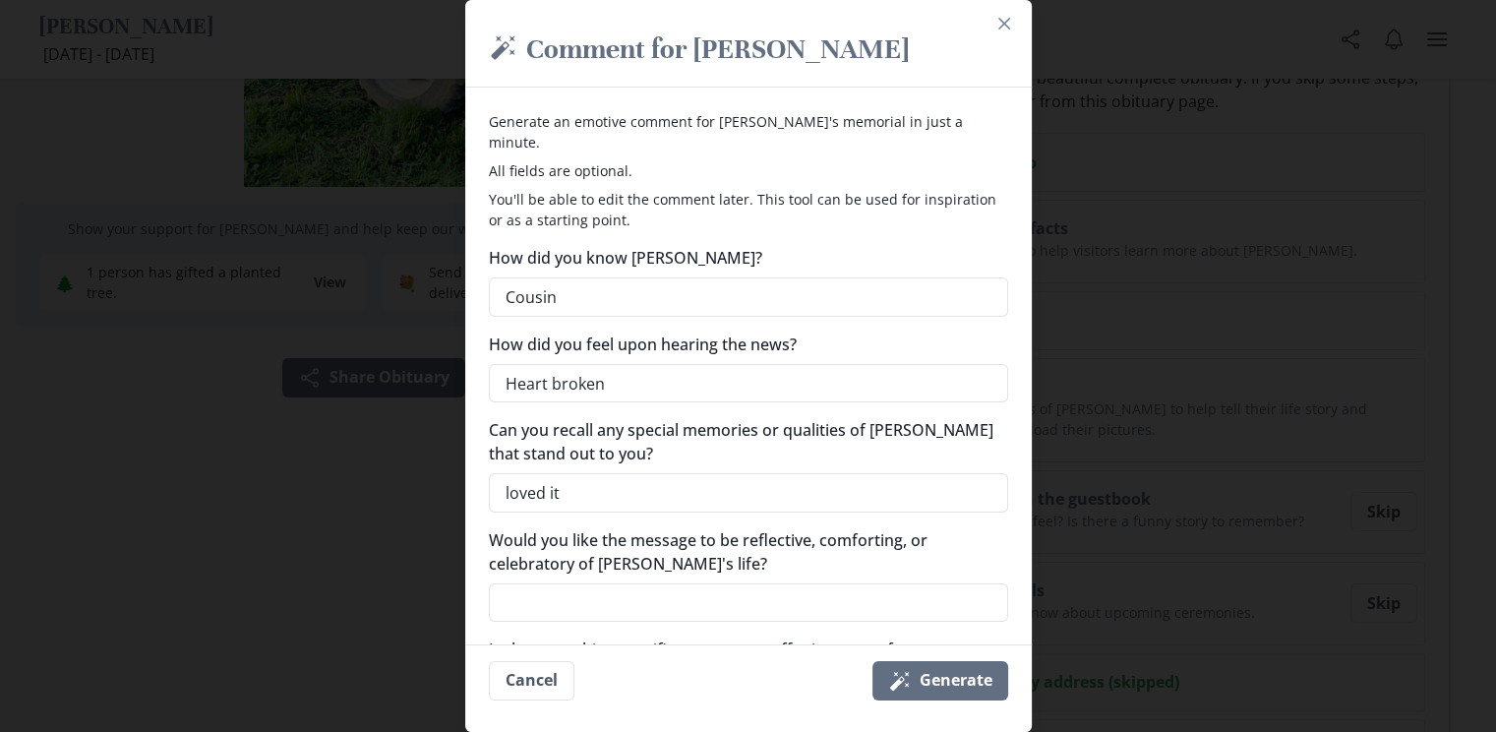
type textarea "x"
type textarea "loved it"
type textarea "x"
type textarea "loved it i"
type textarea "x"
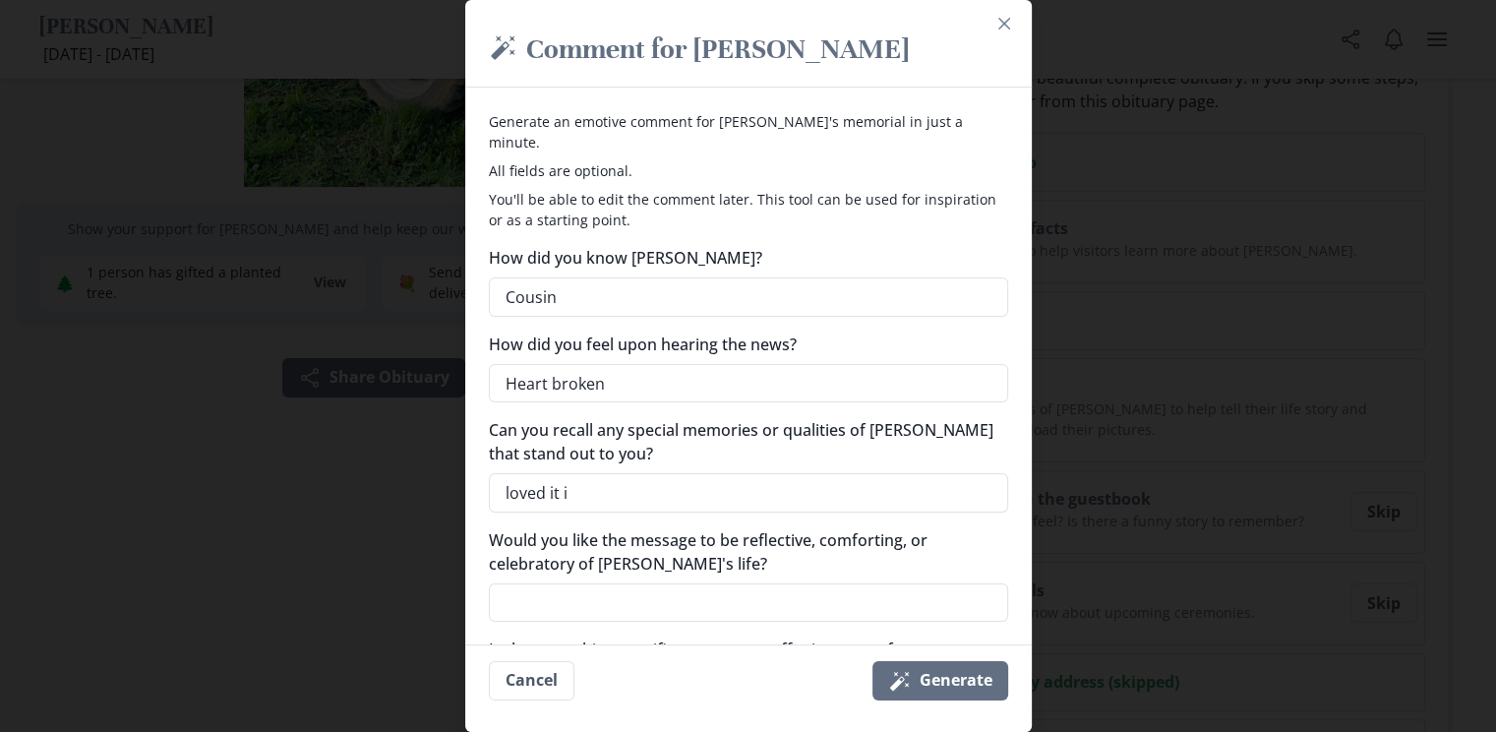
type textarea "loved it in"
type textarea "x"
type textarea "loved it in"
type textarea "x"
type textarea "loved it in t"
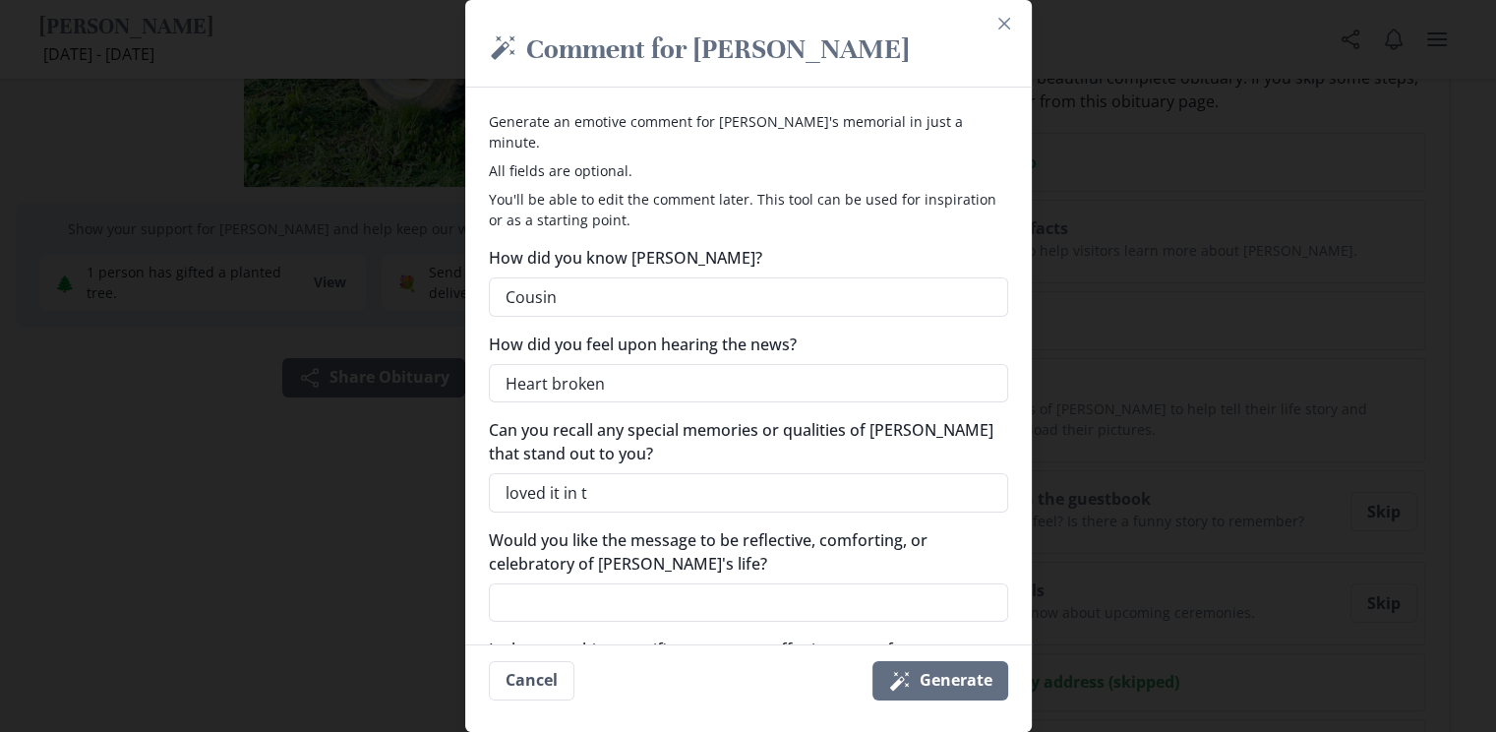
type textarea "x"
type textarea "loved it in th"
type textarea "x"
type textarea "loved it in the"
type textarea "x"
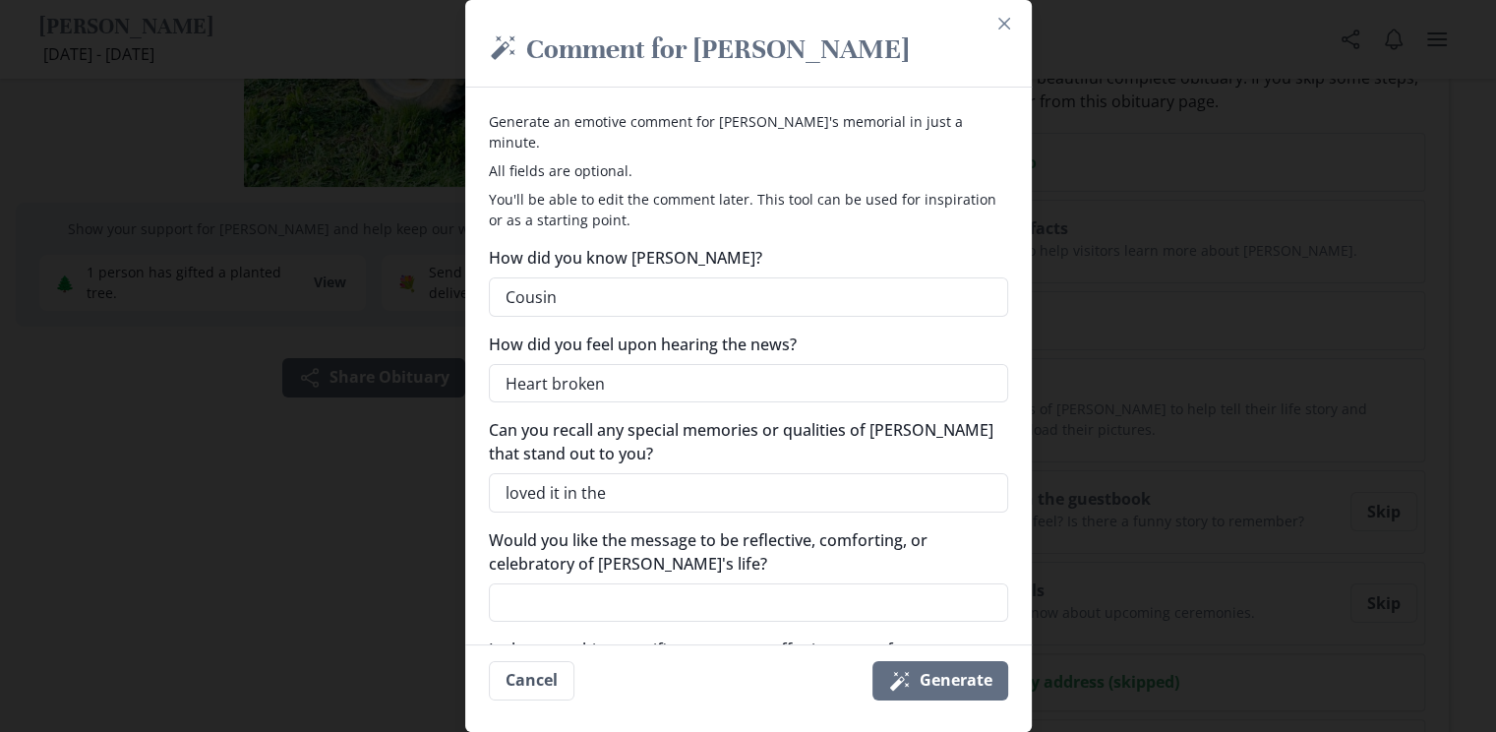
type textarea "loved it in the"
type textarea "x"
click at [686, 583] on textarea "Would you like the message to be reflective, comforting, or celebratory of [PER…" at bounding box center [748, 602] width 519 height 39
click at [590, 277] on textarea "Cousin" at bounding box center [748, 296] width 519 height 39
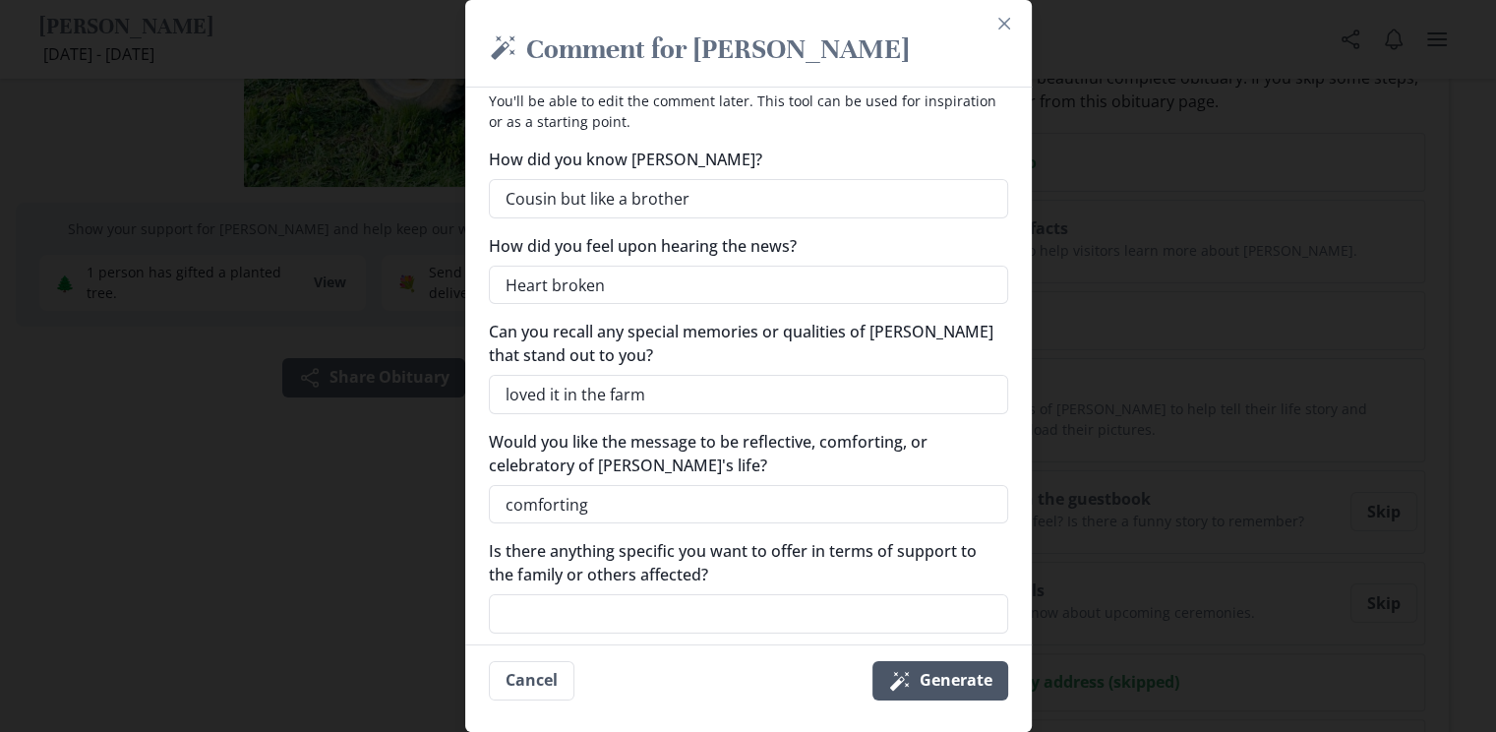
click at [898, 678] on icon "Magic wand" at bounding box center [900, 681] width 24 height 24
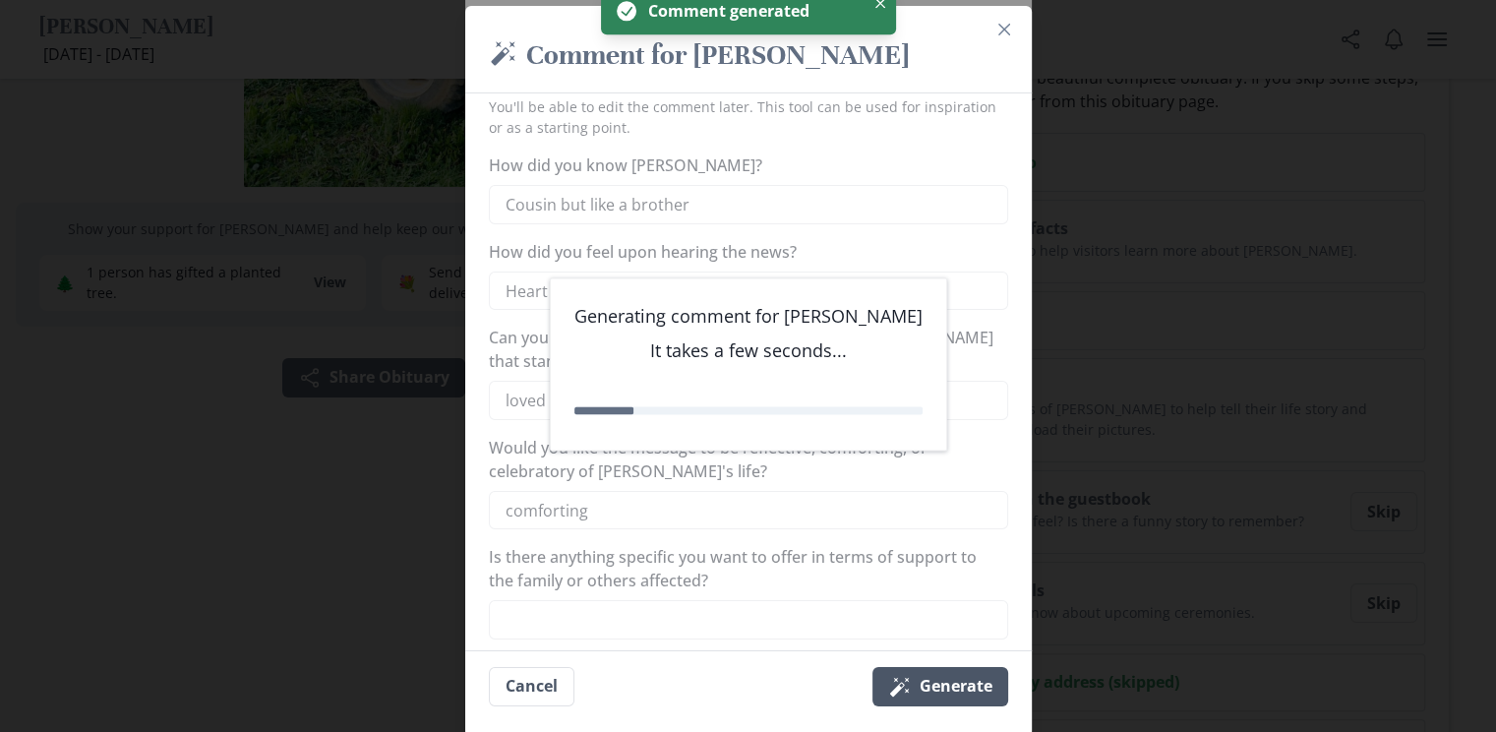
scroll to position [0, 0]
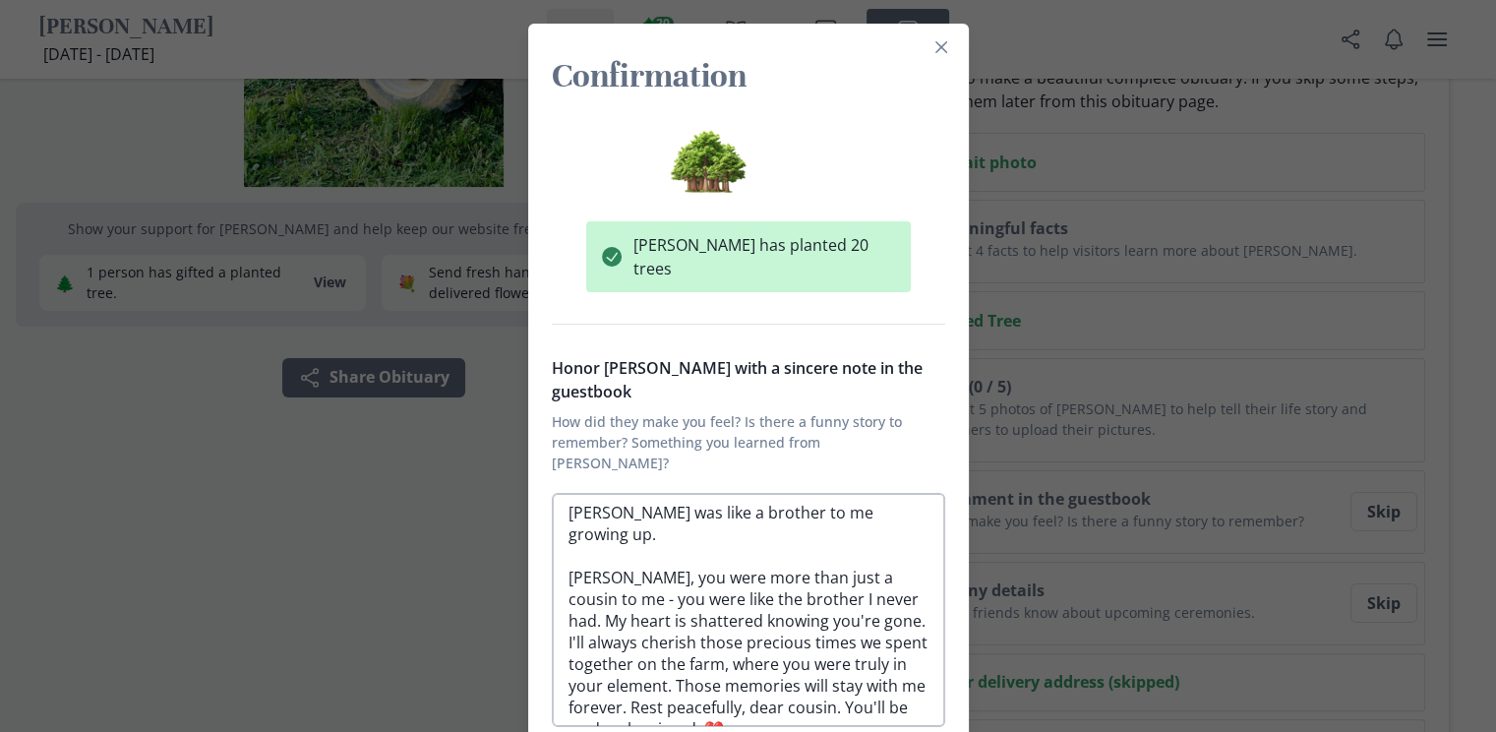
click at [839, 529] on textarea "[PERSON_NAME] was like a brother to me growing up. [PERSON_NAME], you were more…" at bounding box center [748, 610] width 393 height 234
click at [805, 664] on textarea "[PERSON_NAME] was like a brother to me growing up. [PERSON_NAME], you were more…" at bounding box center [748, 610] width 393 height 234
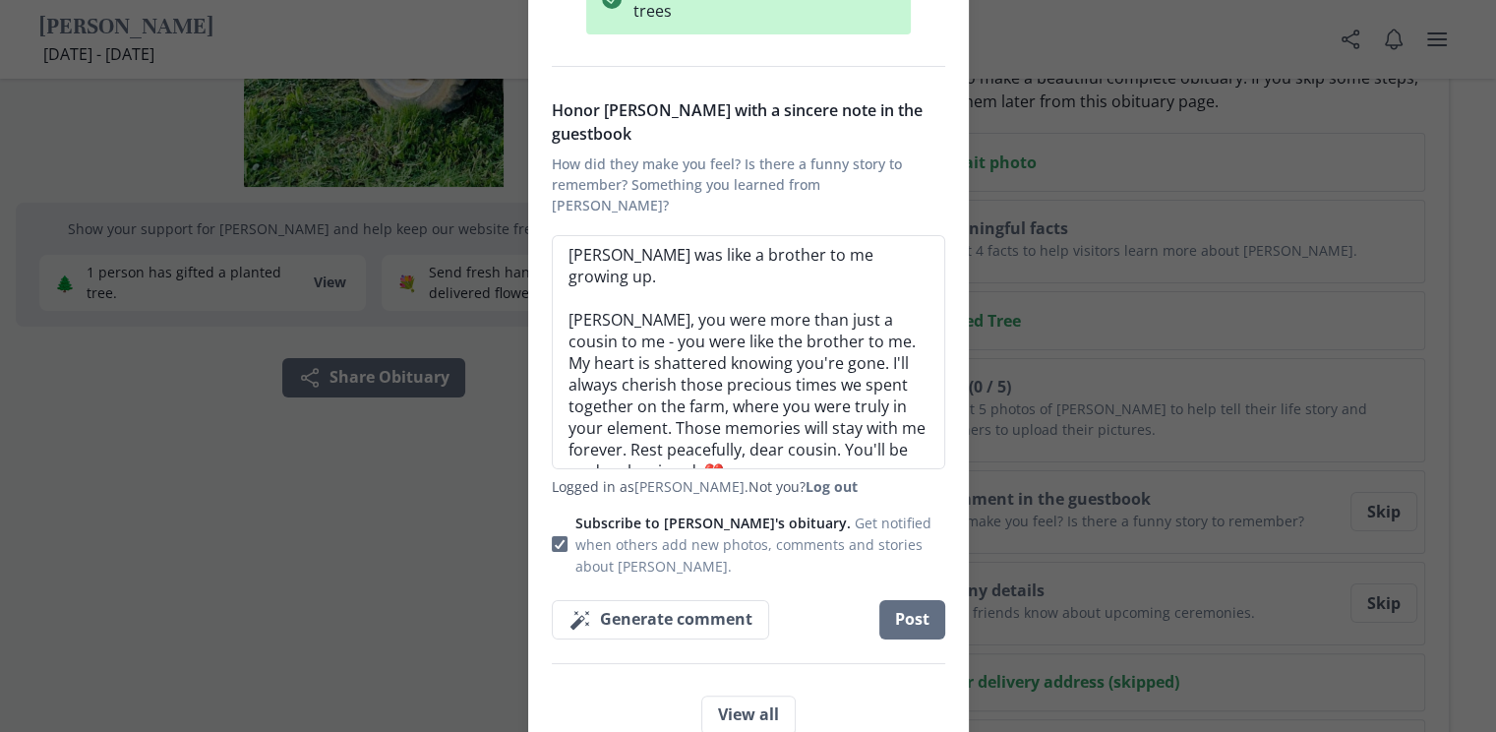
scroll to position [288, 0]
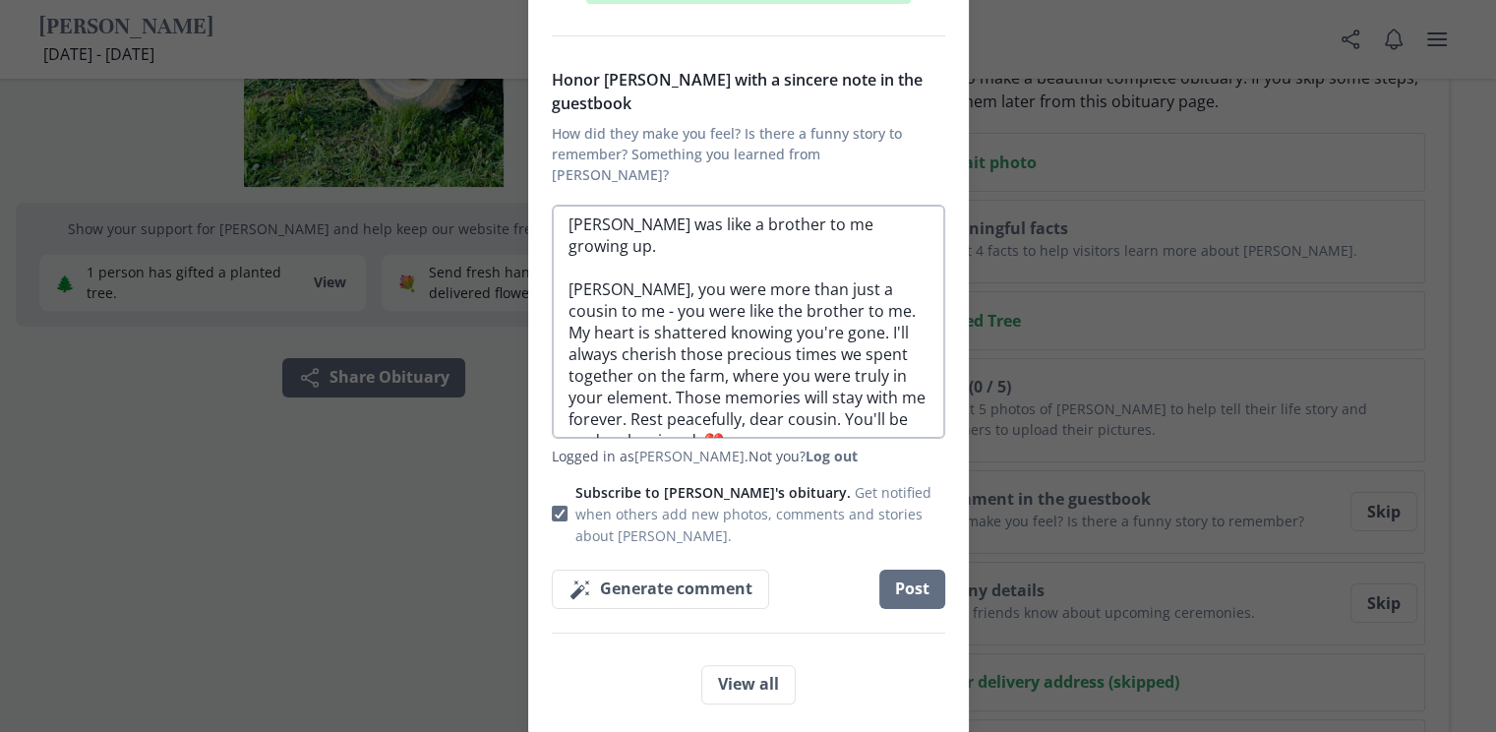
drag, startPoint x: 900, startPoint y: 182, endPoint x: 566, endPoint y: 177, distance: 334.4
click at [566, 205] on textarea "[PERSON_NAME] was like a brother to me growing up. [PERSON_NAME], you were more…" at bounding box center [748, 322] width 393 height 234
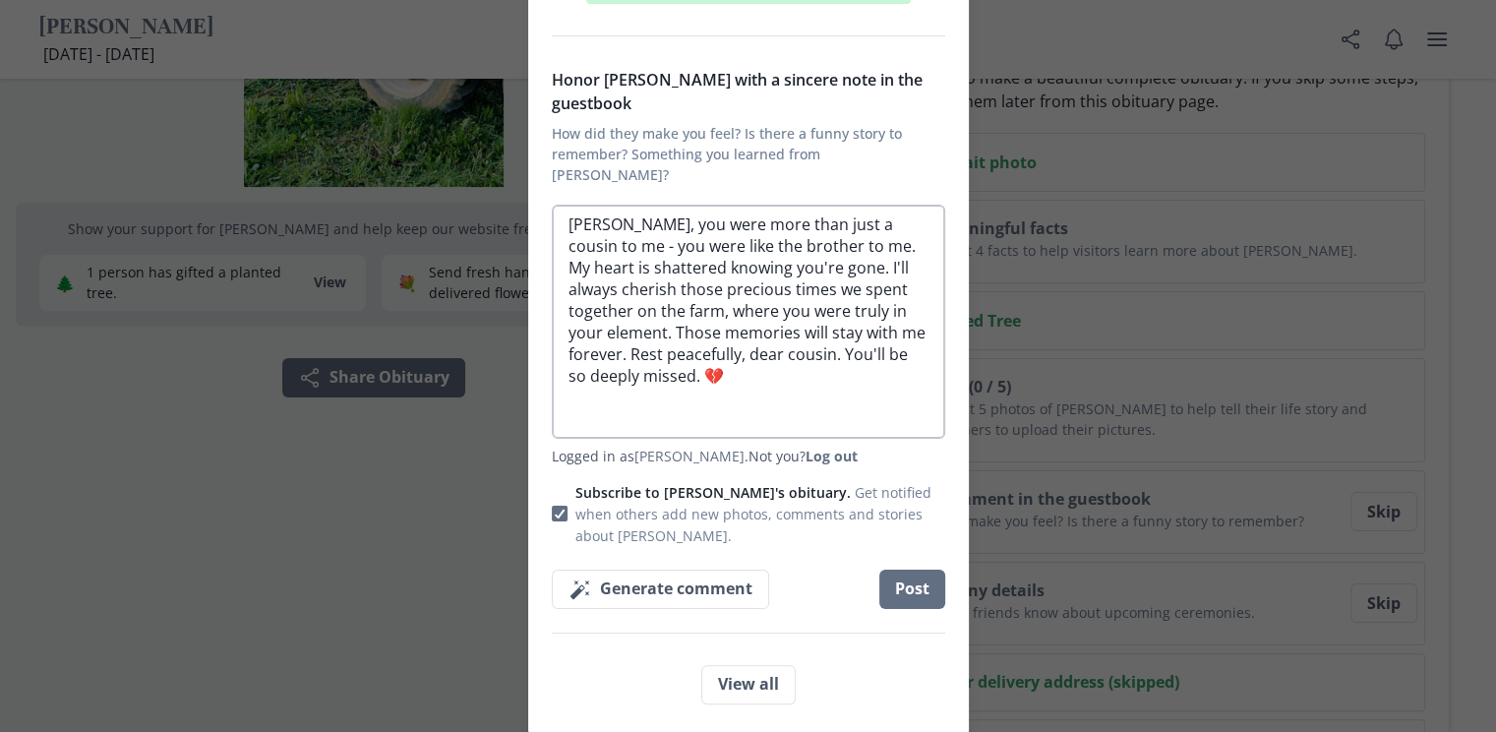
click at [570, 221] on textarea "[PERSON_NAME], you were more than just a cousin to me - you were like the broth…" at bounding box center [748, 322] width 393 height 234
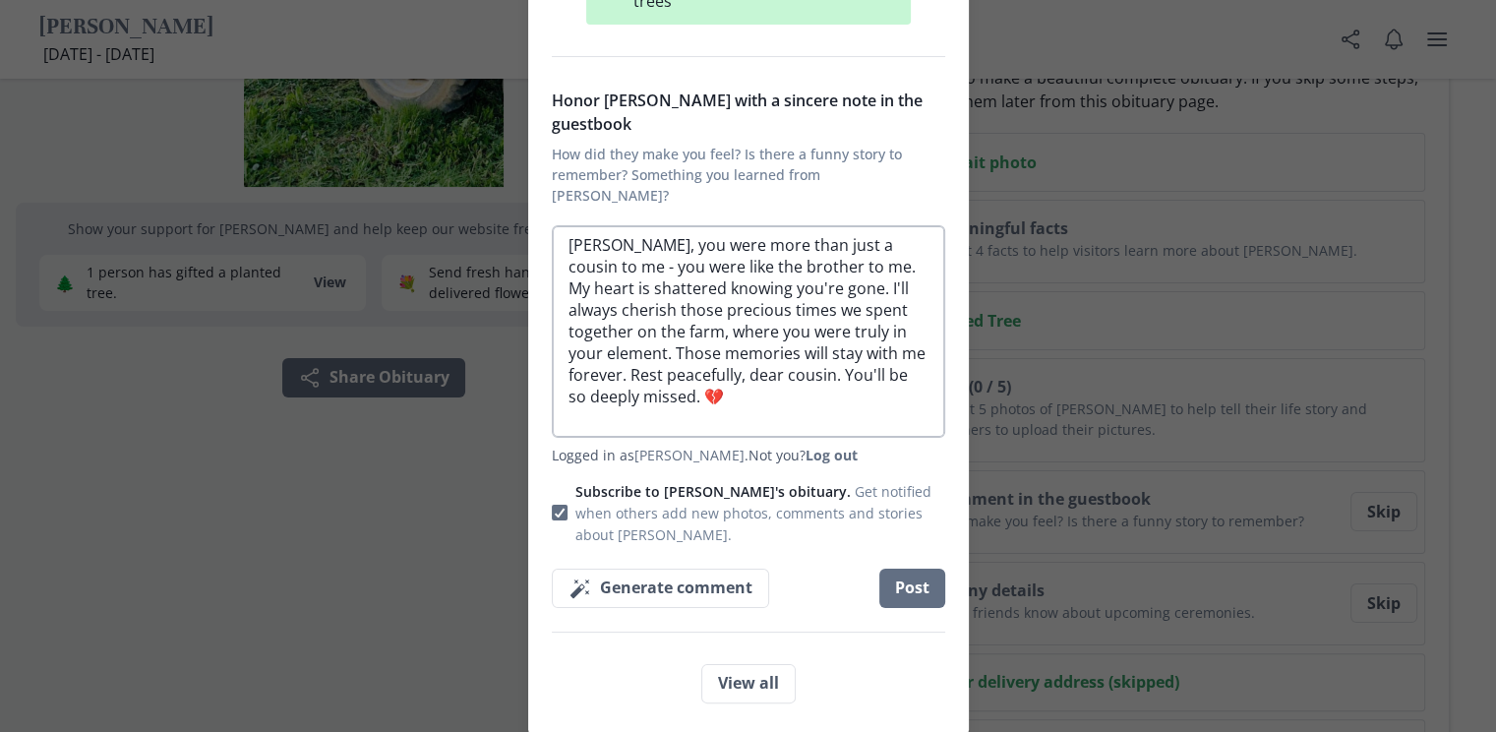
scroll to position [245, 0]
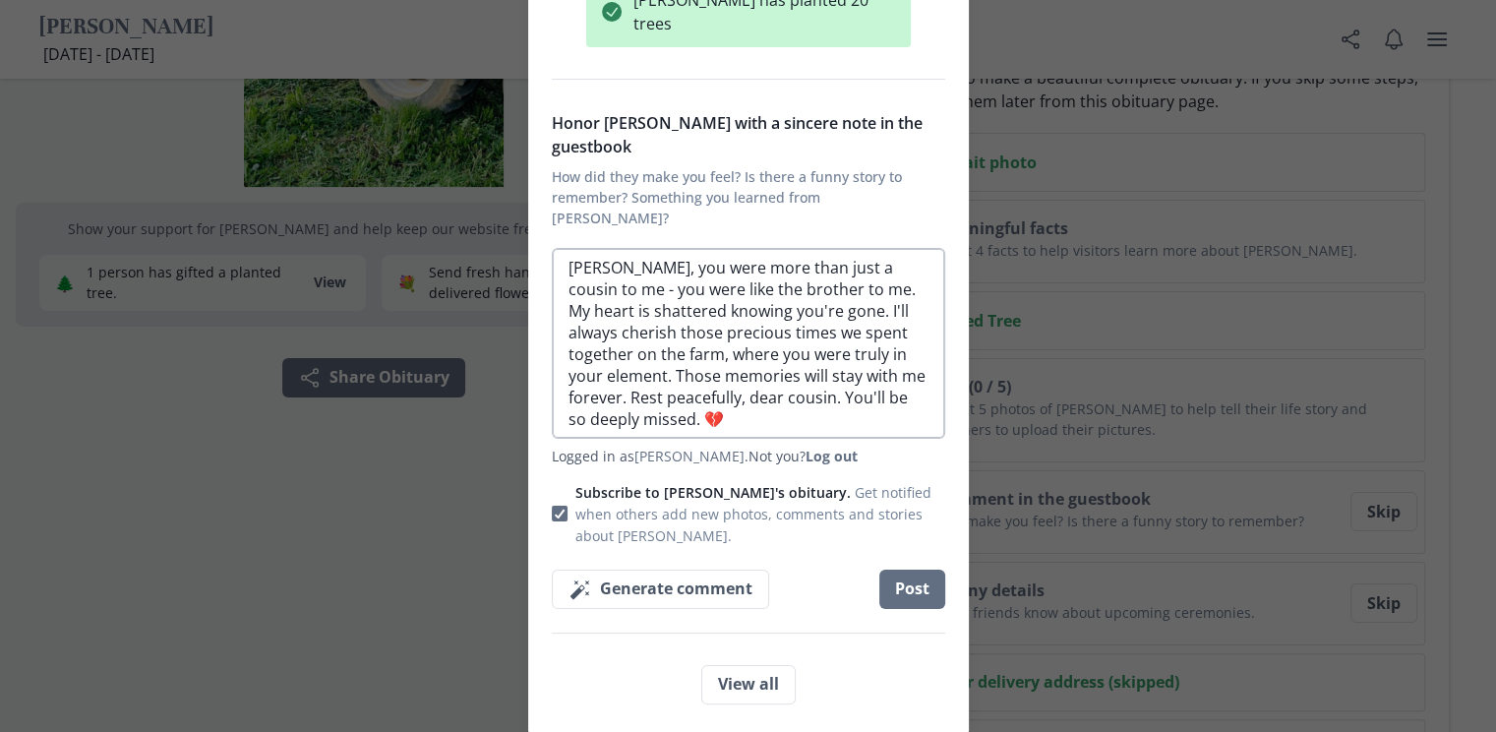
click at [676, 342] on textarea "[PERSON_NAME], you were more than just a cousin to me - you were like the broth…" at bounding box center [748, 343] width 393 height 191
click at [696, 248] on textarea "[PERSON_NAME], you were more than just a cousin to me - you were like the broth…" at bounding box center [748, 343] width 393 height 191
click at [641, 248] on textarea "[PERSON_NAME], you were more than just a cousin to me - you were like [PERSON_N…" at bounding box center [748, 343] width 393 height 191
click at [675, 248] on textarea "[PERSON_NAME], you were more than just a cousin to me - you were like [PERSON_N…" at bounding box center [748, 343] width 393 height 191
click at [917, 248] on textarea "[PERSON_NAME], you were more than just a cousin to me - you were like a brother…" at bounding box center [748, 343] width 393 height 191
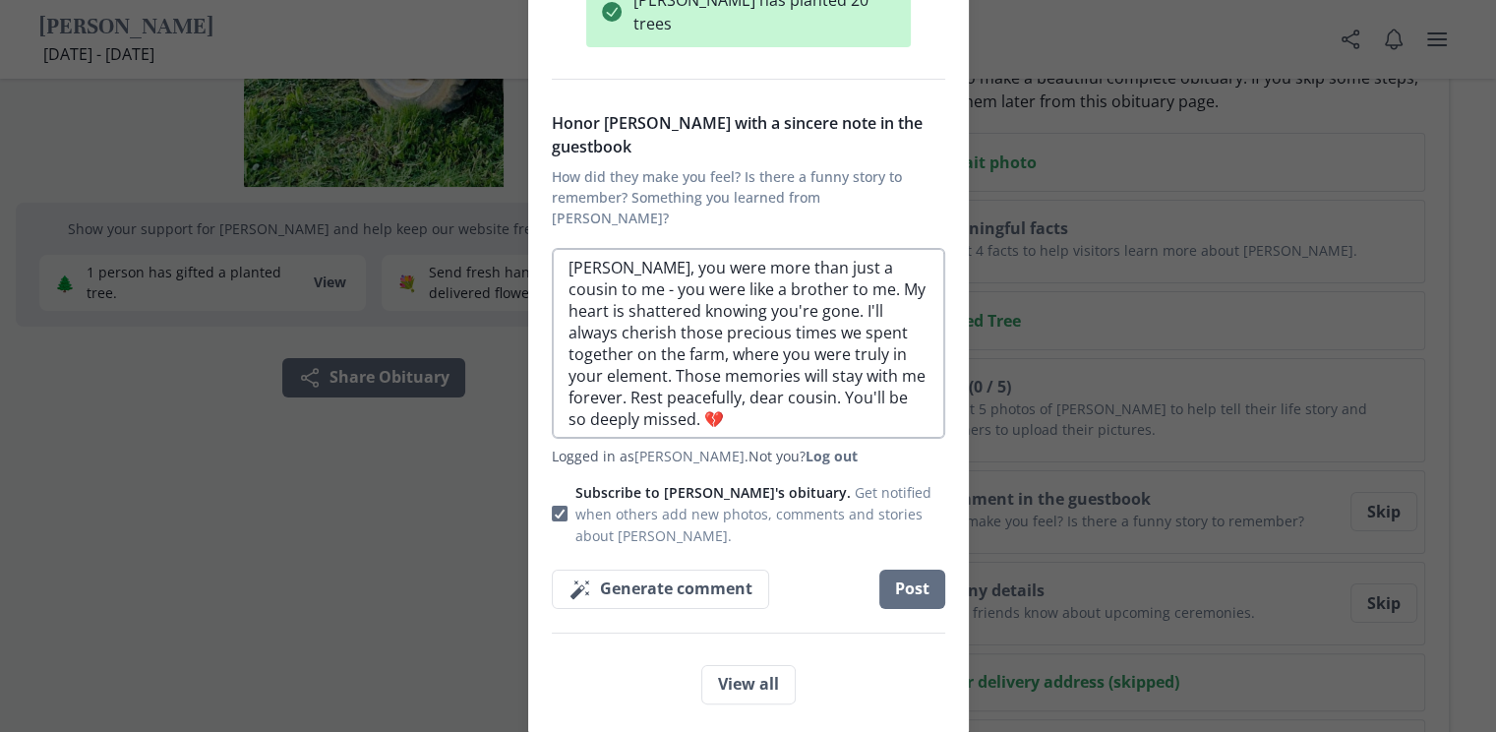
click at [921, 248] on textarea "[PERSON_NAME], you were more than just a cousin to me - you were like a brother…" at bounding box center [748, 343] width 393 height 191
click at [909, 284] on textarea "[PERSON_NAME], you were more than just a cousin - you were like a brother to me…" at bounding box center [748, 343] width 393 height 191
click at [757, 372] on textarea "[PERSON_NAME], you were more than just a cousin - you were like a brother to me…" at bounding box center [748, 343] width 393 height 191
click at [889, 569] on button "Post" at bounding box center [912, 588] width 66 height 39
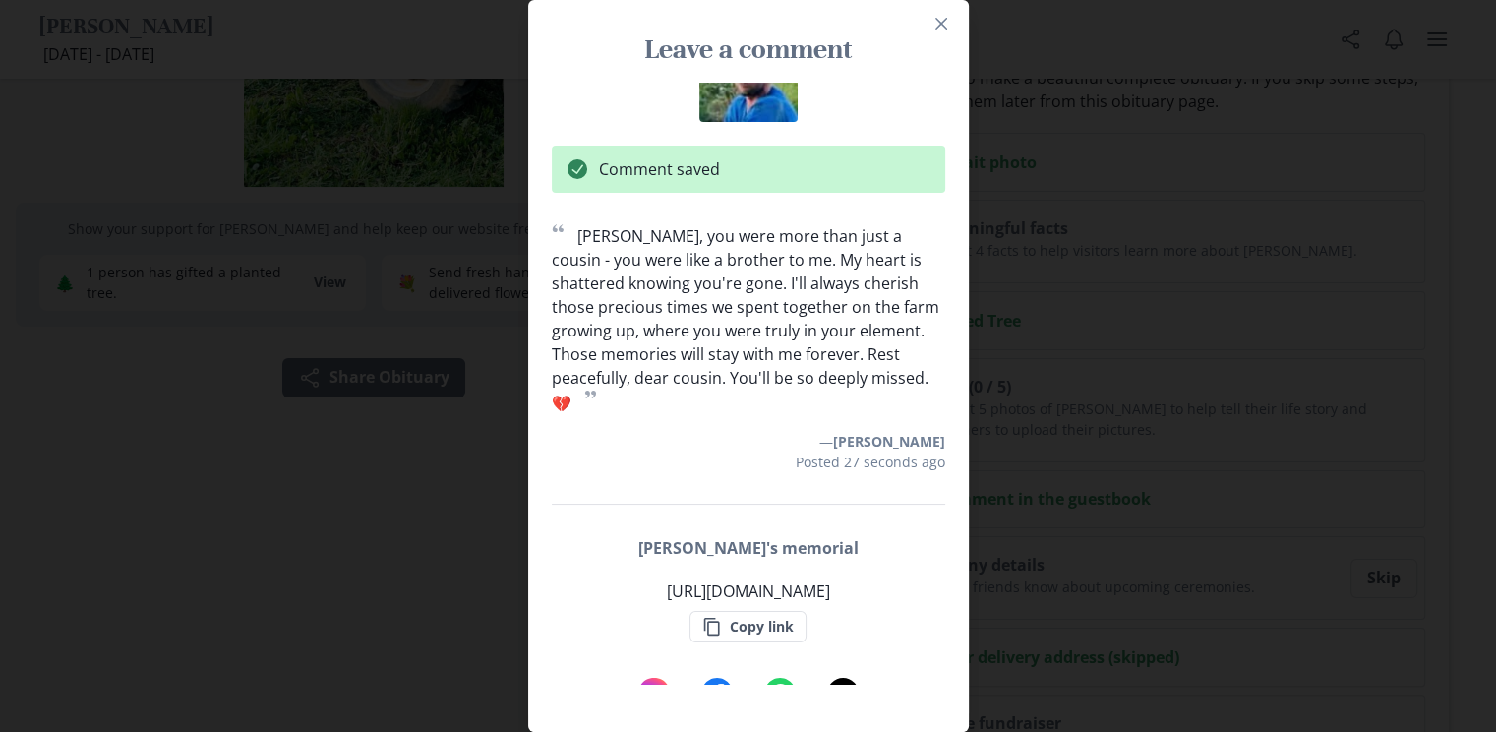
scroll to position [103, 0]
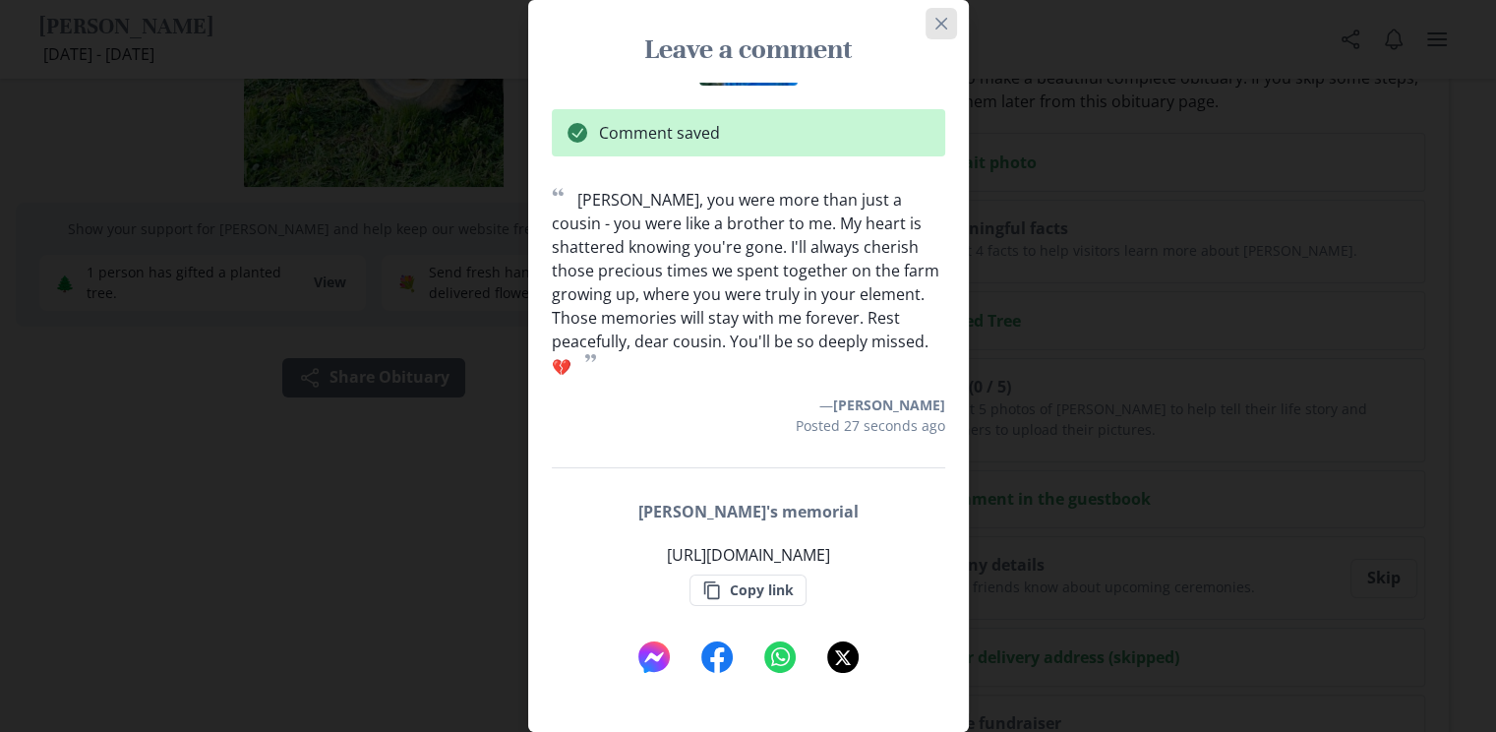
click at [944, 28] on icon "Close" at bounding box center [941, 24] width 12 height 12
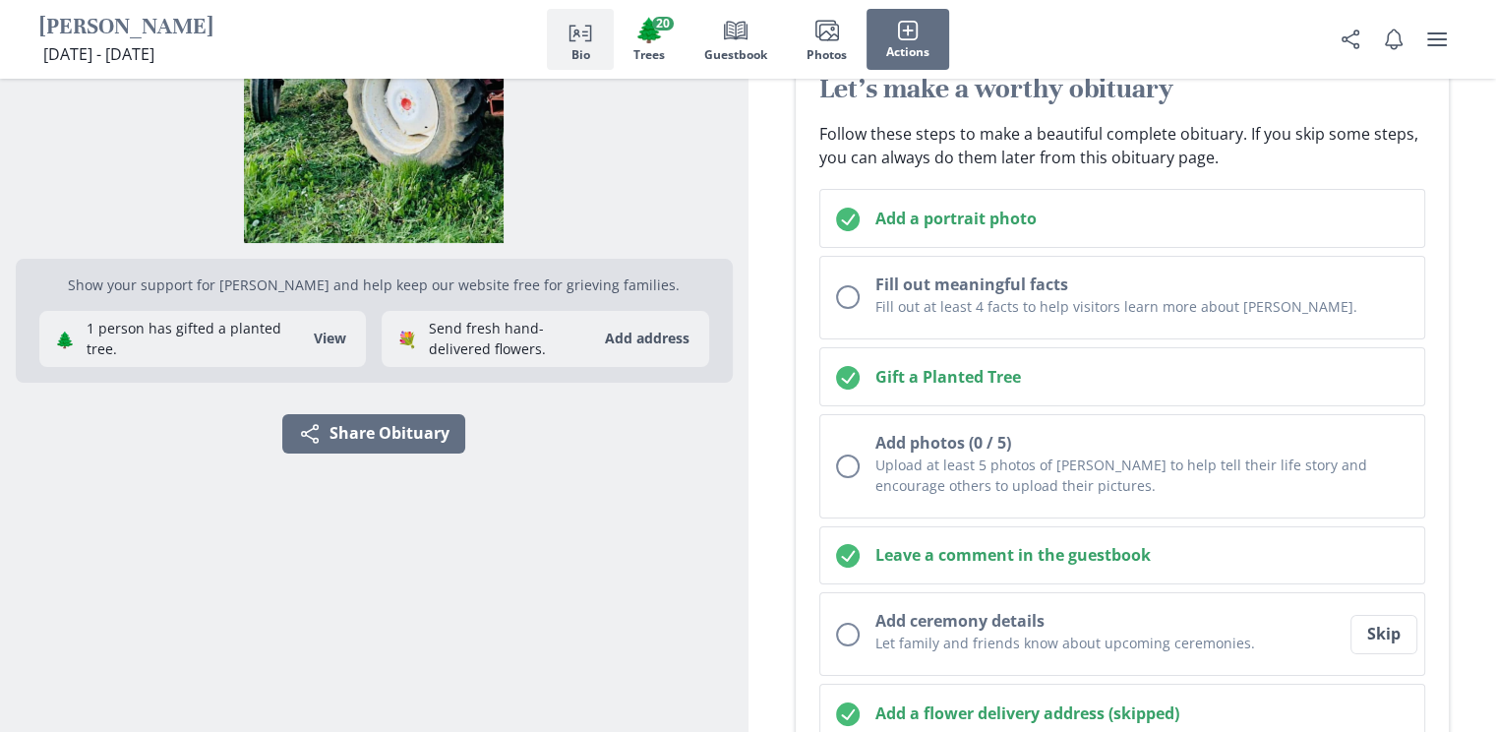
scroll to position [295, 0]
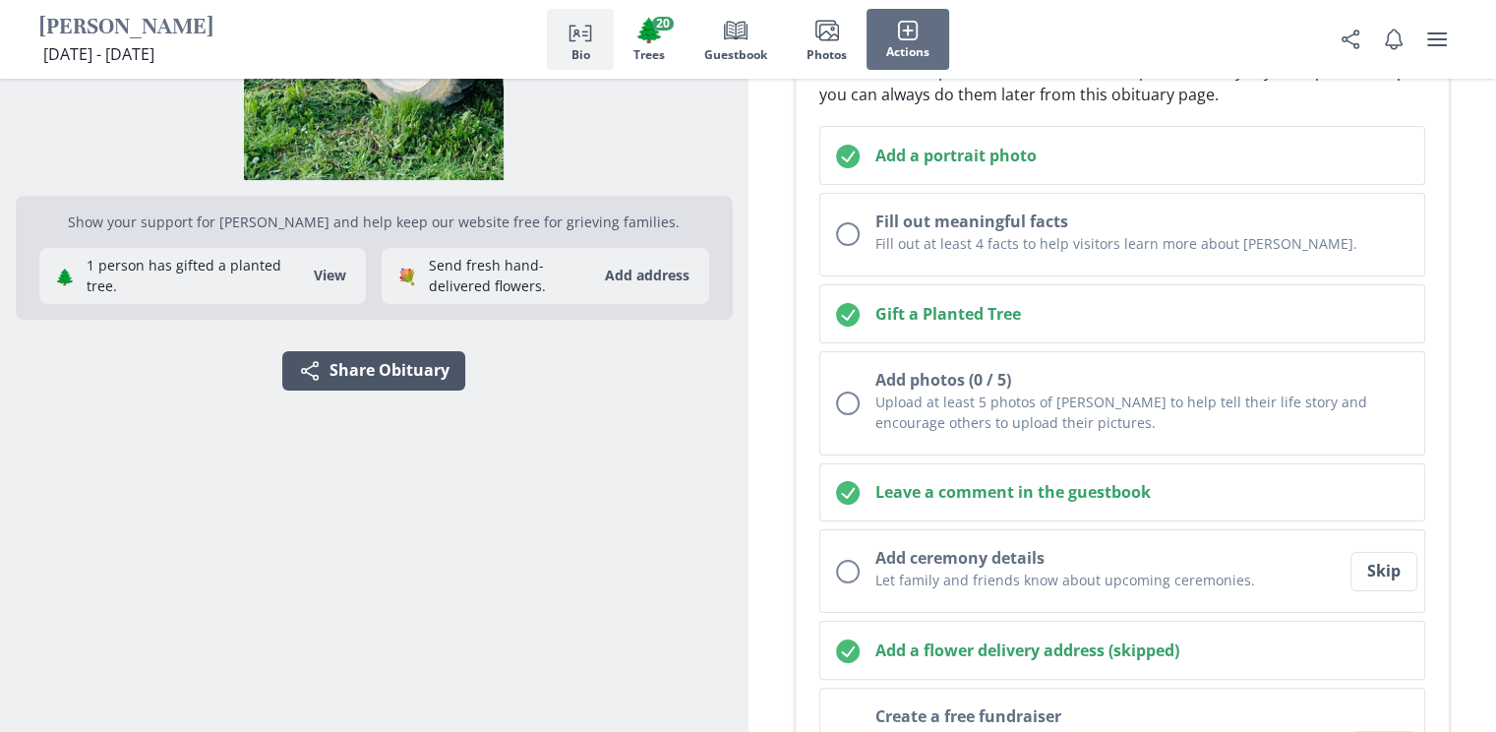
click at [312, 378] on icon "Share" at bounding box center [310, 371] width 24 height 24
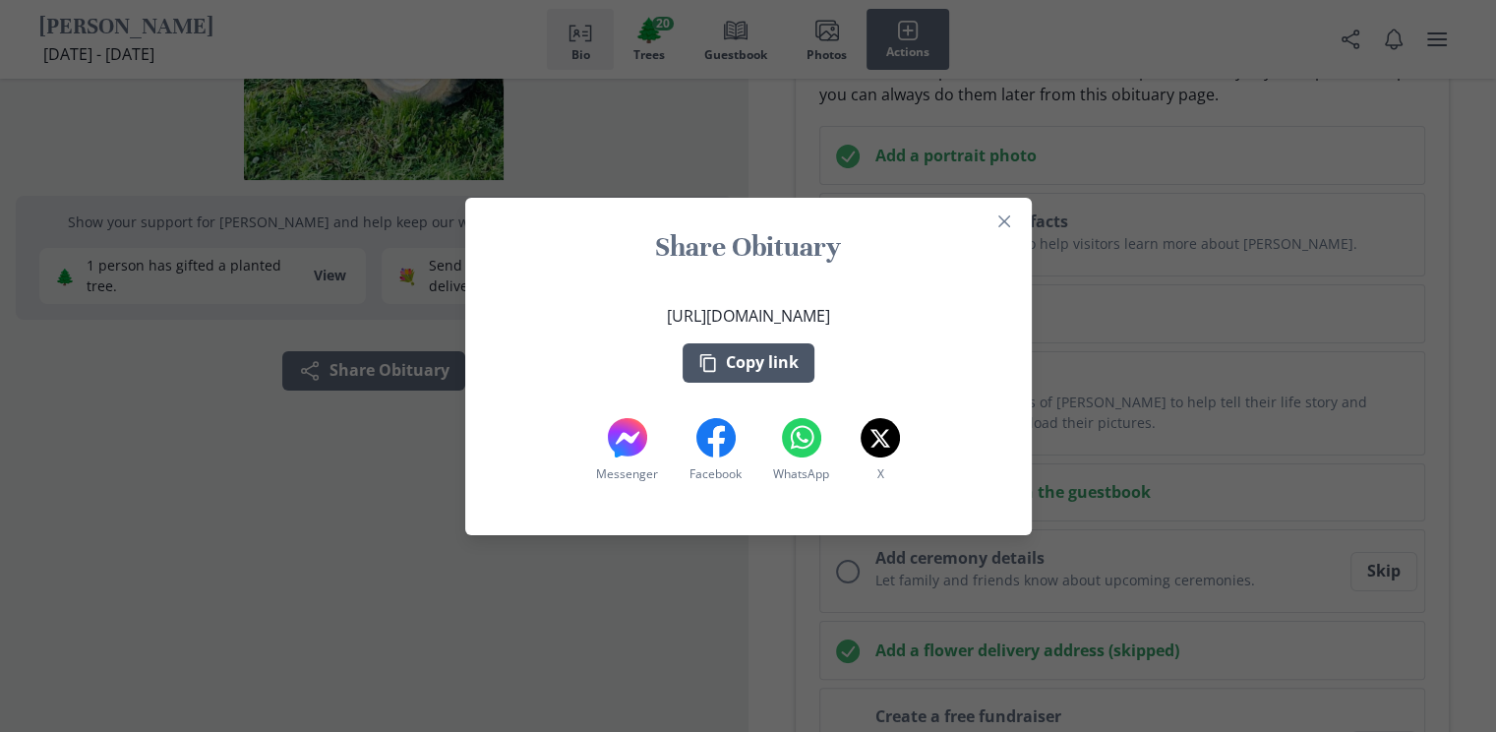
click at [749, 367] on button "Copy link" at bounding box center [749, 362] width 132 height 39
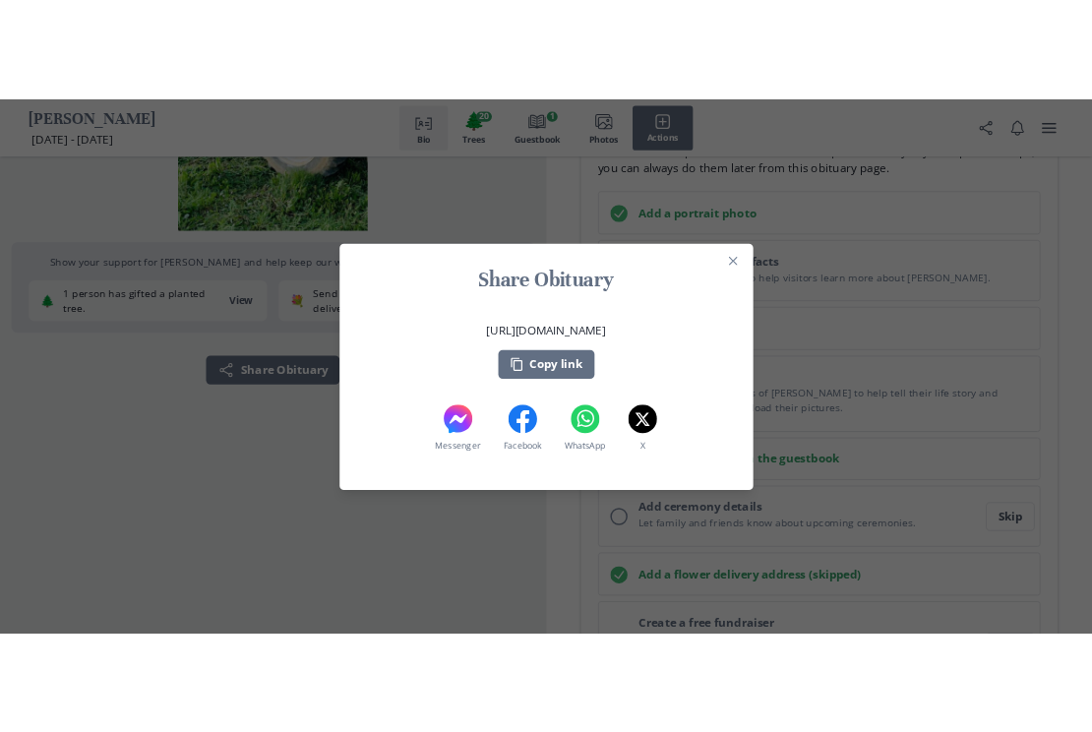
scroll to position [279, 0]
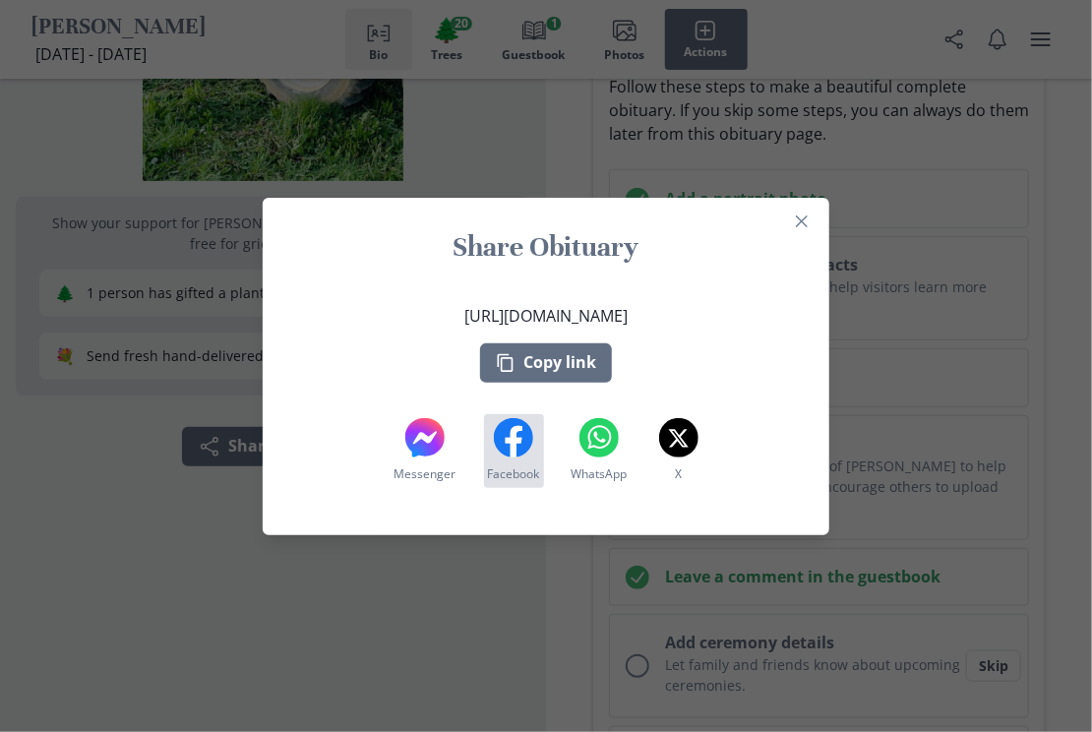
click at [508, 452] on icon "Facebook" at bounding box center [513, 437] width 39 height 39
